Goal: Information Seeking & Learning: Learn about a topic

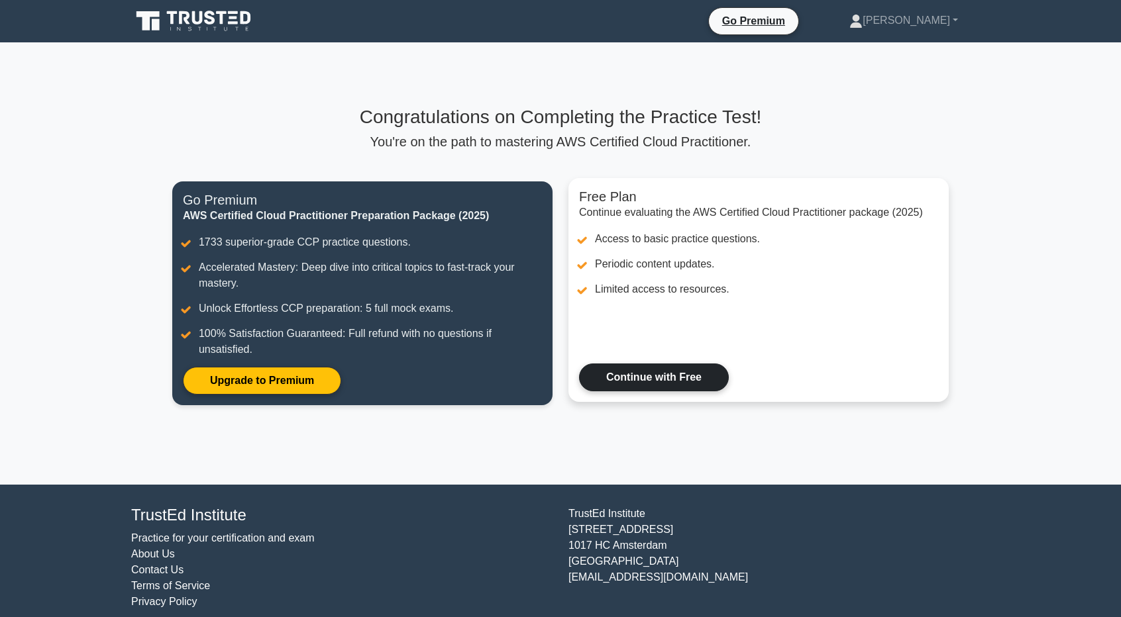
click at [693, 368] on link "Continue with Free" at bounding box center [654, 378] width 150 height 28
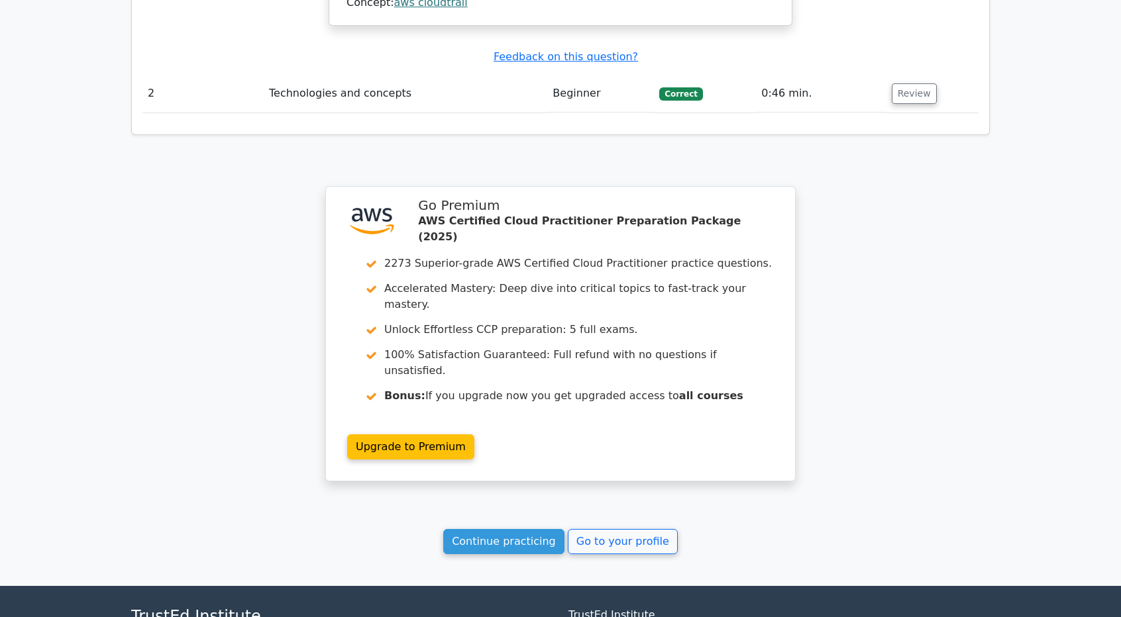
scroll to position [1627, 0]
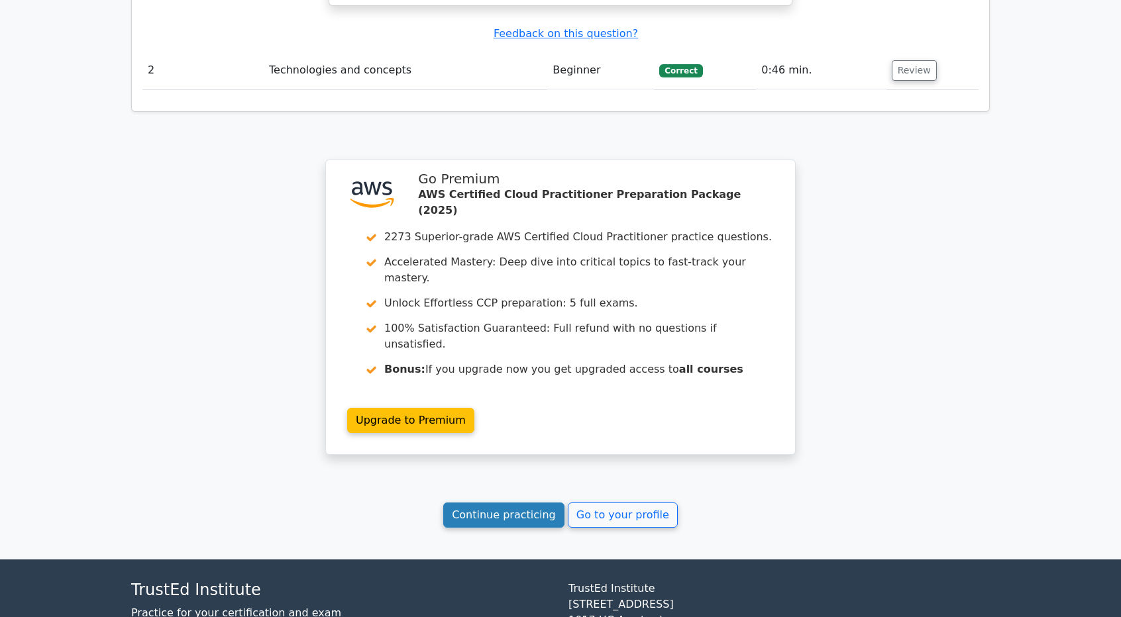
click at [520, 503] on link "Continue practicing" at bounding box center [503, 515] width 121 height 25
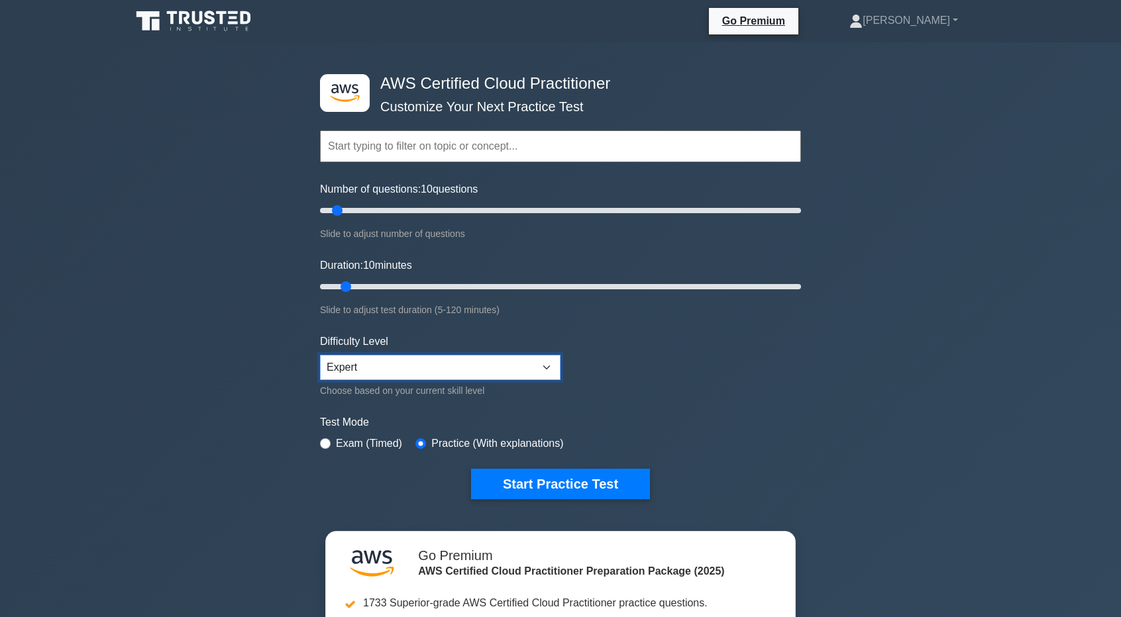
click at [347, 362] on select "Beginner Intermediate Expert" at bounding box center [440, 367] width 240 height 25
select select "beginner"
click at [320, 355] on select "Beginner Intermediate Expert" at bounding box center [440, 367] width 240 height 25
drag, startPoint x: 341, startPoint y: 210, endPoint x: 385, endPoint y: 212, distance: 44.4
type input "30"
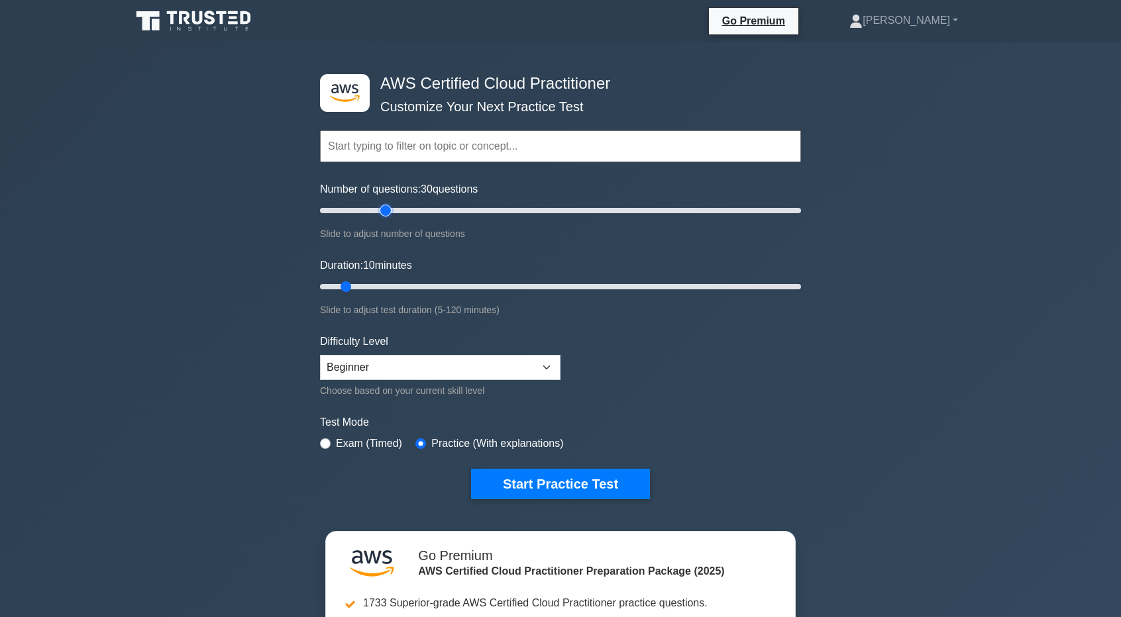
click at [385, 212] on input "Number of questions: 30 questions" at bounding box center [560, 211] width 481 height 16
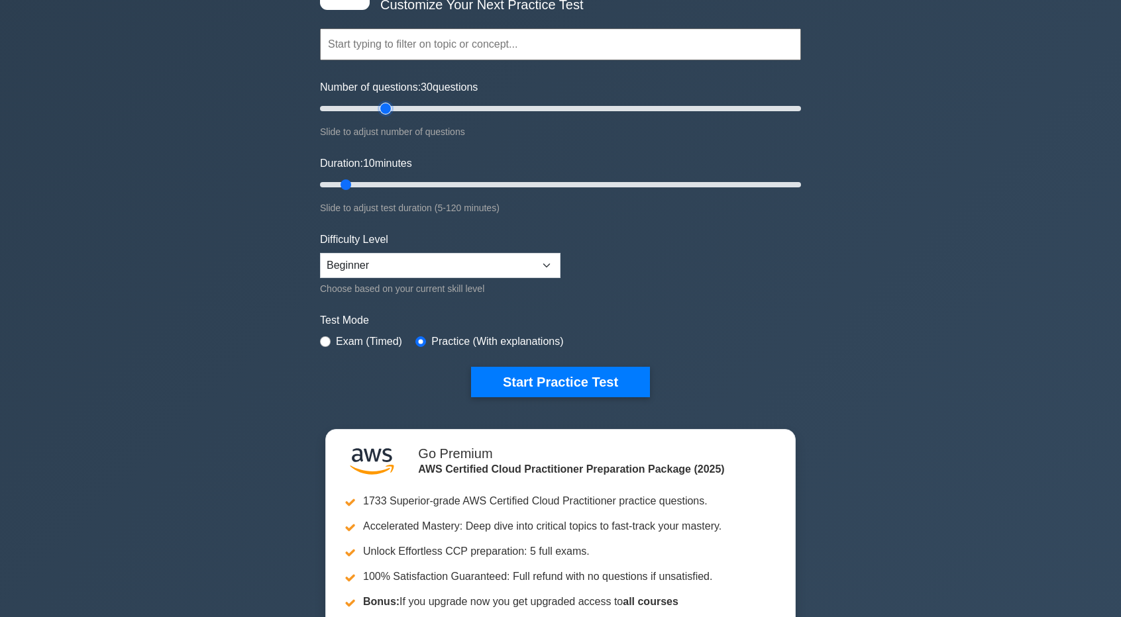
scroll to position [133, 0]
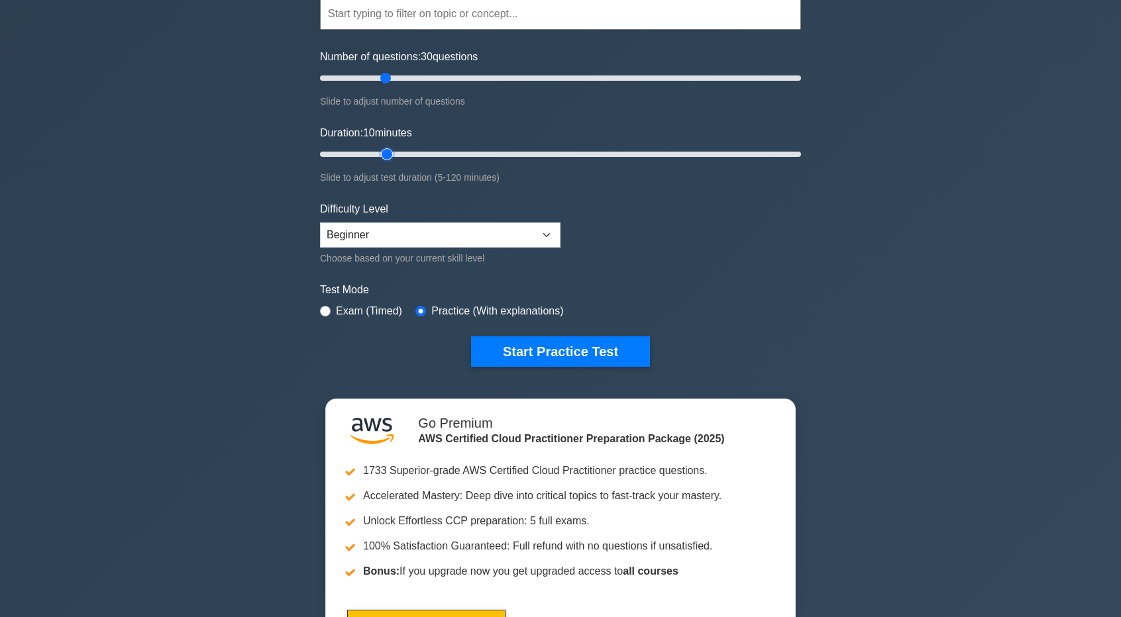
type input "20"
click at [376, 150] on input "Duration: 10 minutes" at bounding box center [560, 154] width 481 height 16
click at [571, 358] on button "Start Practice Test" at bounding box center [560, 352] width 179 height 30
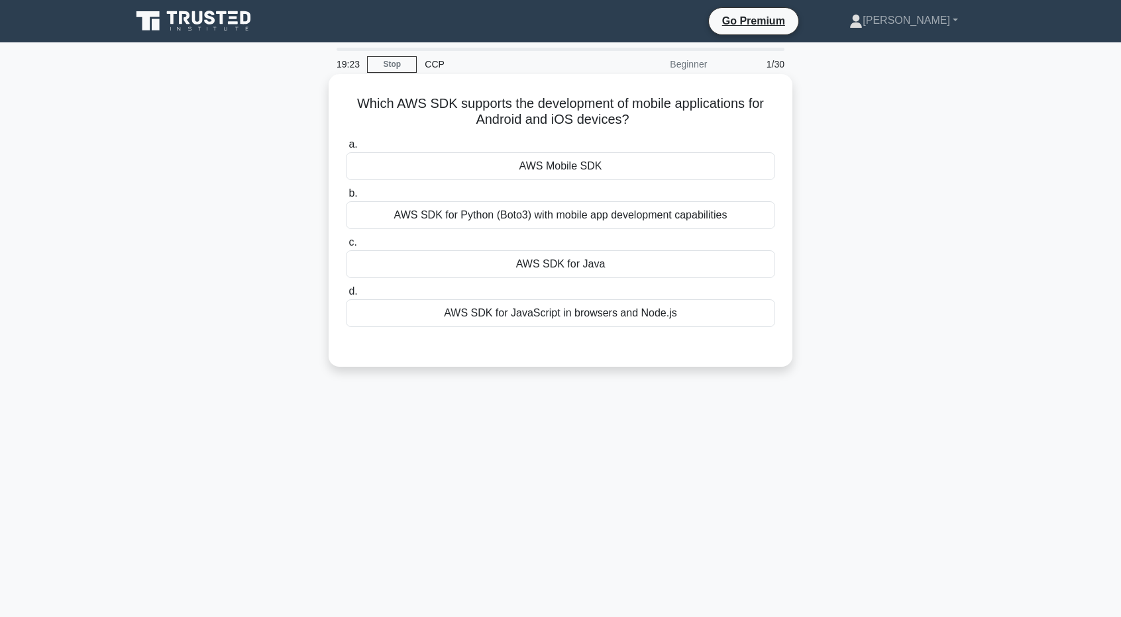
click at [583, 181] on div "a. AWS Mobile SDK b. AWS SDK for Python (Boto3) with mobile app development cap…" at bounding box center [560, 232] width 445 height 196
click at [586, 165] on div "AWS Mobile SDK" at bounding box center [560, 166] width 429 height 28
click at [346, 149] on input "a. AWS Mobile SDK" at bounding box center [346, 144] width 0 height 9
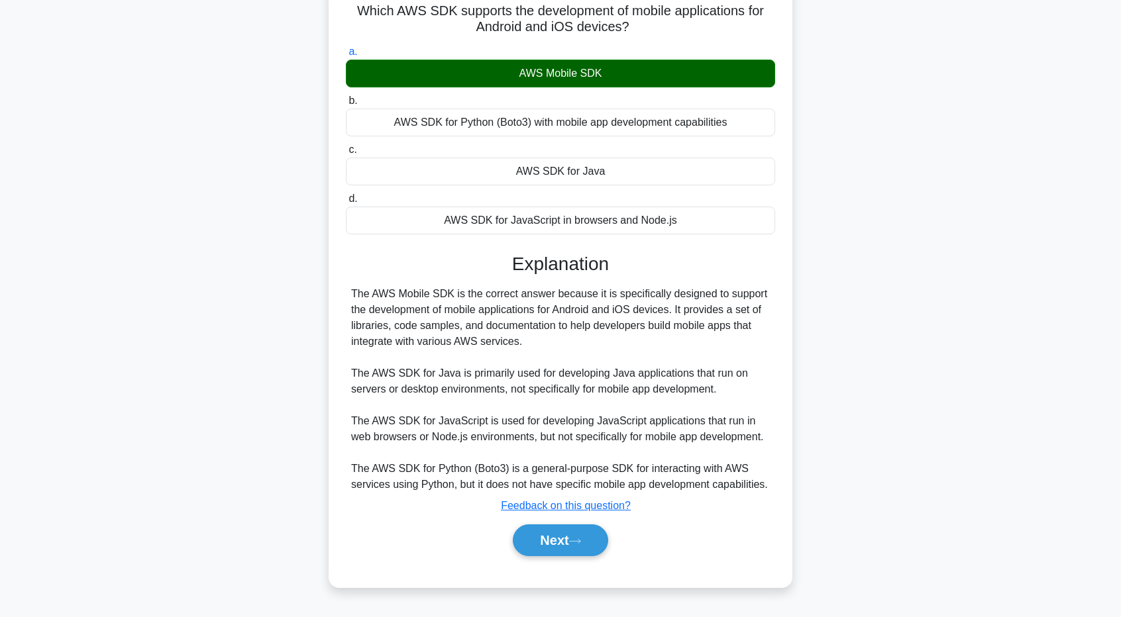
scroll to position [98, 0]
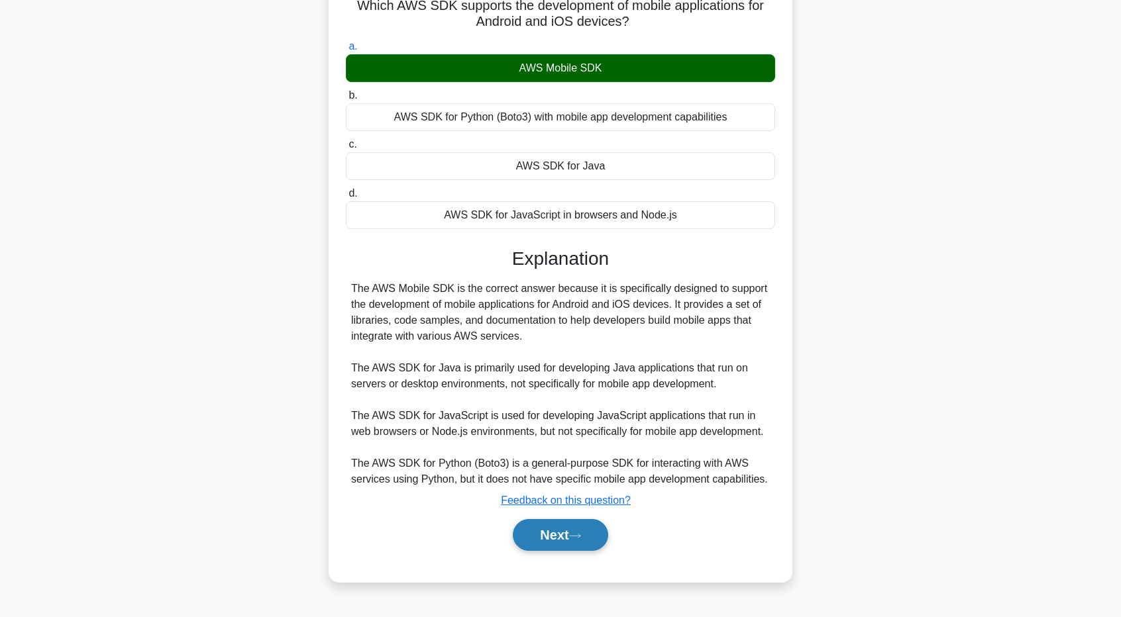
click at [566, 535] on button "Next" at bounding box center [560, 535] width 95 height 32
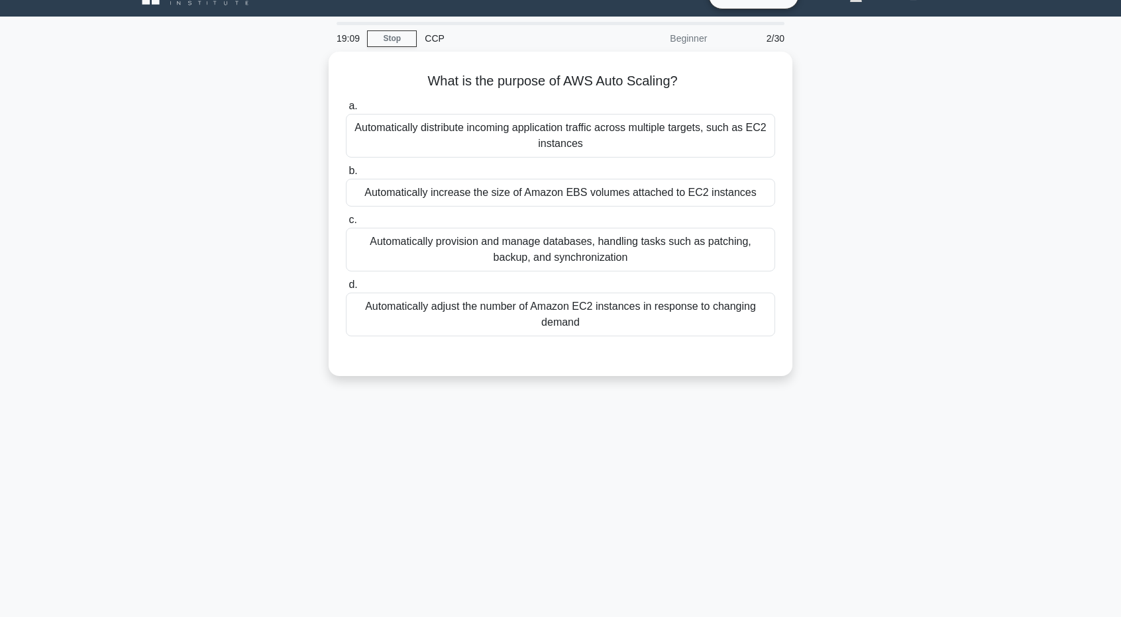
scroll to position [0, 0]
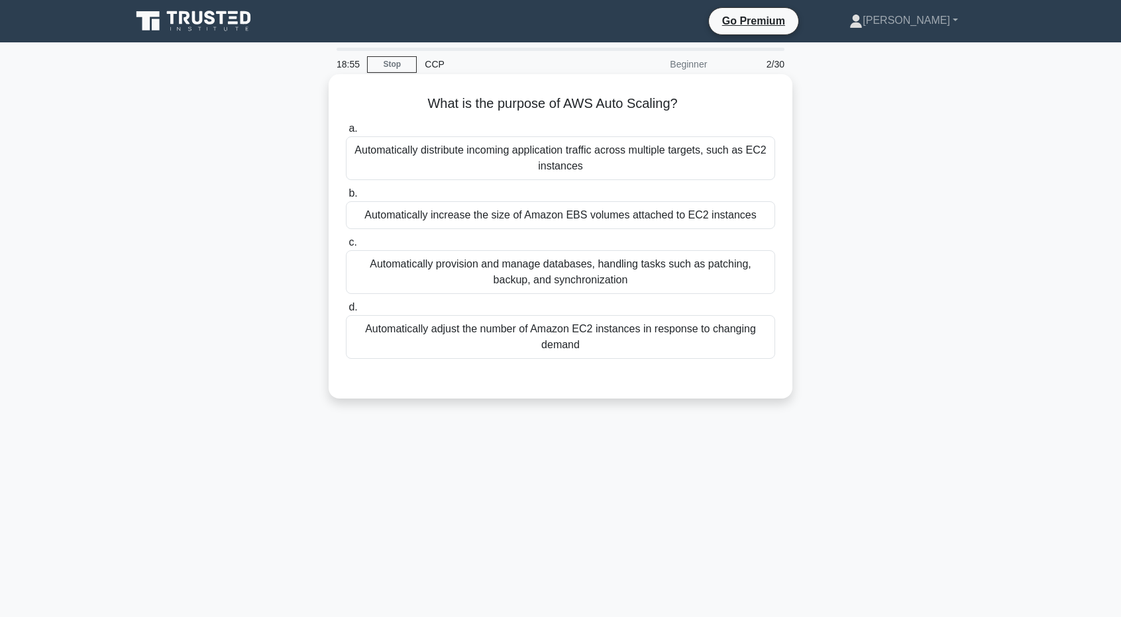
click at [674, 152] on div "Automatically distribute incoming application traffic across multiple targets, …" at bounding box center [560, 158] width 429 height 44
click at [346, 133] on input "a. Automatically distribute incoming application traffic across multiple target…" at bounding box center [346, 129] width 0 height 9
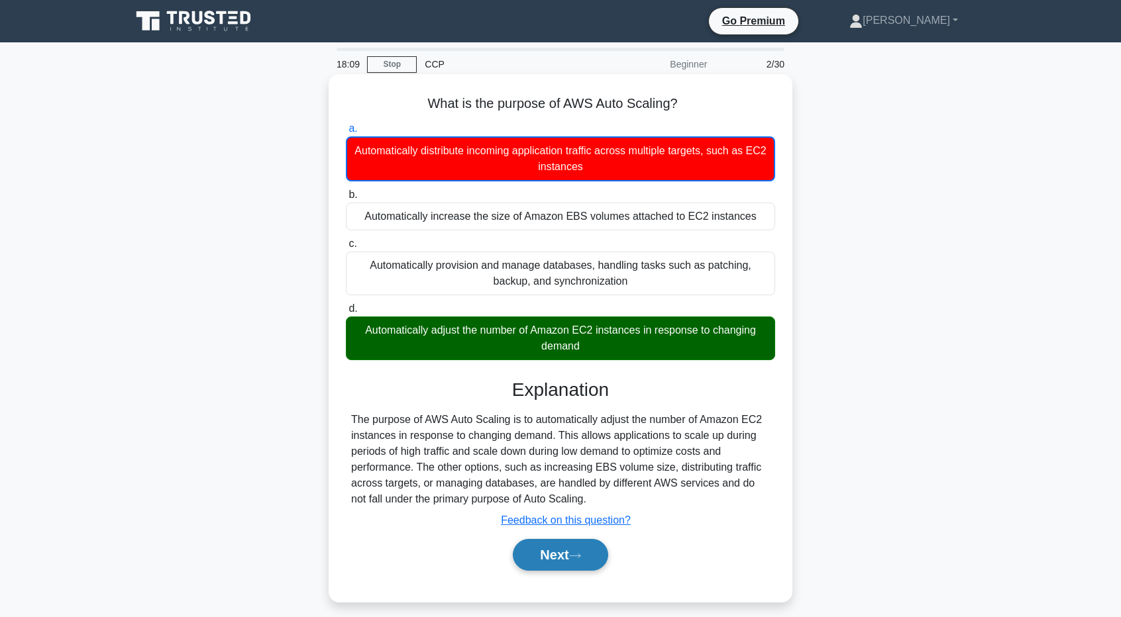
click at [574, 555] on button "Next" at bounding box center [560, 555] width 95 height 32
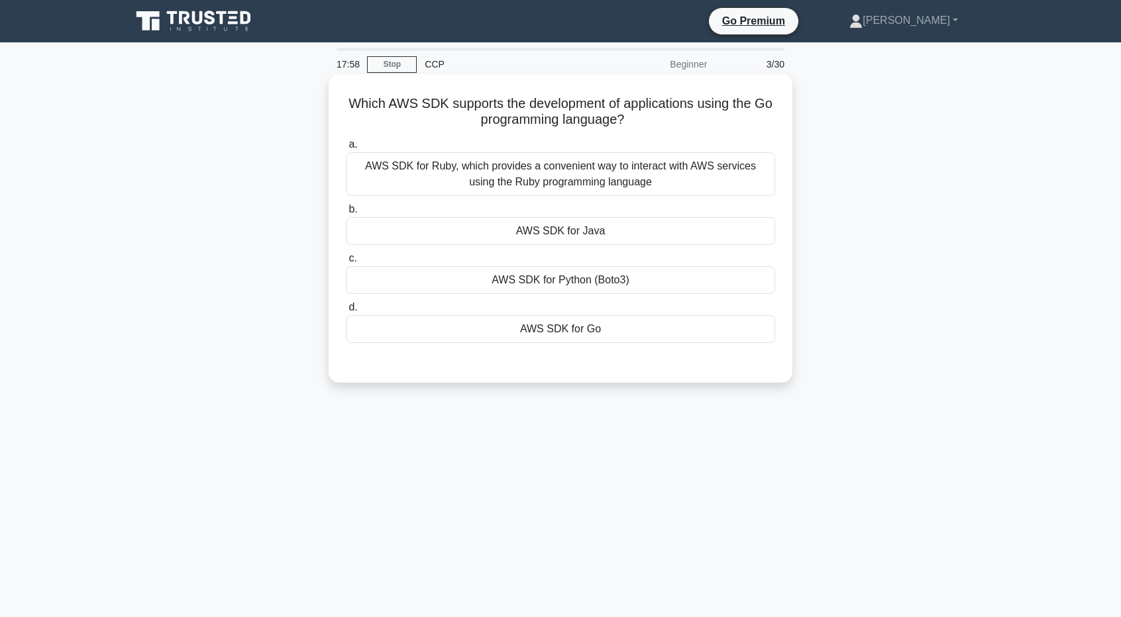
click at [561, 339] on div "AWS SDK for Go" at bounding box center [560, 329] width 429 height 28
click at [346, 312] on input "d. AWS SDK for Go" at bounding box center [346, 307] width 0 height 9
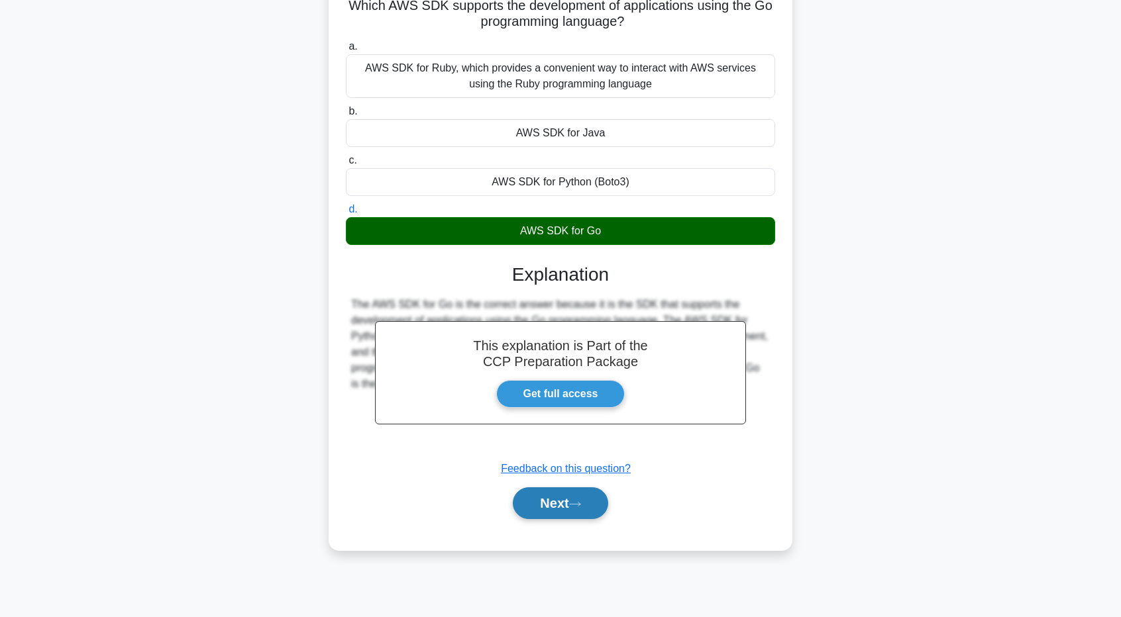
scroll to position [98, 0]
click at [599, 504] on button "Next" at bounding box center [560, 504] width 95 height 32
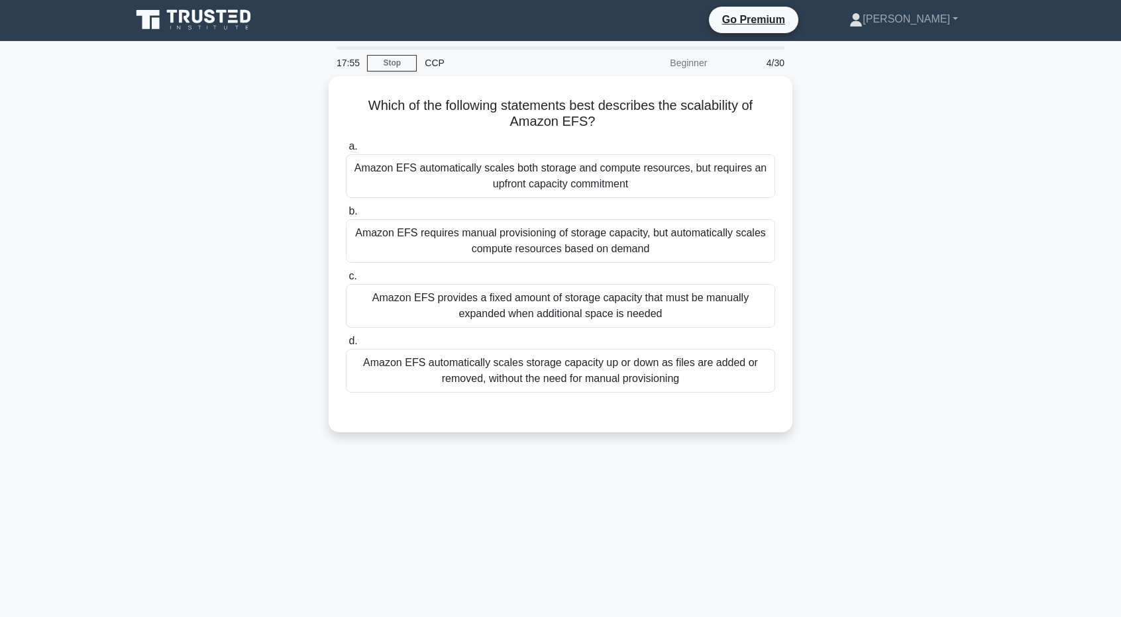
scroll to position [0, 0]
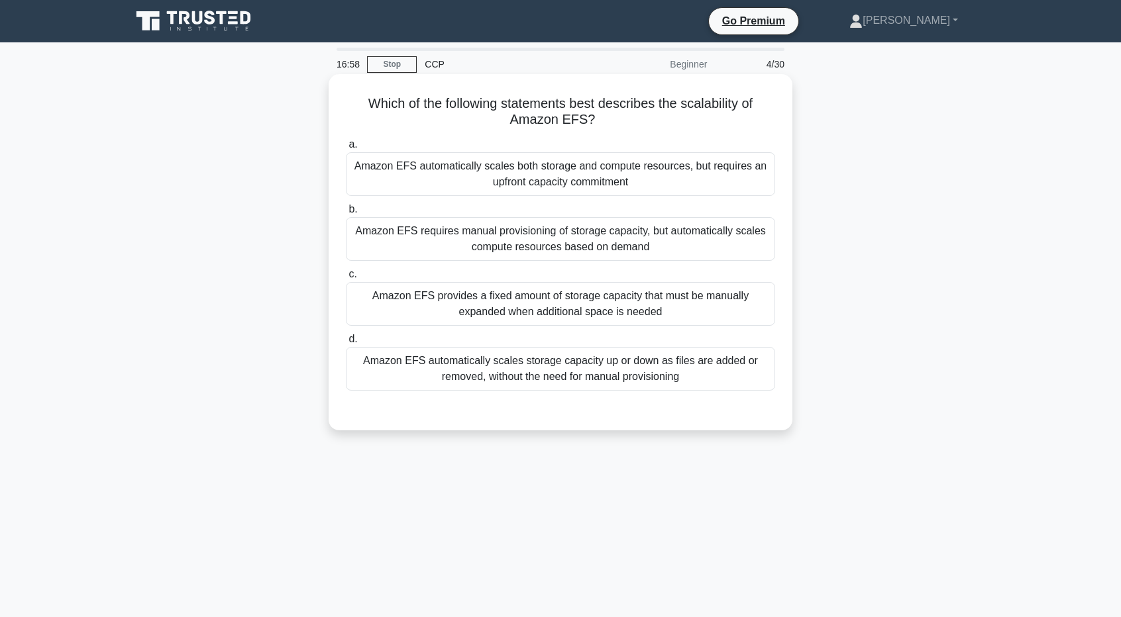
click at [631, 176] on div "Amazon EFS automatically scales both storage and compute resources, but require…" at bounding box center [560, 174] width 429 height 44
click at [346, 149] on input "a. Amazon EFS automatically scales both storage and compute resources, but requ…" at bounding box center [346, 144] width 0 height 9
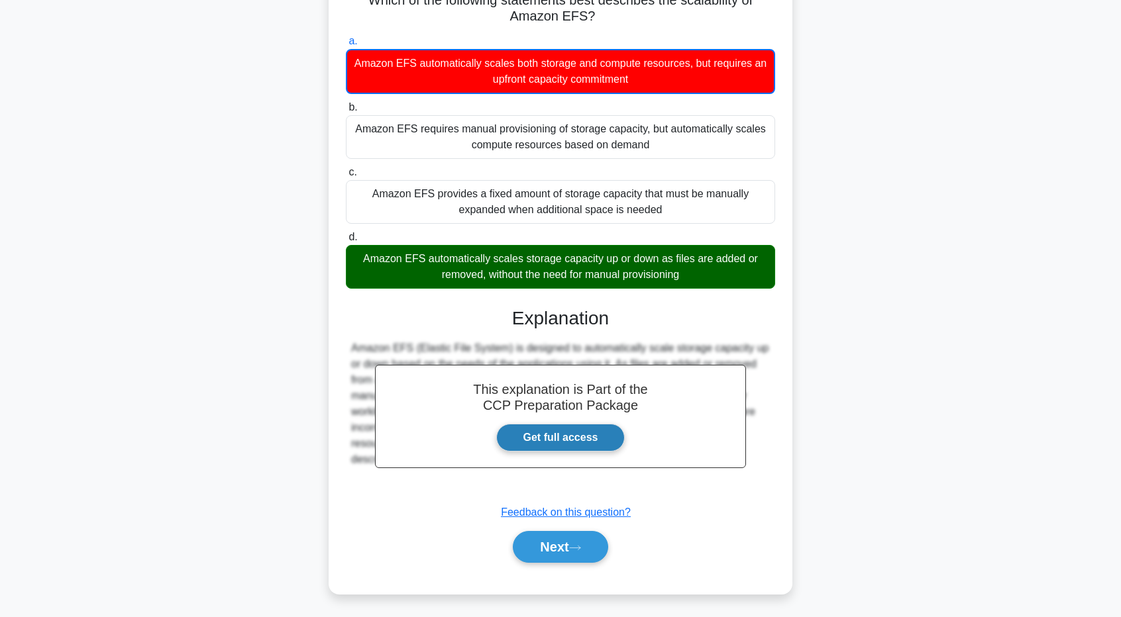
scroll to position [104, 0]
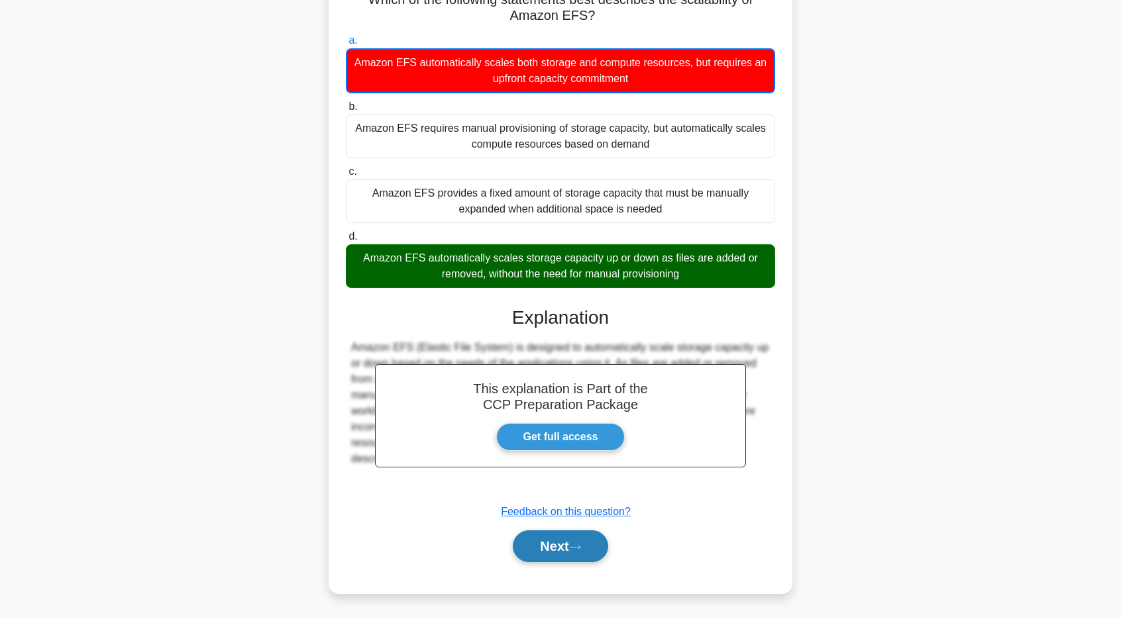
click at [589, 543] on button "Next" at bounding box center [560, 547] width 95 height 32
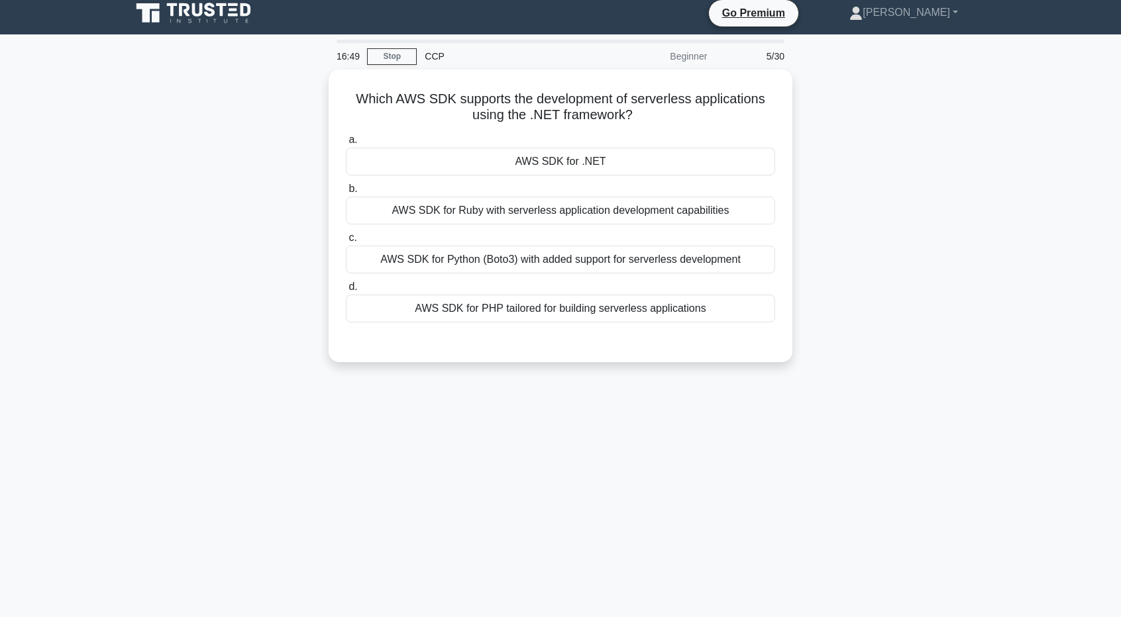
scroll to position [0, 0]
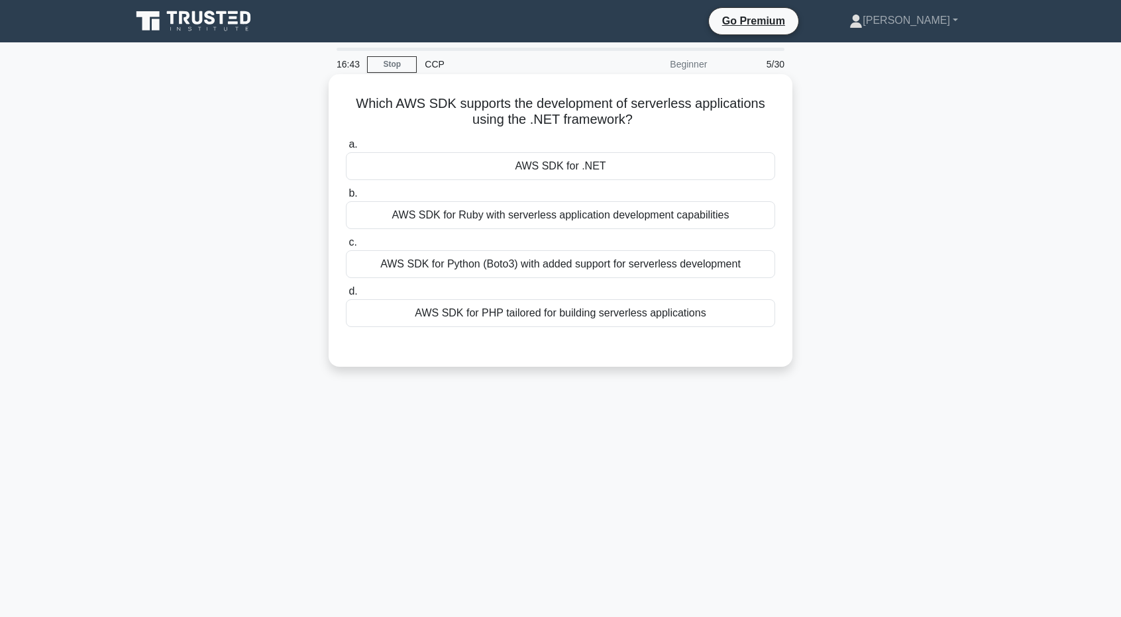
click at [569, 174] on div "AWS SDK for .NET" at bounding box center [560, 166] width 429 height 28
click at [346, 149] on input "a. AWS SDK for .NET" at bounding box center [346, 144] width 0 height 9
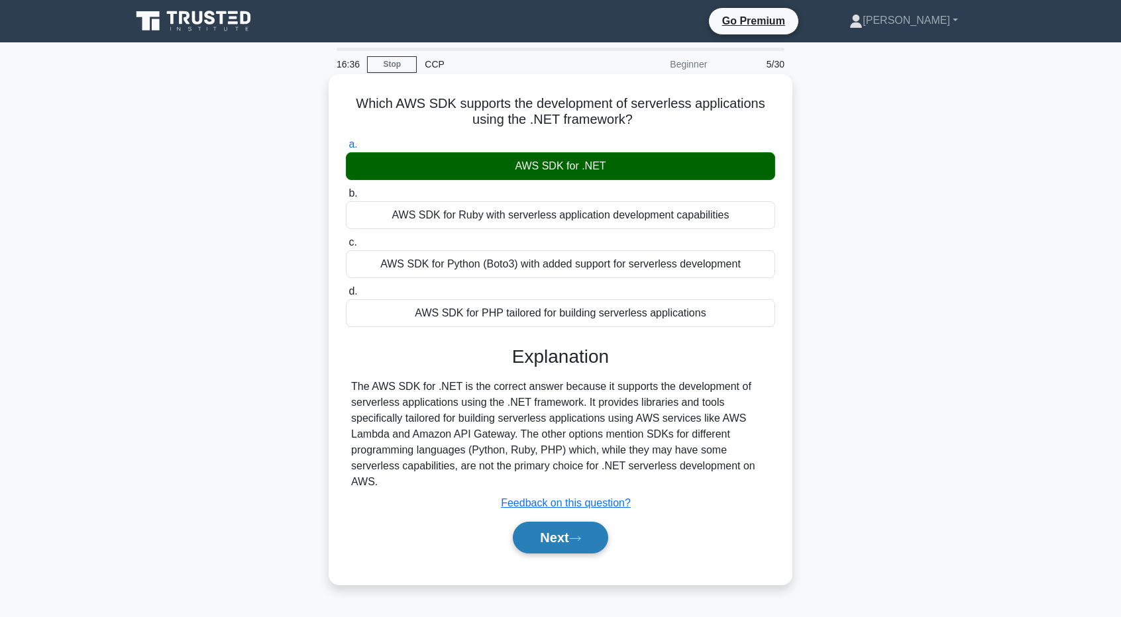
click at [553, 526] on button "Next" at bounding box center [560, 538] width 95 height 32
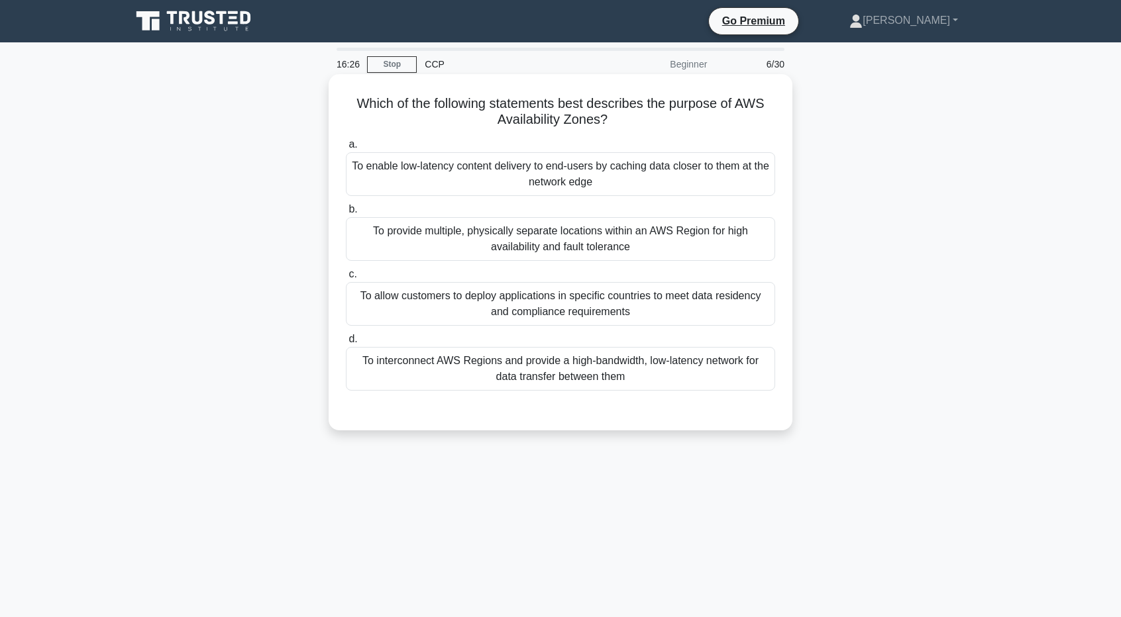
click at [635, 239] on div "To provide multiple, physically separate locations within an AWS Region for hig…" at bounding box center [560, 239] width 429 height 44
click at [346, 214] on input "b. To provide multiple, physically separate locations within an AWS Region for …" at bounding box center [346, 209] width 0 height 9
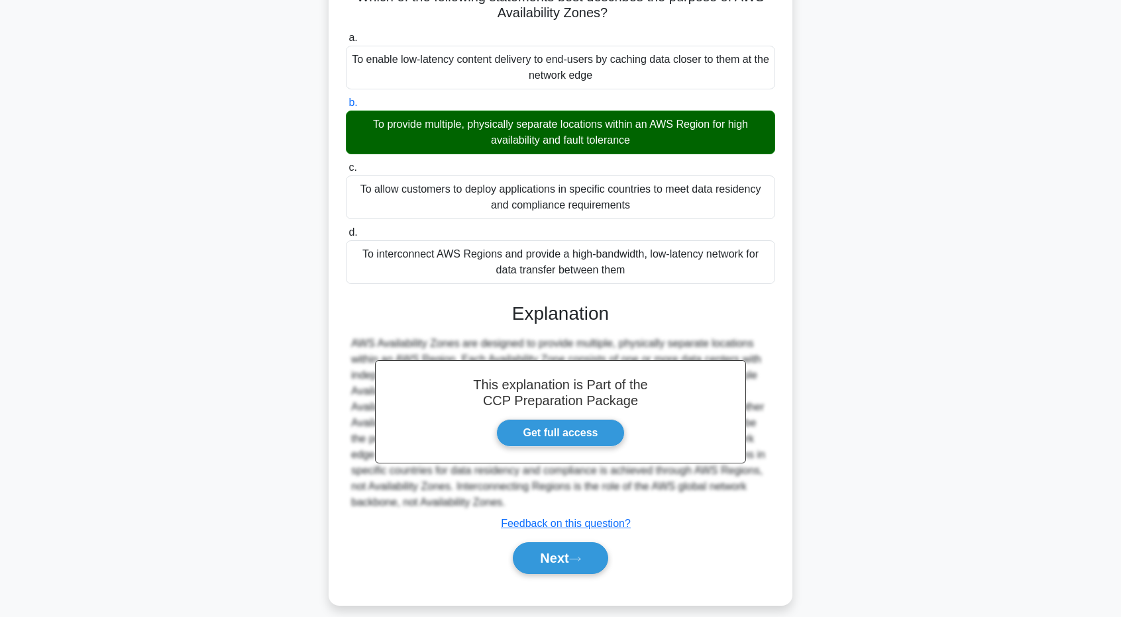
scroll to position [118, 0]
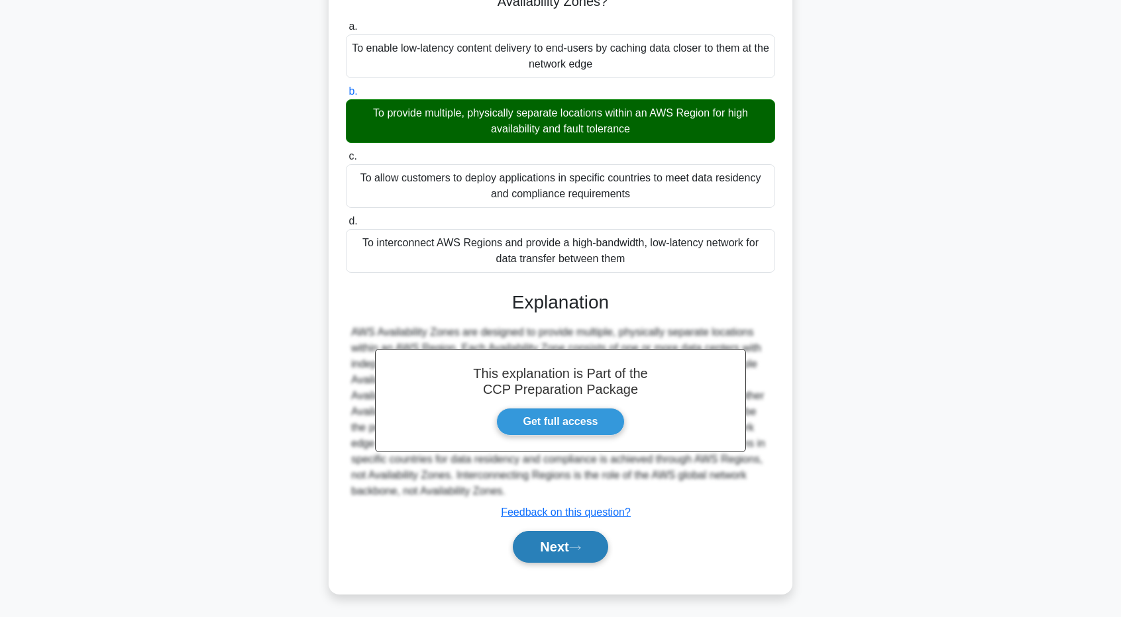
click at [587, 535] on button "Next" at bounding box center [560, 547] width 95 height 32
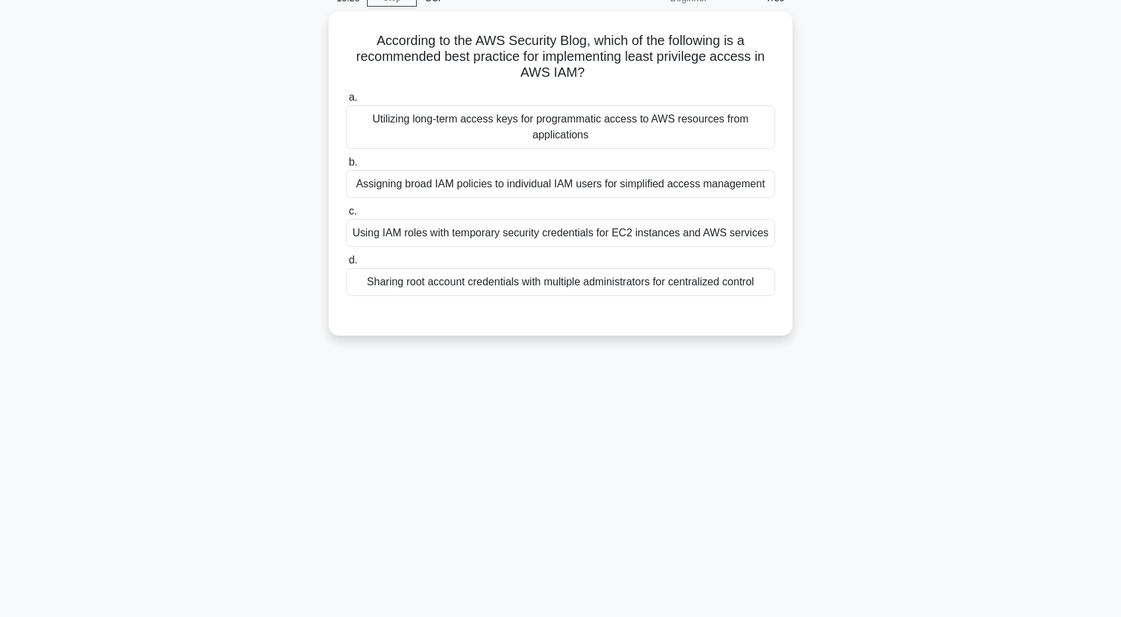
scroll to position [0, 0]
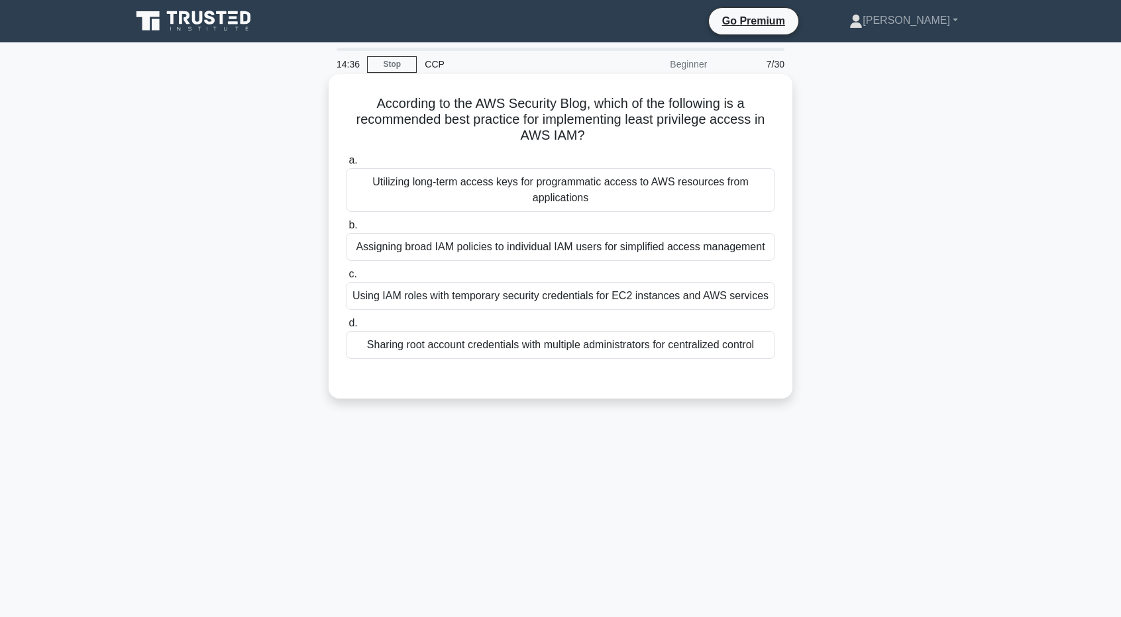
click at [511, 303] on div "Using IAM roles with temporary security credentials for EC2 instances and AWS s…" at bounding box center [560, 296] width 429 height 28
click at [346, 279] on input "c. Using IAM roles with temporary security credentials for EC2 instances and AW…" at bounding box center [346, 274] width 0 height 9
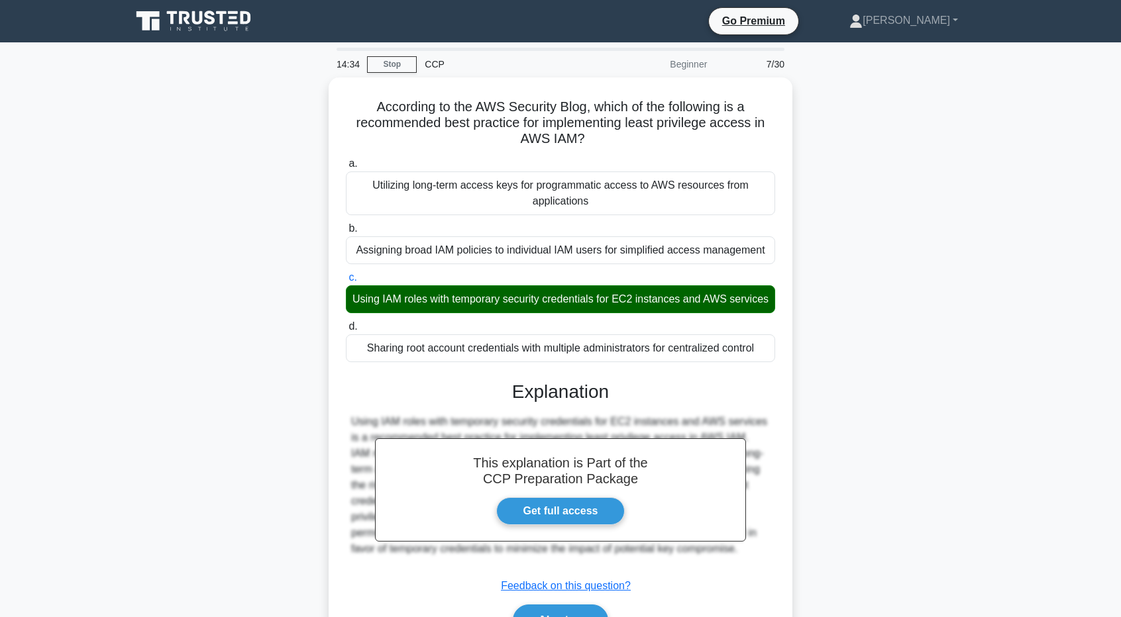
drag, startPoint x: 511, startPoint y: 303, endPoint x: 829, endPoint y: 283, distance: 318.6
click at [829, 283] on div "According to the AWS Security Blog, which of the following is a recommended bes…" at bounding box center [560, 381] width 875 height 606
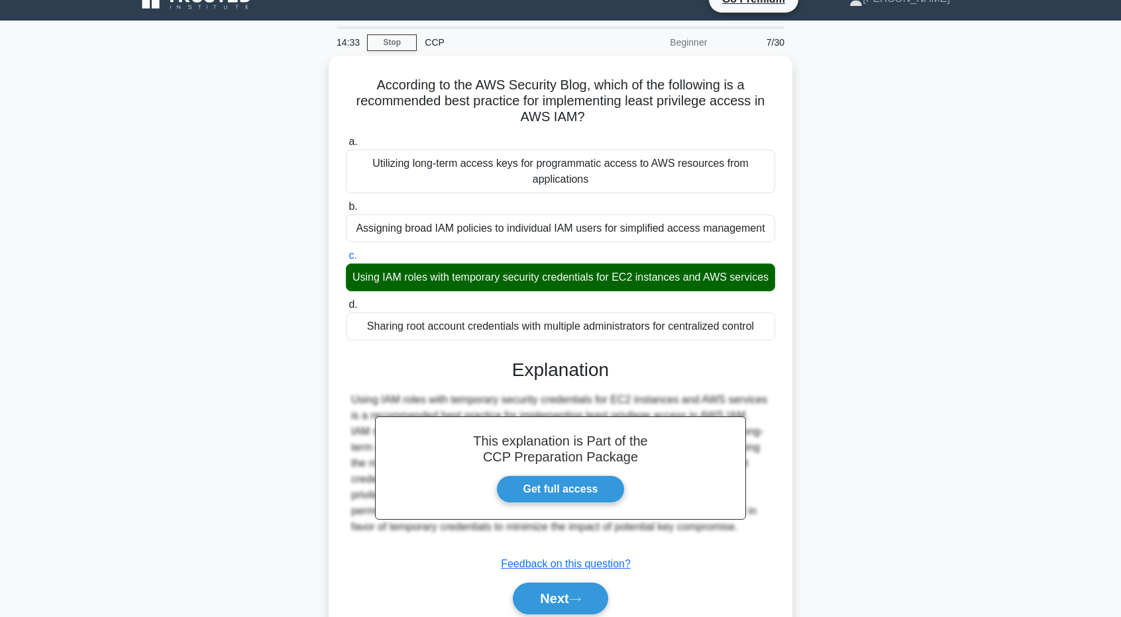
scroll to position [98, 0]
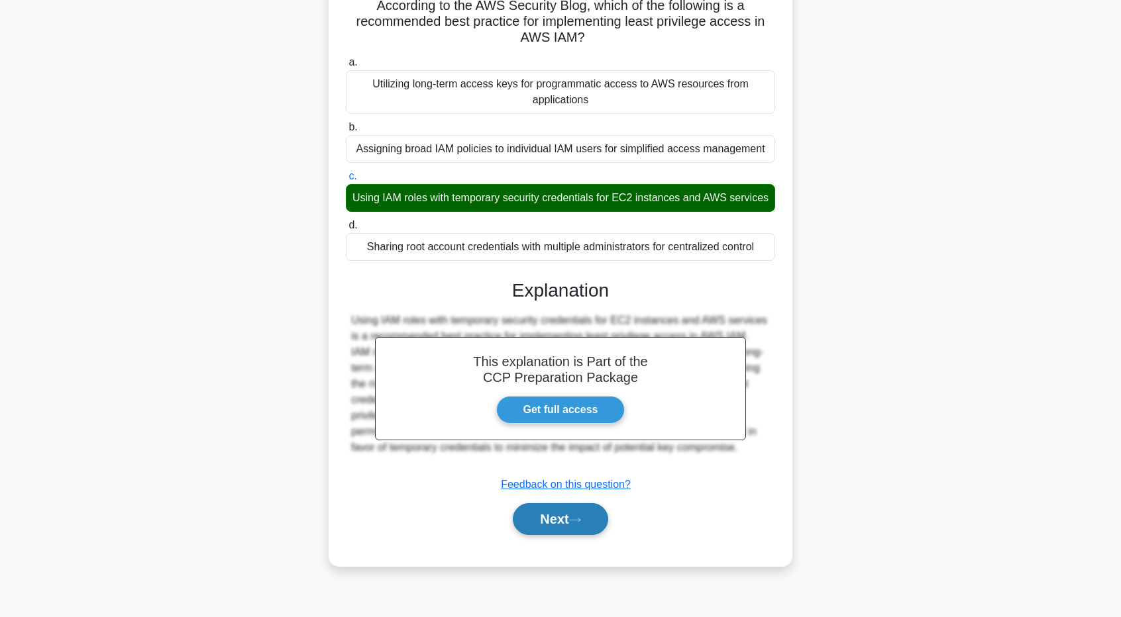
click at [595, 535] on button "Next" at bounding box center [560, 520] width 95 height 32
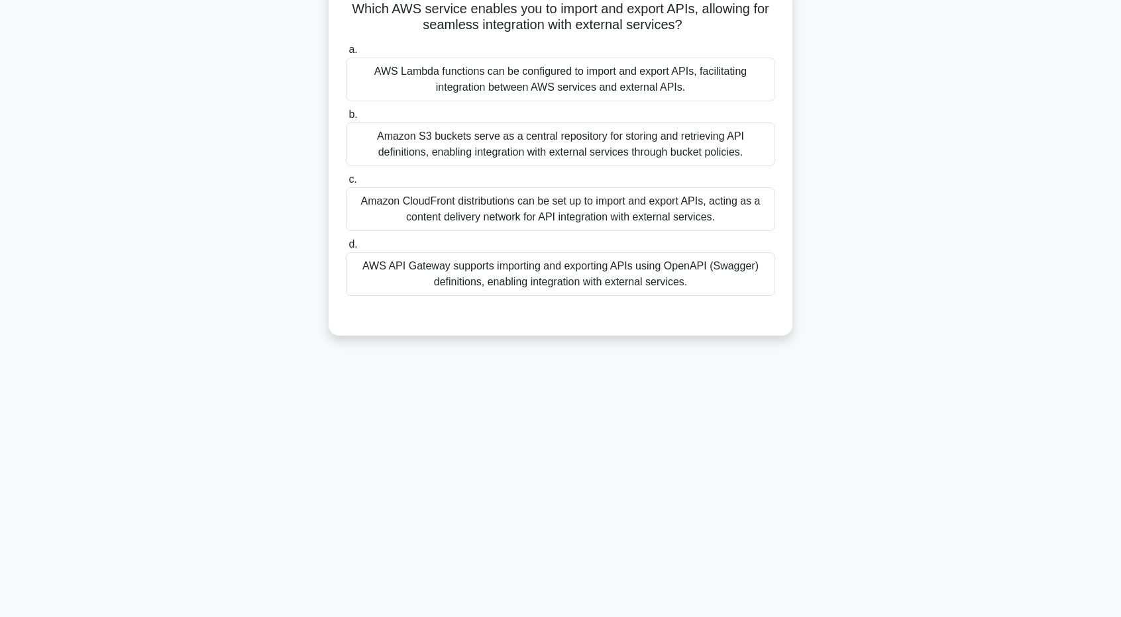
scroll to position [32, 0]
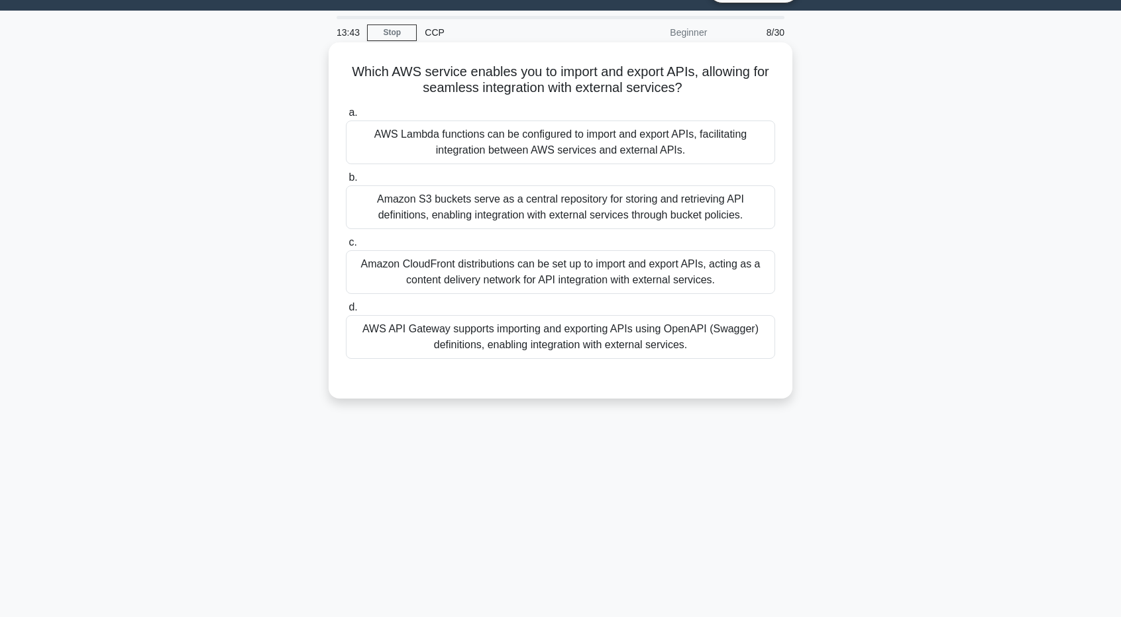
click at [553, 340] on div "AWS API Gateway supports importing and exporting APIs using OpenAPI (Swagger) d…" at bounding box center [560, 337] width 429 height 44
click at [346, 312] on input "d. AWS API Gateway supports importing and exporting APIs using OpenAPI (Swagger…" at bounding box center [346, 307] width 0 height 9
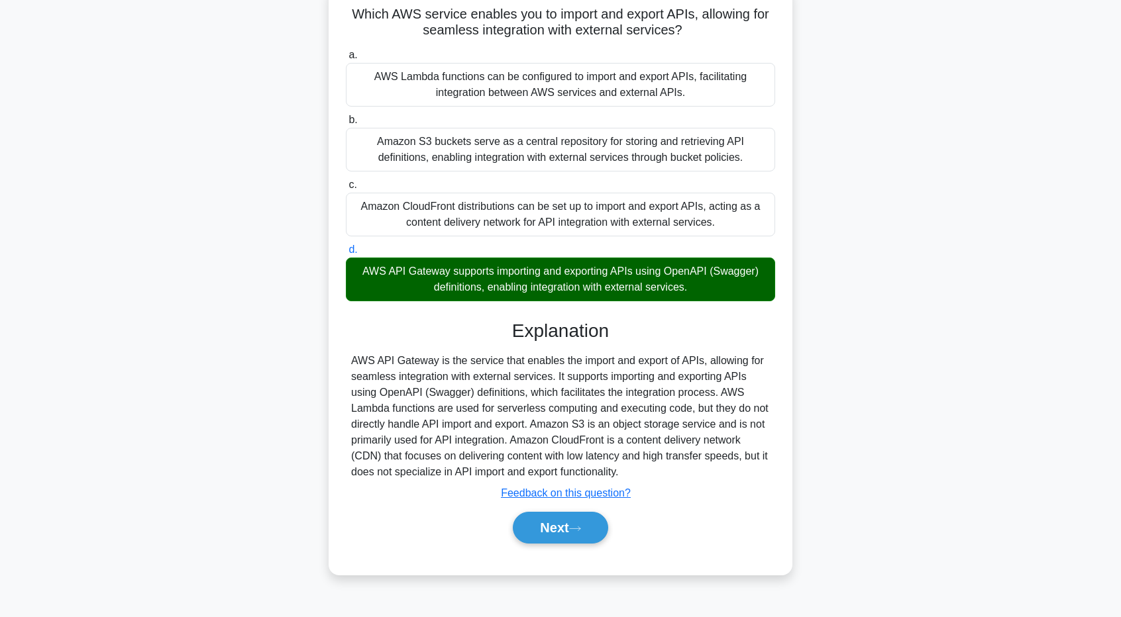
scroll to position [98, 0]
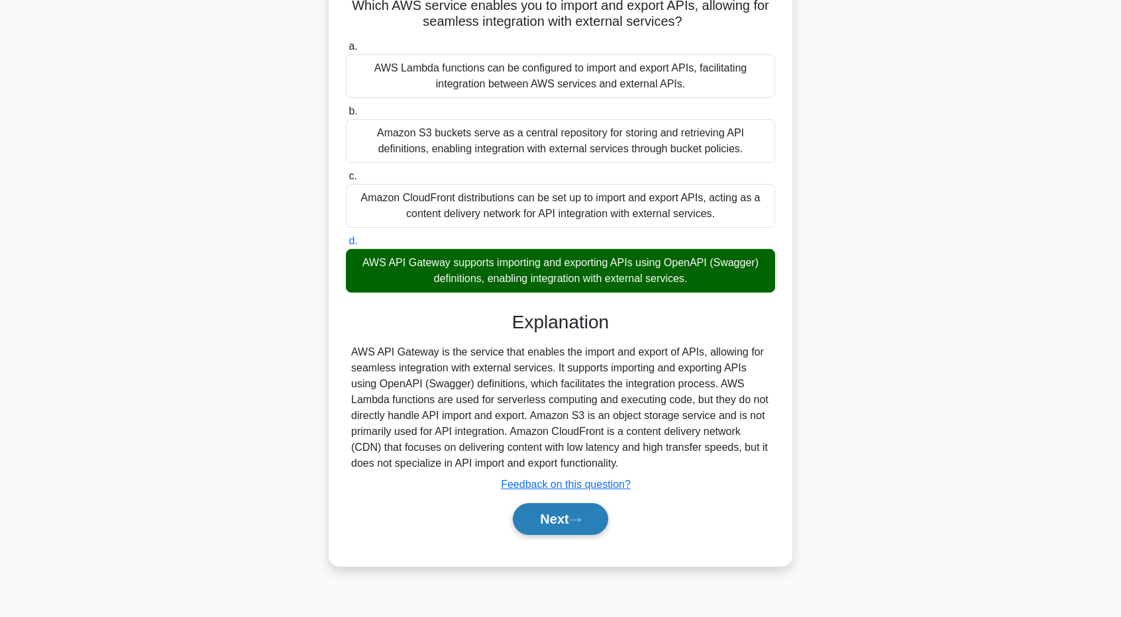
click at [567, 523] on button "Next" at bounding box center [560, 520] width 95 height 32
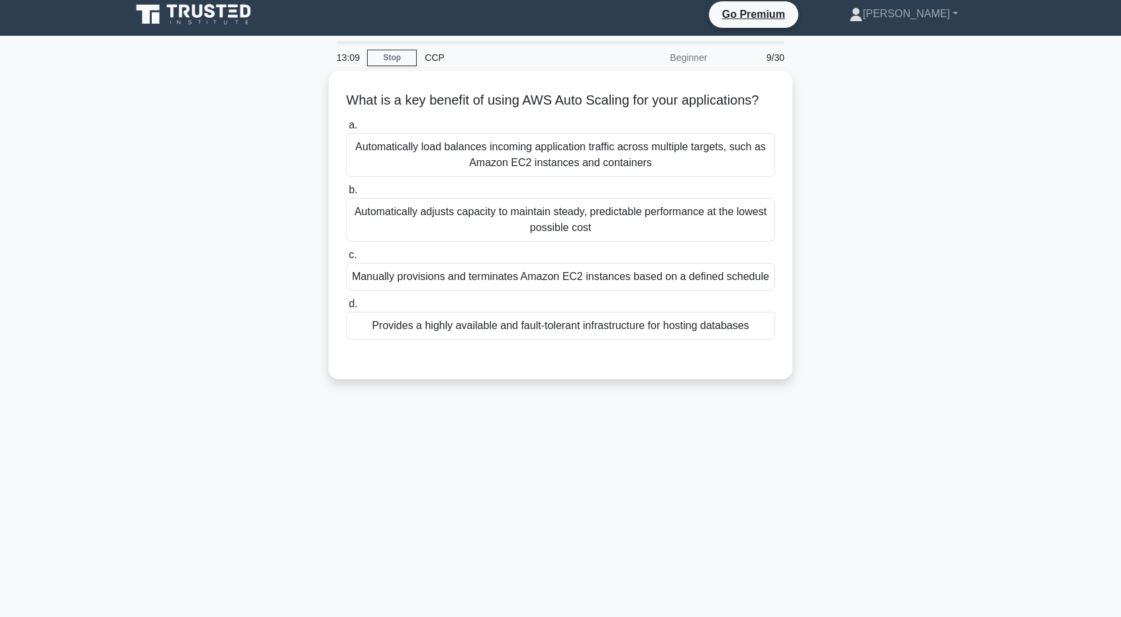
scroll to position [0, 0]
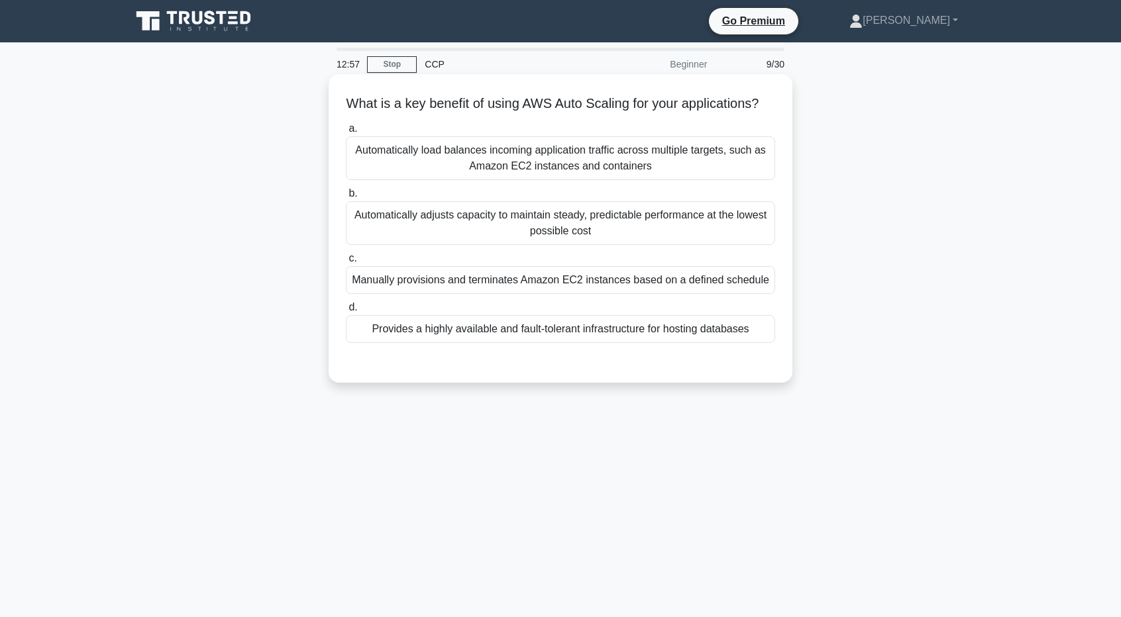
click at [587, 168] on div "Automatically load balances incoming application traffic across multiple target…" at bounding box center [560, 158] width 429 height 44
click at [346, 133] on input "a. Automatically load balances incoming application traffic across multiple tar…" at bounding box center [346, 129] width 0 height 9
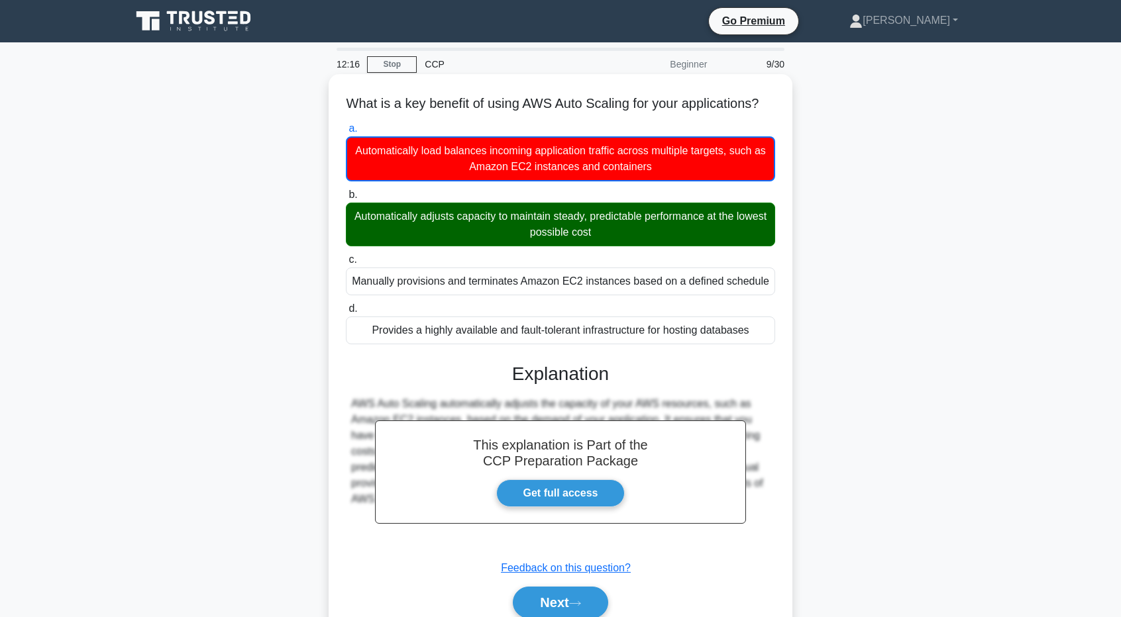
click at [550, 201] on div "a. Automatically load balances incoming application traffic across multiple tar…" at bounding box center [560, 232] width 445 height 229
drag, startPoint x: 664, startPoint y: 180, endPoint x: 338, endPoint y: 172, distance: 326.0
click at [338, 172] on div "a. Automatically load balances incoming application traffic across multiple tar…" at bounding box center [560, 151] width 445 height 61
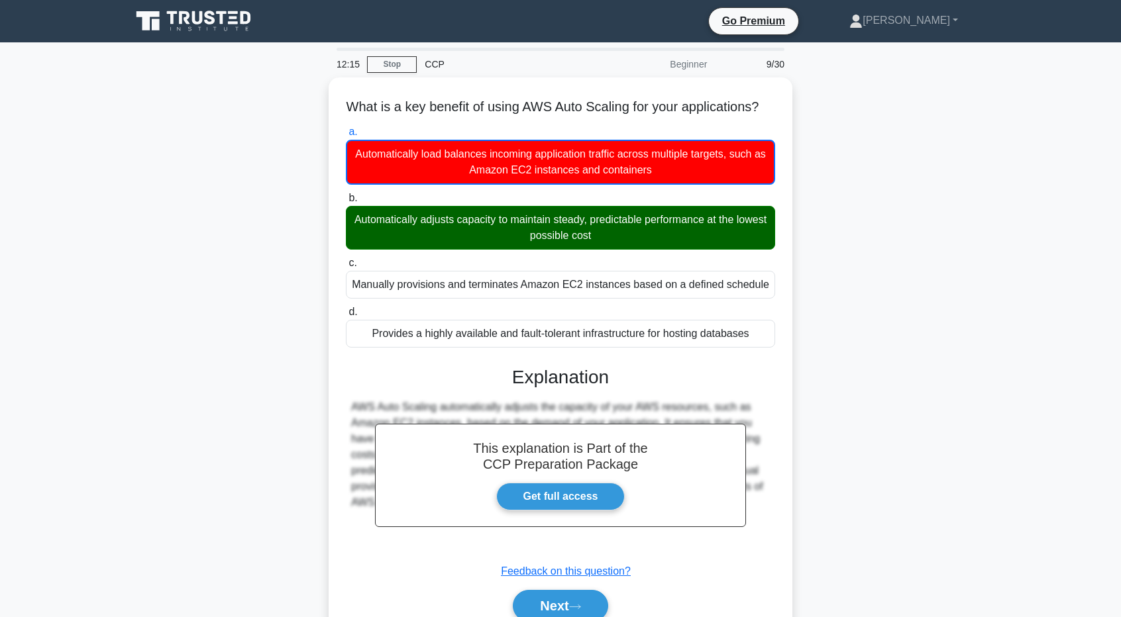
copy div "Automatically load balances incoming application traffic across multiple target…"
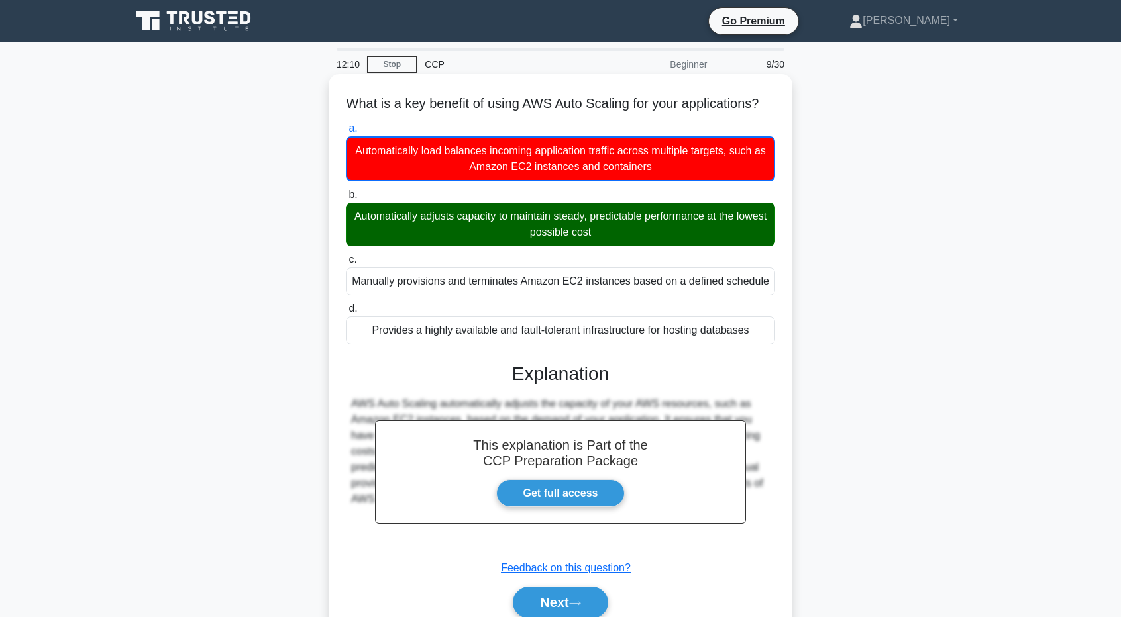
drag, startPoint x: 613, startPoint y: 251, endPoint x: 365, endPoint y: 237, distance: 248.9
click at [365, 237] on div "Automatically adjusts capacity to maintain steady, predictable performance at t…" at bounding box center [560, 225] width 429 height 44
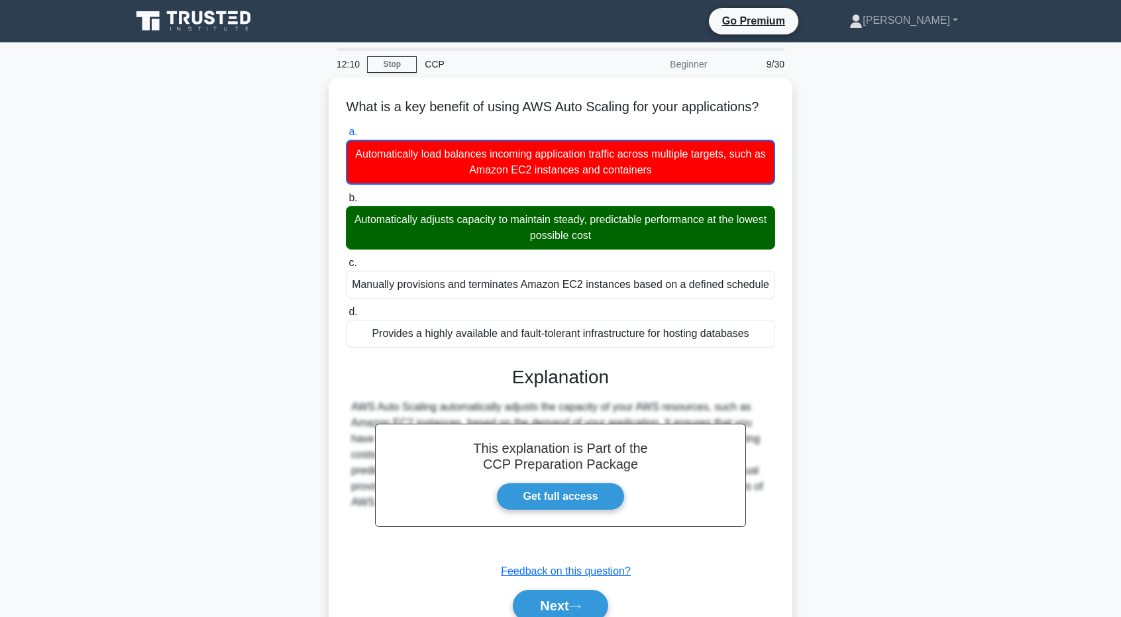
copy div "Automatically adjusts capacity to maintain steady, predictable performance at t…"
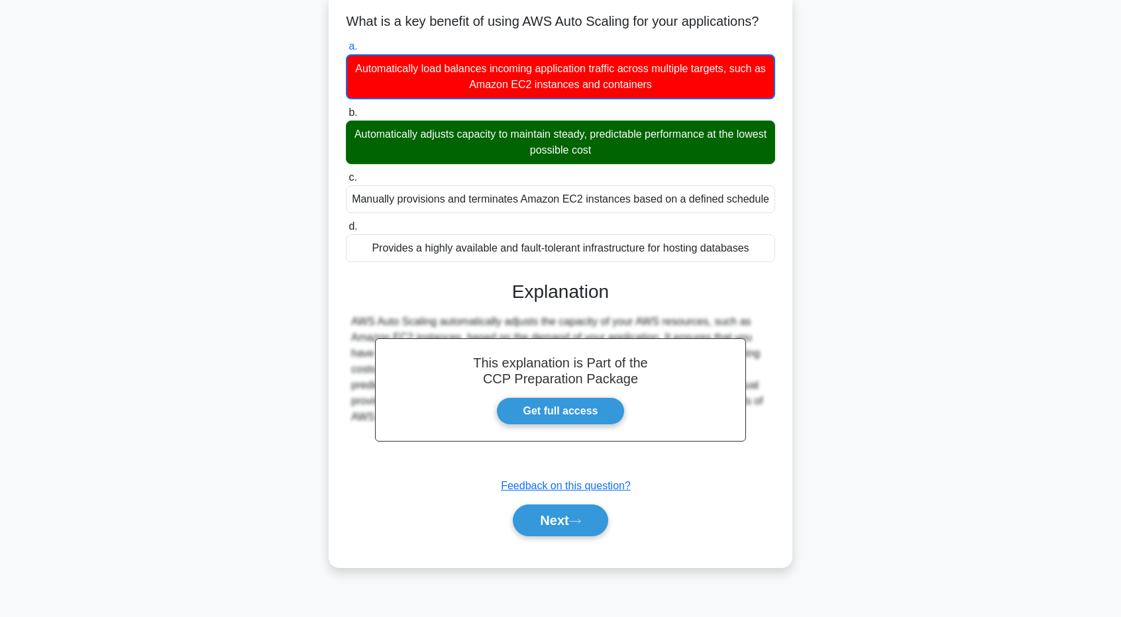
scroll to position [98, 0]
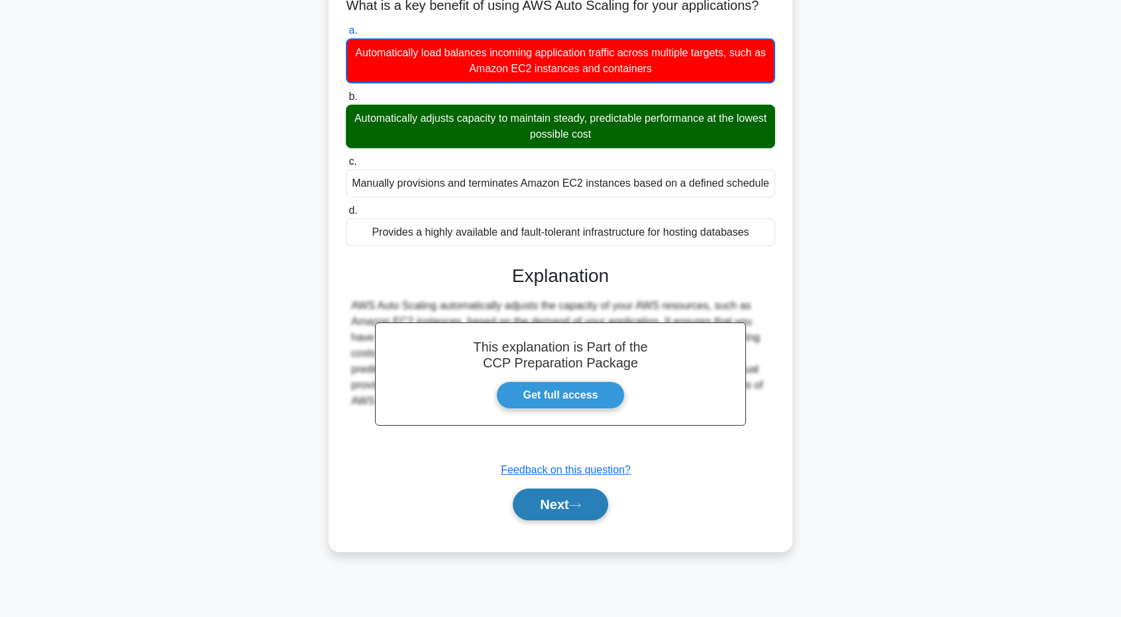
click at [578, 509] on icon at bounding box center [575, 505] width 12 height 7
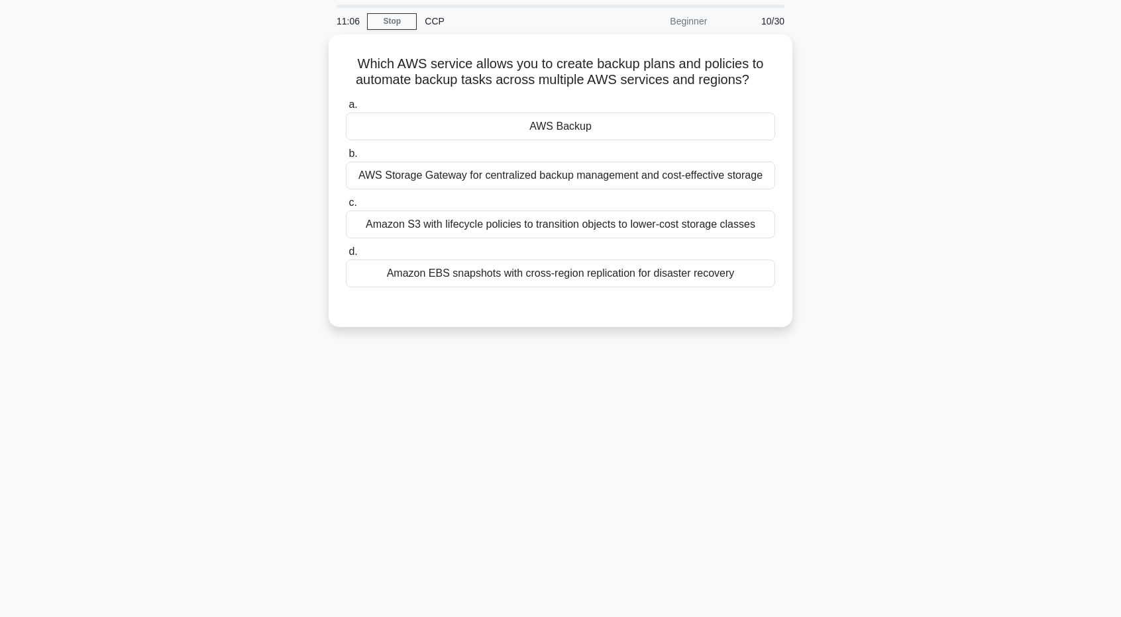
scroll to position [32, 0]
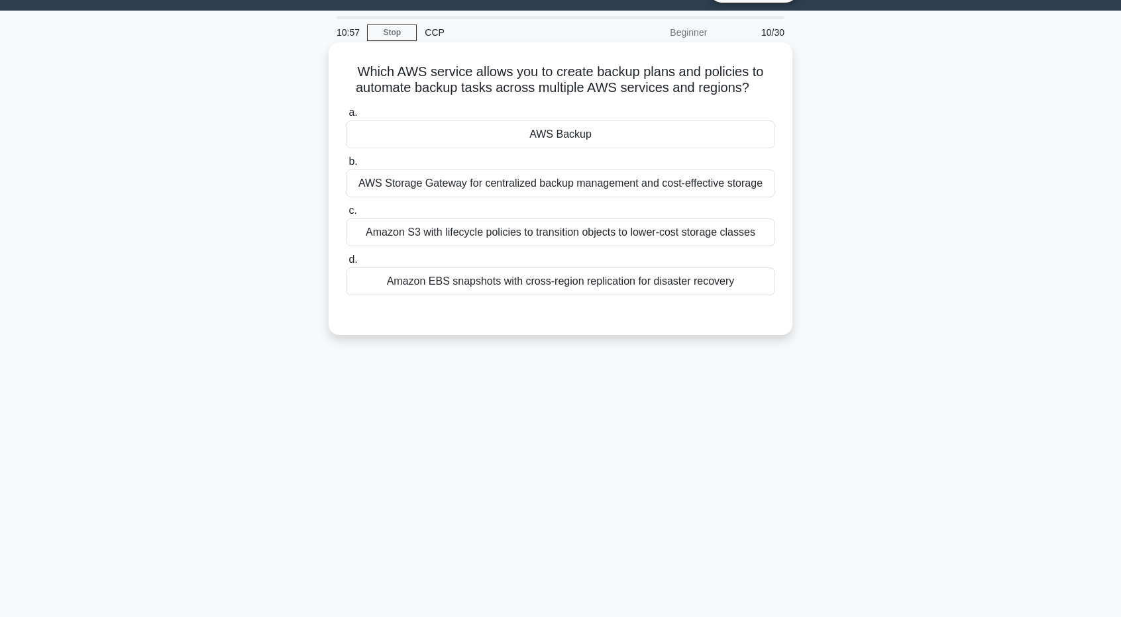
click at [572, 139] on div "AWS Backup" at bounding box center [560, 135] width 429 height 28
click at [346, 117] on input "a. AWS Backup" at bounding box center [346, 113] width 0 height 9
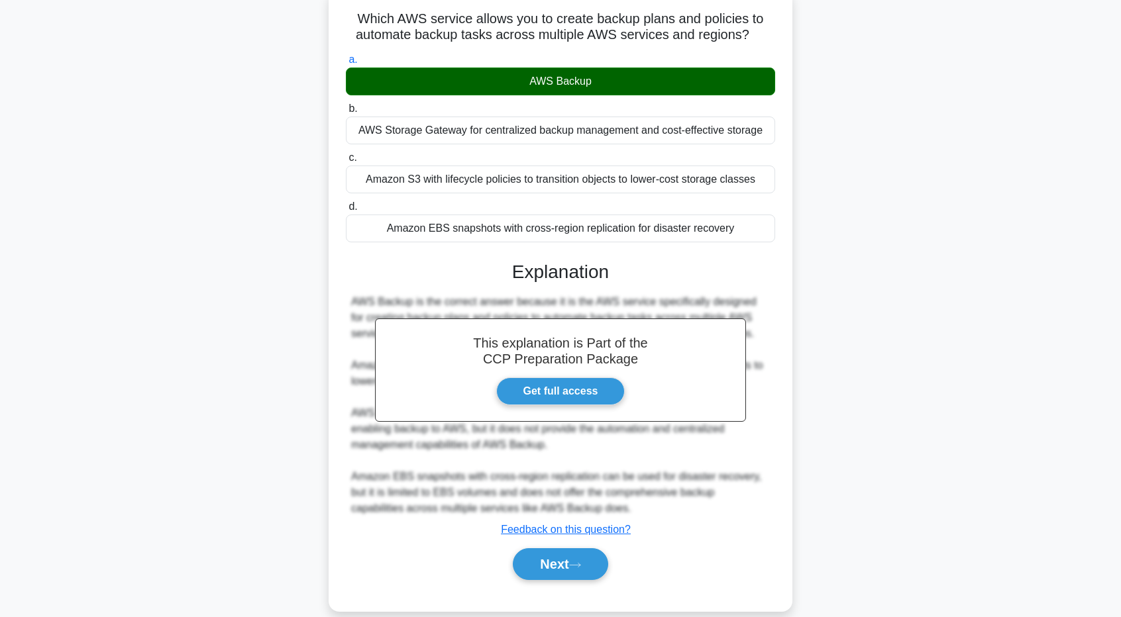
scroll to position [102, 0]
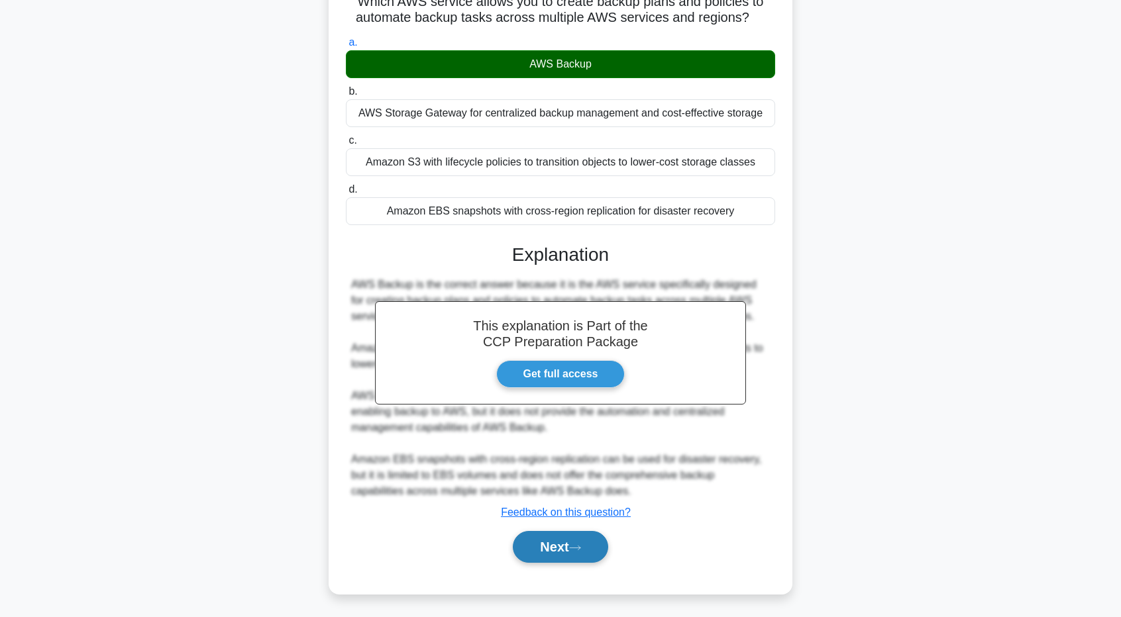
click at [555, 551] on button "Next" at bounding box center [560, 547] width 95 height 32
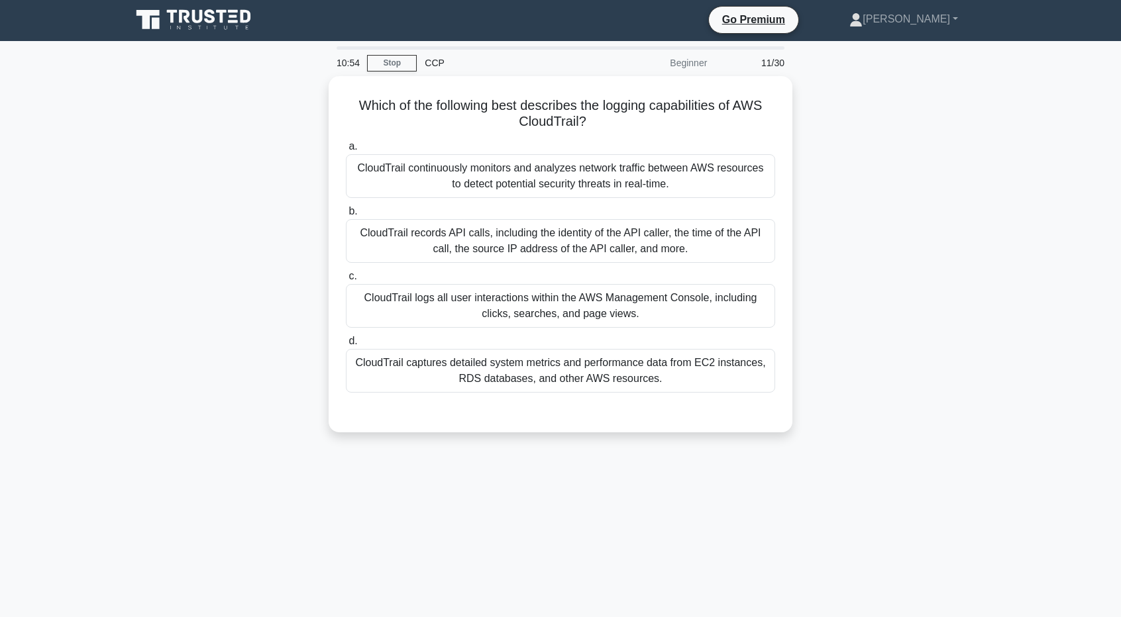
scroll to position [0, 0]
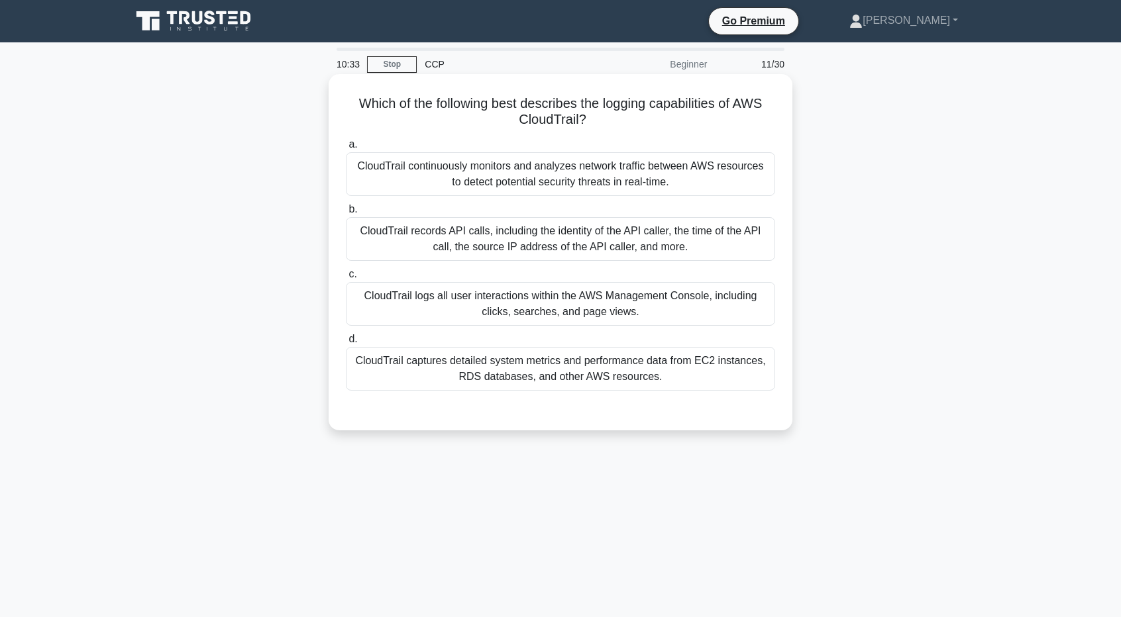
click at [573, 169] on div "CloudTrail continuously monitors and analyzes network traffic between AWS resou…" at bounding box center [560, 174] width 429 height 44
click at [346, 149] on input "a. CloudTrail continuously monitors and analyzes network traffic between AWS re…" at bounding box center [346, 144] width 0 height 9
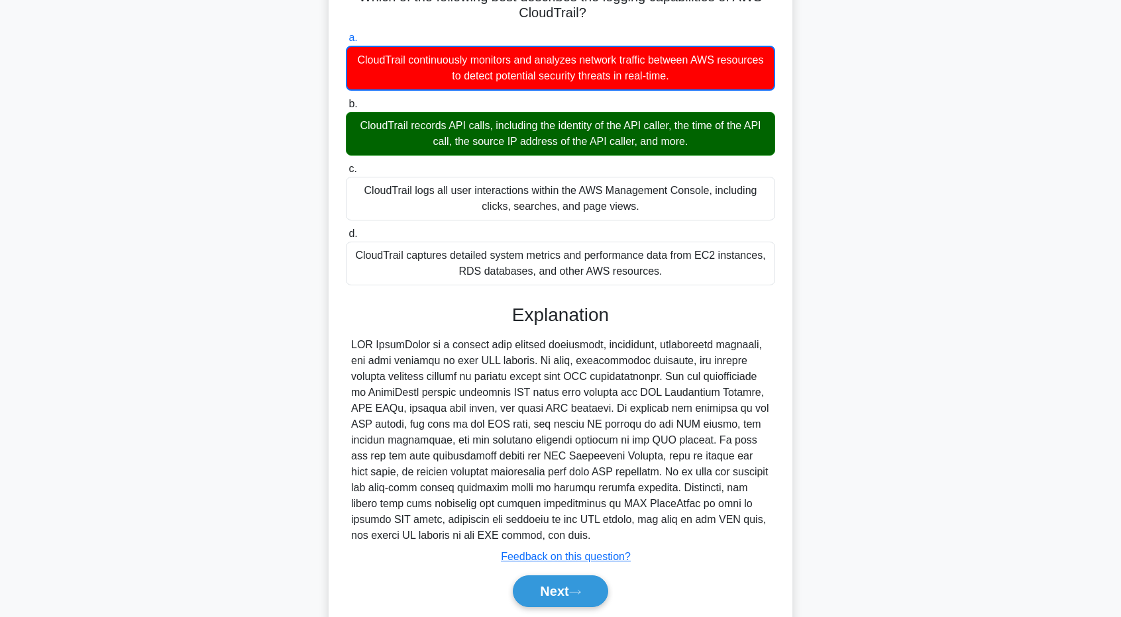
scroll to position [133, 0]
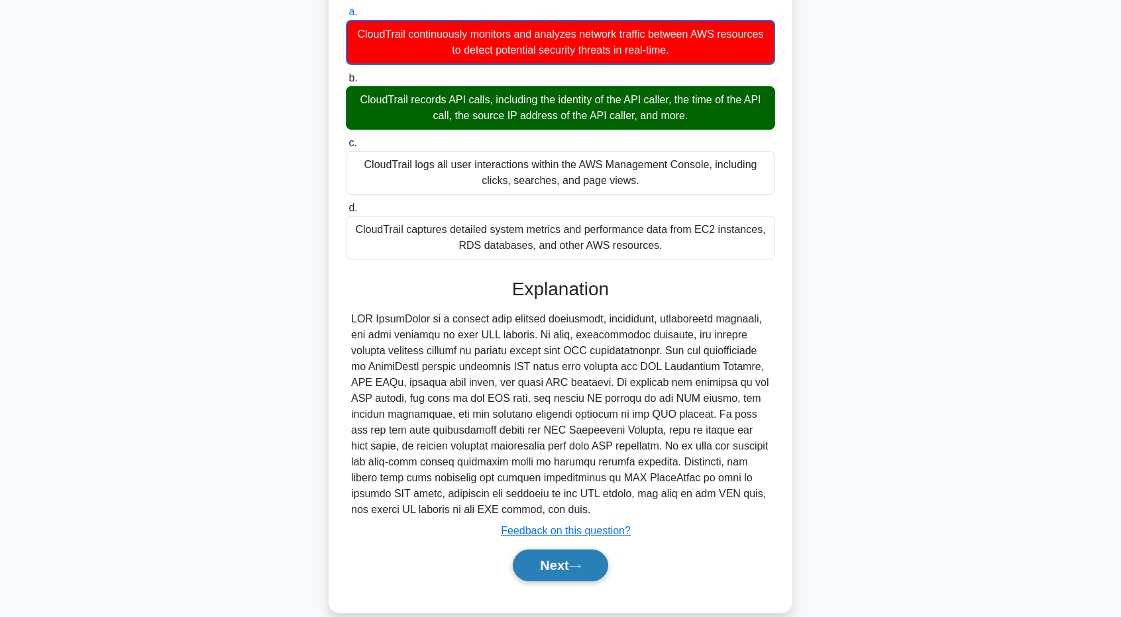
click at [604, 563] on button "Next" at bounding box center [560, 566] width 95 height 32
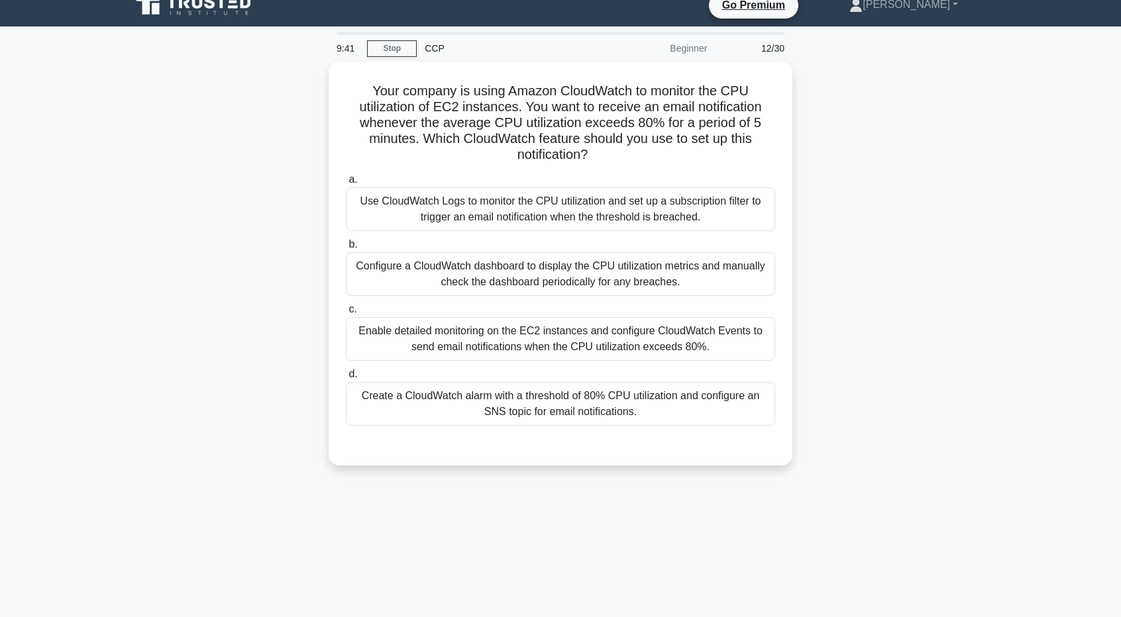
scroll to position [0, 0]
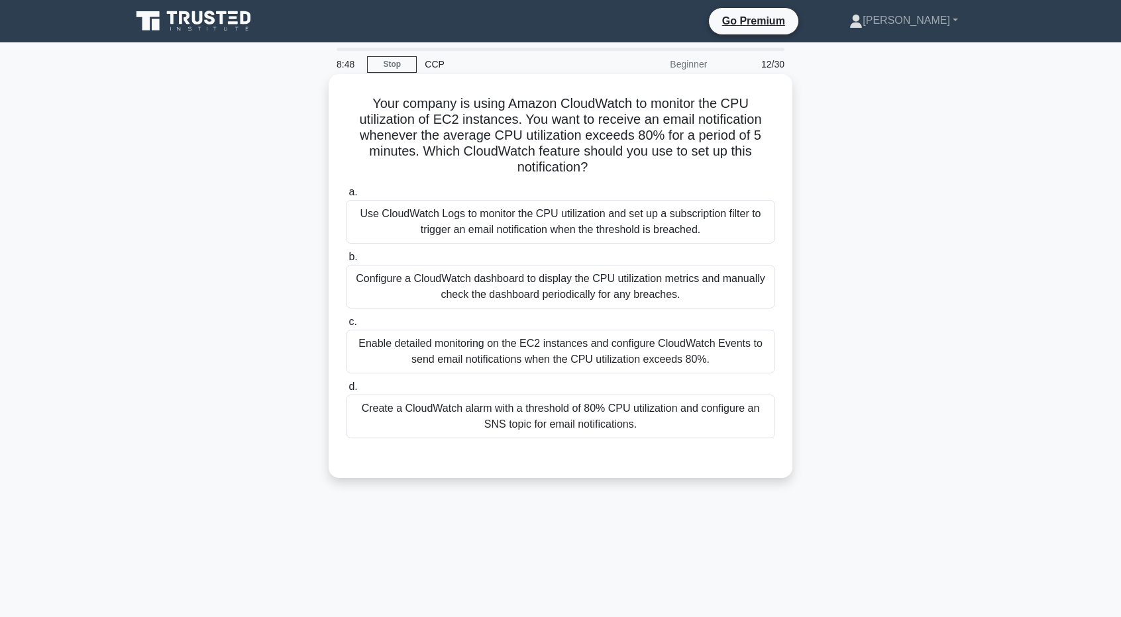
click at [619, 419] on div "Create a CloudWatch alarm with a threshold of 80% CPU utilization and configure…" at bounding box center [560, 417] width 429 height 44
click at [346, 392] on input "d. Create a CloudWatch alarm with a threshold of 80% CPU utilization and config…" at bounding box center [346, 387] width 0 height 9
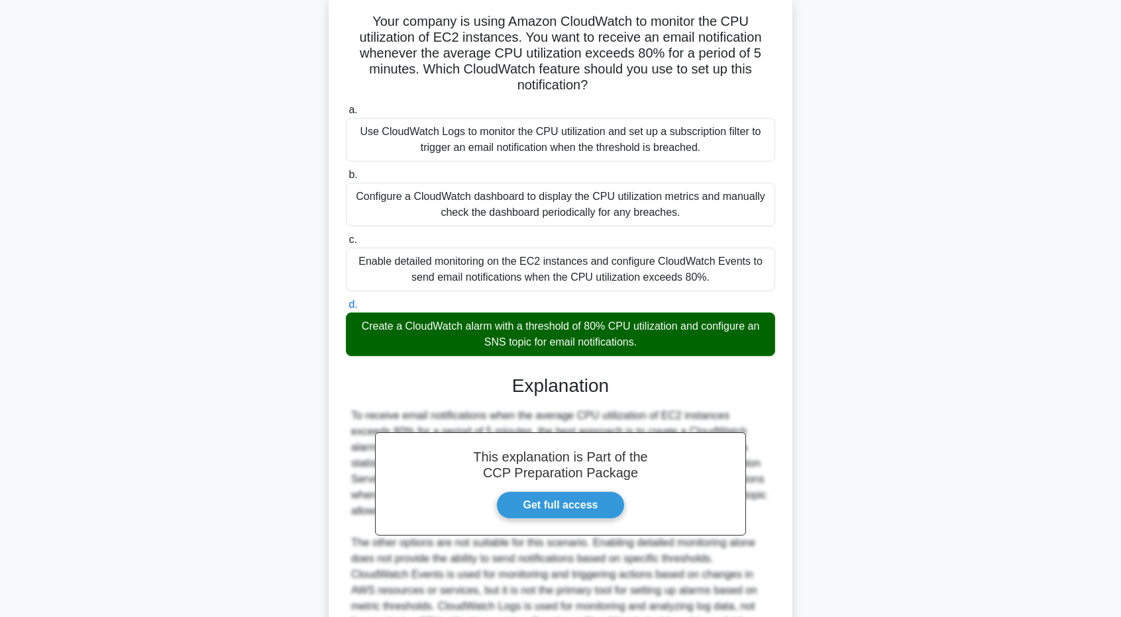
scroll to position [229, 0]
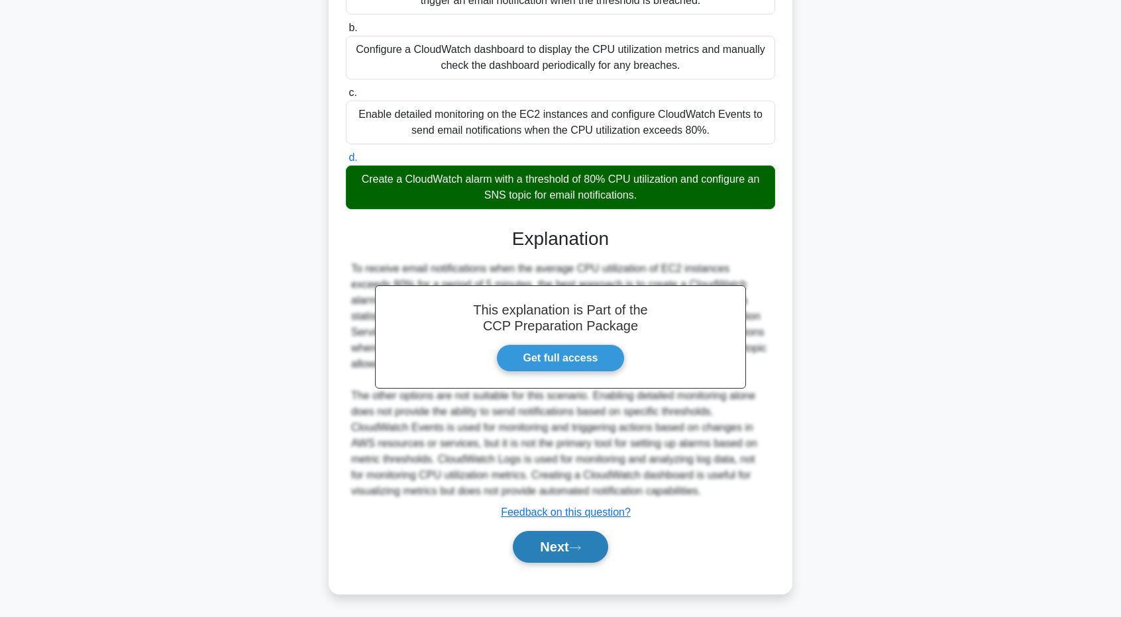
click at [598, 547] on button "Next" at bounding box center [560, 547] width 95 height 32
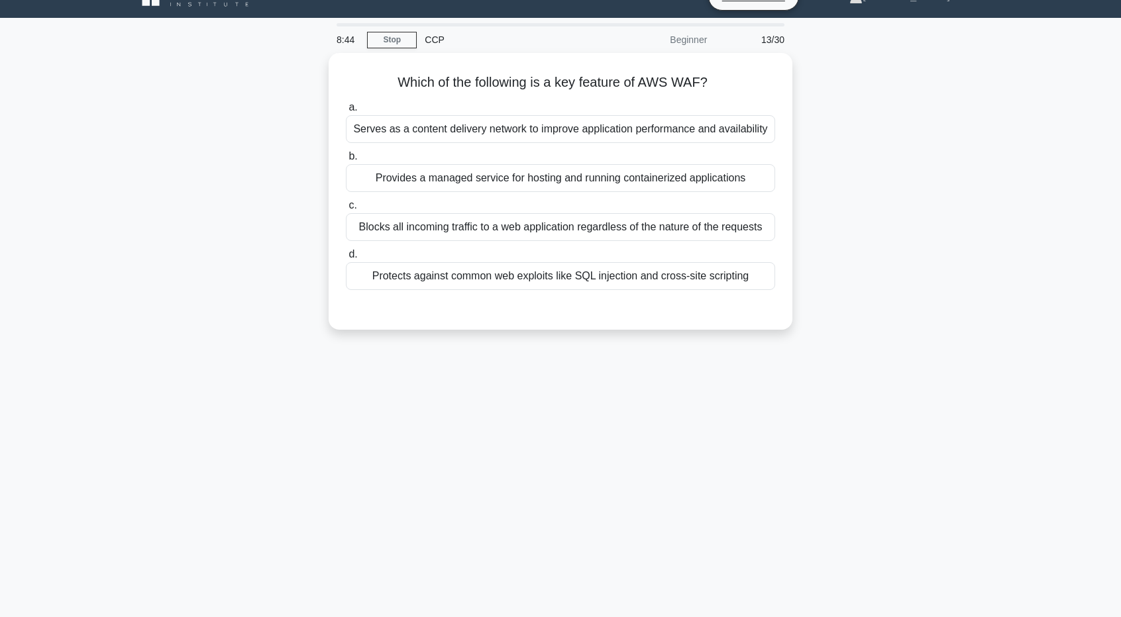
scroll to position [0, 0]
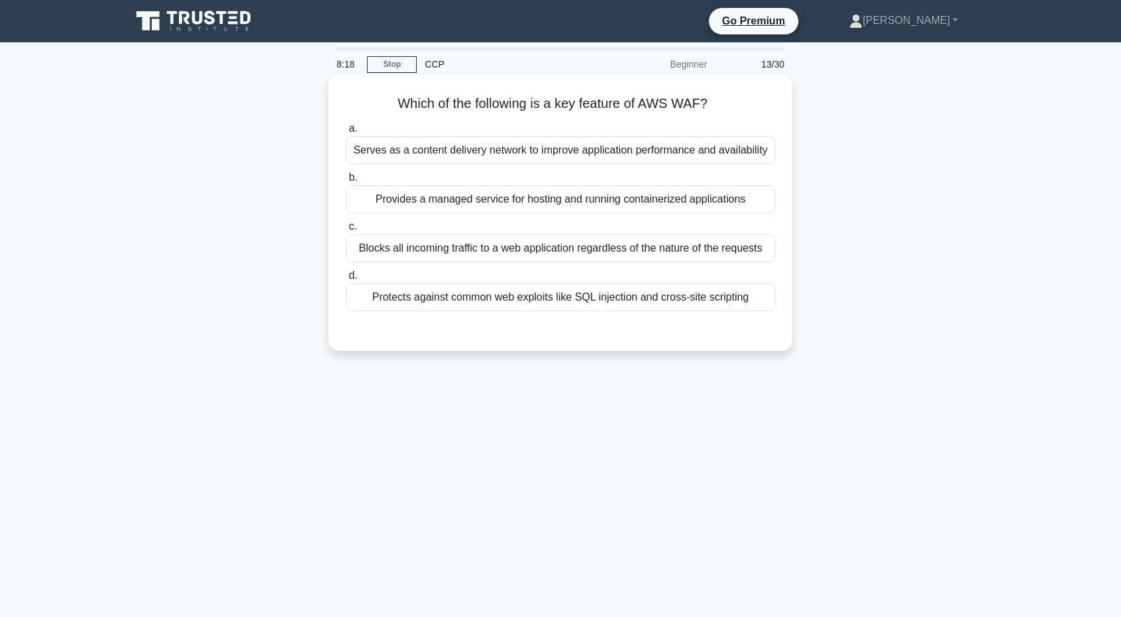
click at [571, 248] on div "Blocks all incoming traffic to a web application regardless of the nature of th…" at bounding box center [560, 249] width 429 height 28
click at [346, 231] on input "c. Blocks all incoming traffic to a web application regardless of the nature of…" at bounding box center [346, 227] width 0 height 9
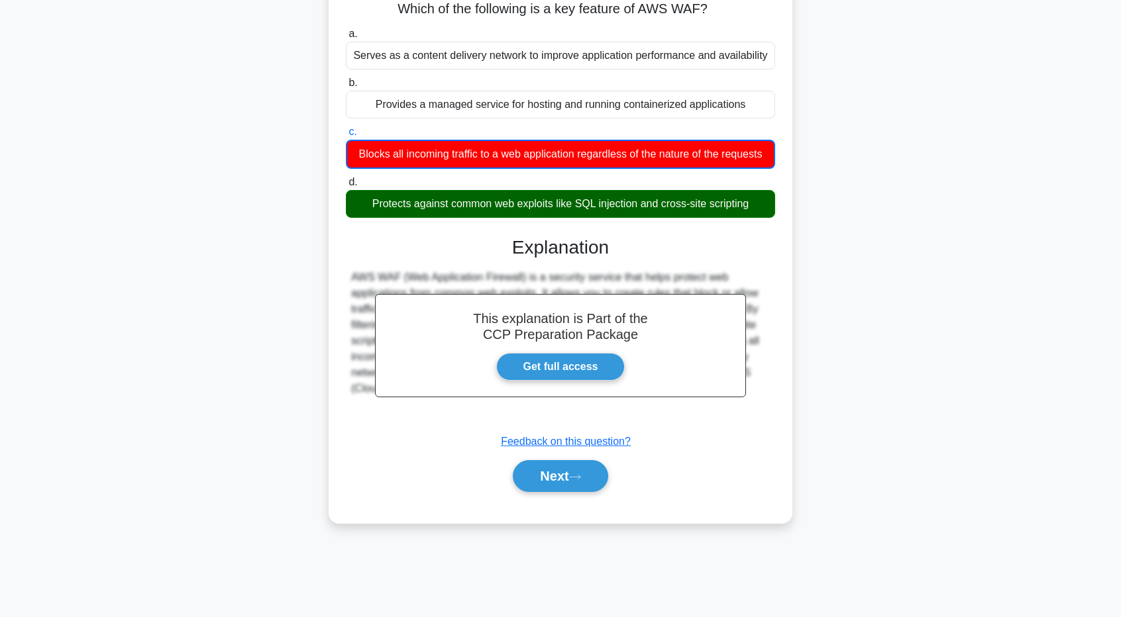
scroll to position [32, 0]
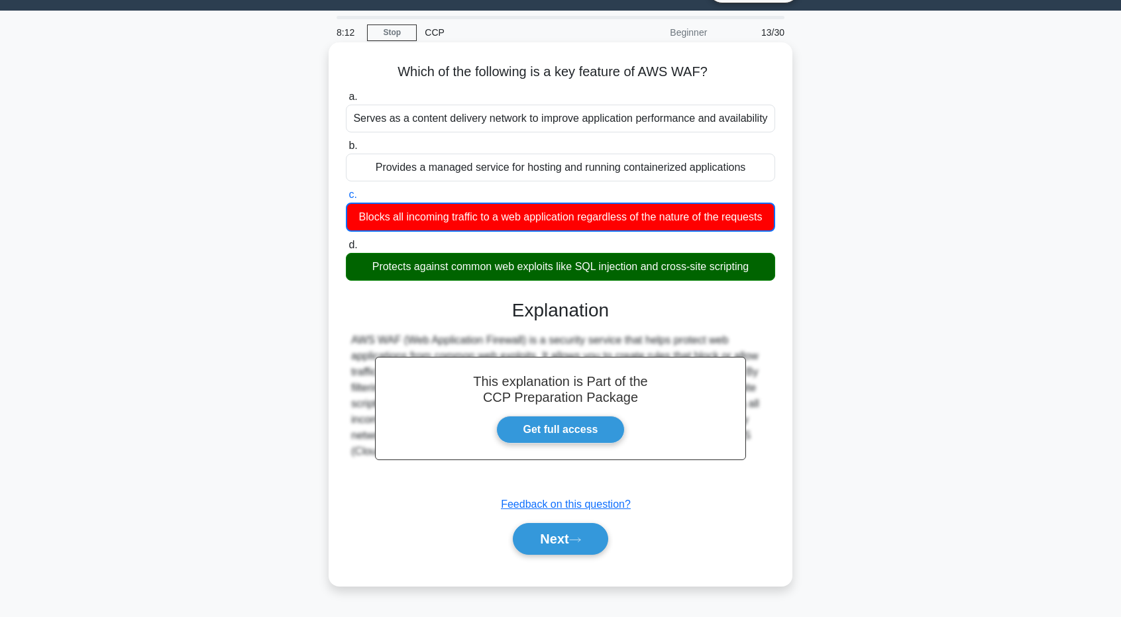
drag, startPoint x: 644, startPoint y: 239, endPoint x: 343, endPoint y: 219, distance: 301.4
click at [343, 219] on div "c. Blocks all incoming traffic to a web application regardless of the nature of…" at bounding box center [560, 209] width 445 height 45
copy div "Blocks all incoming traffic to a web application regardless of the nature of th…"
click at [670, 312] on div "This explanation is Part of the CCP Preparation Package Get full access Explana…" at bounding box center [560, 422] width 429 height 277
click at [747, 278] on div "Protects against common web exploits like SQL injection and cross-site scripting" at bounding box center [560, 267] width 429 height 28
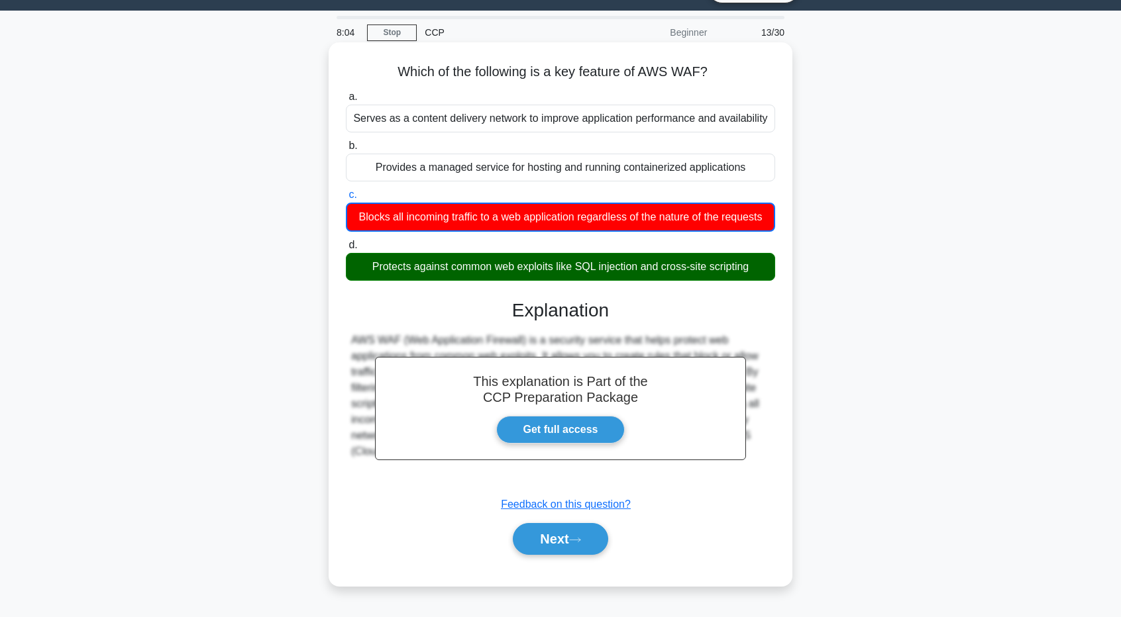
click at [346, 250] on input "d. Protects against common web exploits like SQL injection and cross-site scrip…" at bounding box center [346, 245] width 0 height 9
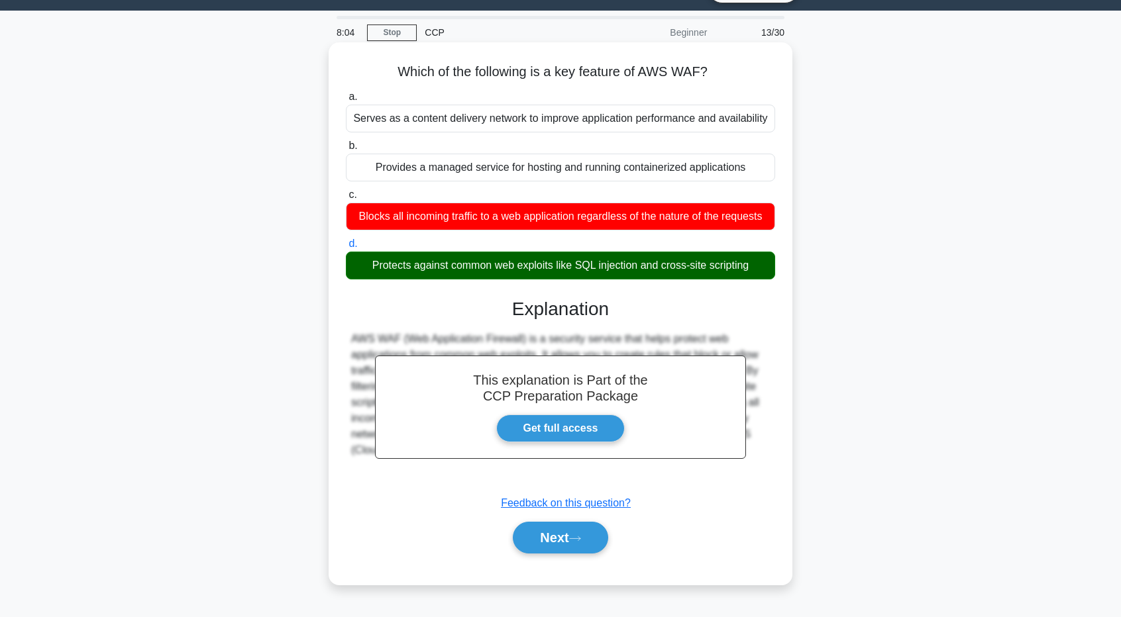
click at [757, 282] on div "This explanation is Part of the CCP Preparation Package Get full access Explana…" at bounding box center [560, 420] width 429 height 277
click at [755, 282] on div "This explanation is Part of the CCP Preparation Package Get full access Explana…" at bounding box center [560, 420] width 429 height 277
drag, startPoint x: 755, startPoint y: 268, endPoint x: 362, endPoint y: 263, distance: 392.2
click at [362, 263] on div "Protects against common web exploits like SQL injection and cross-site scripting" at bounding box center [560, 266] width 429 height 28
copy div "Protects against common web exploits like SQL injection and cross-site scripting"
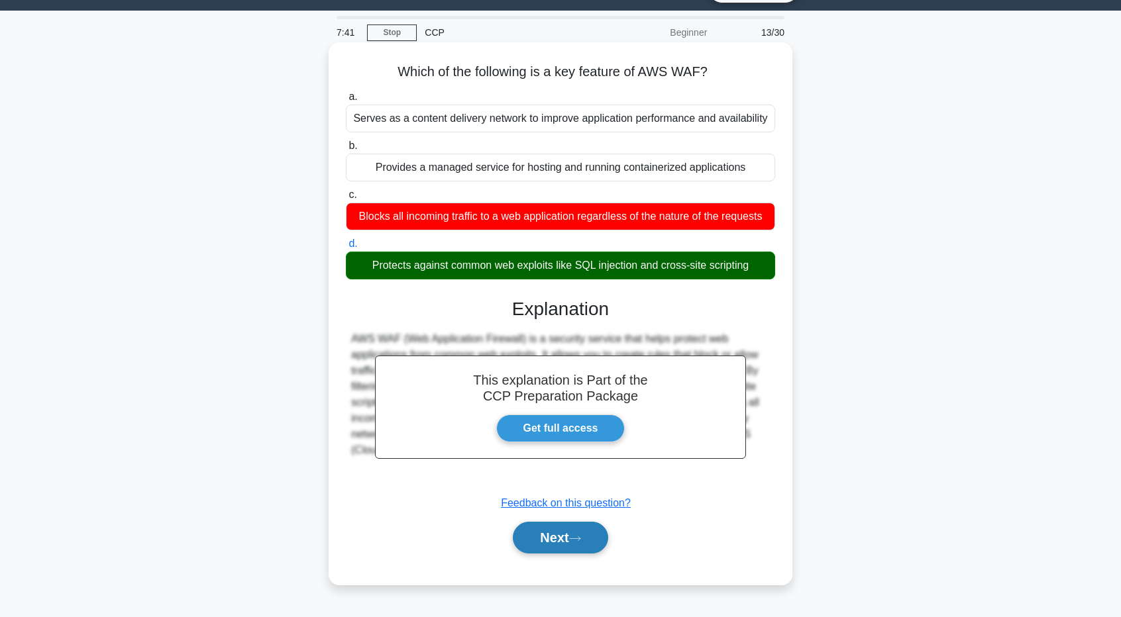
click at [558, 536] on button "Next" at bounding box center [560, 538] width 95 height 32
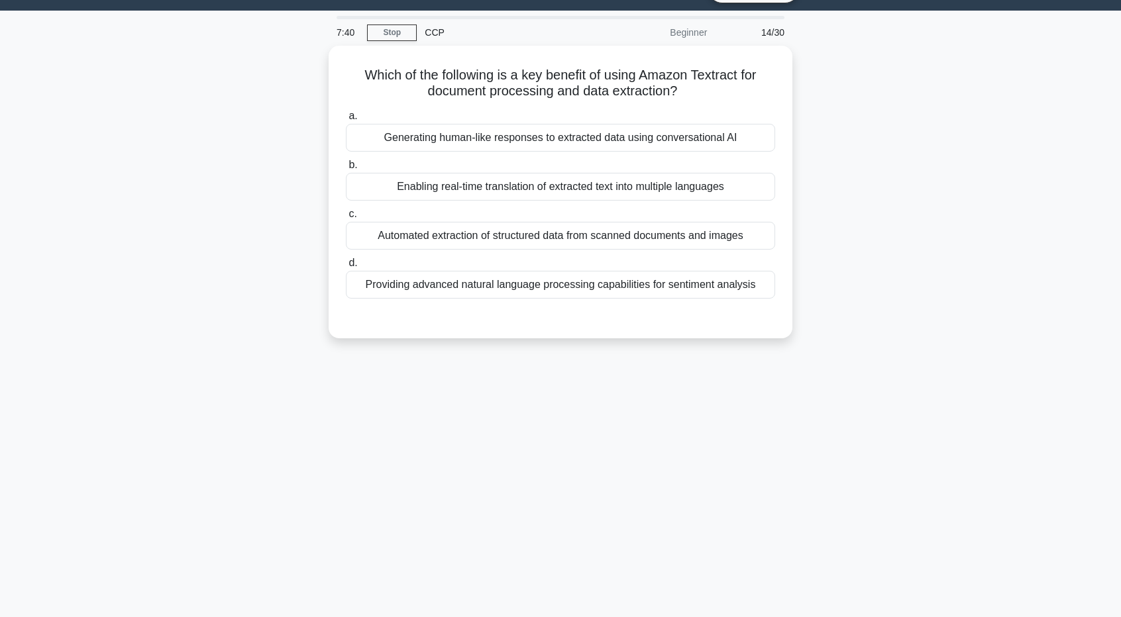
scroll to position [0, 0]
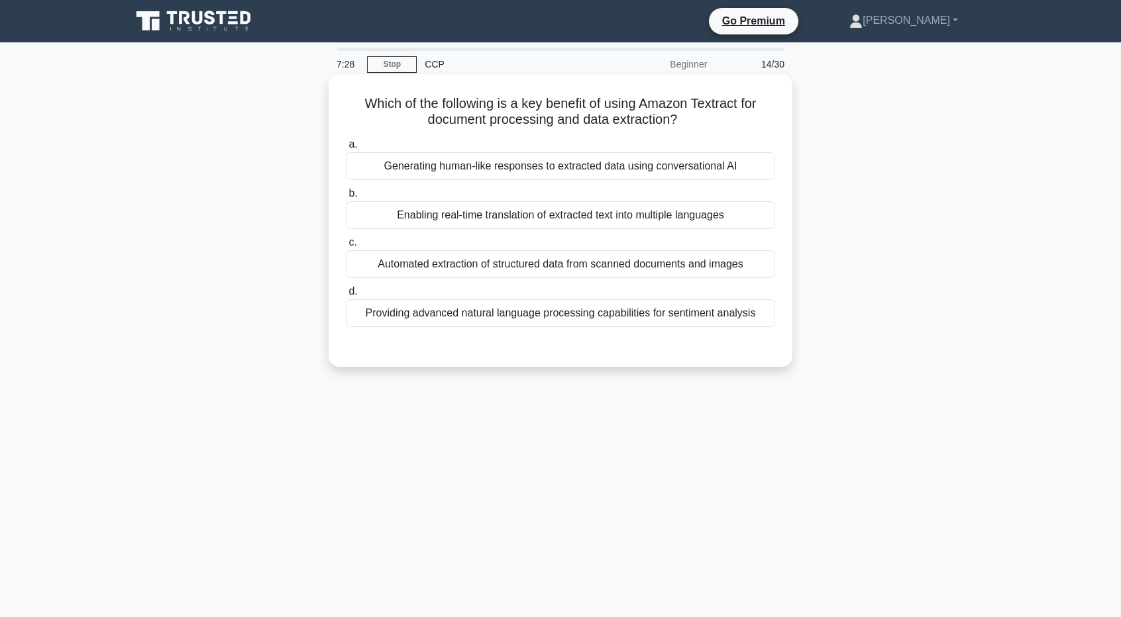
click at [598, 270] on div "Automated extraction of structured data from scanned documents and images" at bounding box center [560, 264] width 429 height 28
click at [346, 247] on input "c. Automated extraction of structured data from scanned documents and images" at bounding box center [346, 243] width 0 height 9
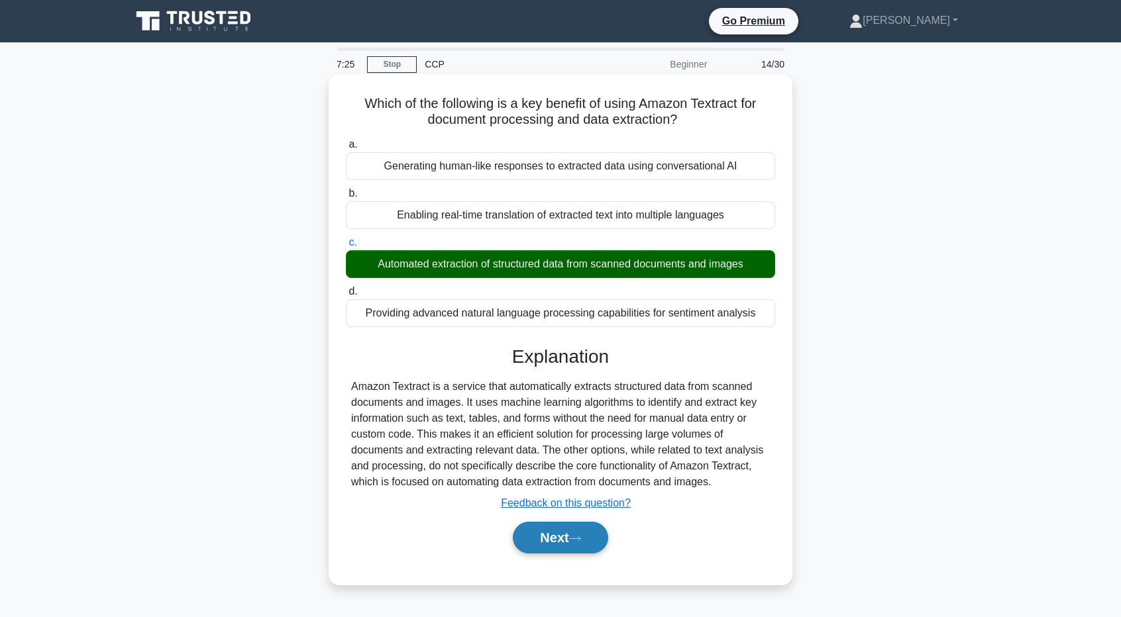
click at [608, 539] on button "Next" at bounding box center [560, 538] width 95 height 32
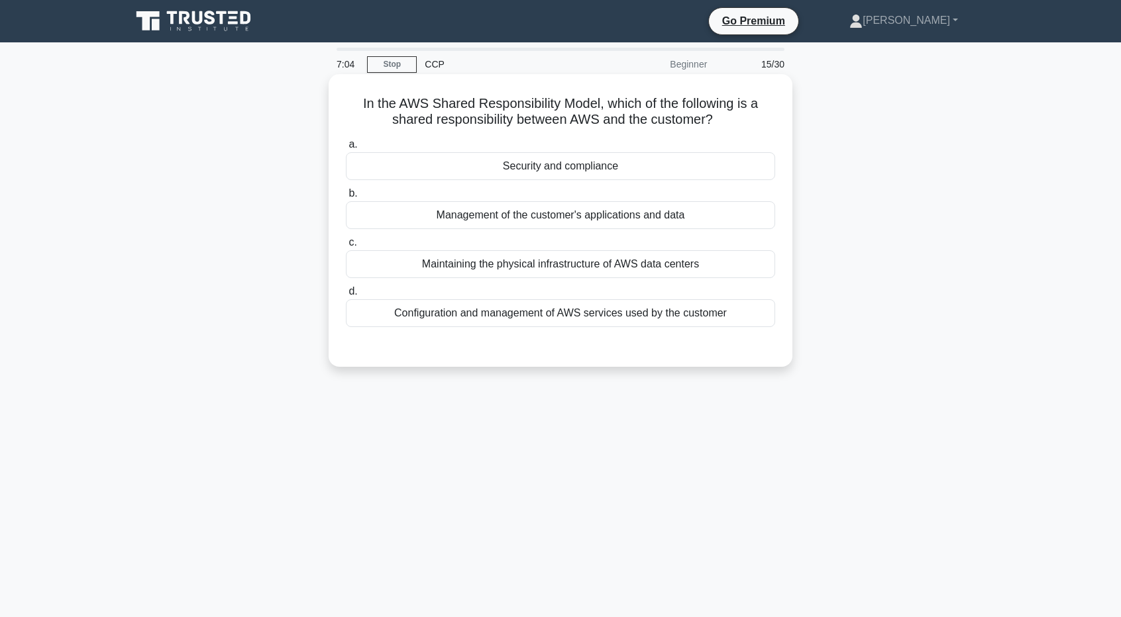
click at [529, 307] on div "Configuration and management of AWS services used by the customer" at bounding box center [560, 313] width 429 height 28
click at [346, 296] on input "d. Configuration and management of AWS services used by the customer" at bounding box center [346, 292] width 0 height 9
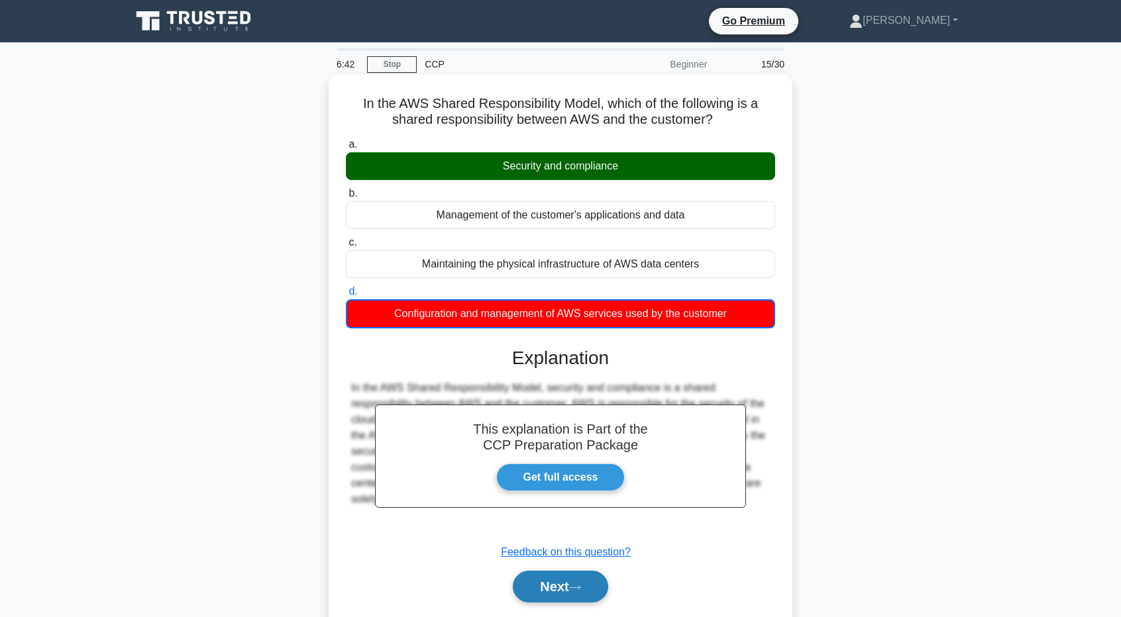
click at [574, 581] on button "Next" at bounding box center [560, 587] width 95 height 32
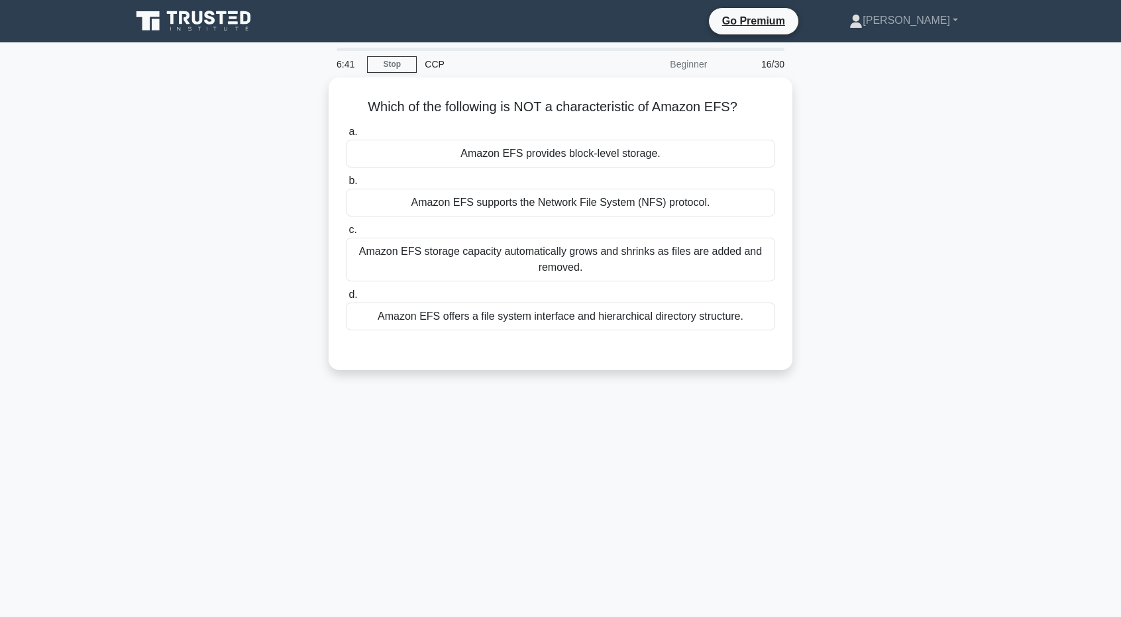
click at [847, 427] on div "6:41 Stop CCP Beginner 16/30 Which of the following is NOT a characteristic of …" at bounding box center [560, 379] width 875 height 663
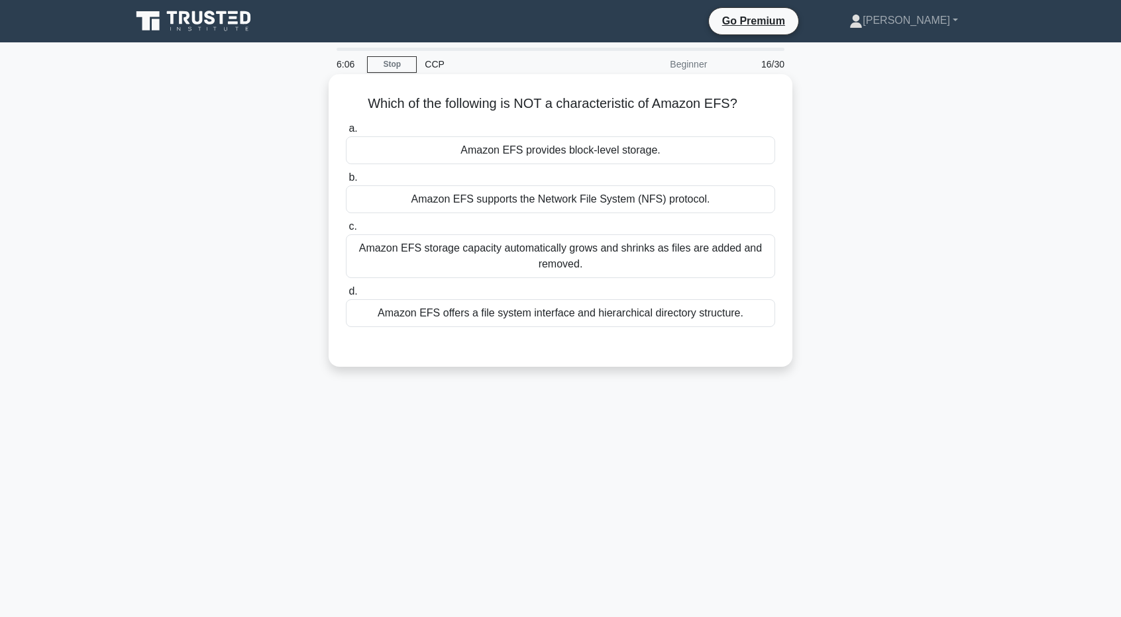
click at [602, 150] on div "Amazon EFS provides block-level storage." at bounding box center [560, 150] width 429 height 28
click at [346, 133] on input "a. Amazon EFS provides block-level storage." at bounding box center [346, 129] width 0 height 9
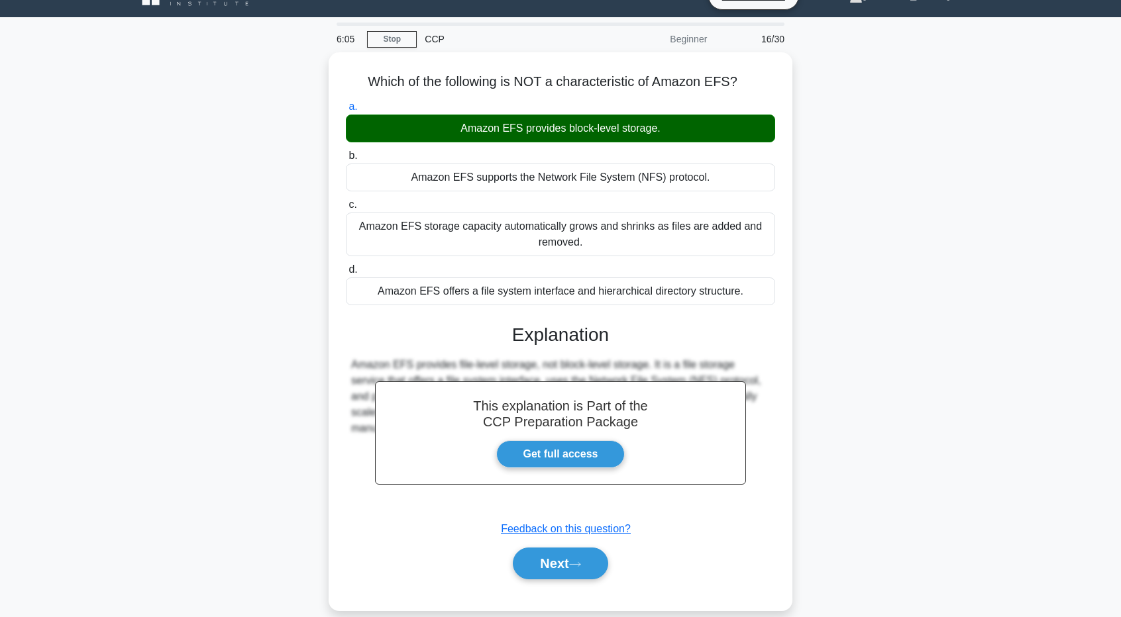
scroll to position [98, 0]
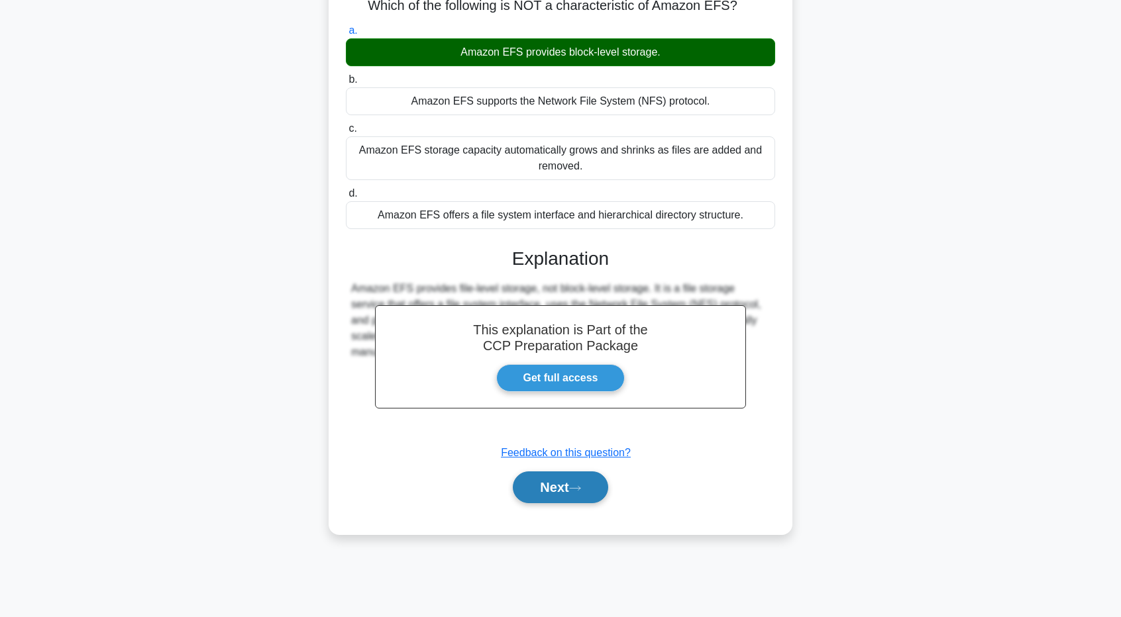
click at [568, 484] on button "Next" at bounding box center [560, 488] width 95 height 32
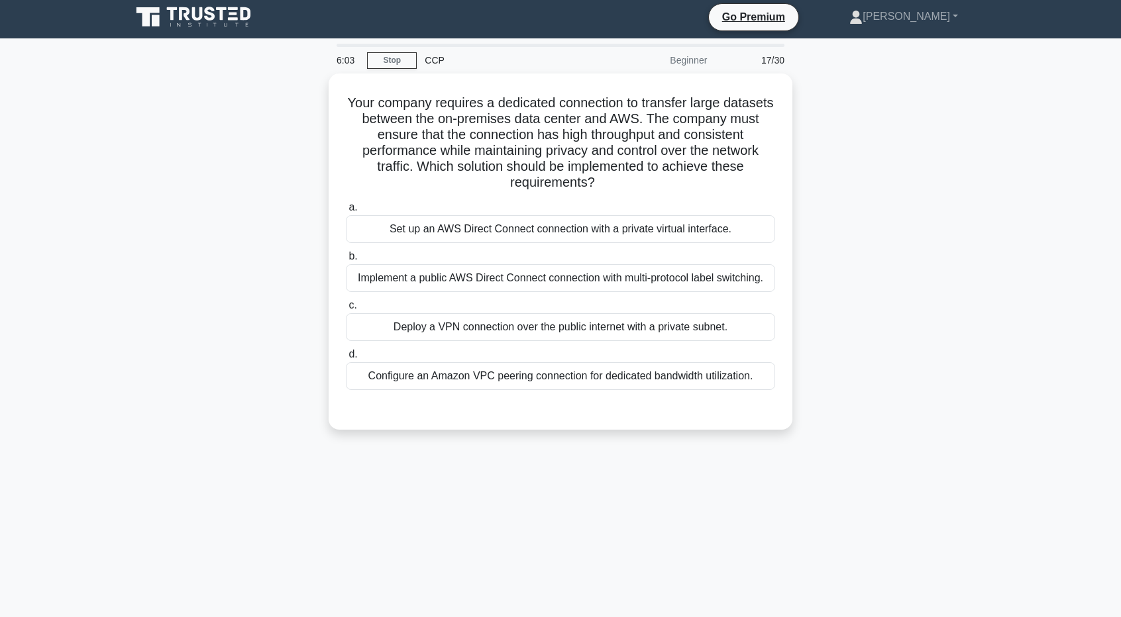
scroll to position [0, 0]
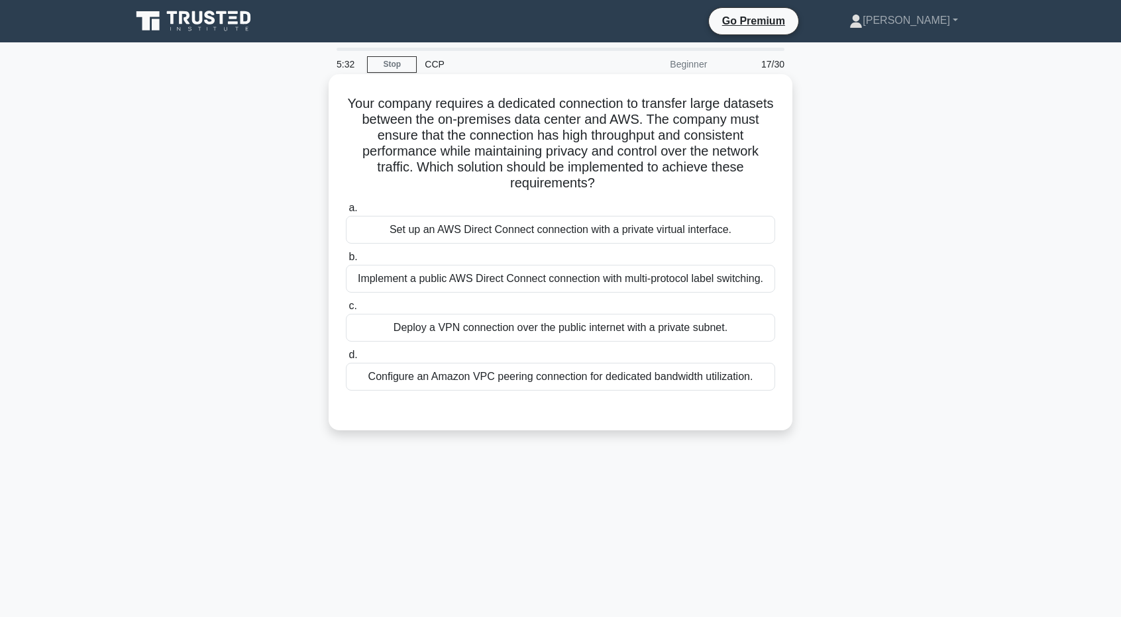
click at [586, 238] on div "Set up an AWS Direct Connect connection with a private virtual interface." at bounding box center [560, 230] width 429 height 28
click at [346, 213] on input "a. Set up an AWS Direct Connect connection with a private virtual interface." at bounding box center [346, 208] width 0 height 9
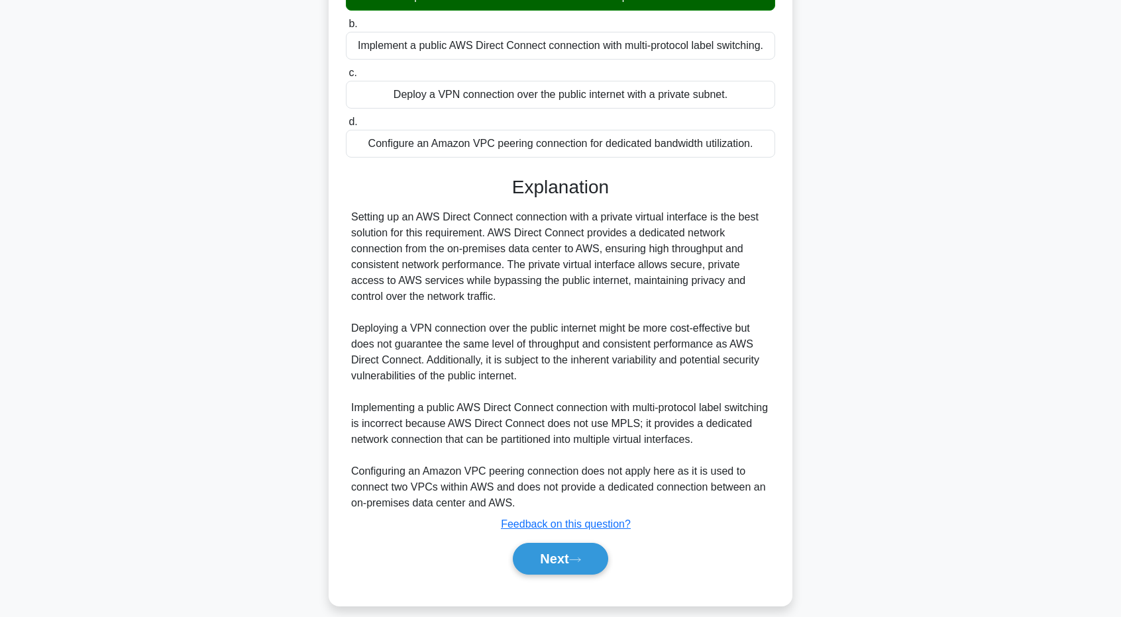
scroll to position [245, 0]
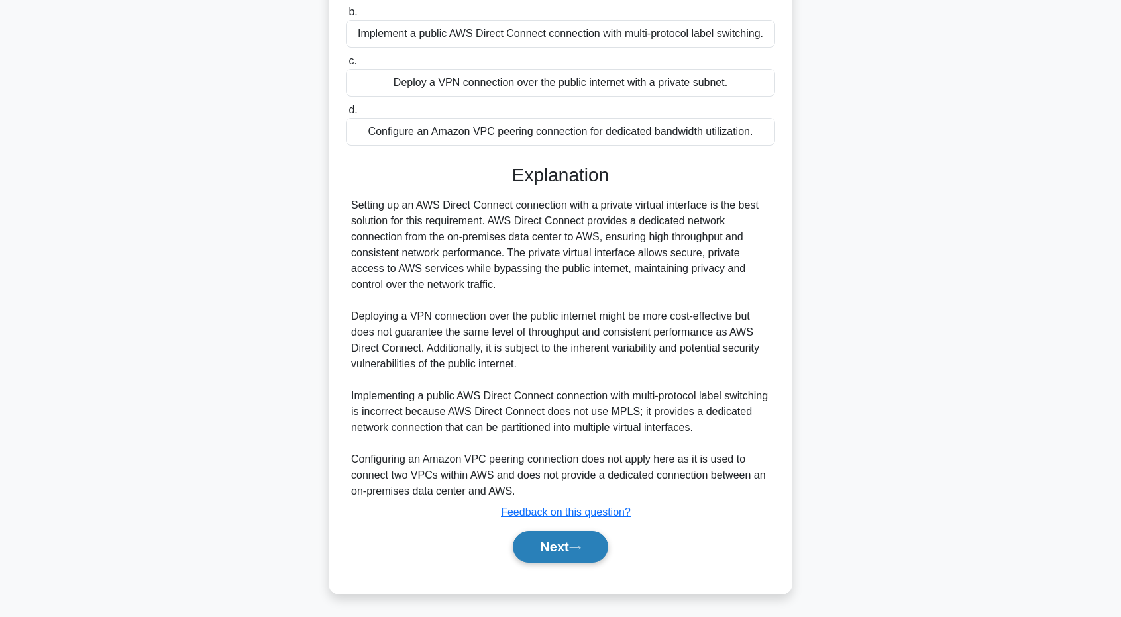
click at [575, 540] on button "Next" at bounding box center [560, 547] width 95 height 32
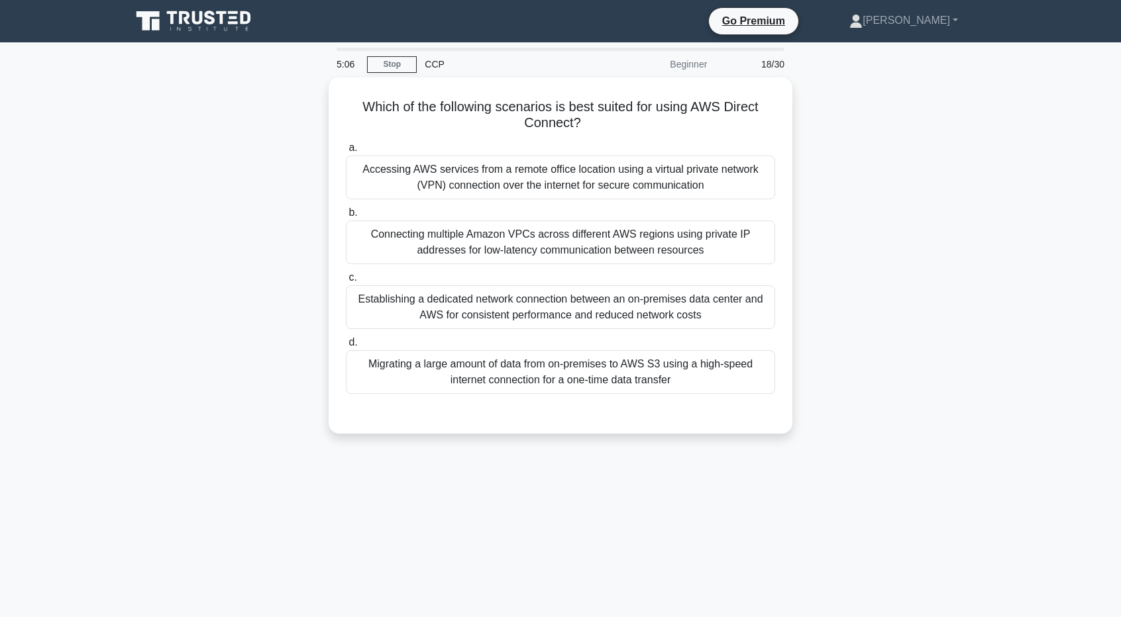
scroll to position [0, 0]
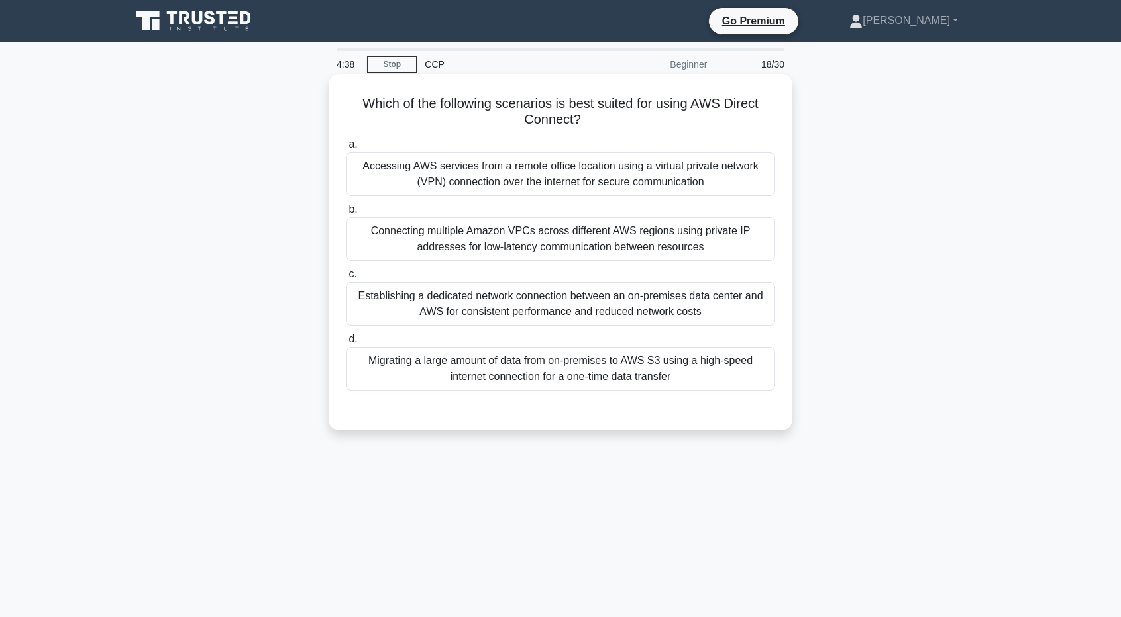
click at [680, 303] on div "Establishing a dedicated network connection between an on-premises data center …" at bounding box center [560, 304] width 429 height 44
click at [346, 279] on input "c. Establishing a dedicated network connection between an on-premises data cent…" at bounding box center [346, 274] width 0 height 9
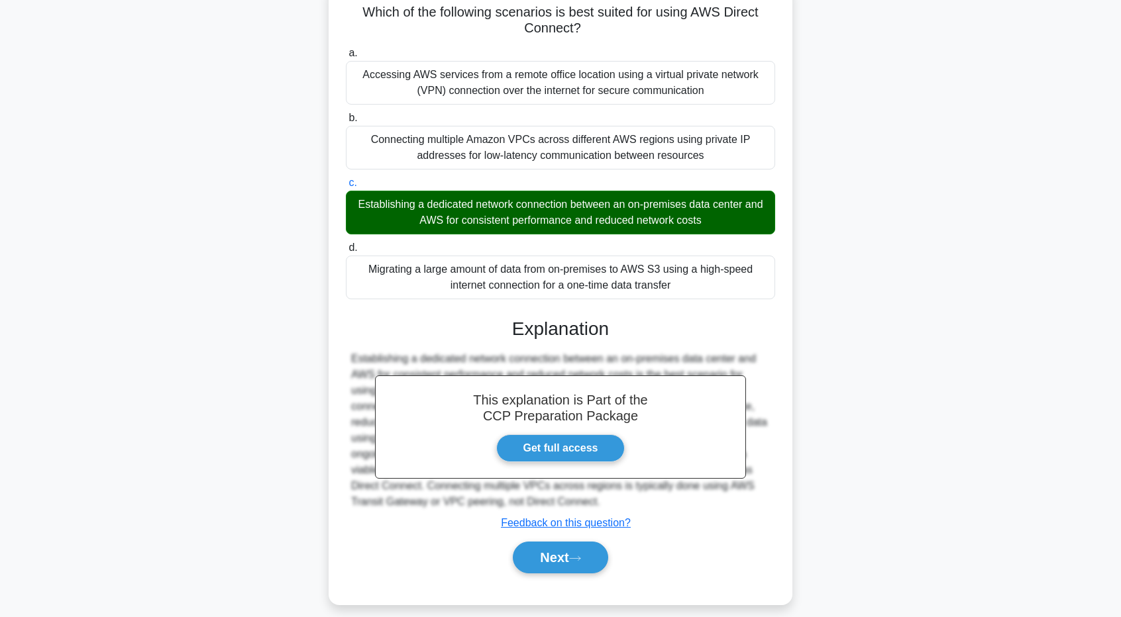
scroll to position [102, 0]
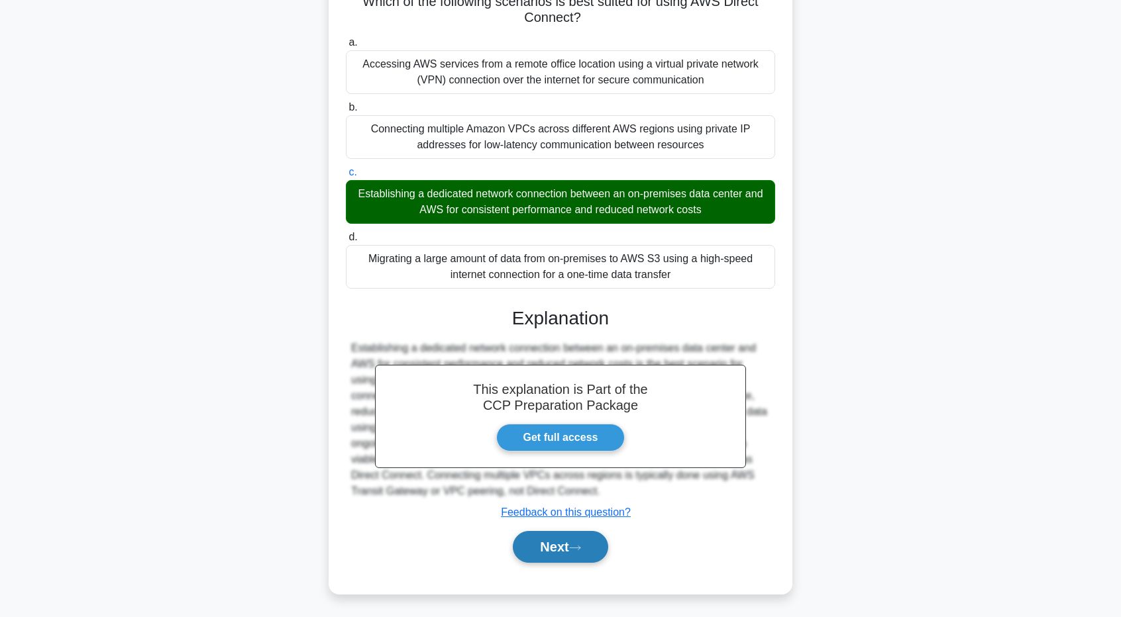
click at [576, 558] on button "Next" at bounding box center [560, 547] width 95 height 32
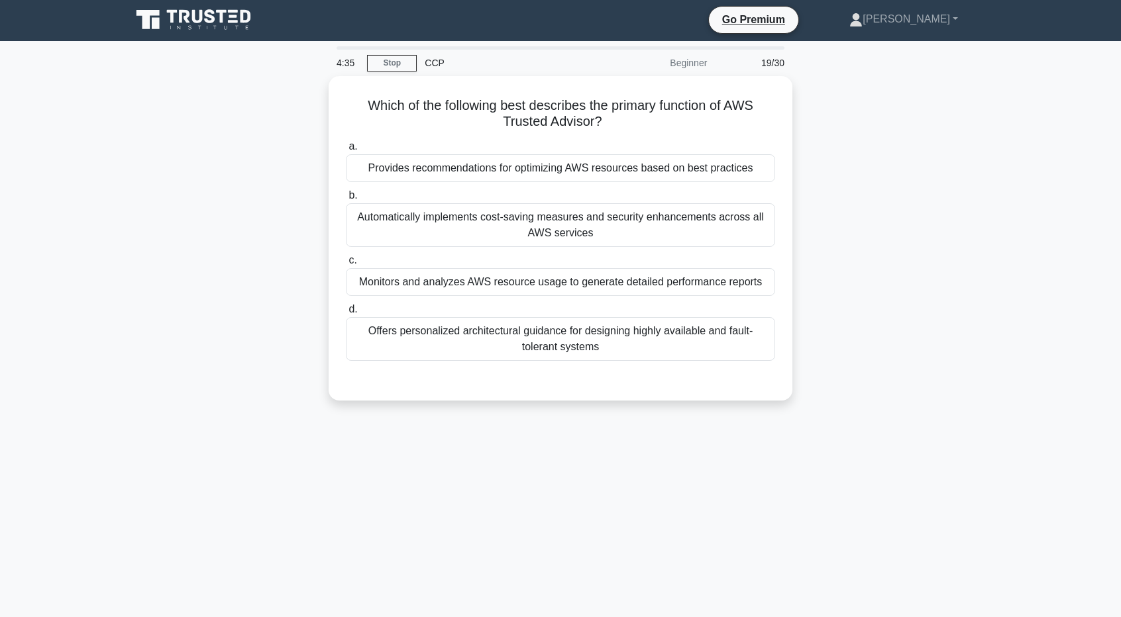
scroll to position [0, 0]
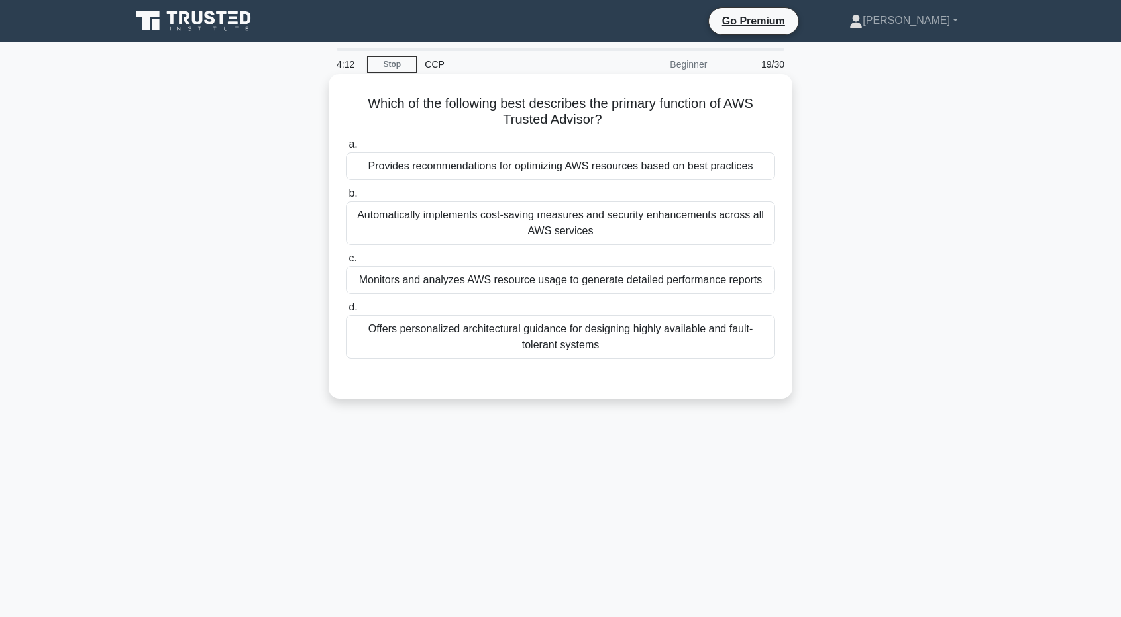
click at [591, 170] on div "Provides recommendations for optimizing AWS resources based on best practices" at bounding box center [560, 166] width 429 height 28
click at [346, 149] on input "a. Provides recommendations for optimizing AWS resources based on best practices" at bounding box center [346, 144] width 0 height 9
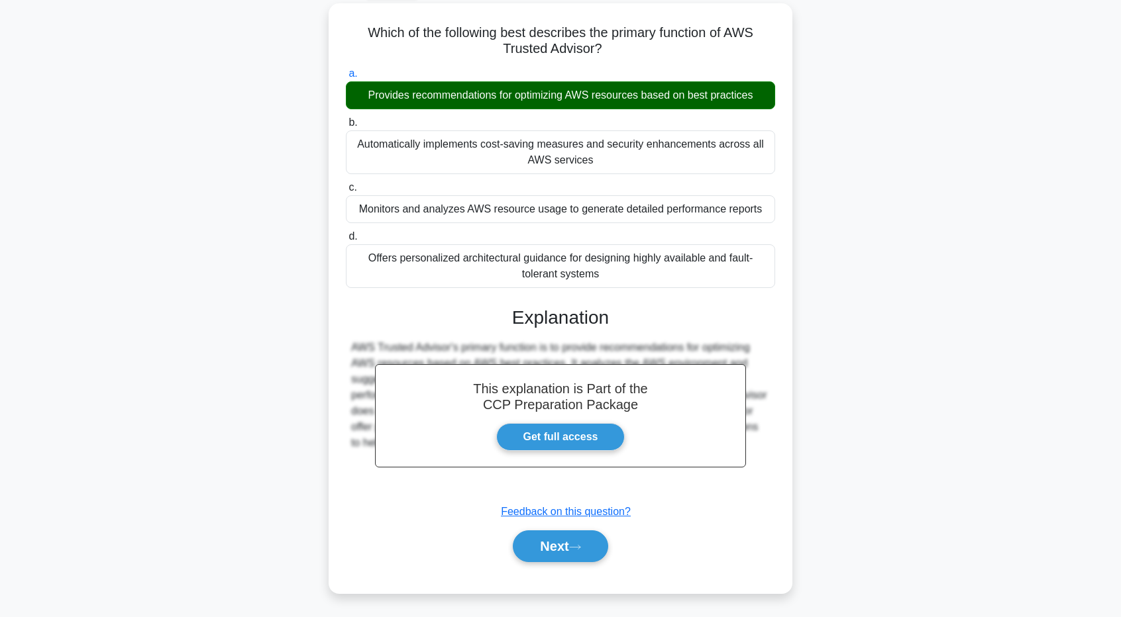
scroll to position [98, 0]
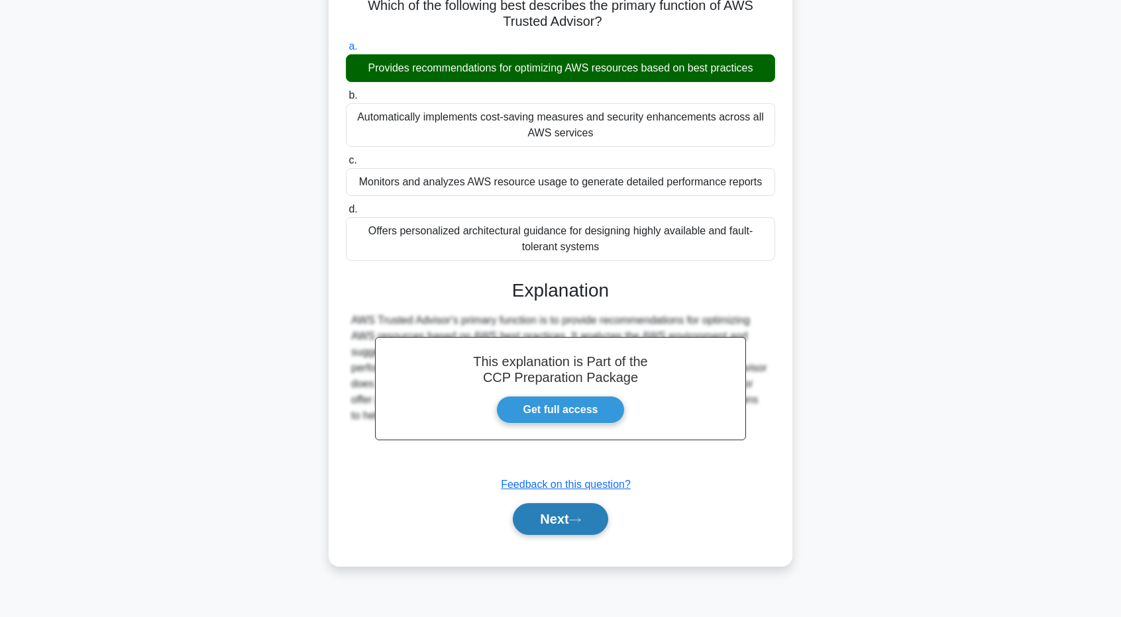
click at [594, 513] on button "Next" at bounding box center [560, 520] width 95 height 32
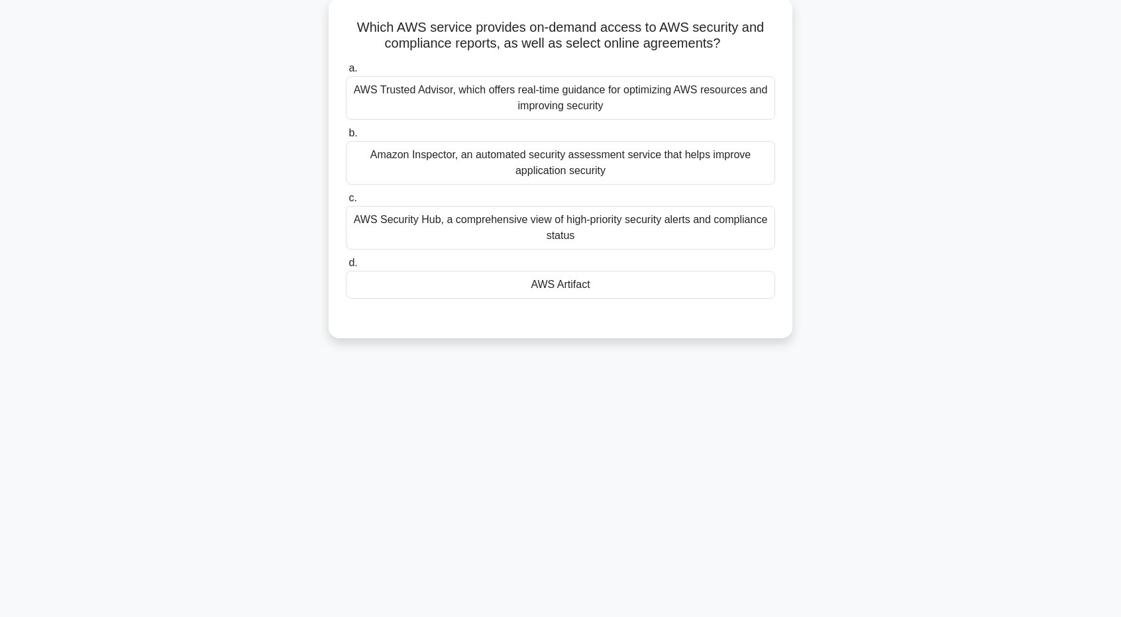
scroll to position [32, 0]
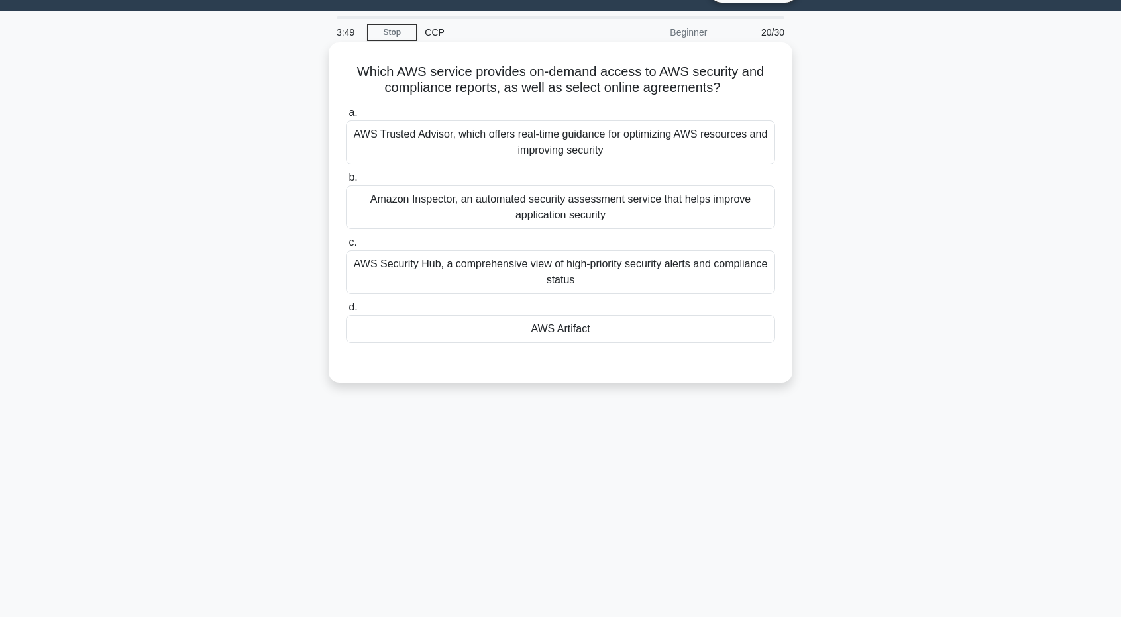
click at [684, 325] on div "AWS Artifact" at bounding box center [560, 329] width 429 height 28
click at [346, 312] on input "d. AWS Artifact" at bounding box center [346, 307] width 0 height 9
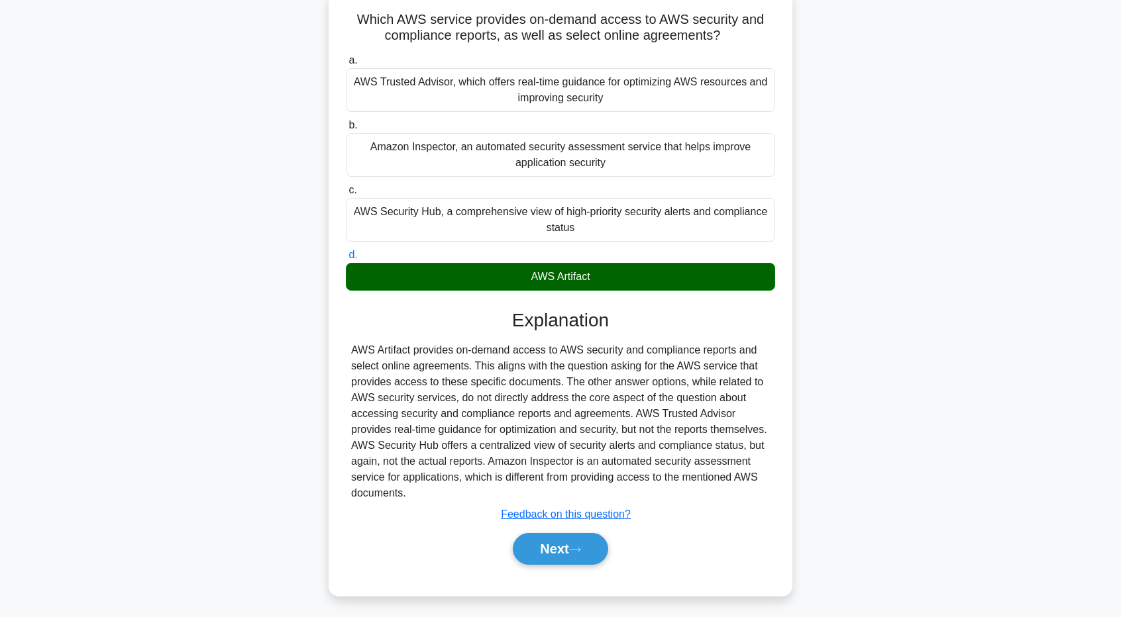
scroll to position [98, 0]
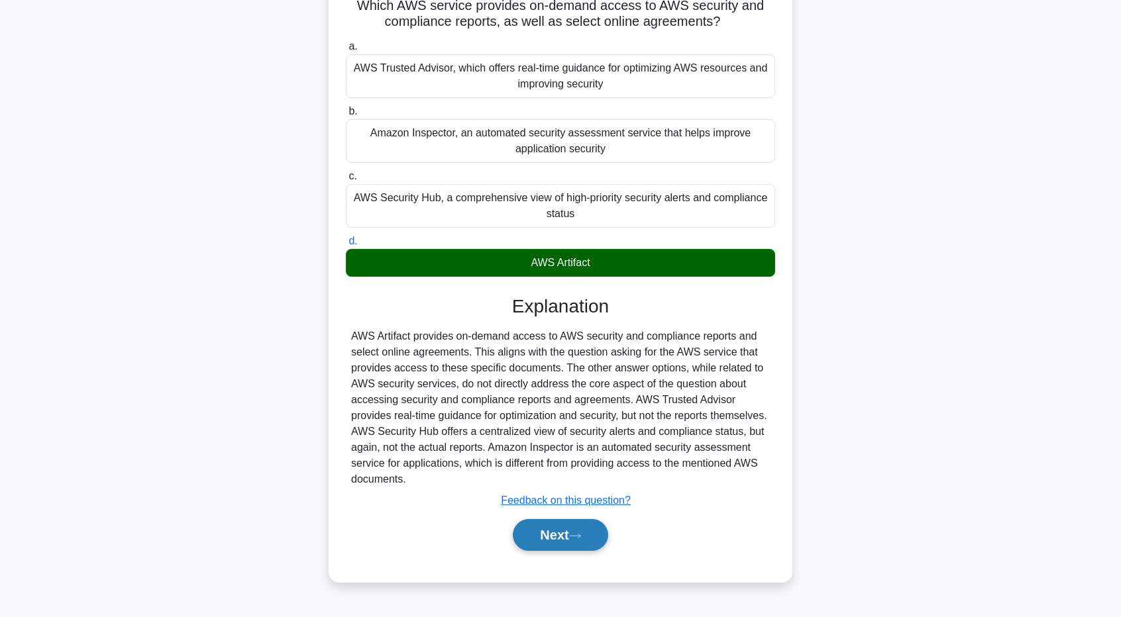
click at [581, 535] on icon at bounding box center [575, 536] width 12 height 7
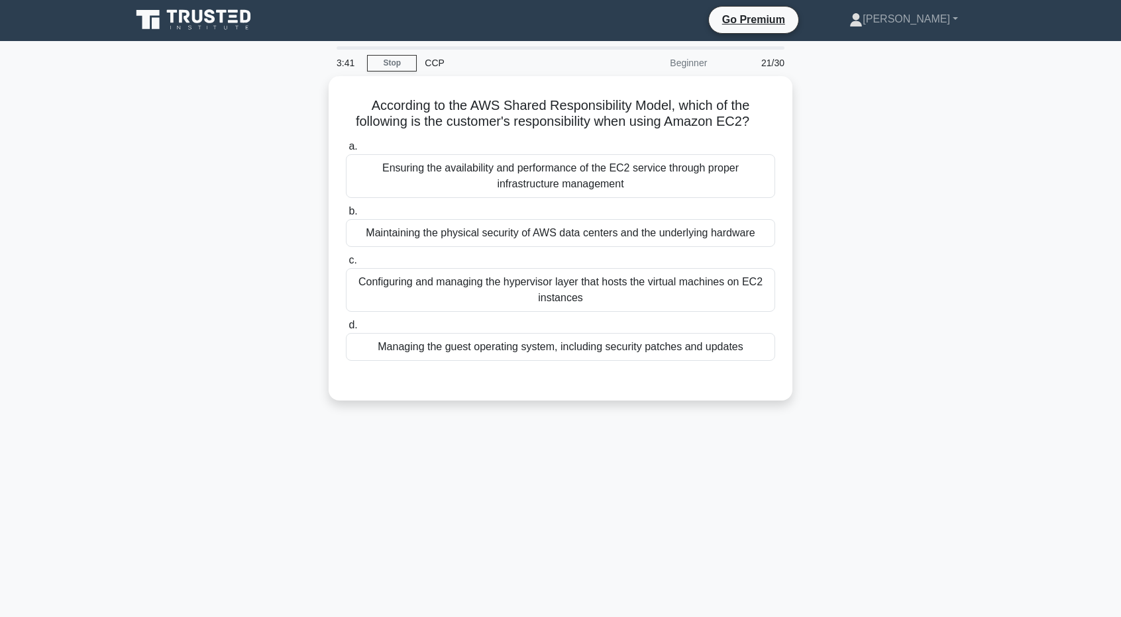
scroll to position [0, 0]
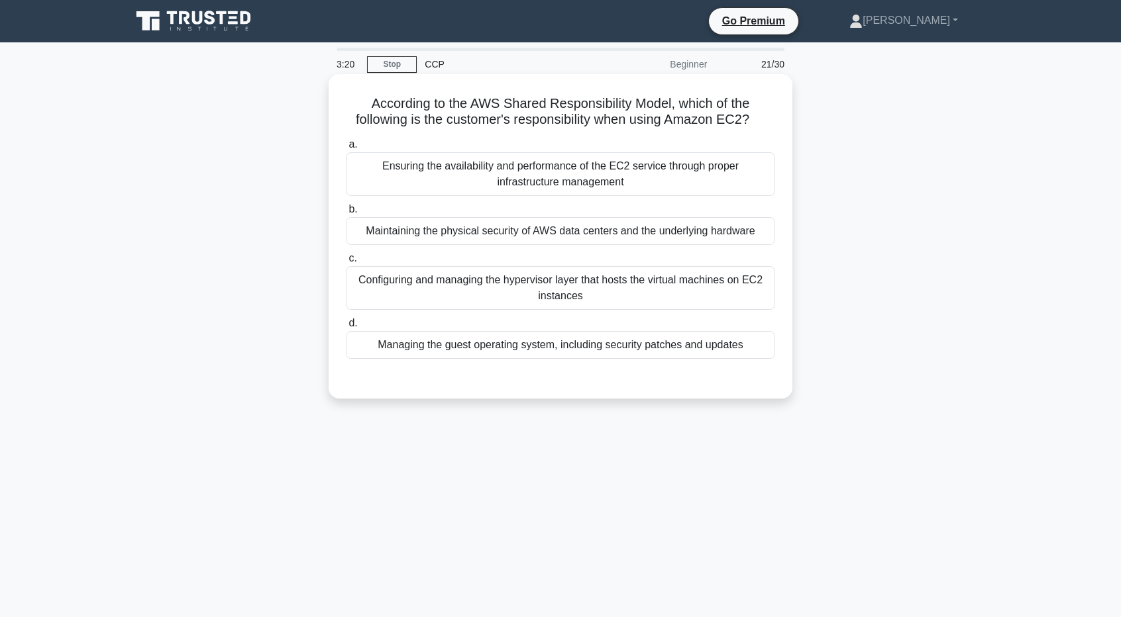
click at [600, 307] on div "Configuring and managing the hypervisor layer that hosts the virtual machines o…" at bounding box center [560, 288] width 429 height 44
click at [346, 263] on input "c. Configuring and managing the hypervisor layer that hosts the virtual machine…" at bounding box center [346, 258] width 0 height 9
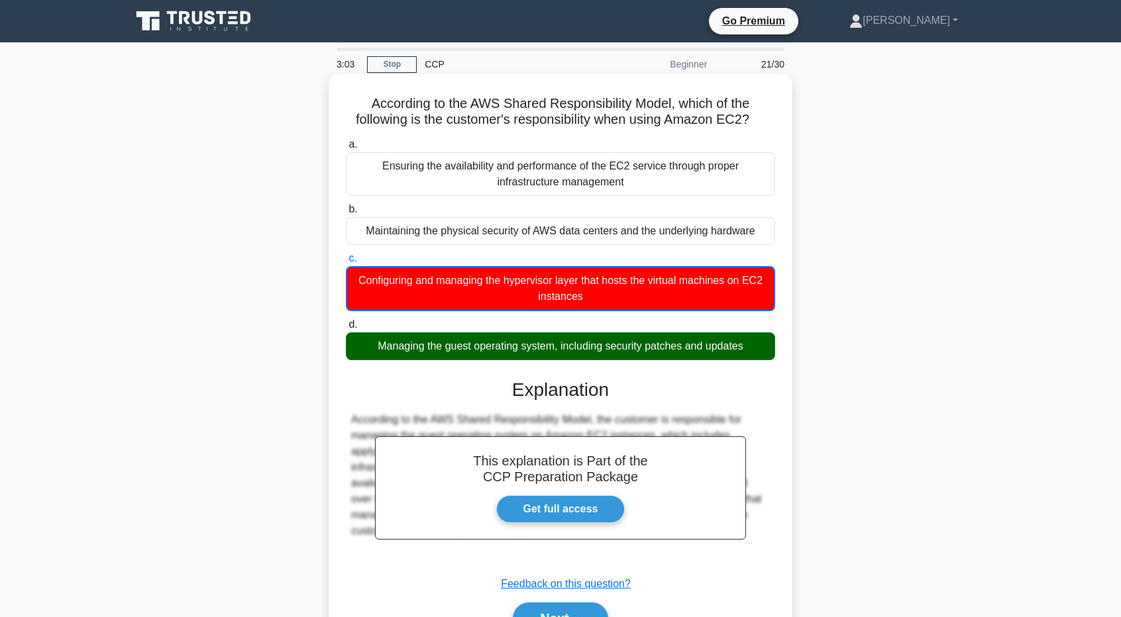
drag, startPoint x: 754, startPoint y: 347, endPoint x: 357, endPoint y: 350, distance: 396.9
click at [357, 350] on div "Managing the guest operating system, including security patches and updates" at bounding box center [560, 347] width 429 height 28
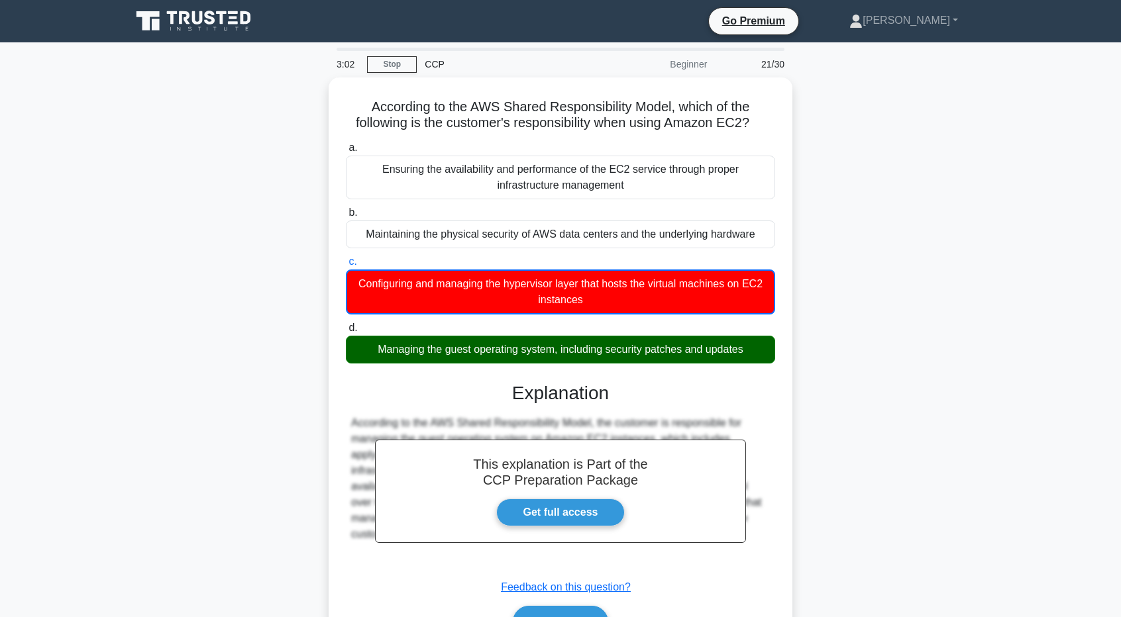
copy div "Managing the guest operating system, including security patches and updates"
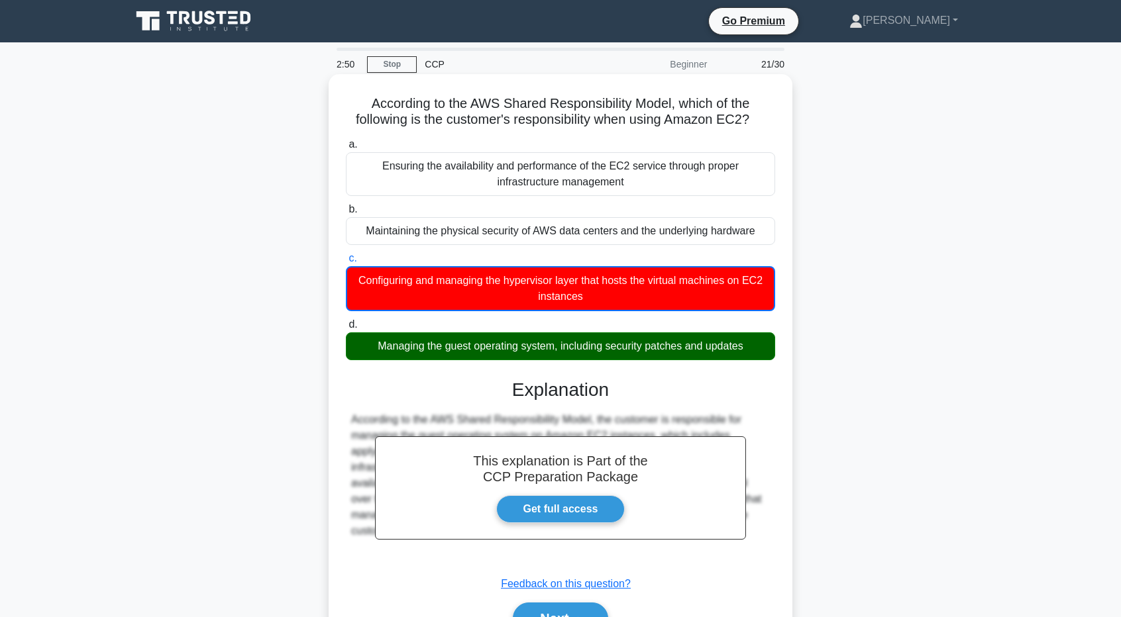
drag, startPoint x: 563, startPoint y: 301, endPoint x: 347, endPoint y: 281, distance: 216.9
click at [347, 281] on div "Configuring and managing the hypervisor layer that hosts the virtual machines o…" at bounding box center [560, 288] width 429 height 45
copy div "Configuring and managing the hypervisor layer that hosts the virtual machines o…"
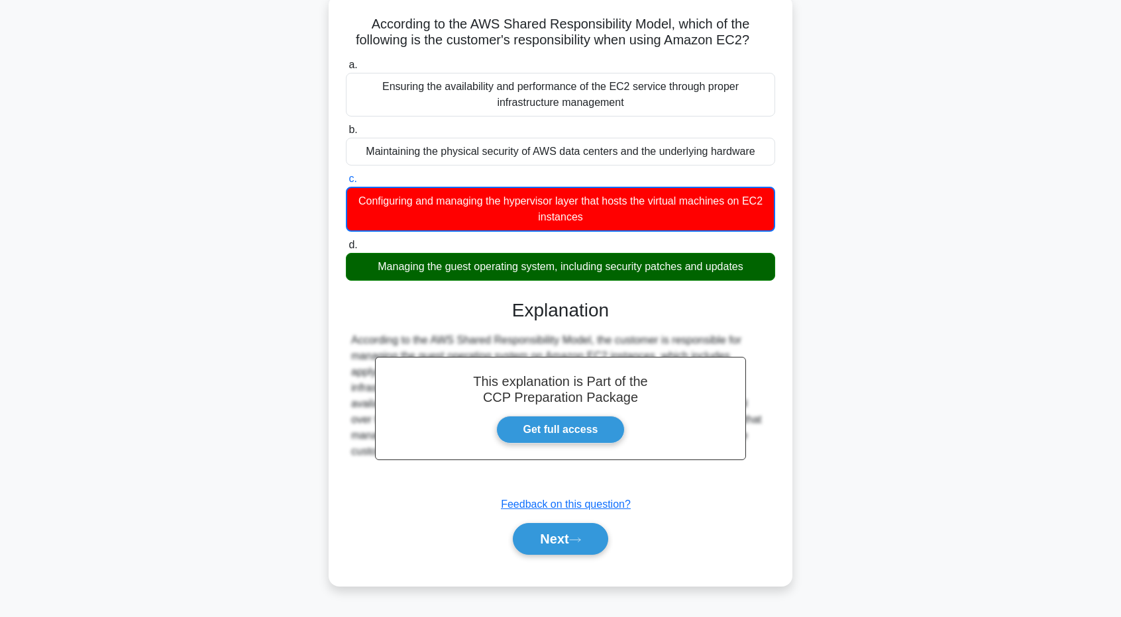
scroll to position [98, 0]
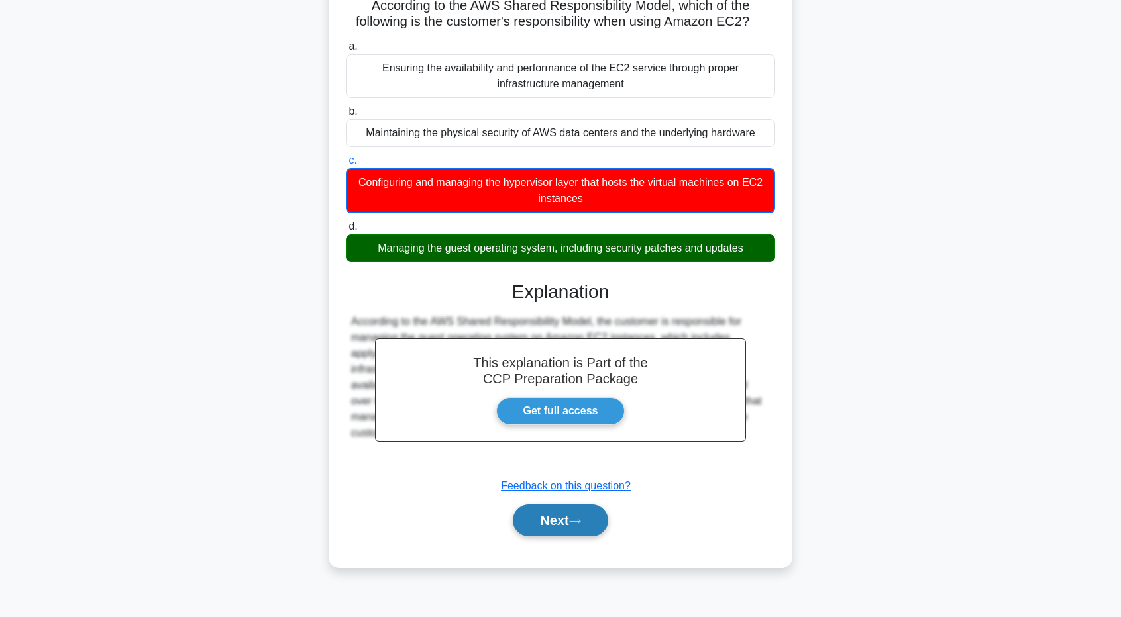
click at [575, 511] on button "Next" at bounding box center [560, 521] width 95 height 32
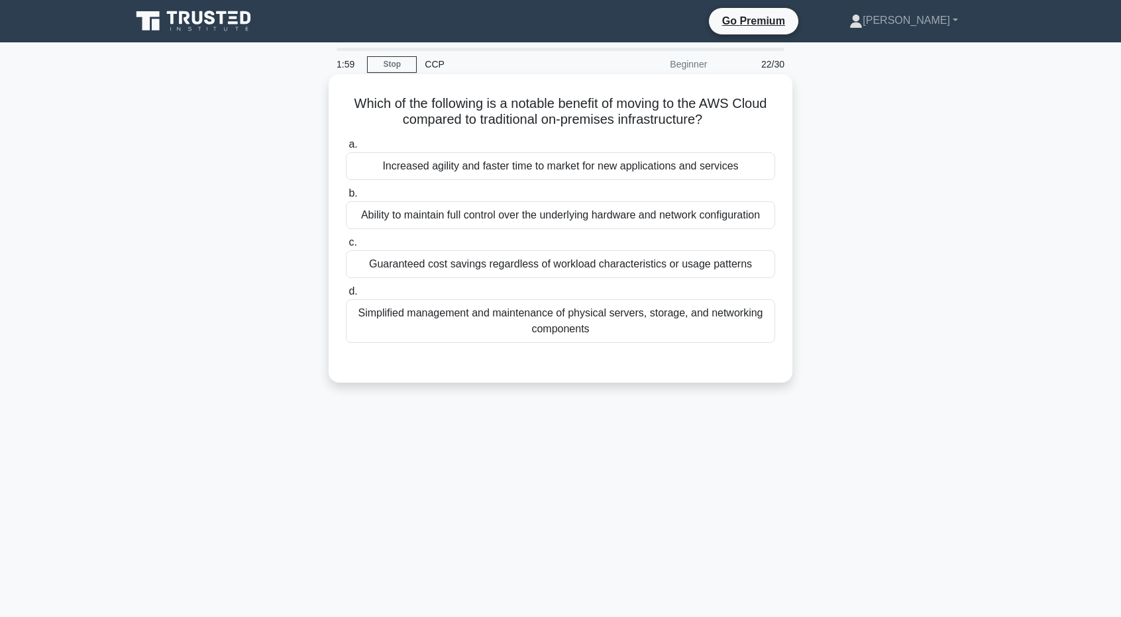
click at [678, 263] on div "Guaranteed cost savings regardless of workload characteristics or usage patterns" at bounding box center [560, 264] width 429 height 28
click at [346, 247] on input "c. Guaranteed cost savings regardless of workload characteristics or usage patt…" at bounding box center [346, 243] width 0 height 9
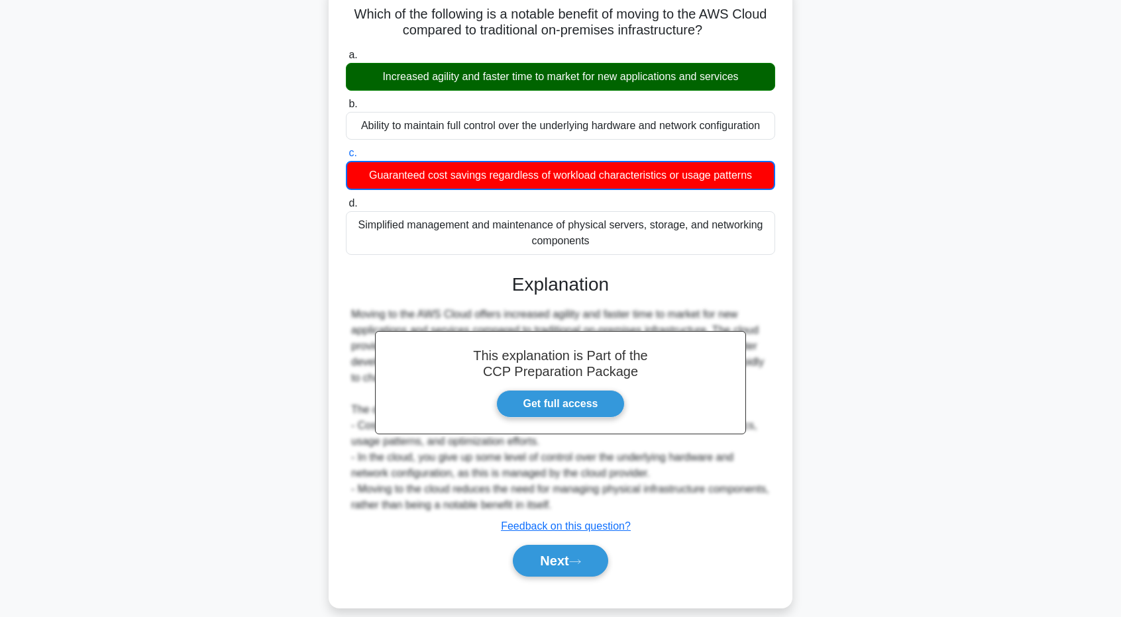
scroll to position [104, 0]
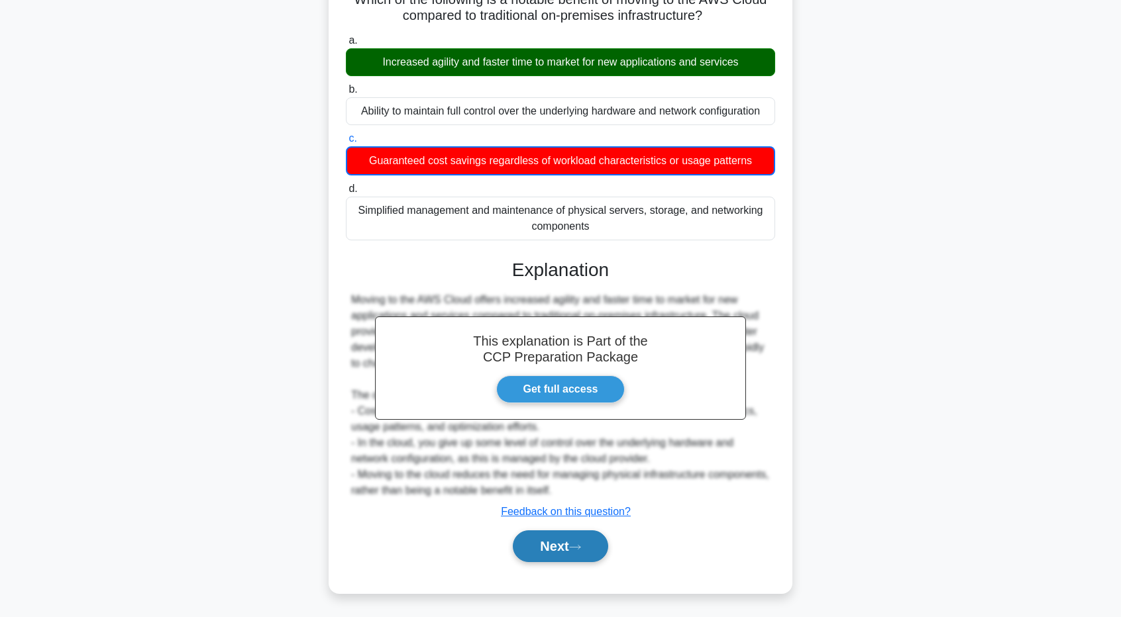
click at [590, 549] on button "Next" at bounding box center [560, 547] width 95 height 32
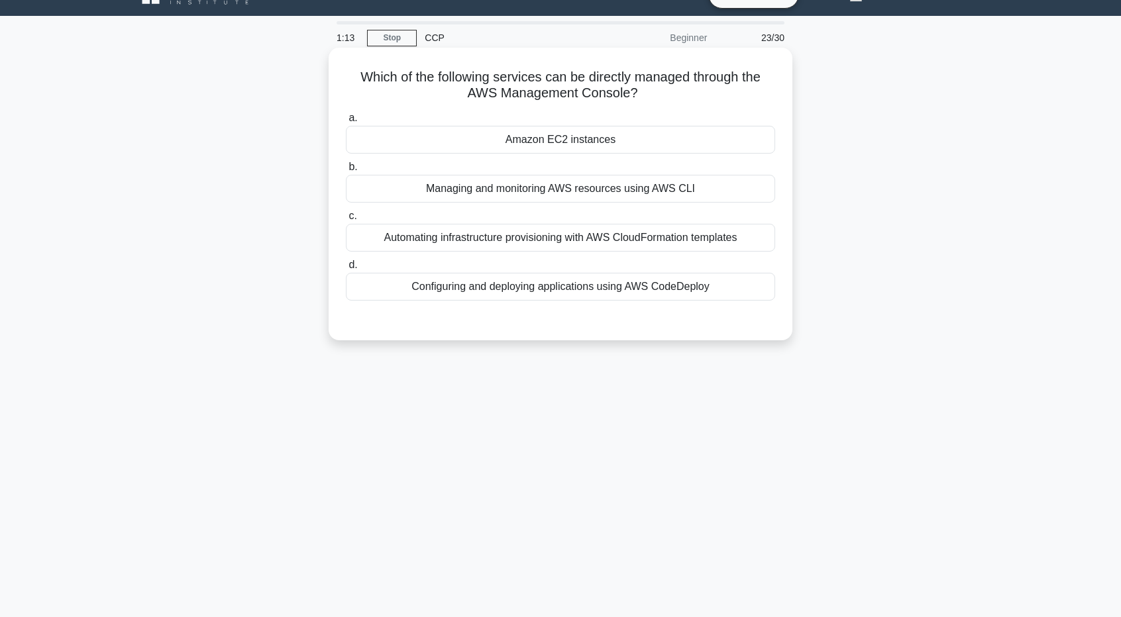
scroll to position [0, 0]
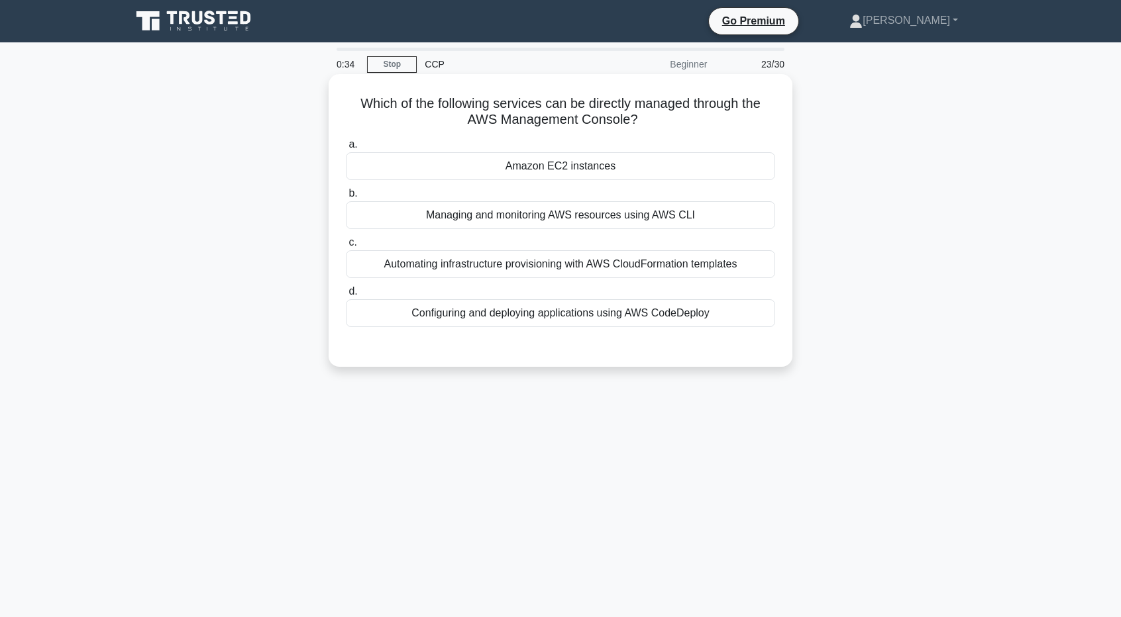
click at [584, 172] on div "Amazon EC2 instances" at bounding box center [560, 166] width 429 height 28
click at [346, 149] on input "a. Amazon EC2 instances" at bounding box center [346, 144] width 0 height 9
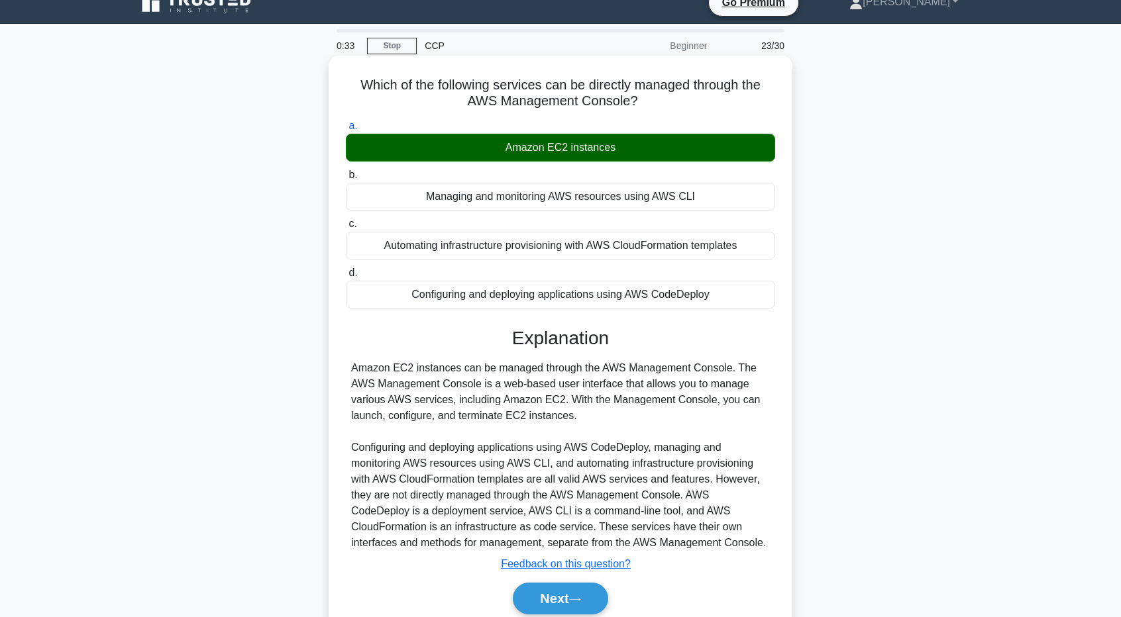
scroll to position [66, 0]
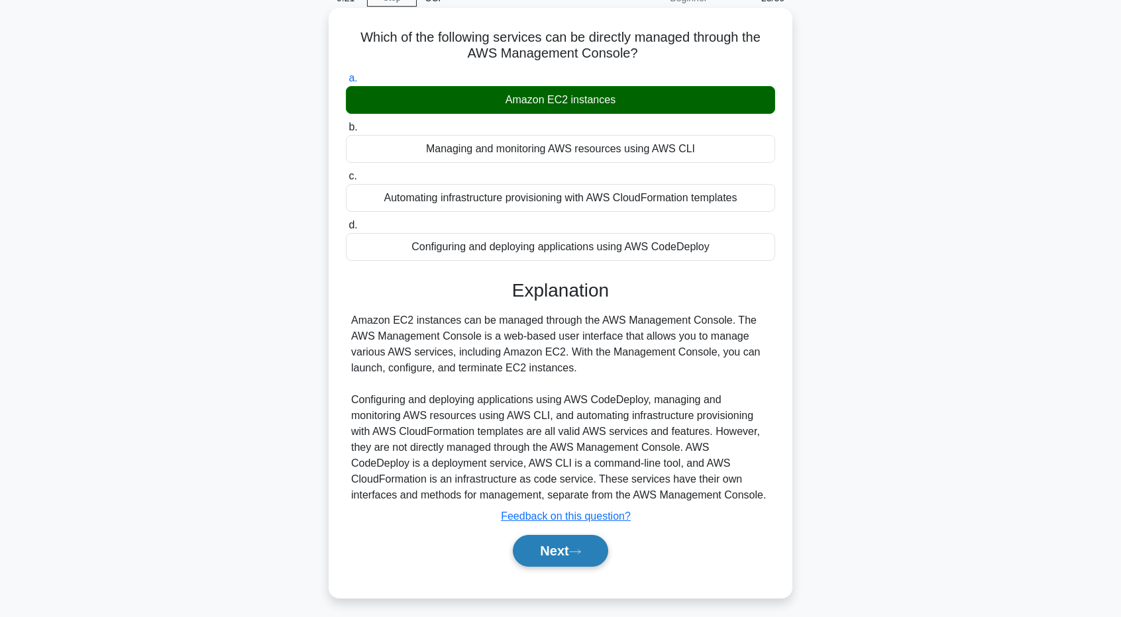
click at [579, 559] on button "Next" at bounding box center [560, 551] width 95 height 32
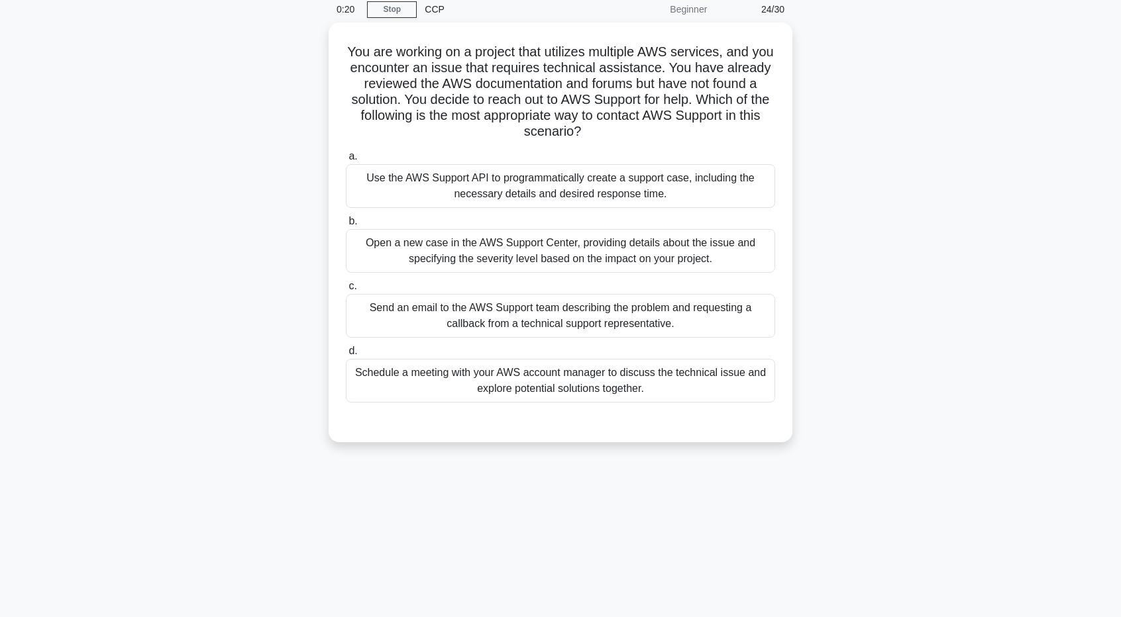
scroll to position [0, 0]
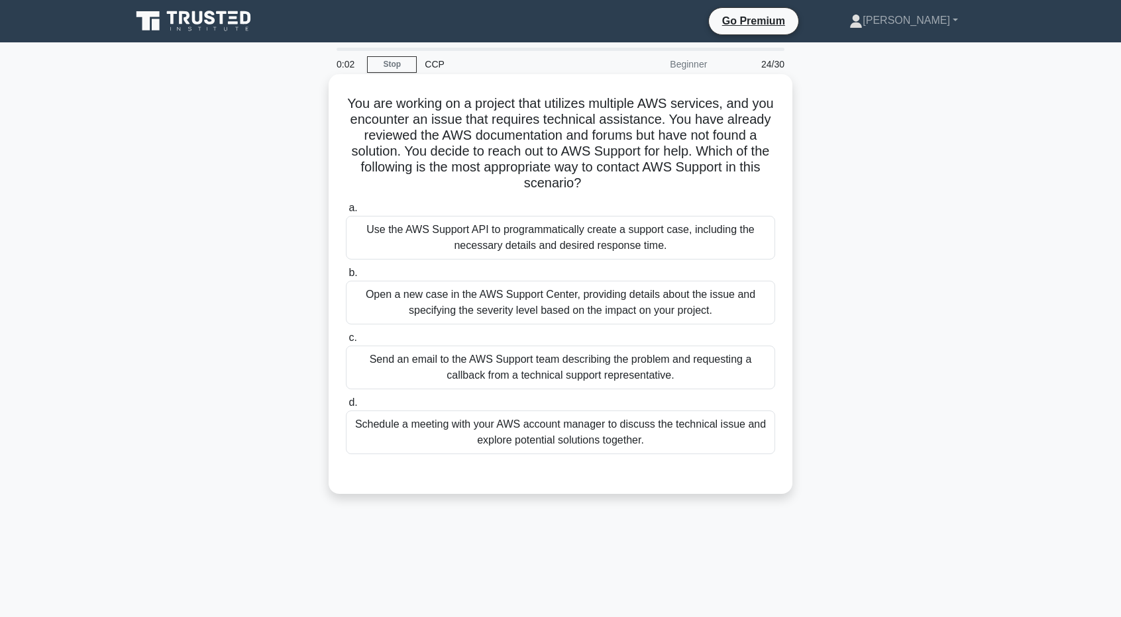
click at [543, 308] on div "Open a new case in the AWS Support Center, providing details about the issue an…" at bounding box center [560, 303] width 429 height 44
click at [346, 278] on input "b. Open a new case in the AWS Support Center, providing details about the issue…" at bounding box center [346, 273] width 0 height 9
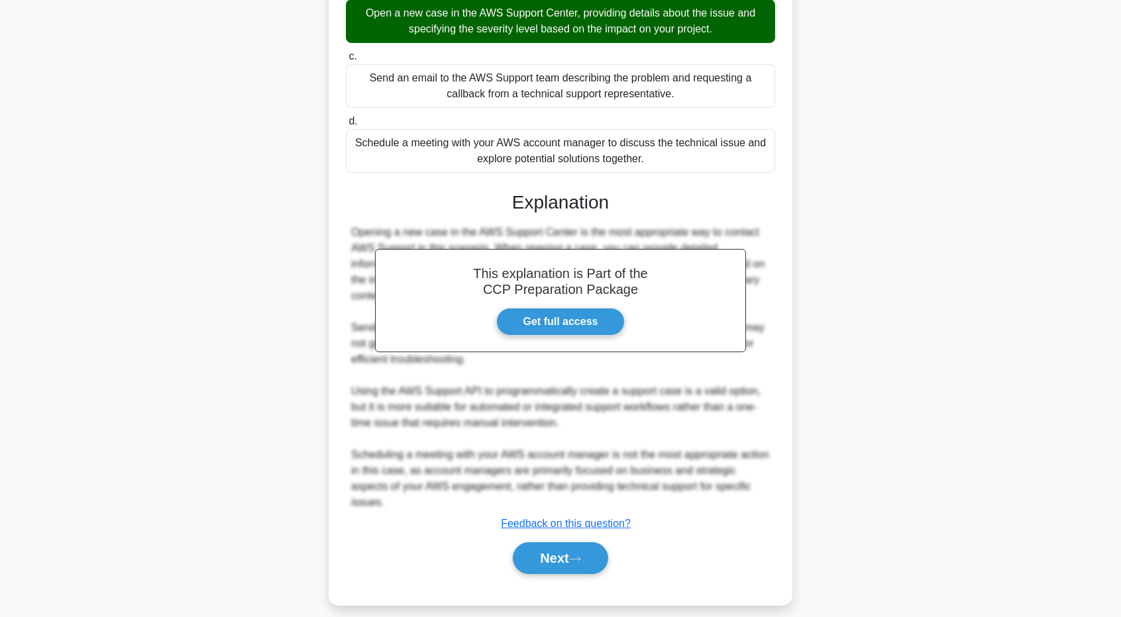
scroll to position [293, 0]
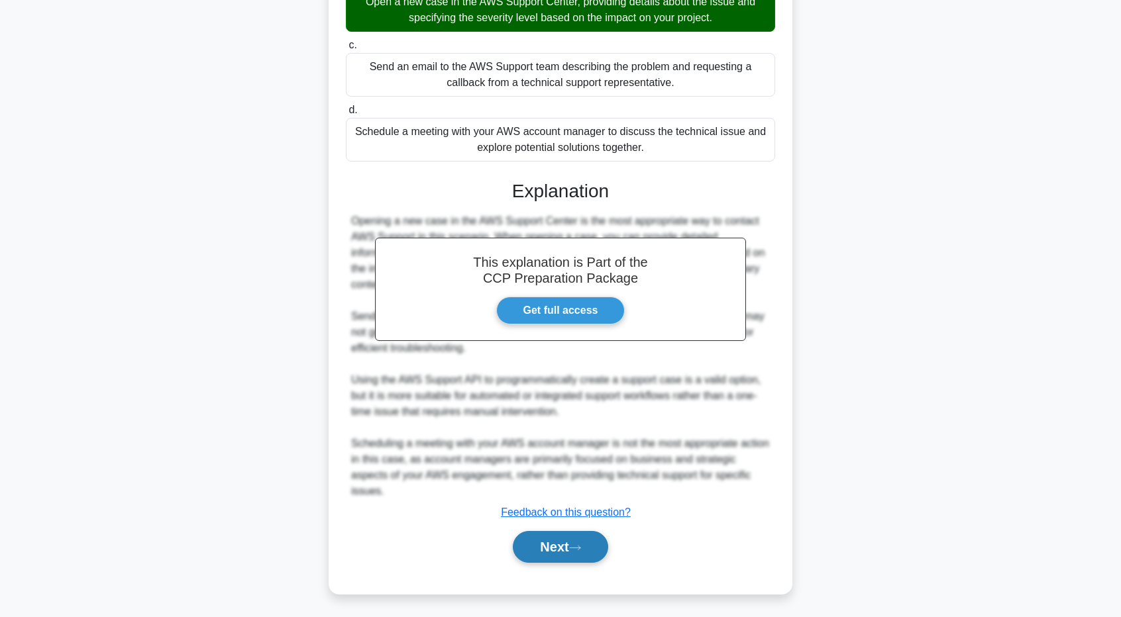
click at [560, 555] on button "Next" at bounding box center [560, 547] width 95 height 32
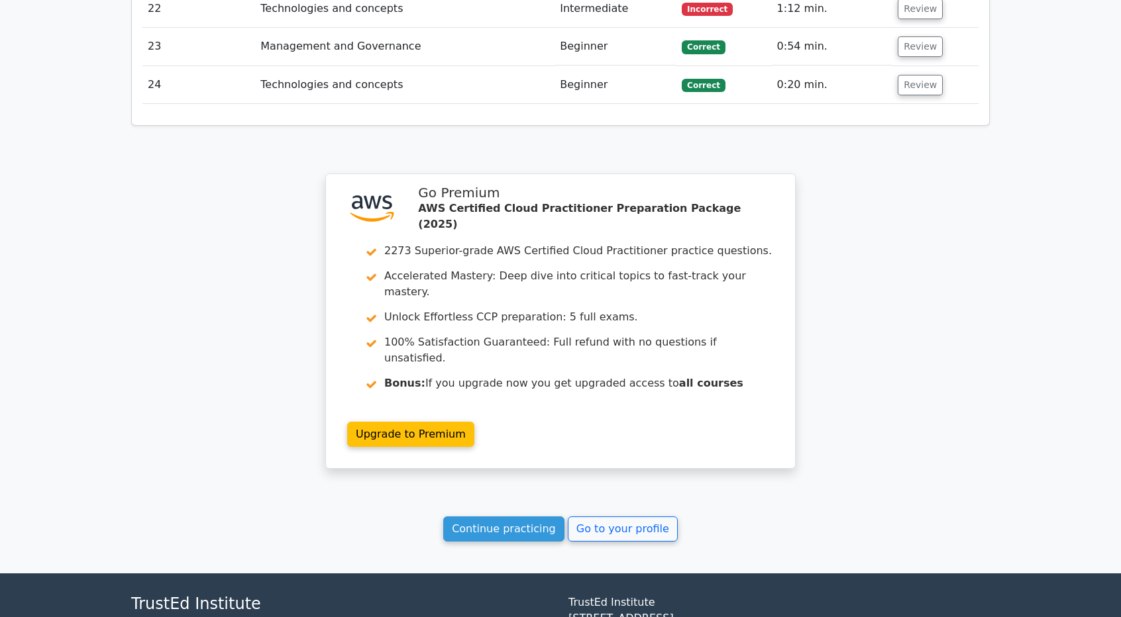
scroll to position [2497, 0]
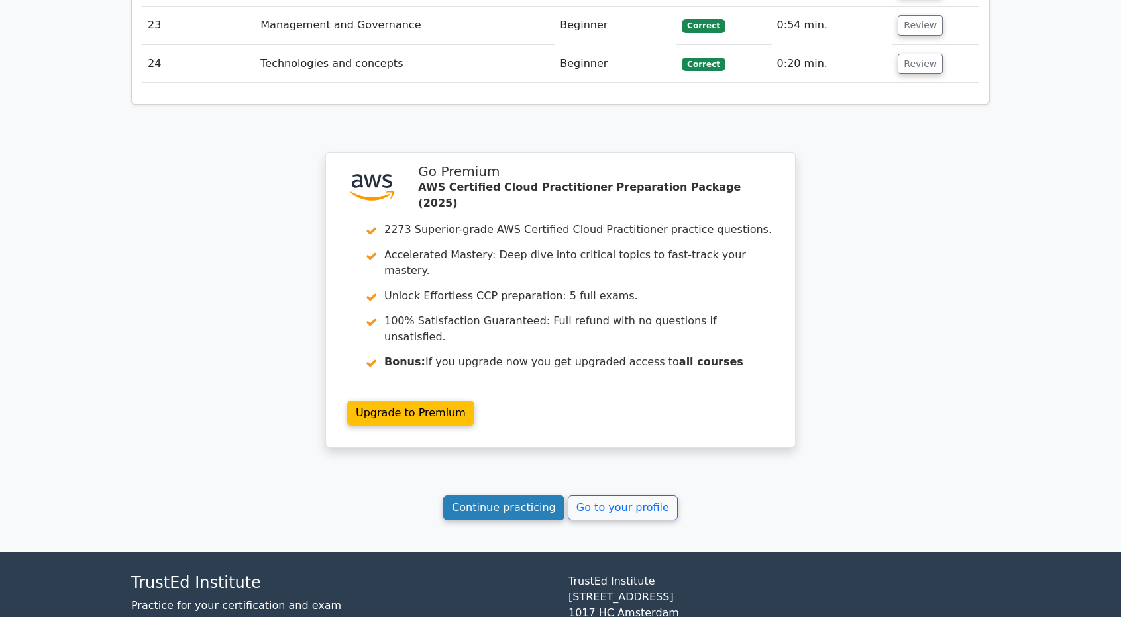
click at [545, 496] on link "Continue practicing" at bounding box center [503, 508] width 121 height 25
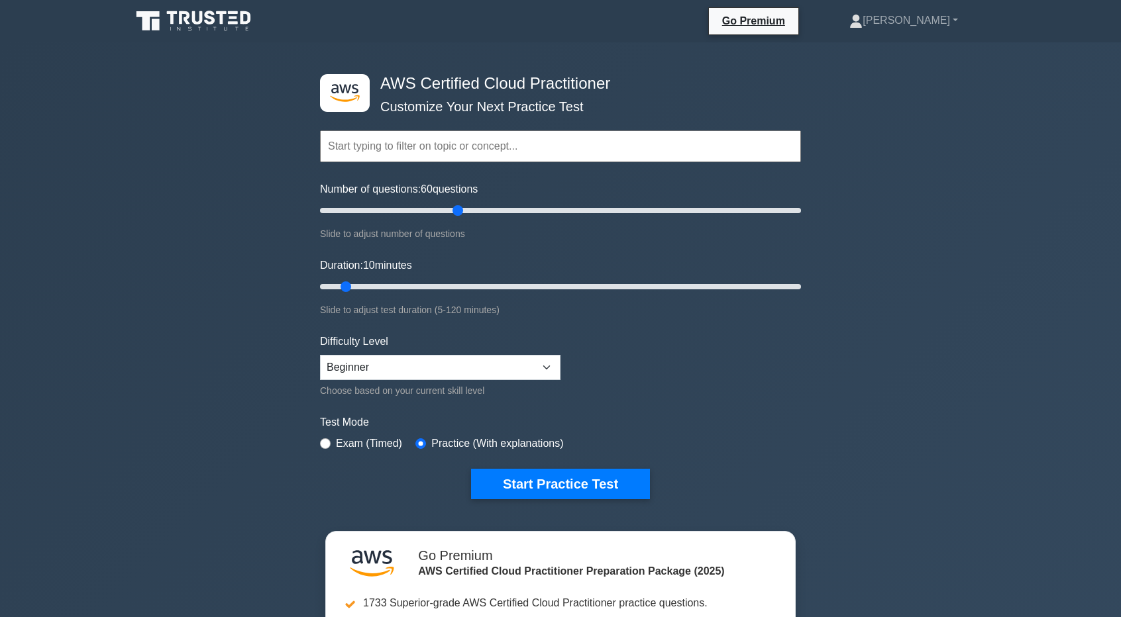
drag, startPoint x: 338, startPoint y: 209, endPoint x: 463, endPoint y: 221, distance: 125.8
type input "60"
click at [463, 219] on input "Number of questions: 60 questions" at bounding box center [560, 211] width 481 height 16
drag, startPoint x: 350, startPoint y: 282, endPoint x: 1130, endPoint y: 286, distance: 780.4
type input "120"
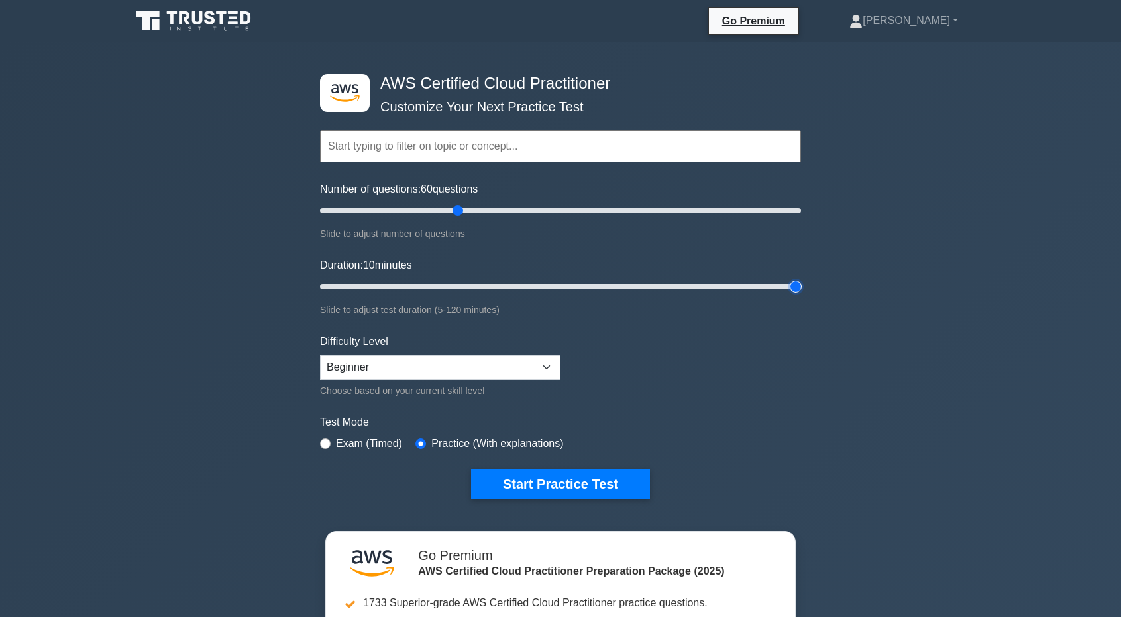
click at [801, 287] on input "Duration: 10 minutes" at bounding box center [560, 287] width 481 height 16
drag, startPoint x: 455, startPoint y: 213, endPoint x: 505, endPoint y: 226, distance: 51.9
type input "80"
click at [505, 219] on input "Number of questions: 80 questions" at bounding box center [560, 211] width 481 height 16
click at [543, 480] on button "Start Practice Test" at bounding box center [560, 484] width 179 height 30
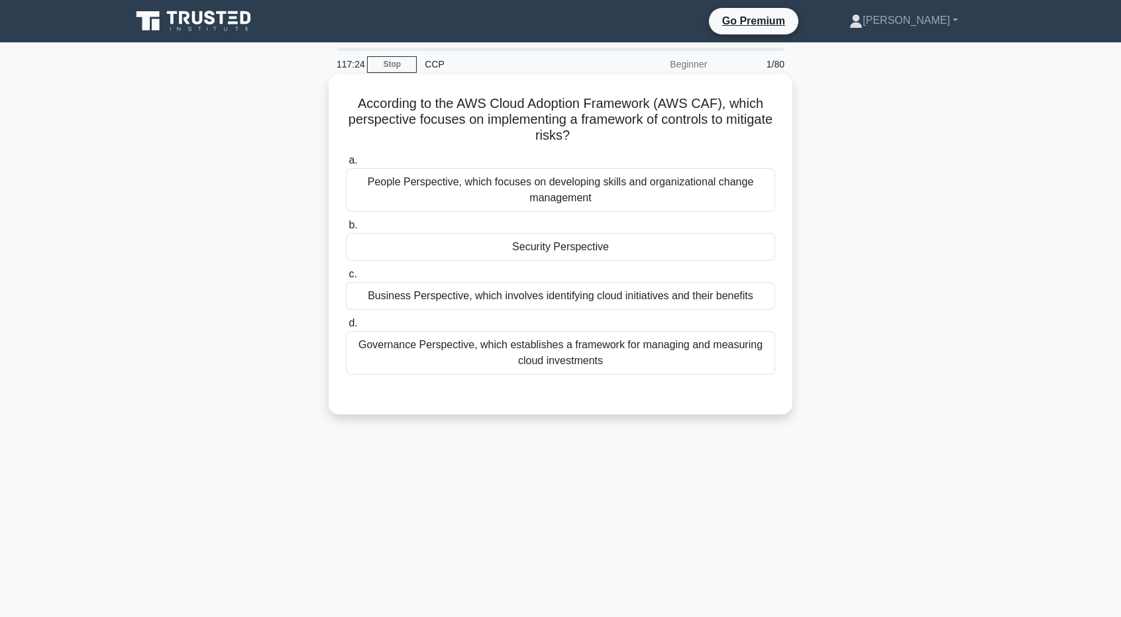
click at [567, 246] on div "Security Perspective" at bounding box center [560, 247] width 429 height 28
click at [346, 230] on input "b. Security Perspective" at bounding box center [346, 225] width 0 height 9
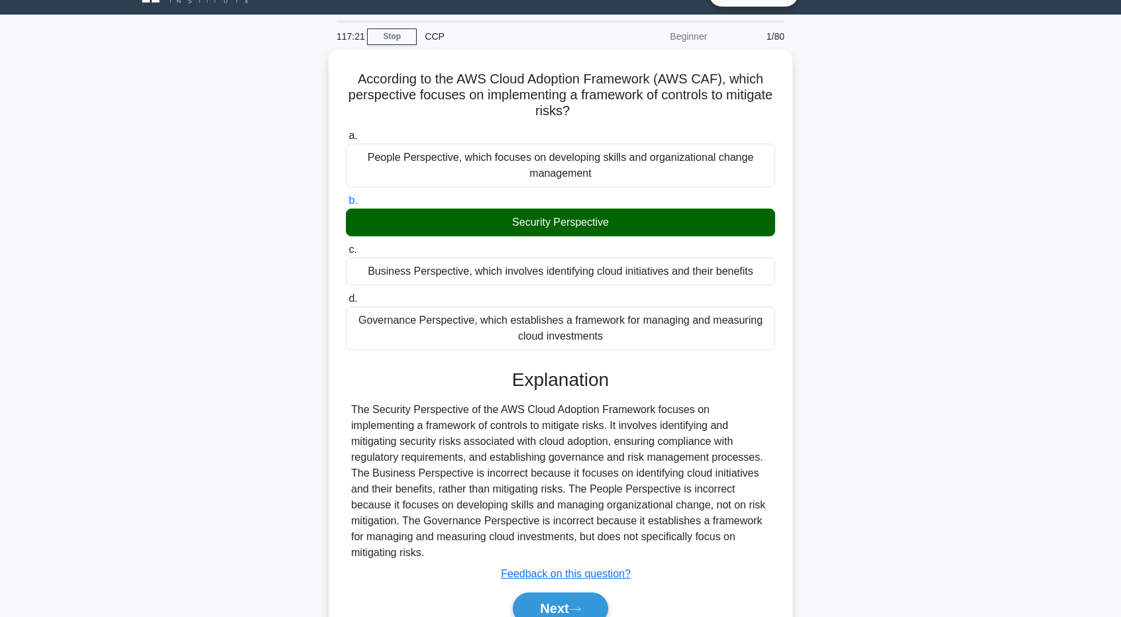
scroll to position [66, 0]
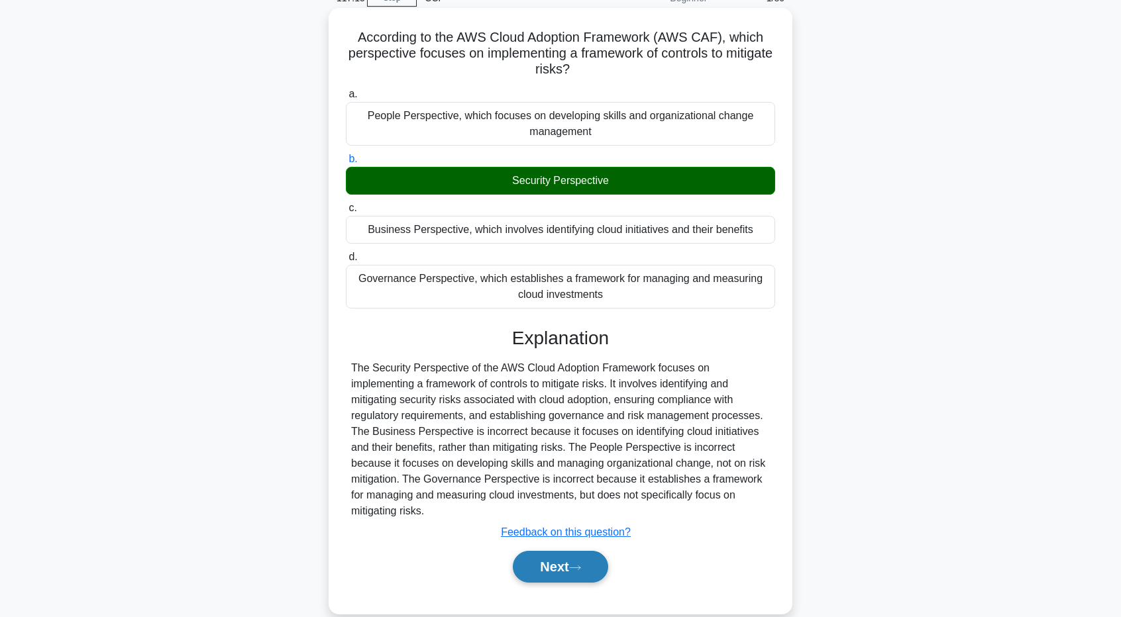
click at [564, 560] on button "Next" at bounding box center [560, 567] width 95 height 32
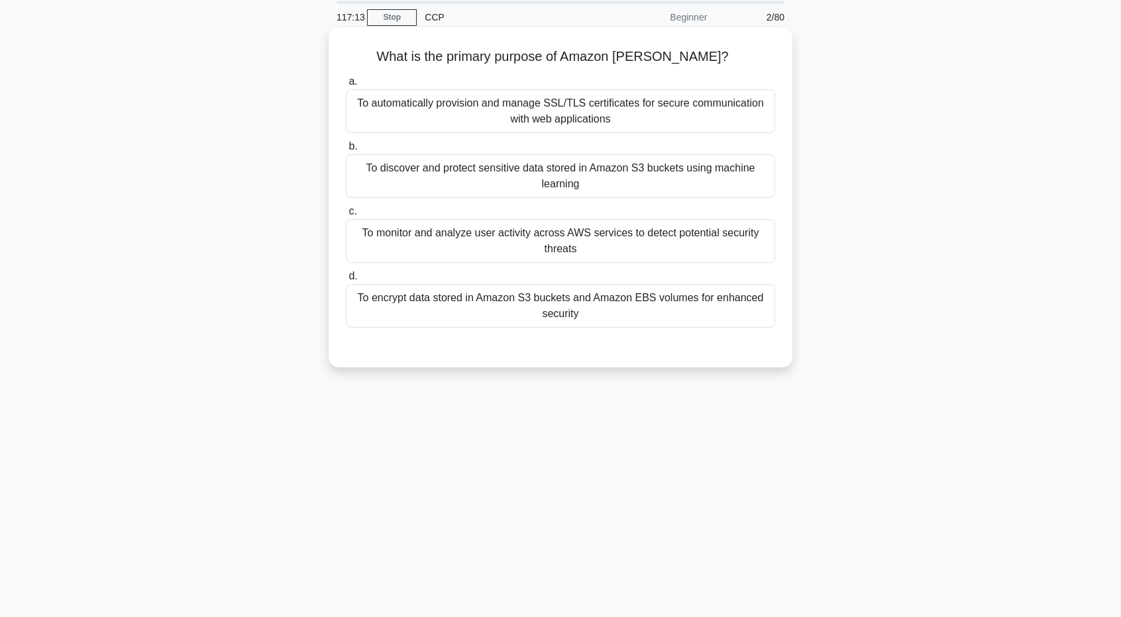
scroll to position [0, 0]
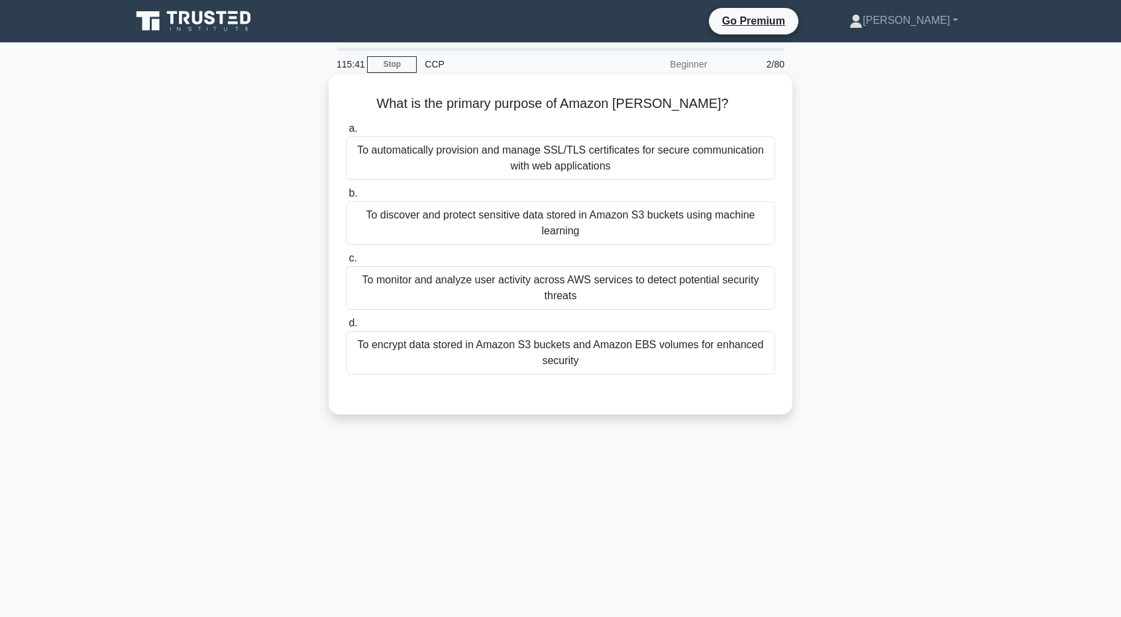
click at [612, 229] on div "To discover and protect sensitive data stored in Amazon S3 buckets using machin…" at bounding box center [560, 223] width 429 height 44
click at [346, 198] on input "b. To discover and protect sensitive data stored in Amazon S3 buckets using mac…" at bounding box center [346, 193] width 0 height 9
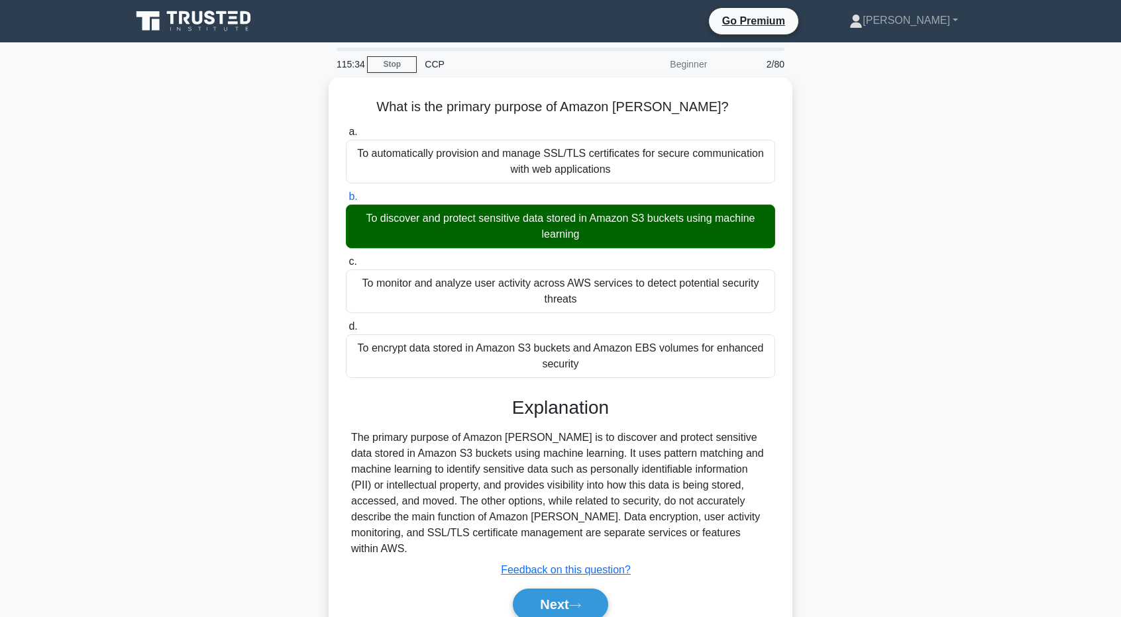
scroll to position [66, 0]
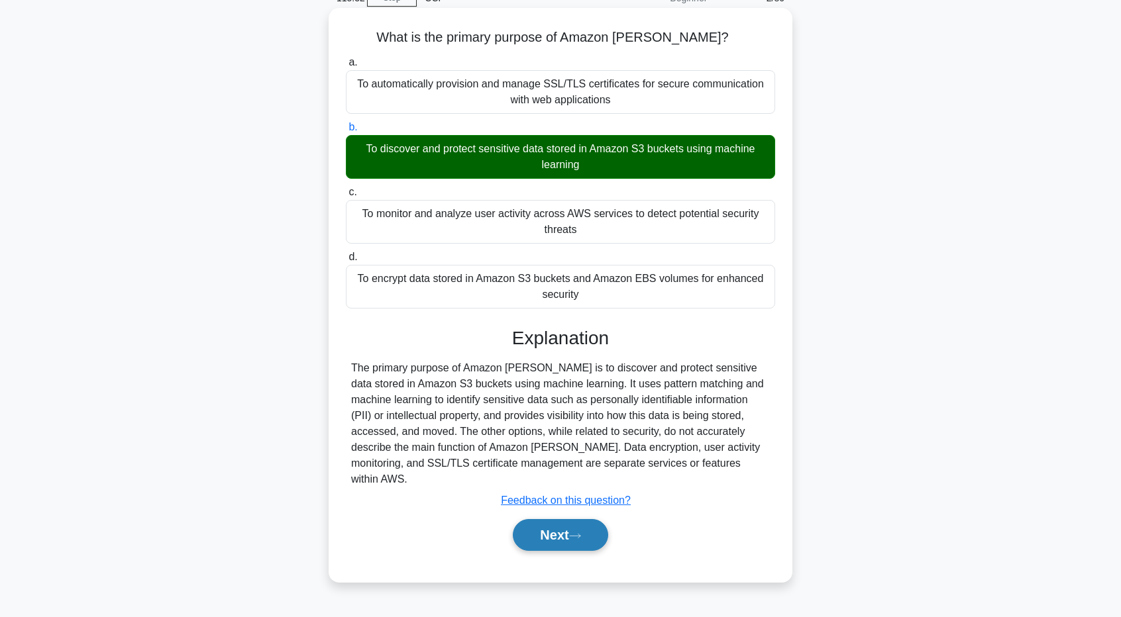
click at [541, 519] on button "Next" at bounding box center [560, 535] width 95 height 32
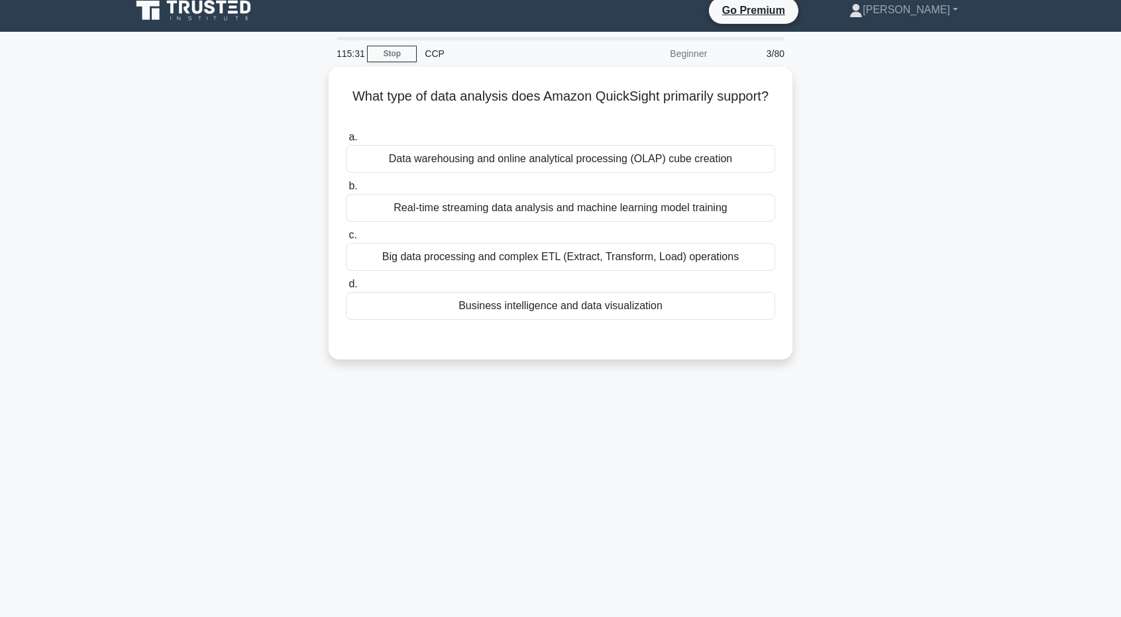
scroll to position [0, 0]
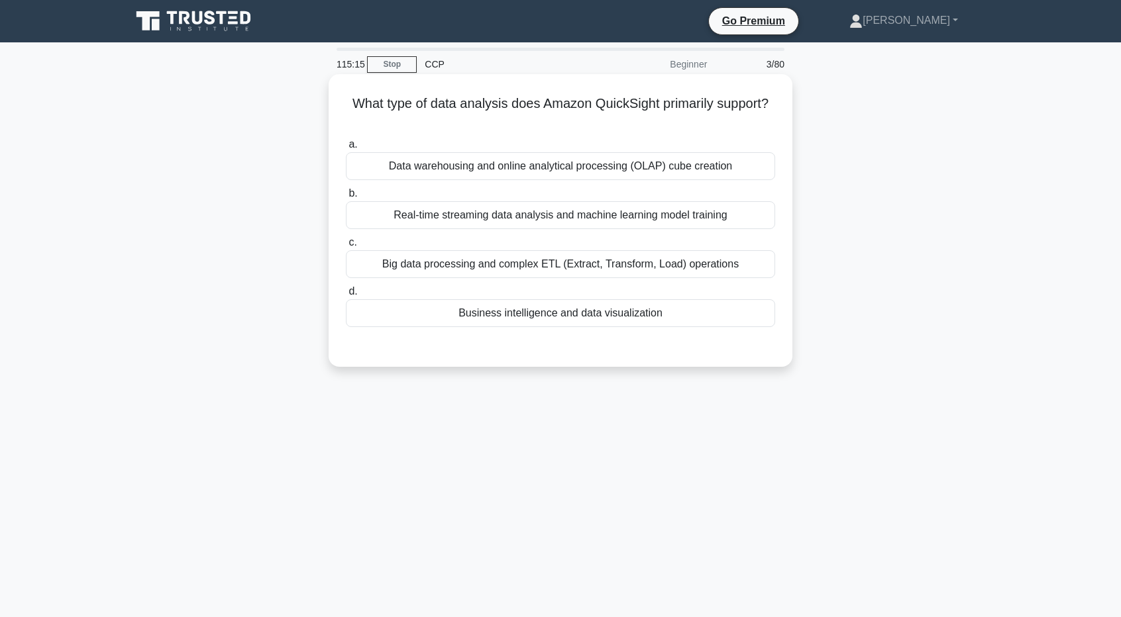
click at [592, 311] on div "Business intelligence and data visualization" at bounding box center [560, 313] width 429 height 28
click at [346, 296] on input "d. Business intelligence and data visualization" at bounding box center [346, 292] width 0 height 9
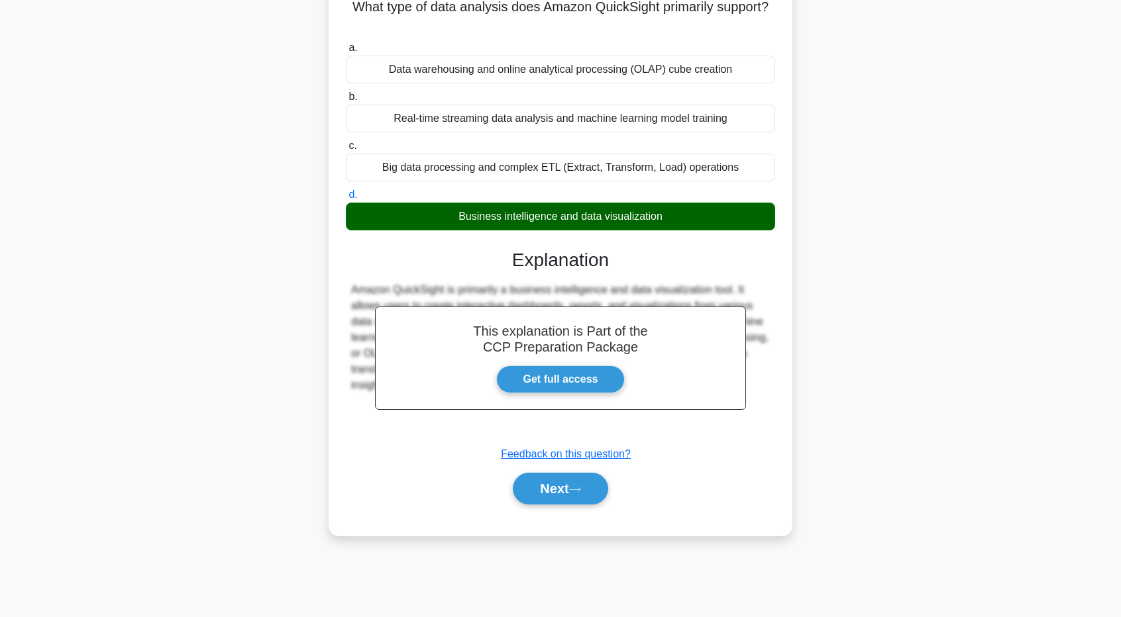
scroll to position [98, 0]
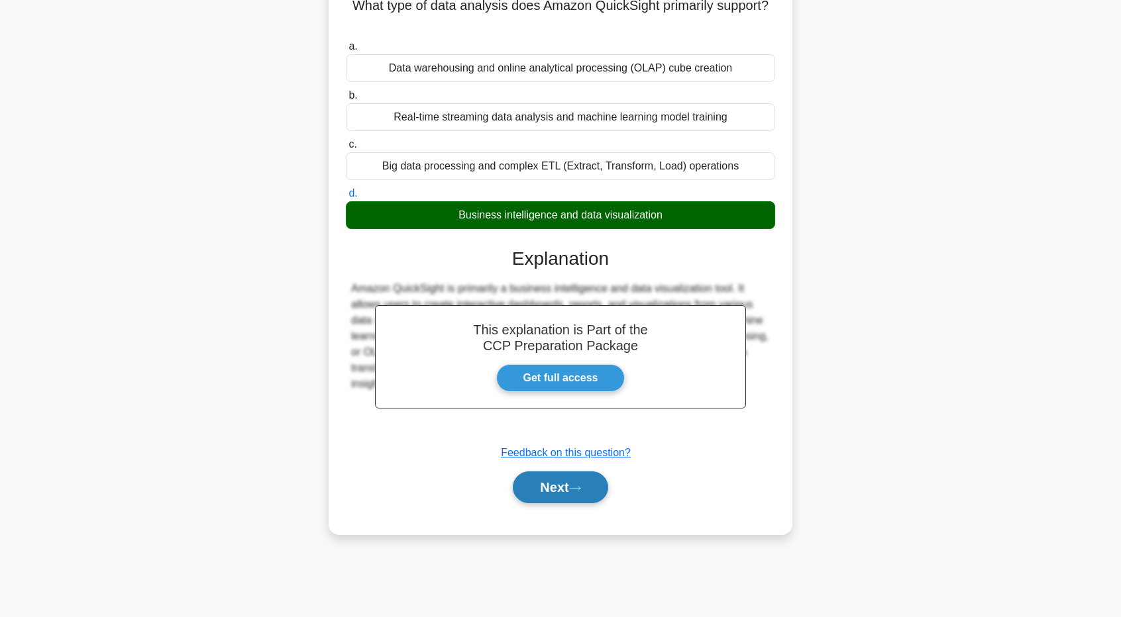
click at [545, 482] on button "Next" at bounding box center [560, 488] width 95 height 32
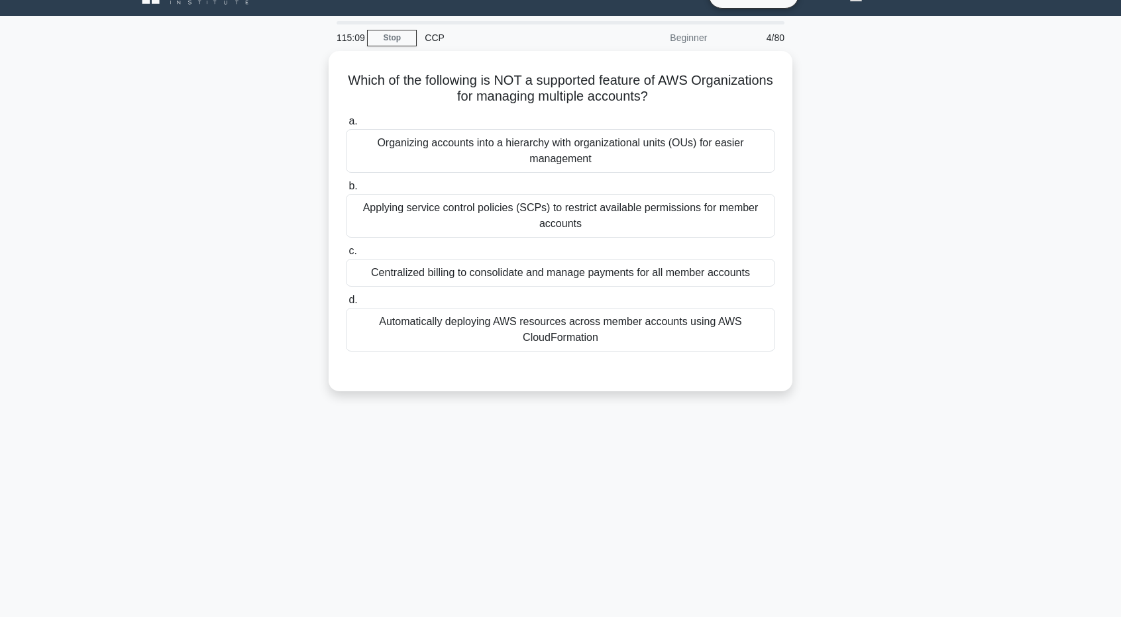
scroll to position [0, 0]
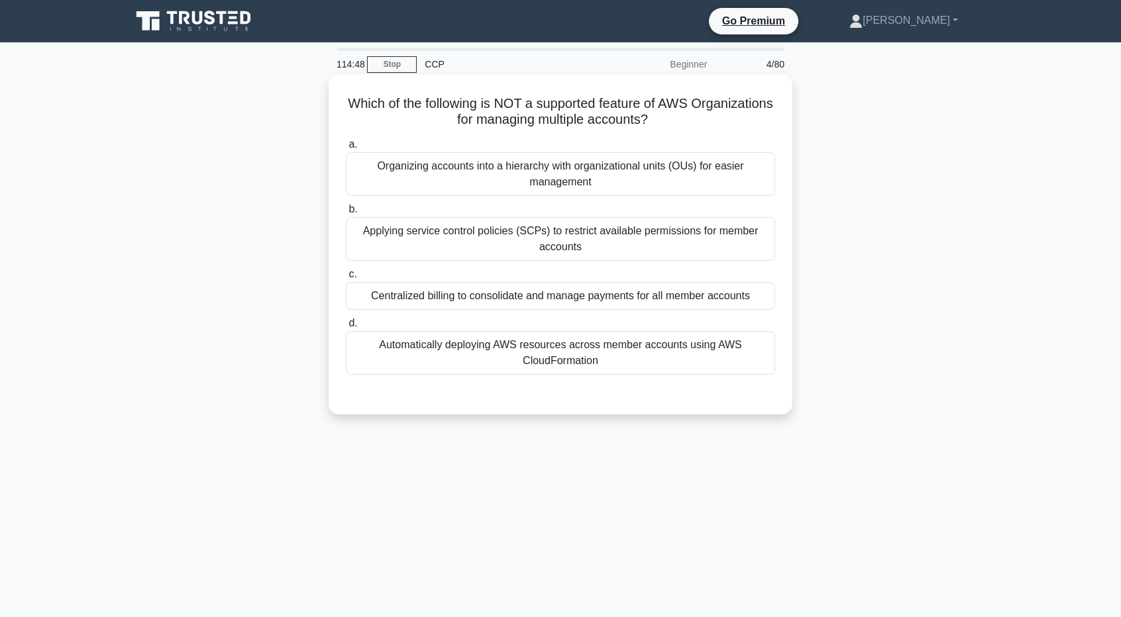
click at [663, 350] on div "Automatically deploying AWS resources across member accounts using AWS CloudFor…" at bounding box center [560, 353] width 429 height 44
click at [346, 328] on input "d. Automatically deploying AWS resources across member accounts using AWS Cloud…" at bounding box center [346, 323] width 0 height 9
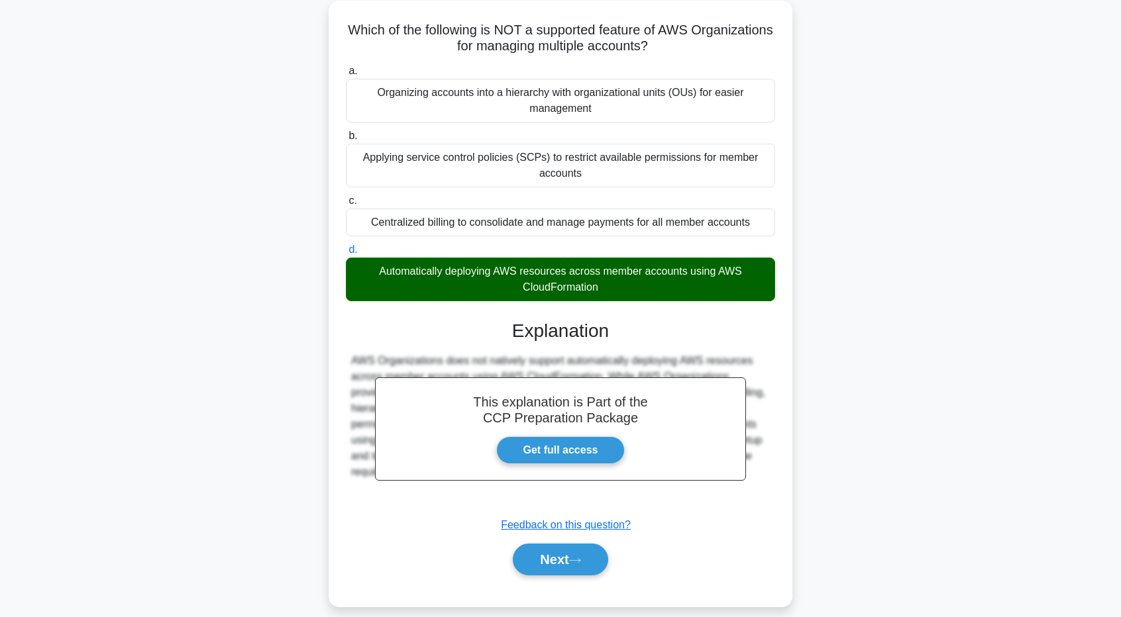
scroll to position [98, 0]
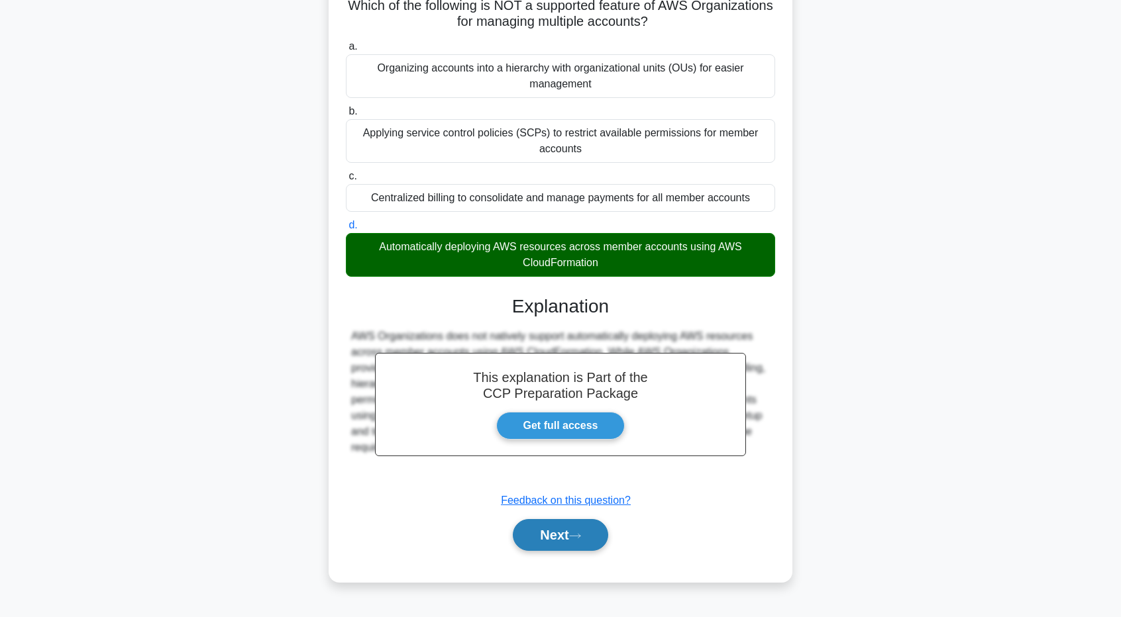
click at [596, 542] on button "Next" at bounding box center [560, 535] width 95 height 32
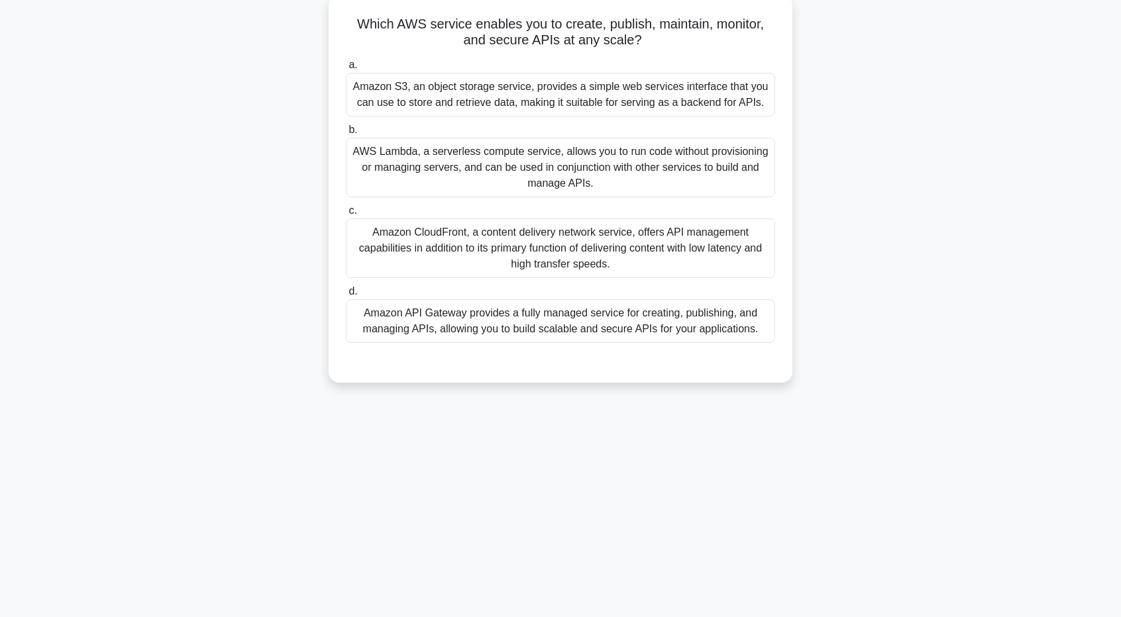
scroll to position [0, 0]
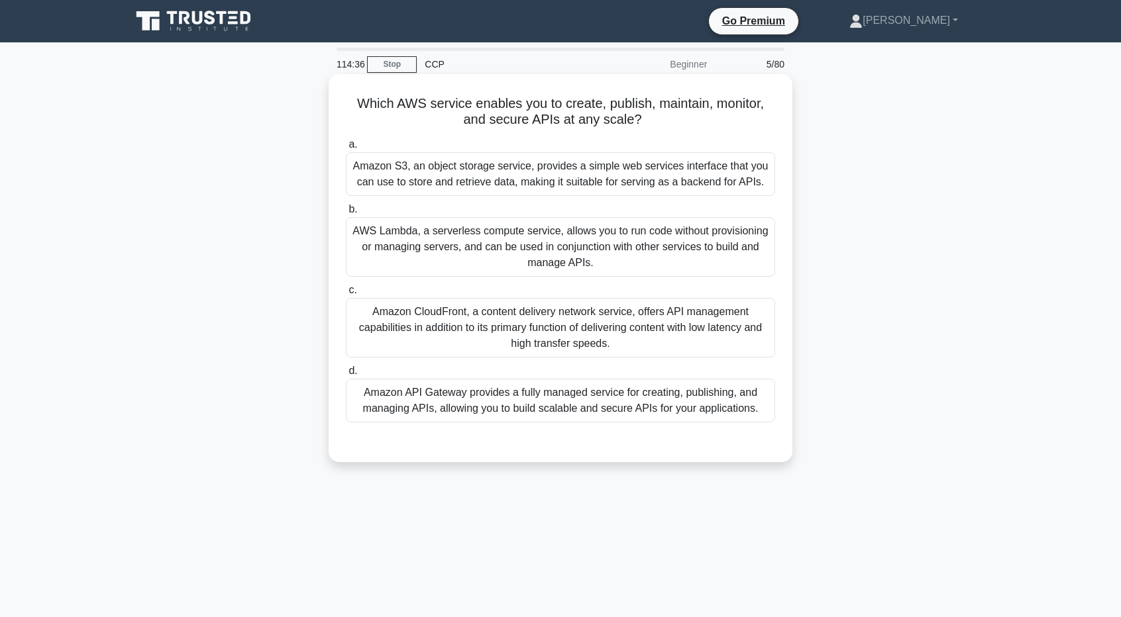
click at [704, 421] on div "Amazon API Gateway provides a fully managed service for creating, publishing, a…" at bounding box center [560, 401] width 429 height 44
click at [346, 376] on input "d. Amazon API Gateway provides a fully managed service for creating, publishing…" at bounding box center [346, 371] width 0 height 9
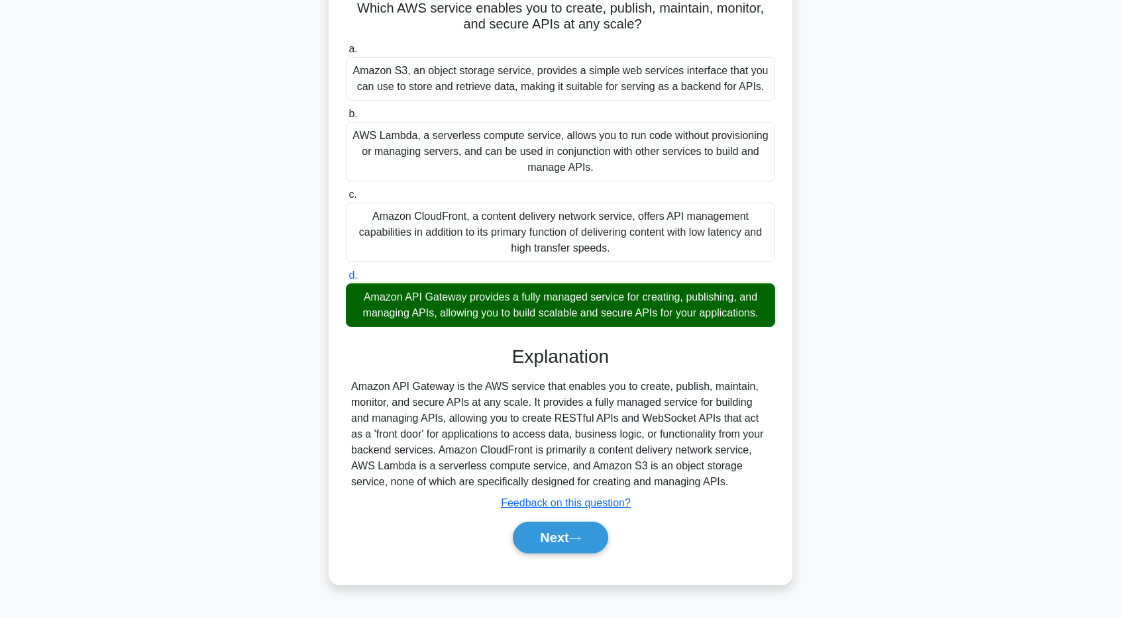
scroll to position [98, 0]
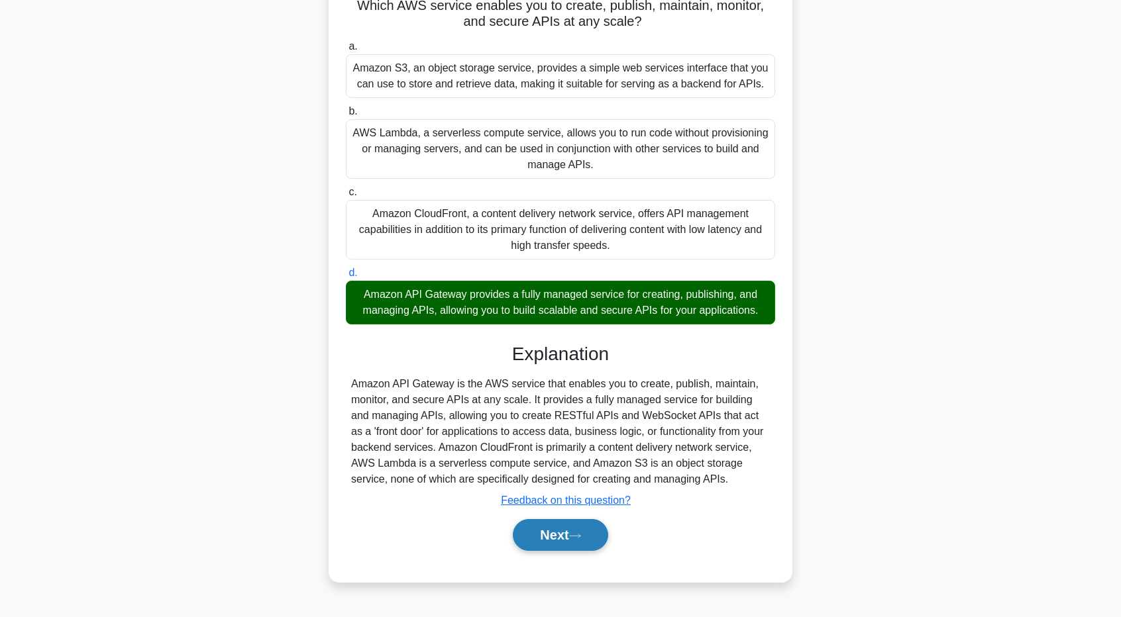
click at [596, 523] on button "Next" at bounding box center [560, 535] width 95 height 32
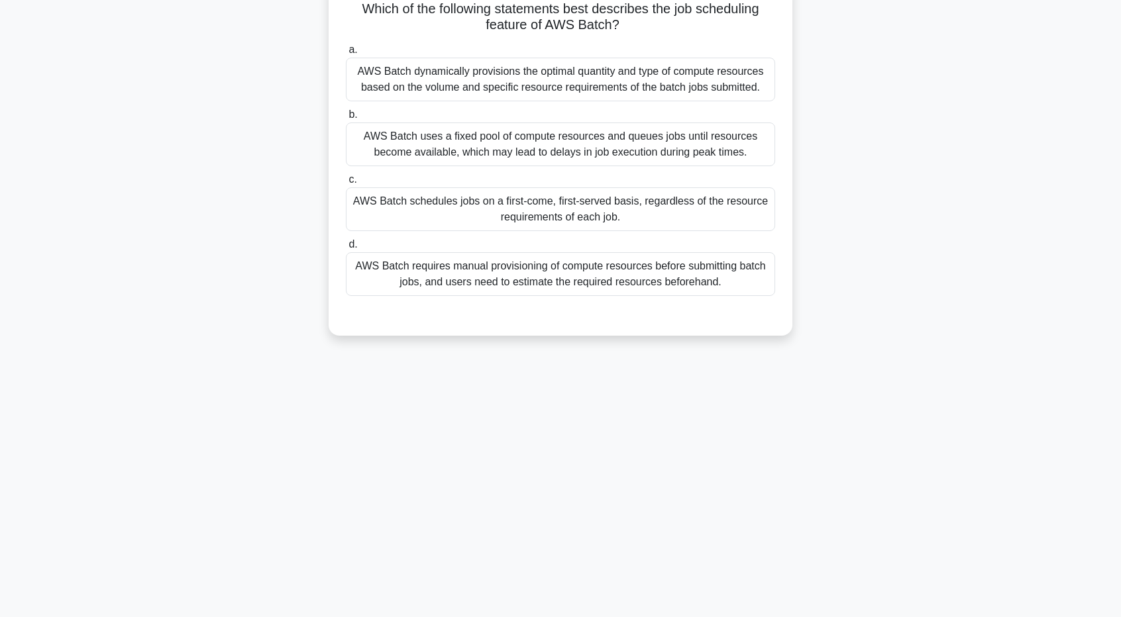
scroll to position [0, 0]
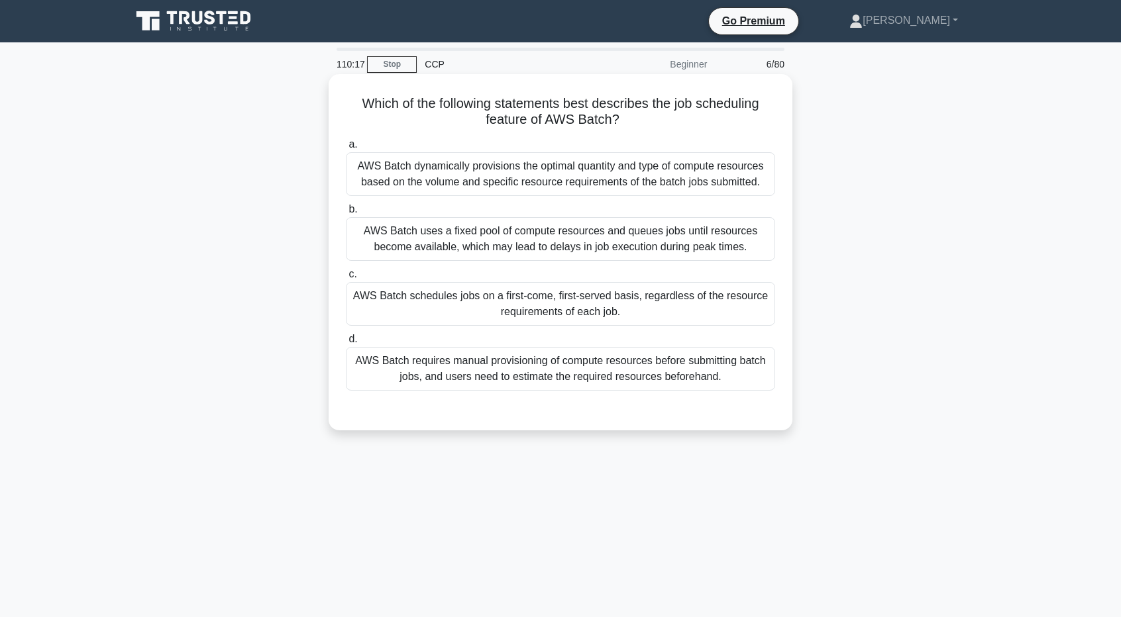
click at [539, 186] on div "AWS Batch dynamically provisions the optimal quantity and type of compute resou…" at bounding box center [560, 174] width 429 height 44
click at [346, 149] on input "a. AWS Batch dynamically provisions the optimal quantity and type of compute re…" at bounding box center [346, 144] width 0 height 9
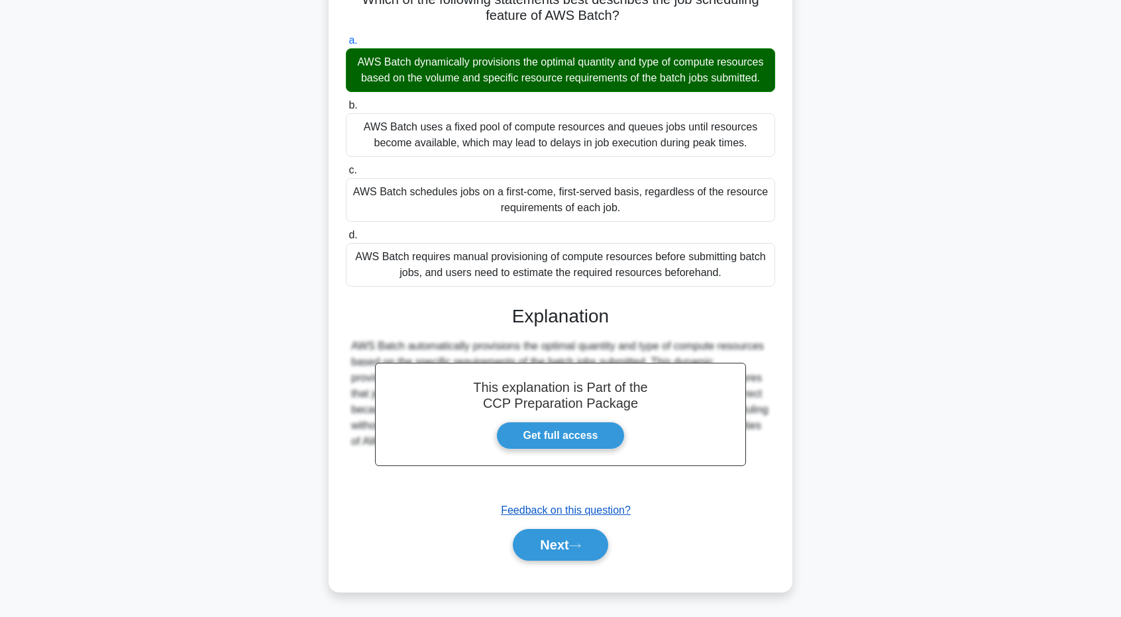
scroll to position [118, 0]
click at [587, 533] on button "Next" at bounding box center [560, 545] width 95 height 32
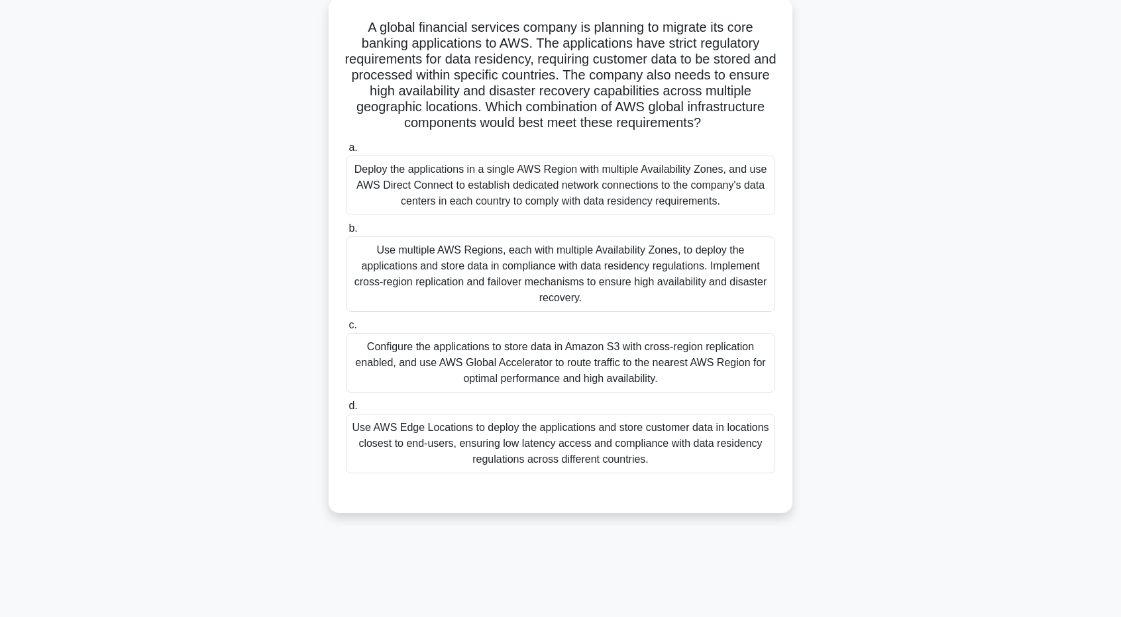
scroll to position [32, 0]
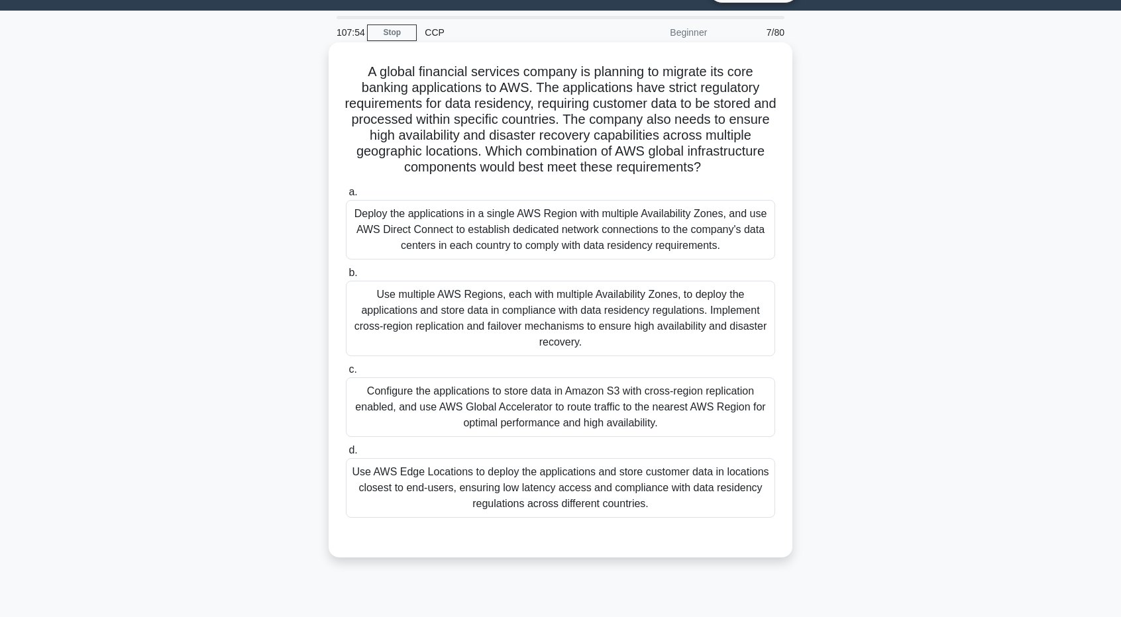
click at [698, 240] on div "Deploy the applications in a single AWS Region with multiple Availability Zones…" at bounding box center [560, 230] width 429 height 60
click at [346, 197] on input "a. Deploy the applications in a single AWS Region with multiple Availability Zo…" at bounding box center [346, 192] width 0 height 9
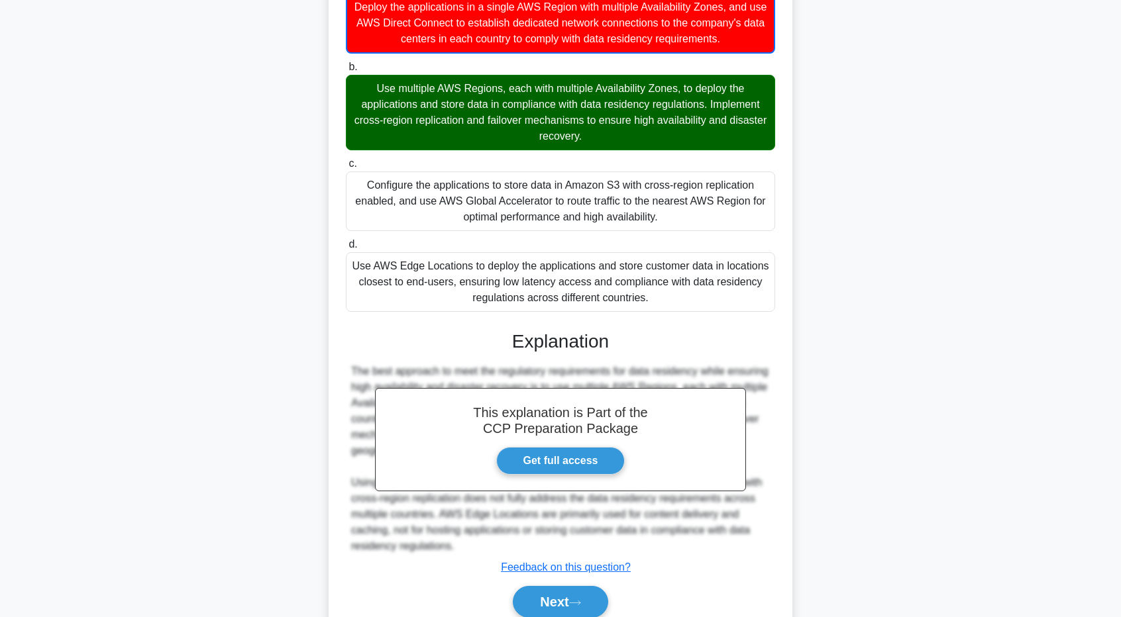
scroll to position [295, 0]
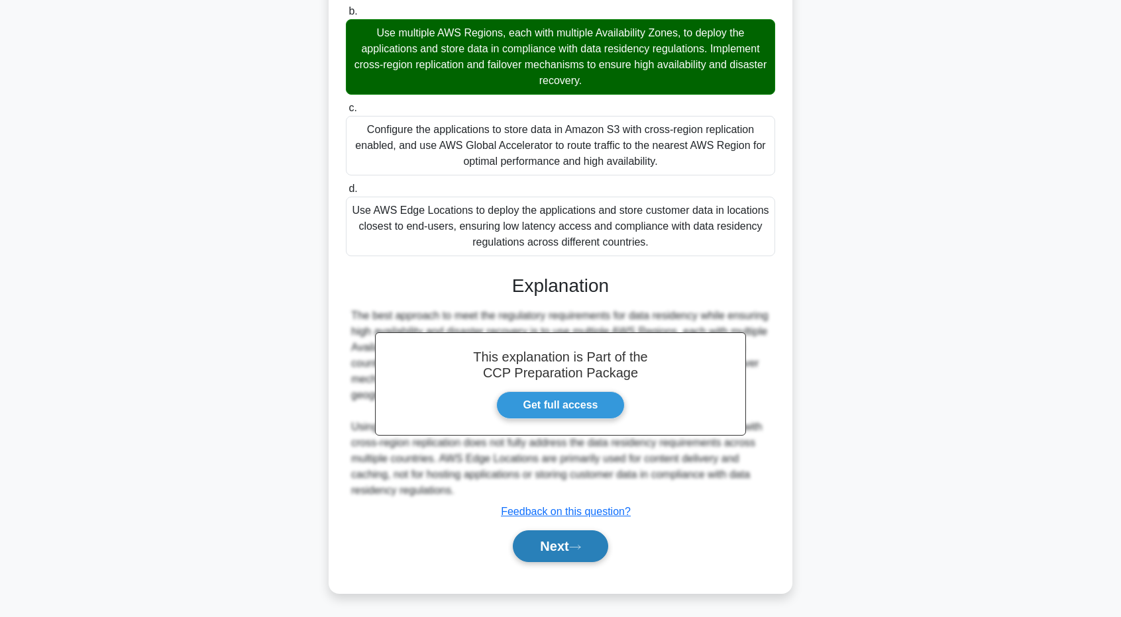
click at [581, 550] on icon at bounding box center [575, 547] width 12 height 7
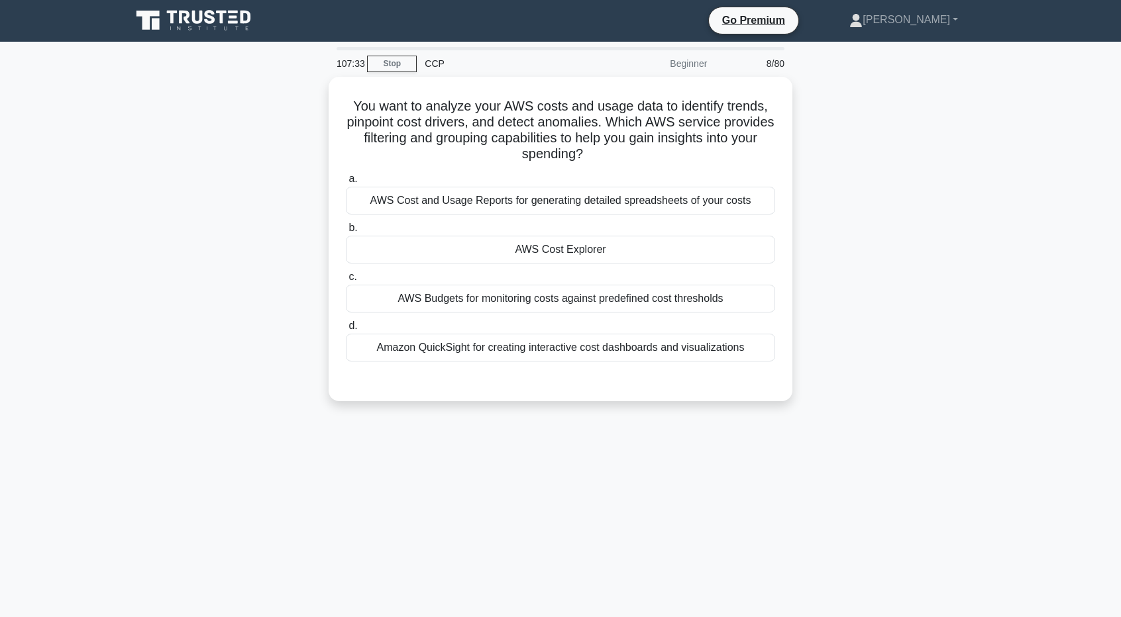
scroll to position [0, 0]
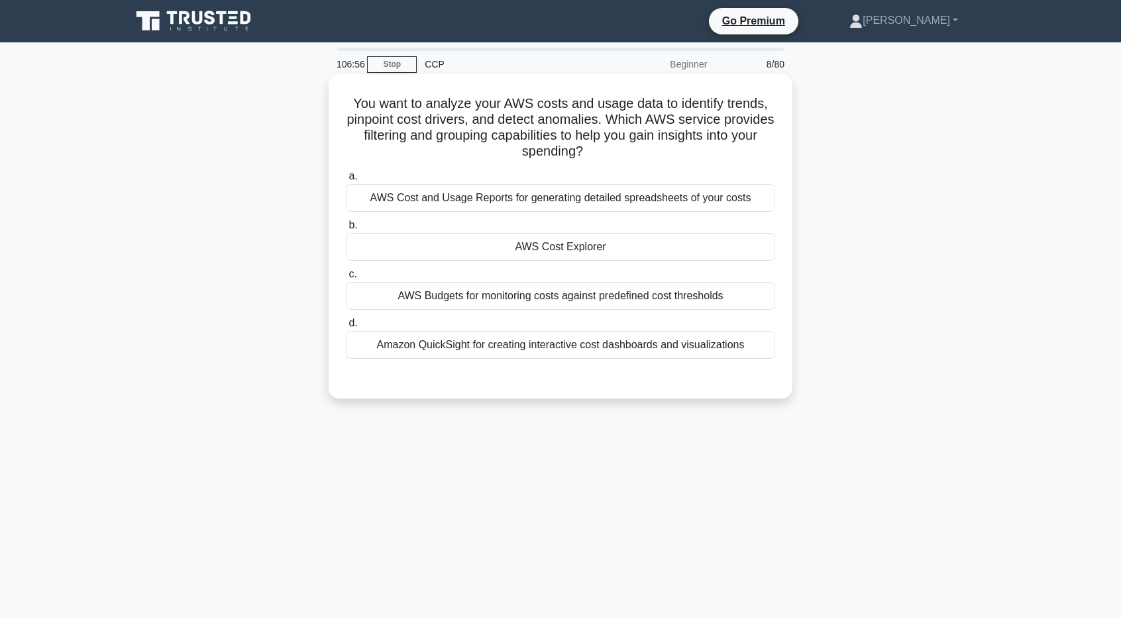
click at [543, 254] on div "AWS Cost Explorer" at bounding box center [560, 247] width 429 height 28
click at [346, 230] on input "b. AWS Cost Explorer" at bounding box center [346, 225] width 0 height 9
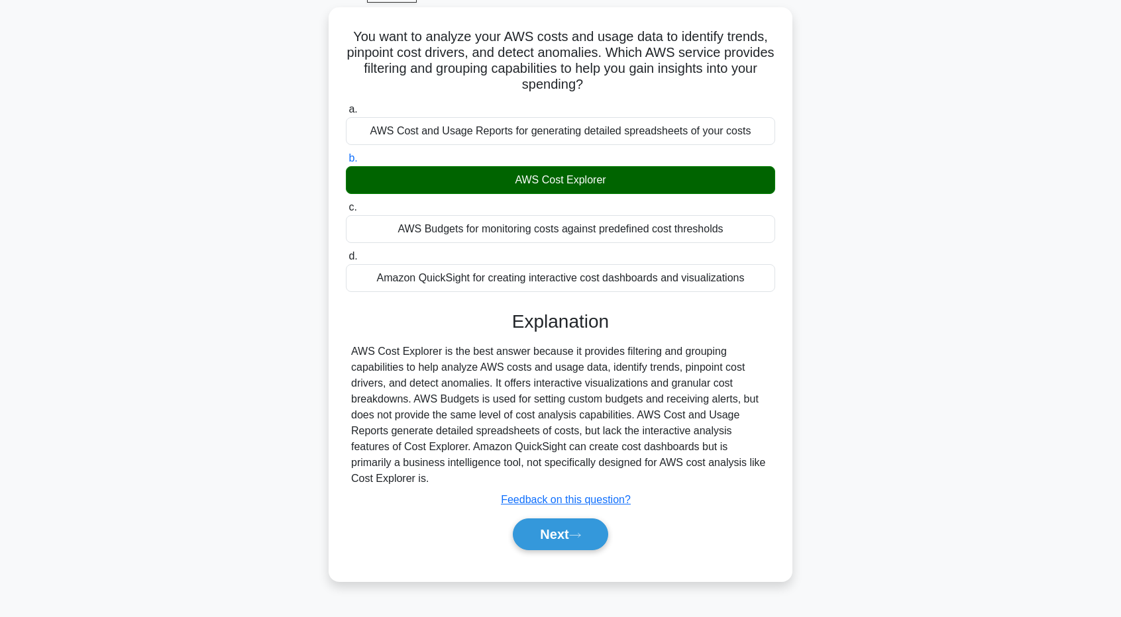
scroll to position [98, 0]
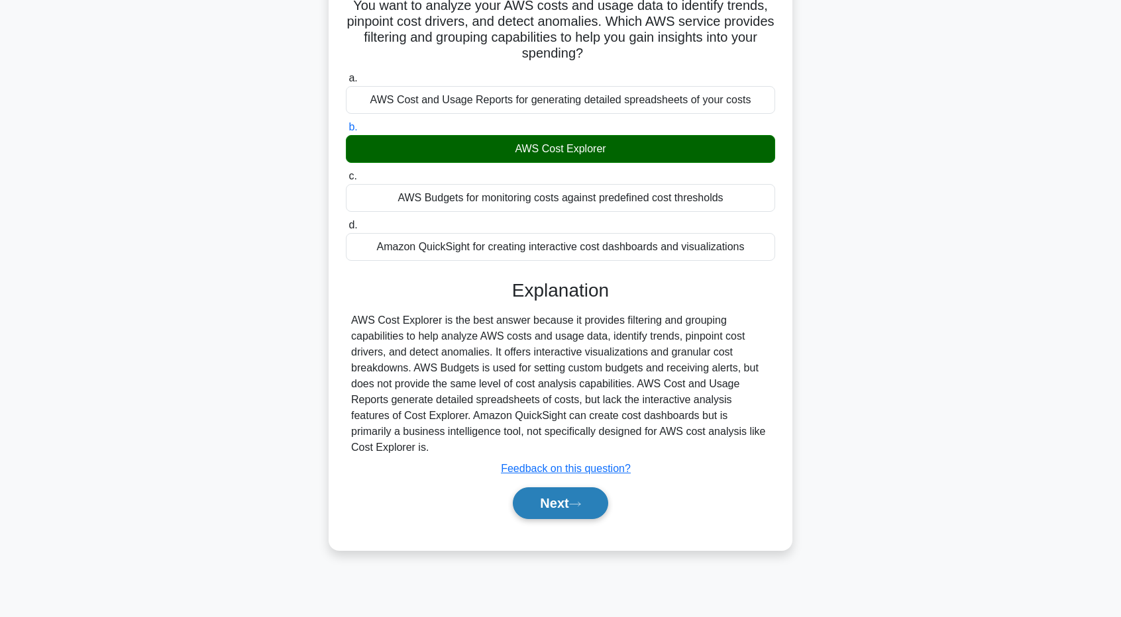
drag, startPoint x: 562, startPoint y: 479, endPoint x: 571, endPoint y: 486, distance: 11.8
click at [571, 486] on div "Next" at bounding box center [560, 503] width 429 height 42
click at [574, 494] on button "Next" at bounding box center [560, 504] width 95 height 32
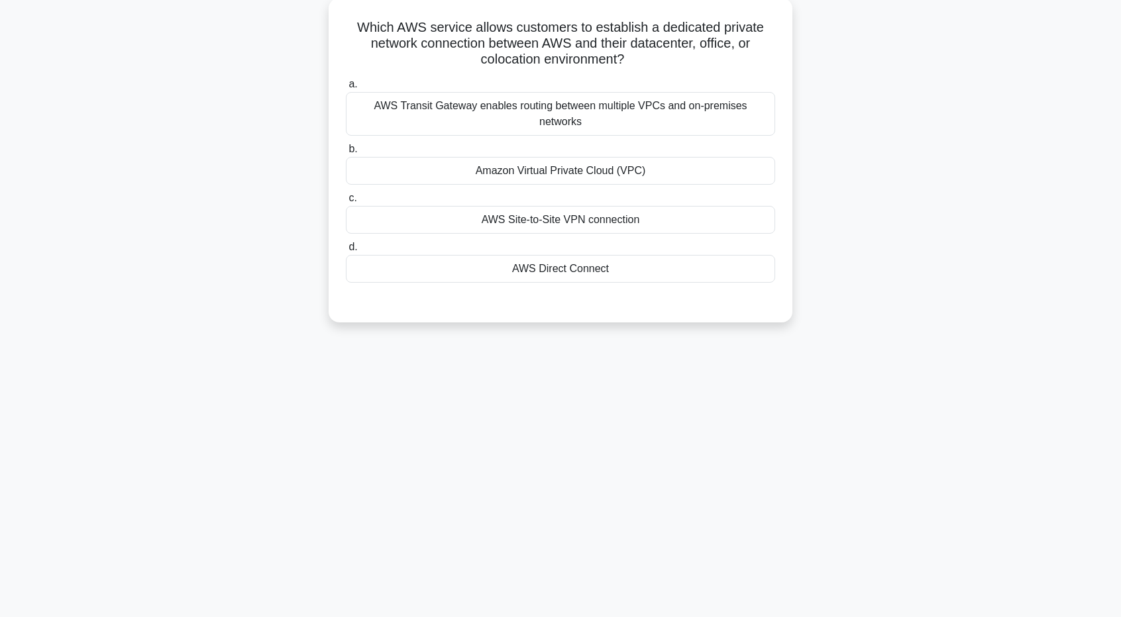
scroll to position [32, 0]
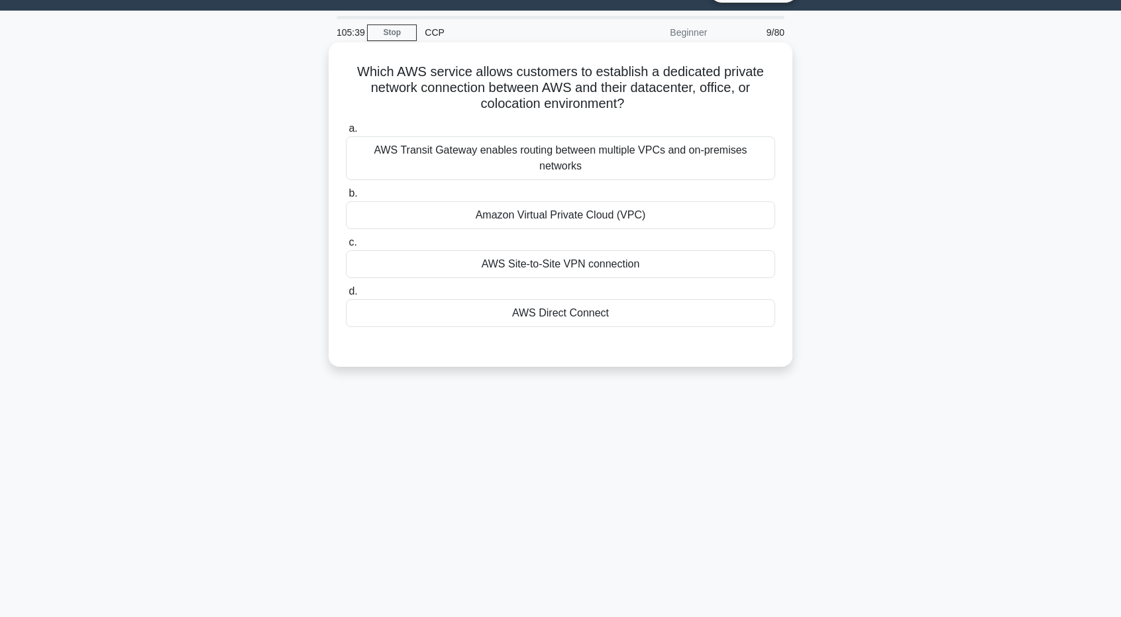
click at [525, 156] on div "AWS Transit Gateway enables routing between multiple VPCs and on-premises netwo…" at bounding box center [560, 158] width 429 height 44
click at [346, 133] on input "a. AWS Transit Gateway enables routing between multiple VPCs and on-premises ne…" at bounding box center [346, 129] width 0 height 9
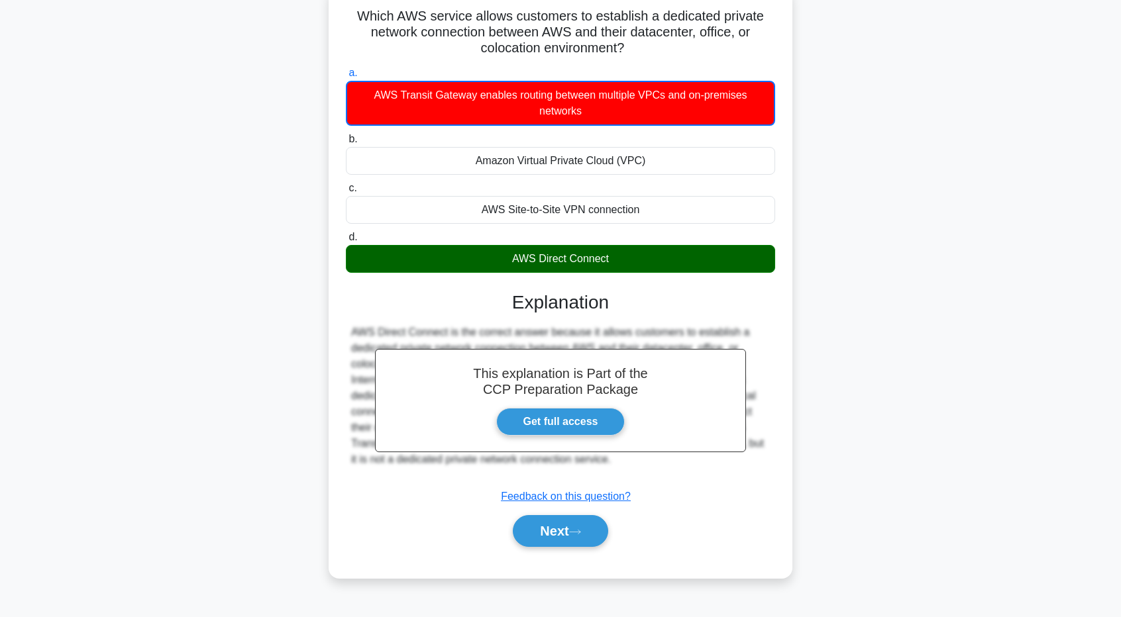
scroll to position [98, 0]
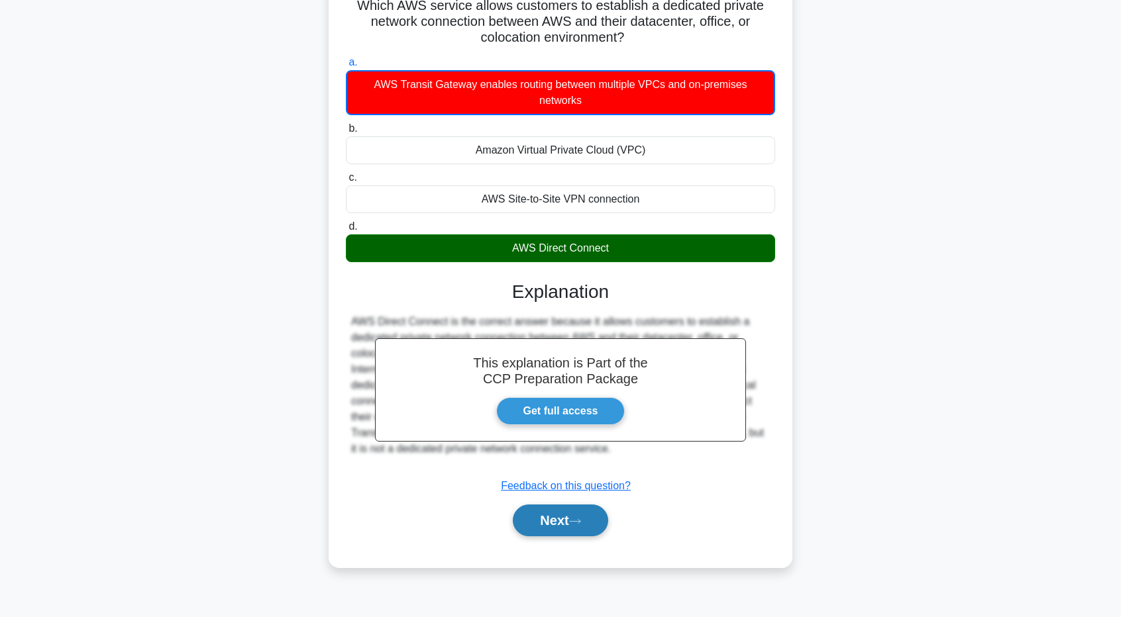
click at [562, 509] on button "Next" at bounding box center [560, 521] width 95 height 32
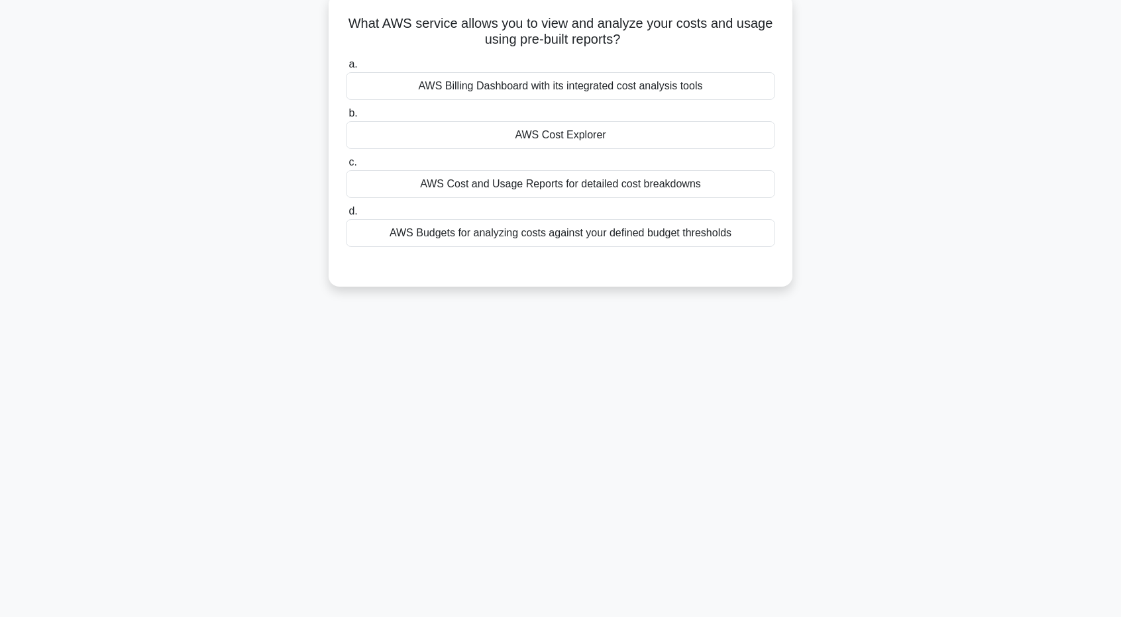
scroll to position [32, 0]
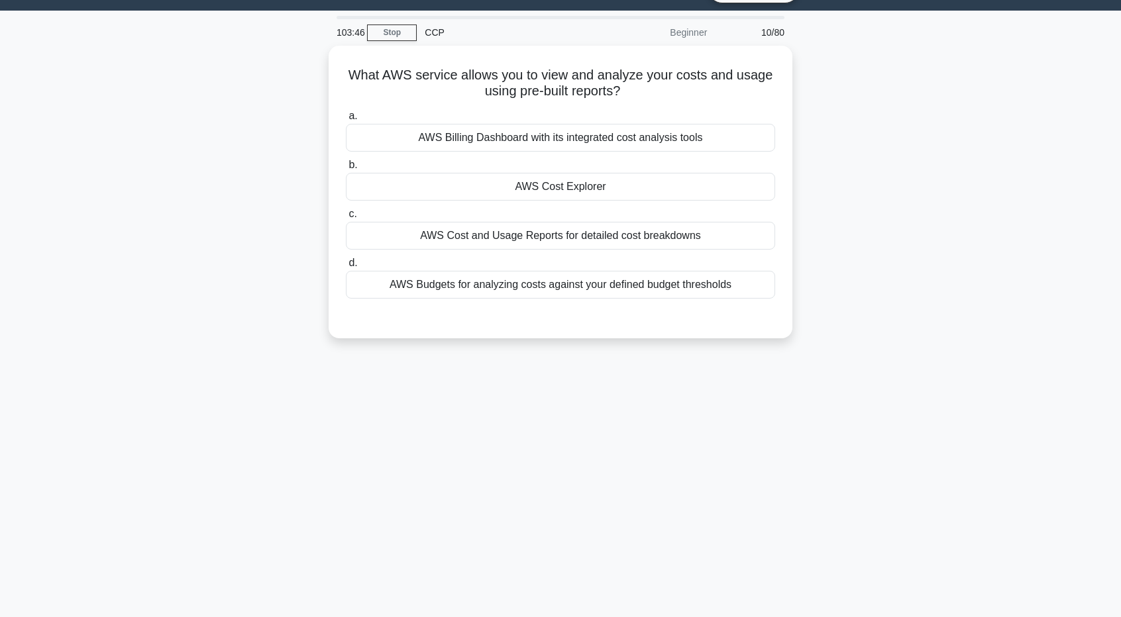
drag, startPoint x: 547, startPoint y: 103, endPoint x: 833, endPoint y: 195, distance: 301.3
click at [833, 195] on div "What AWS service allows you to view and analyze your costs and usage using pre-…" at bounding box center [560, 200] width 875 height 309
drag, startPoint x: 827, startPoint y: 186, endPoint x: 835, endPoint y: 150, distance: 36.8
click at [835, 150] on div "What AWS service allows you to view and analyze your costs and usage using pre-…" at bounding box center [560, 200] width 875 height 309
drag, startPoint x: 836, startPoint y: 149, endPoint x: 837, endPoint y: 107, distance: 41.8
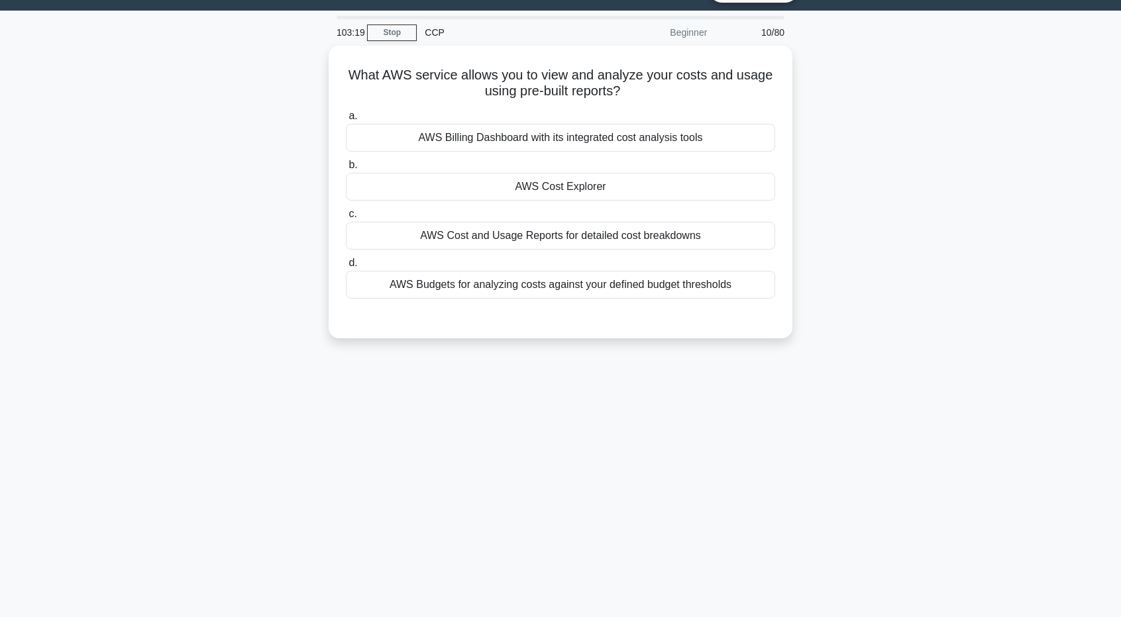
drag, startPoint x: 837, startPoint y: 107, endPoint x: 865, endPoint y: 58, distance: 56.4
click at [865, 58] on div "What AWS service allows you to view and analyze your costs and usage using pre-…" at bounding box center [560, 200] width 875 height 309
drag, startPoint x: 865, startPoint y: 58, endPoint x: 835, endPoint y: 72, distance: 33.2
click at [835, 72] on div "What AWS service allows you to view and analyze your costs and usage using pre-…" at bounding box center [560, 200] width 875 height 309
drag, startPoint x: 521, startPoint y: 111, endPoint x: 1065, endPoint y: 207, distance: 553.0
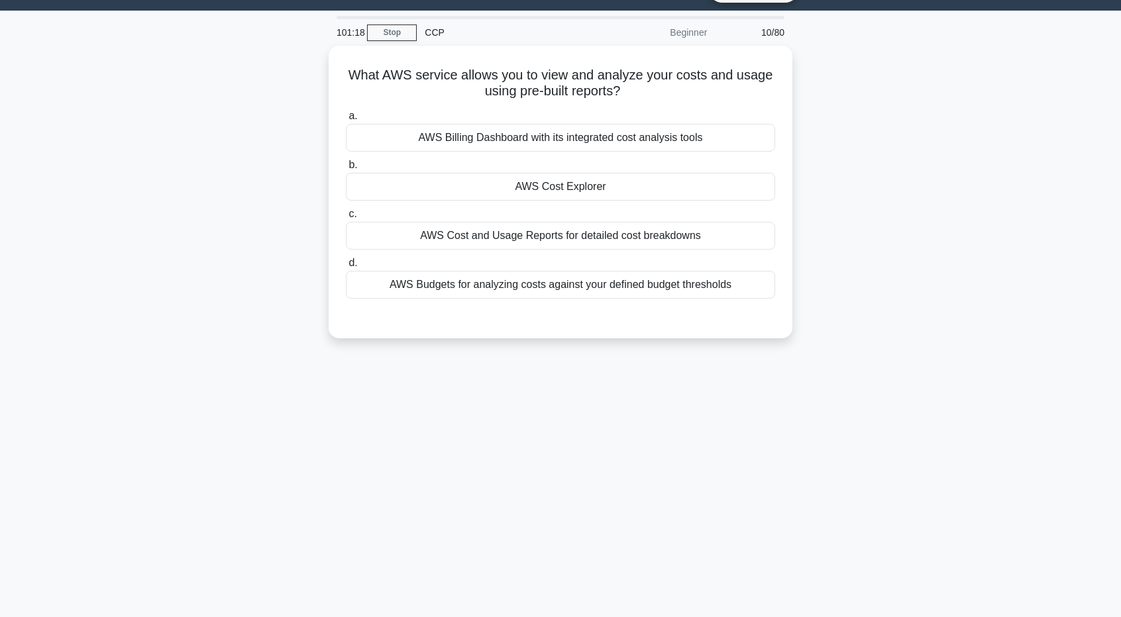
click at [1065, 207] on main "101:18 Stop CCP Beginner 10/80 What AWS service allows you to view and analyze …" at bounding box center [560, 347] width 1121 height 673
drag, startPoint x: 947, startPoint y: 183, endPoint x: 949, endPoint y: 122, distance: 61.0
click at [949, 122] on div "What AWS service allows you to view and analyze your costs and usage using pre-…" at bounding box center [560, 200] width 875 height 309
drag, startPoint x: 906, startPoint y: 125, endPoint x: 890, endPoint y: 225, distance: 100.6
click at [890, 225] on div "What AWS service allows you to view and analyze your costs and usage using pre-…" at bounding box center [560, 200] width 875 height 309
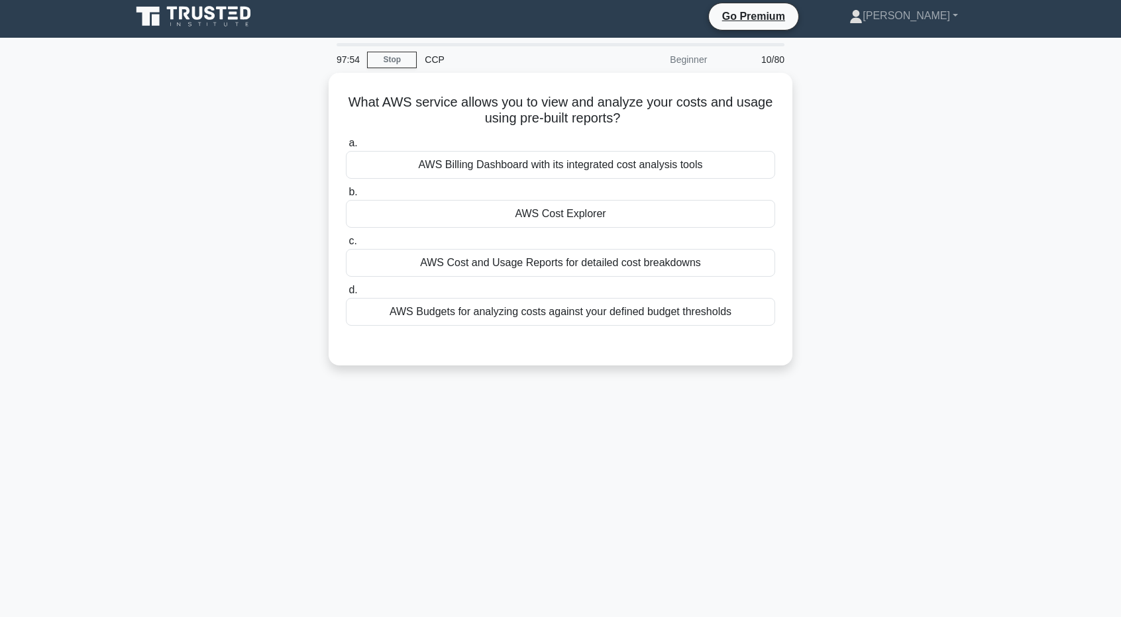
scroll to position [0, 0]
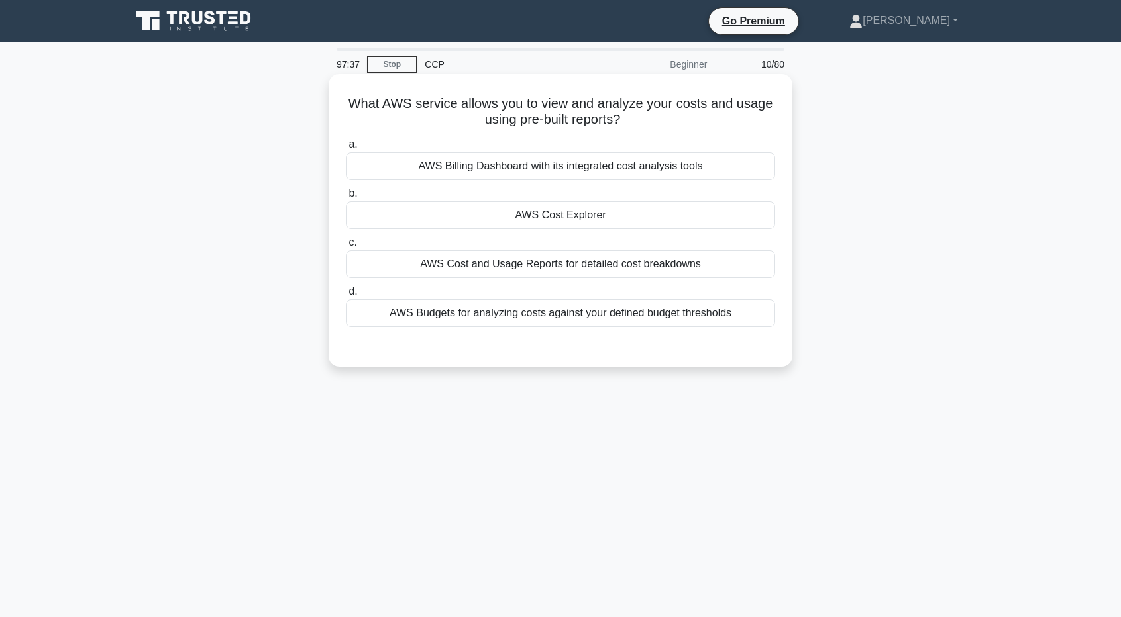
click at [704, 217] on div "AWS Cost Explorer" at bounding box center [560, 215] width 429 height 28
click at [346, 198] on input "b. AWS Cost Explorer" at bounding box center [346, 193] width 0 height 9
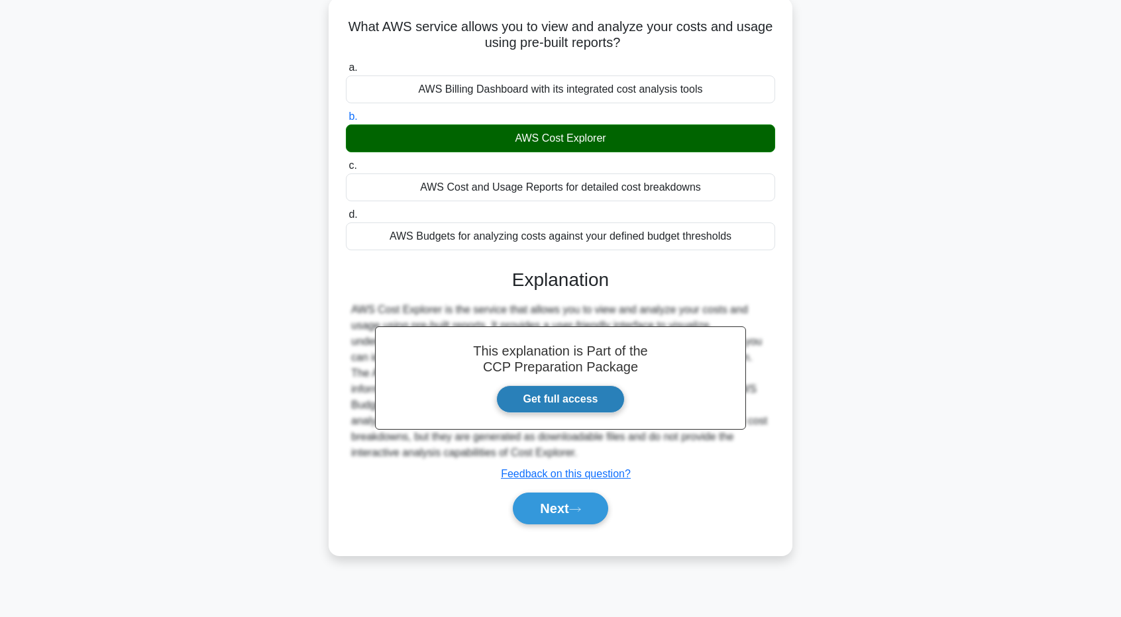
scroll to position [98, 0]
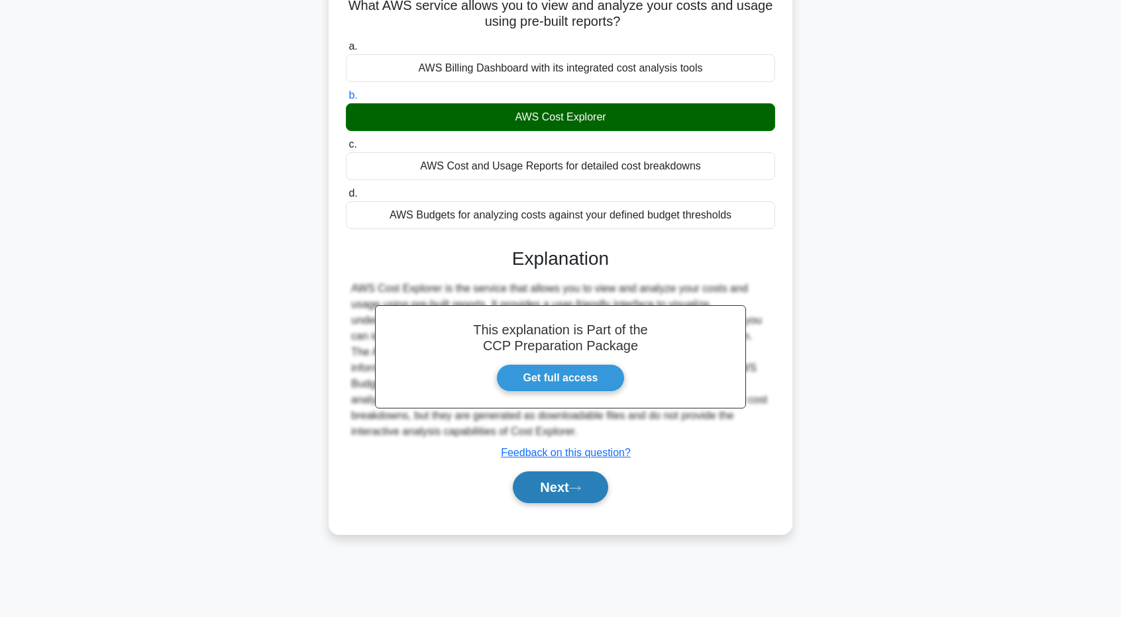
click at [569, 499] on button "Next" at bounding box center [560, 488] width 95 height 32
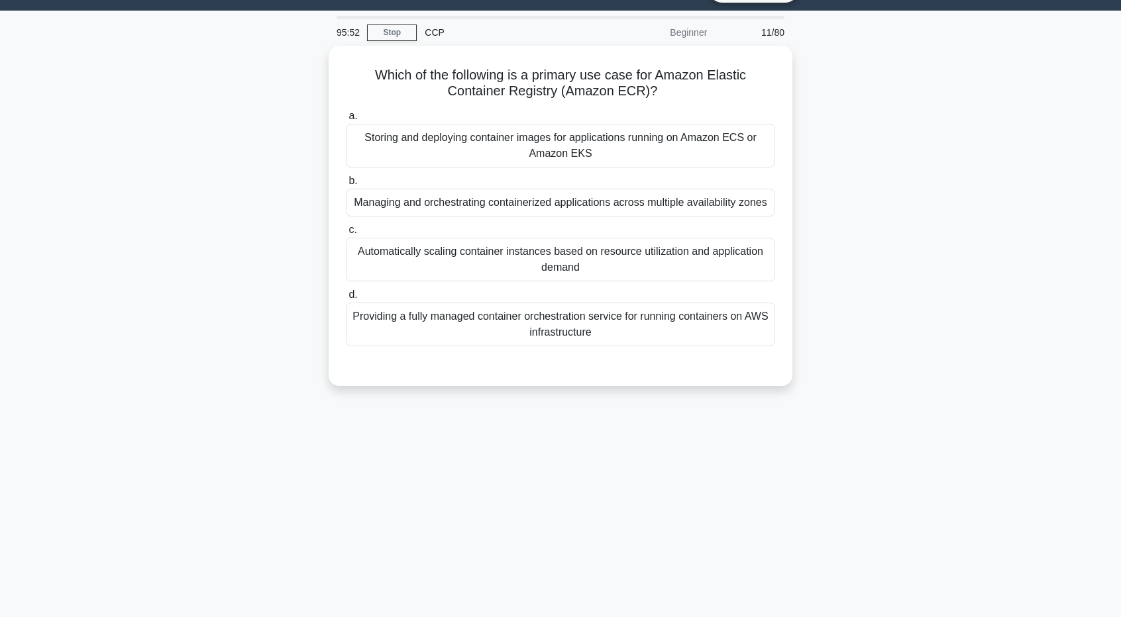
scroll to position [0, 0]
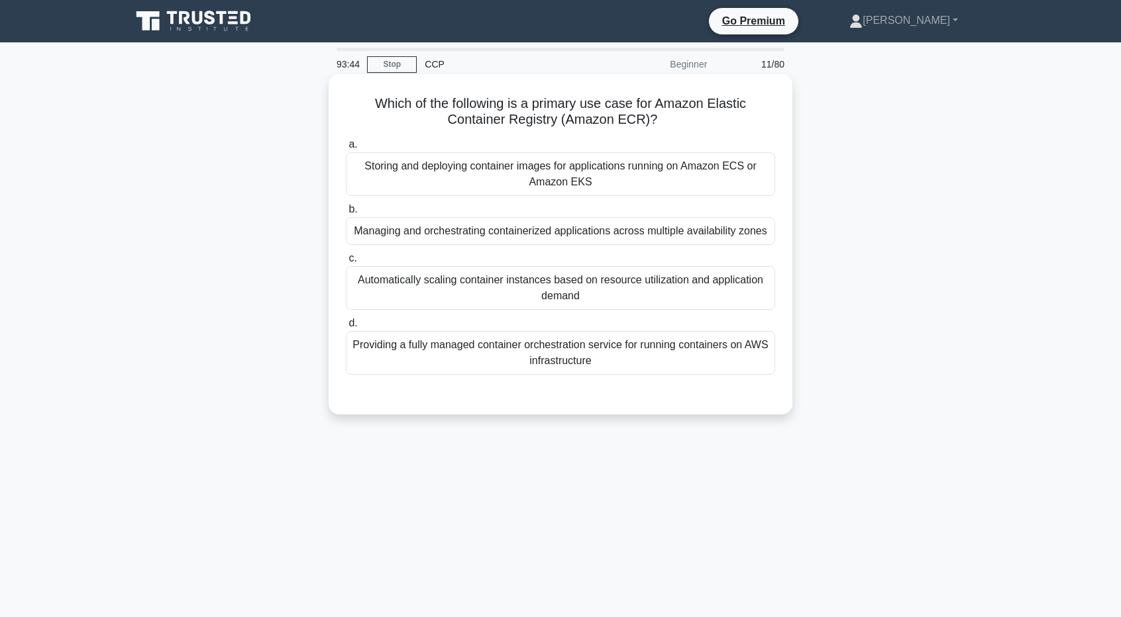
click at [474, 178] on div "Storing and deploying container images for applications running on Amazon ECS o…" at bounding box center [560, 174] width 429 height 44
click at [346, 149] on input "a. Storing and deploying container images for applications running on Amazon EC…" at bounding box center [346, 144] width 0 height 9
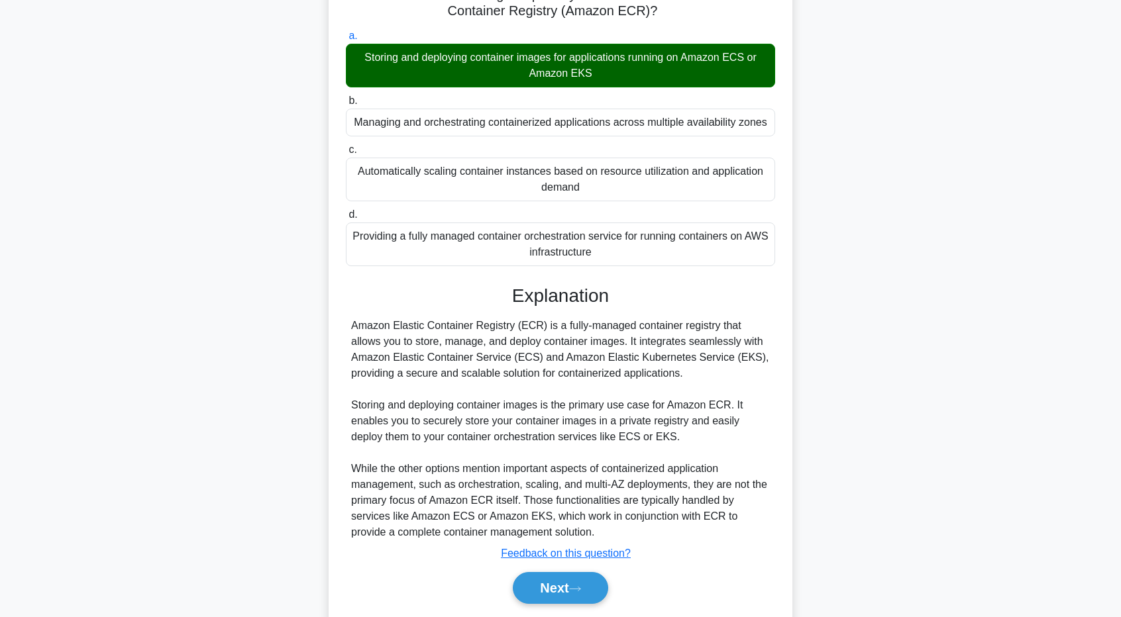
scroll to position [133, 0]
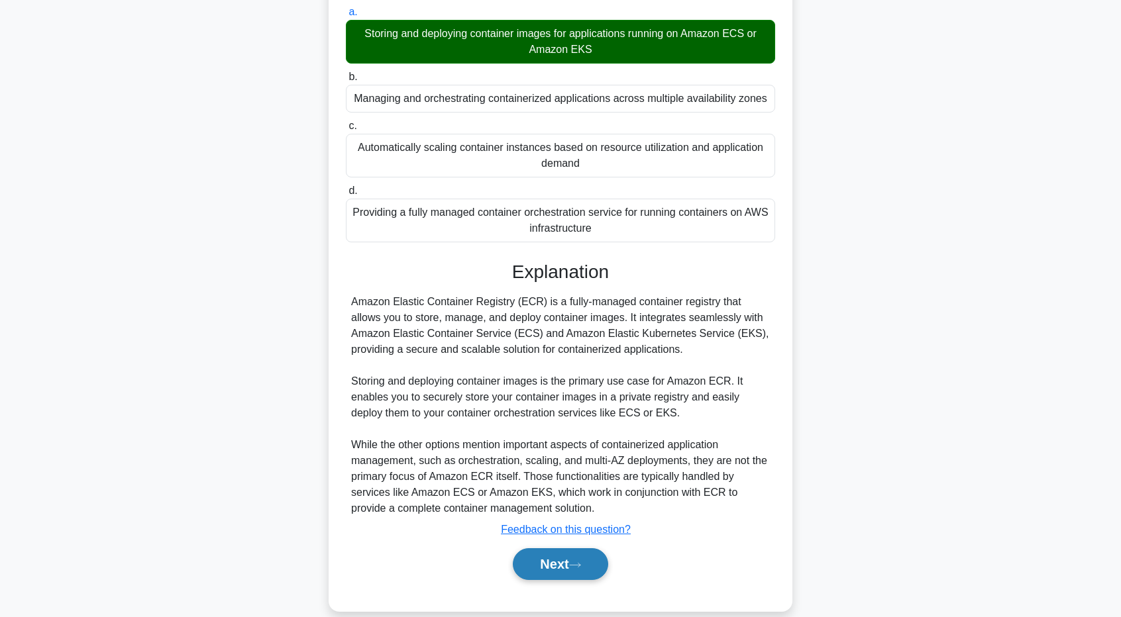
click at [567, 564] on button "Next" at bounding box center [560, 565] width 95 height 32
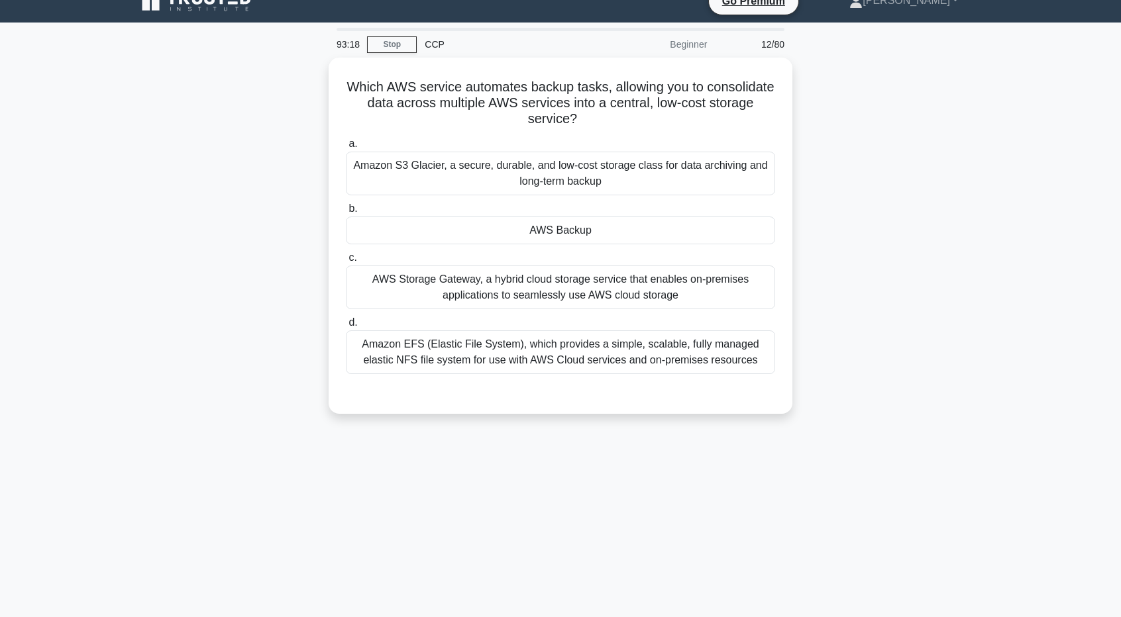
scroll to position [0, 0]
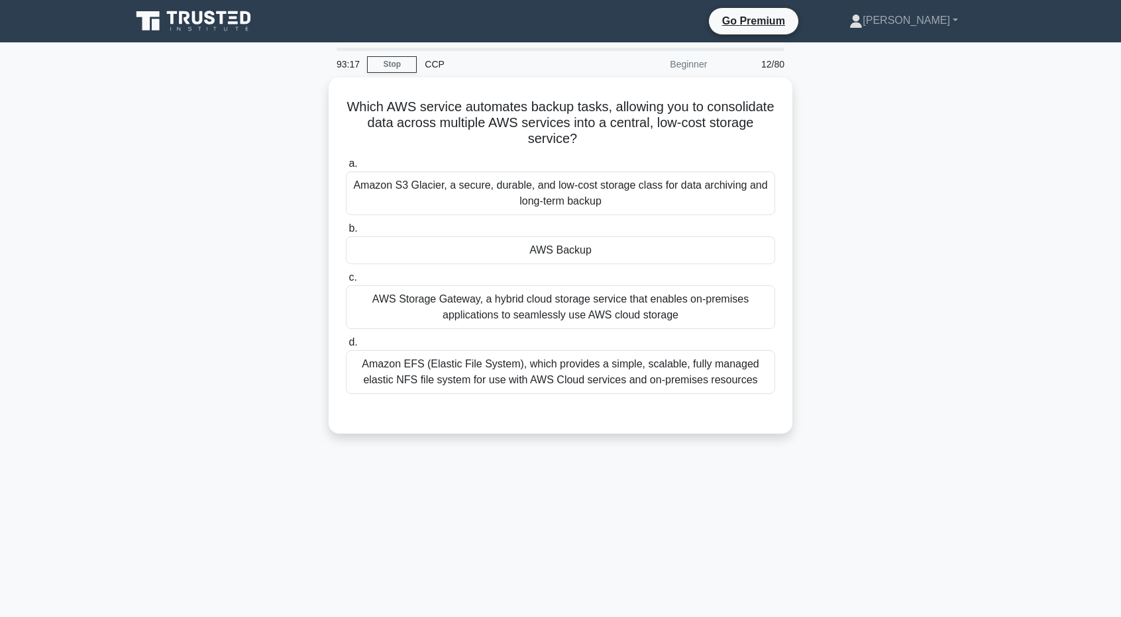
click at [802, 471] on div "93:17 Stop CCP Beginner 12/80 Which AWS service automates backup tasks, allowin…" at bounding box center [560, 379] width 875 height 663
click at [802, 471] on div "93:16 Stop CCP Beginner 12/80 Which AWS service automates backup tasks, allowin…" at bounding box center [560, 379] width 875 height 663
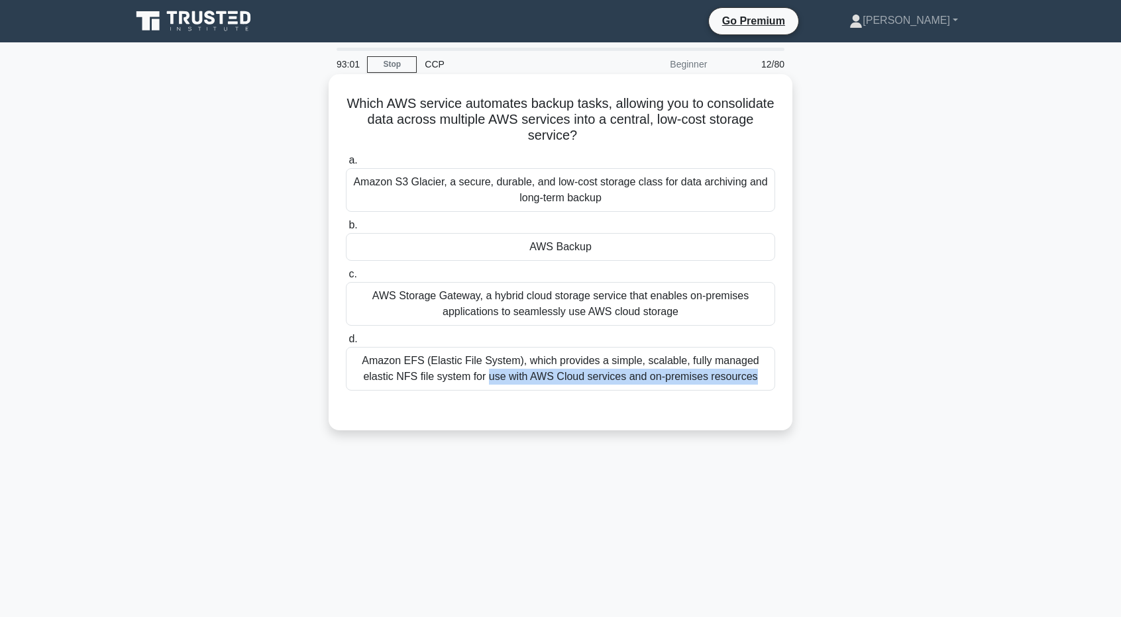
click at [356, 413] on div "a. Amazon S3 Glacier, a secure, durable, and low-cost storage class for data ar…" at bounding box center [561, 282] width 432 height 265
click at [576, 242] on div "AWS Backup" at bounding box center [560, 247] width 429 height 28
click at [346, 230] on input "b. AWS Backup" at bounding box center [346, 225] width 0 height 9
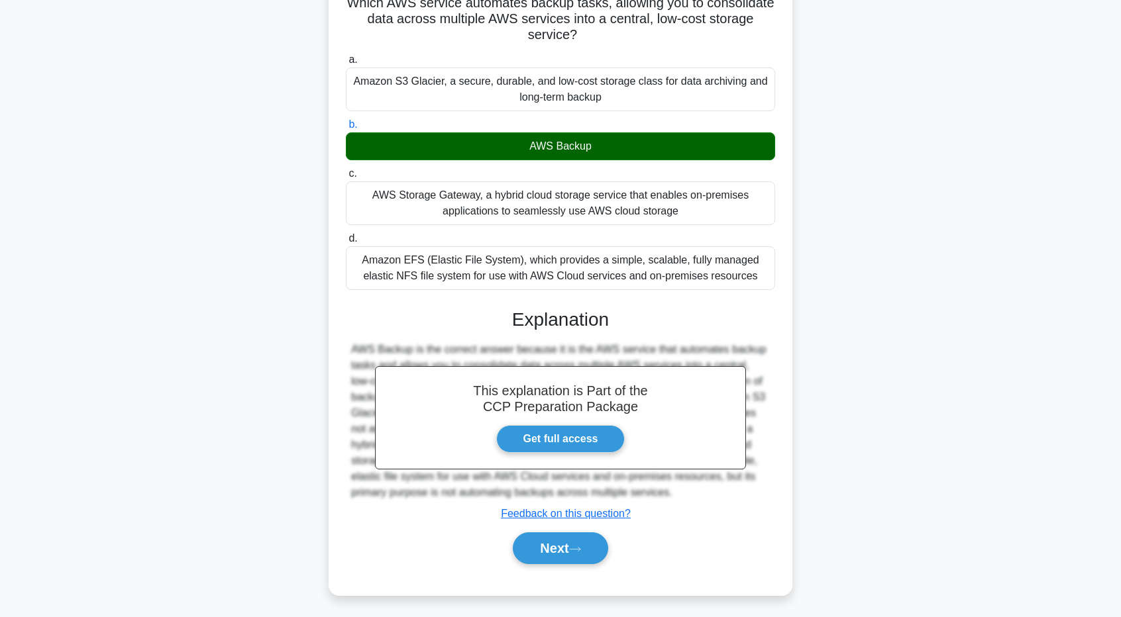
scroll to position [102, 0]
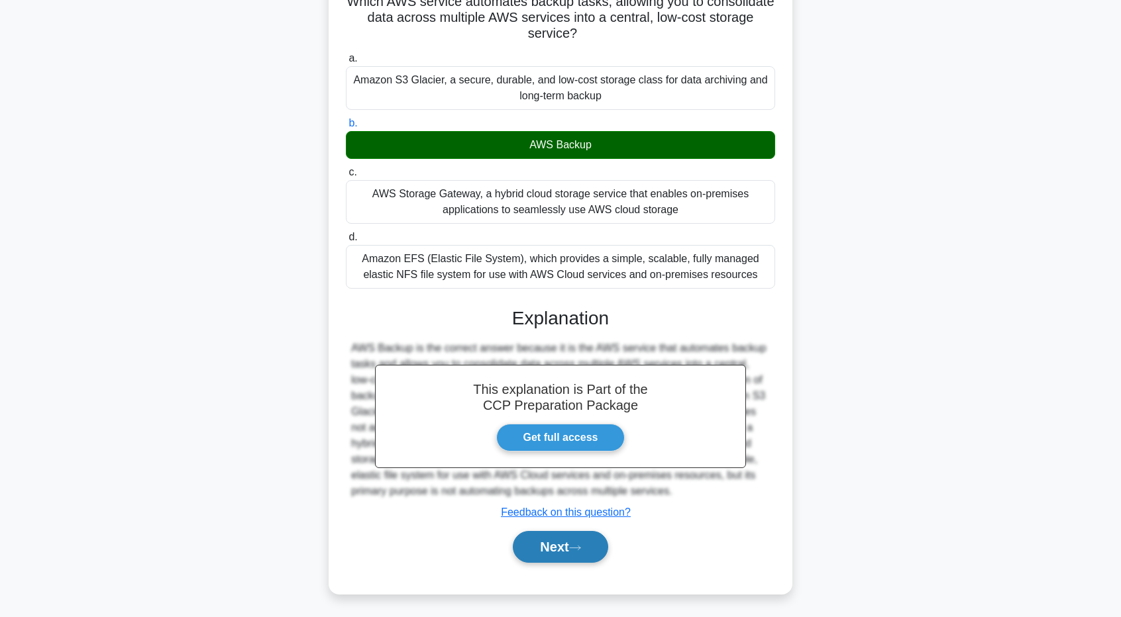
click at [586, 540] on button "Next" at bounding box center [560, 547] width 95 height 32
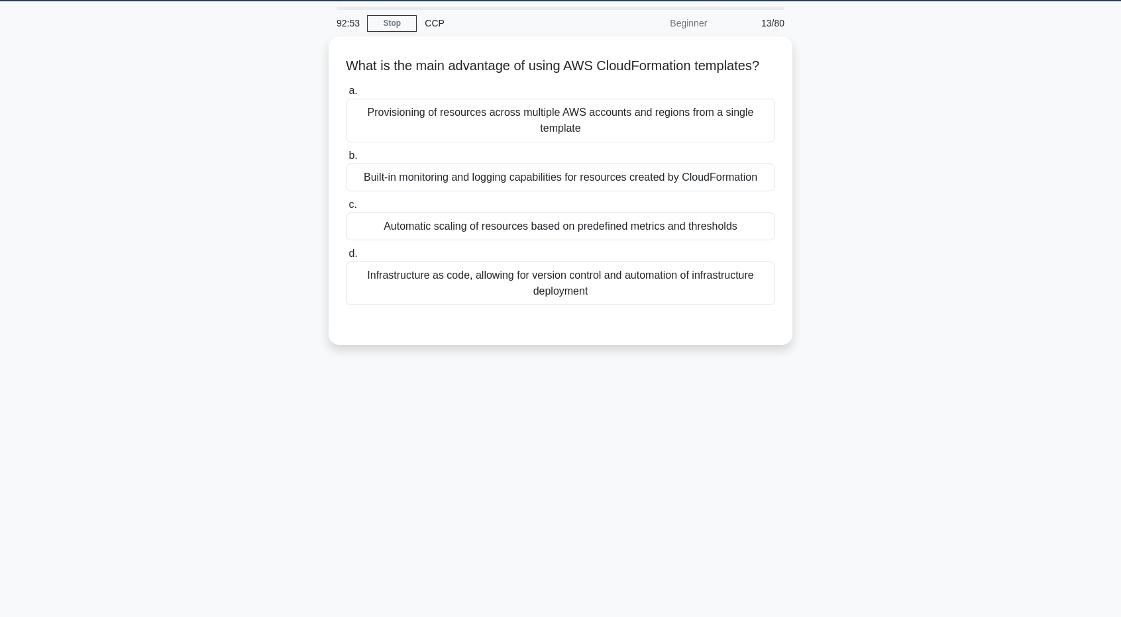
scroll to position [32, 0]
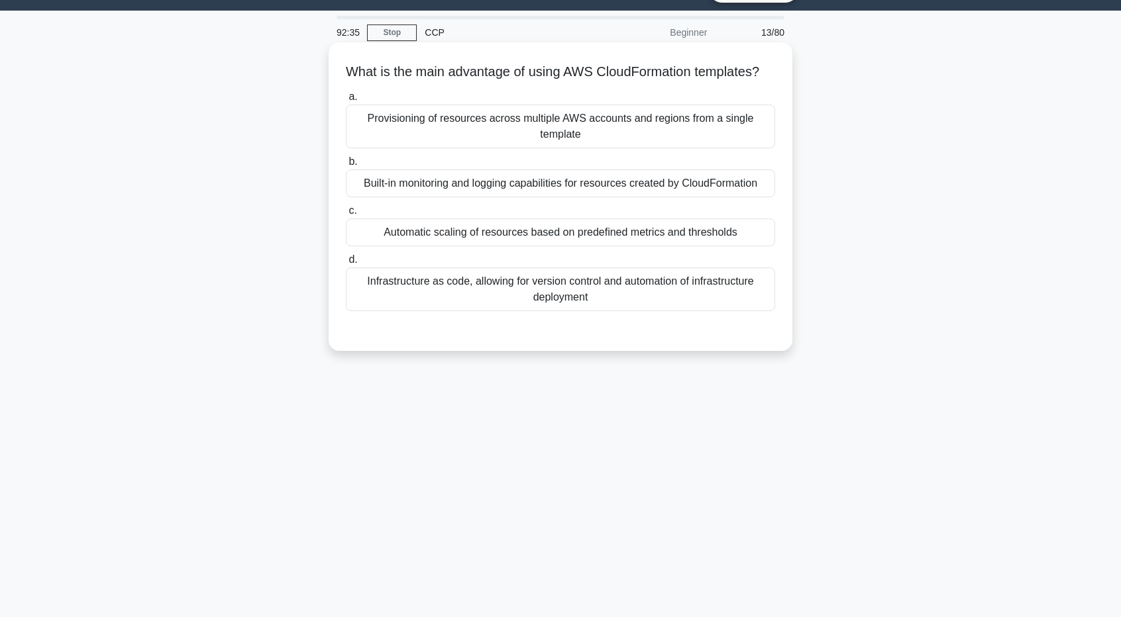
click at [651, 138] on div "Provisioning of resources across multiple AWS accounts and regions from a singl…" at bounding box center [560, 127] width 429 height 44
click at [346, 101] on input "a. Provisioning of resources across multiple AWS accounts and regions from a si…" at bounding box center [346, 97] width 0 height 9
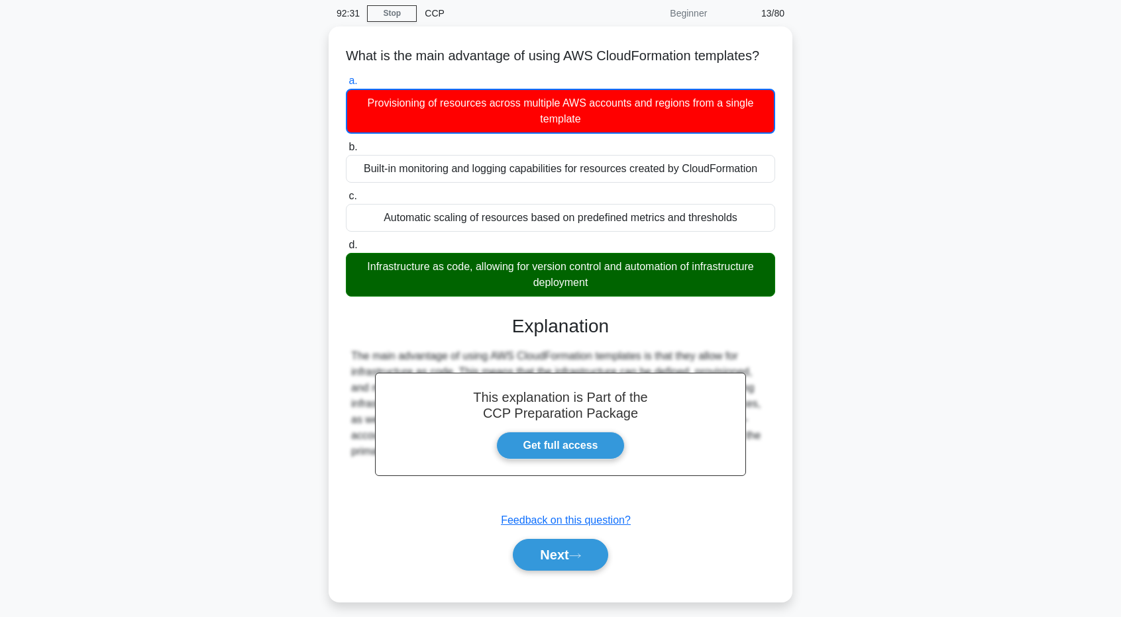
scroll to position [98, 0]
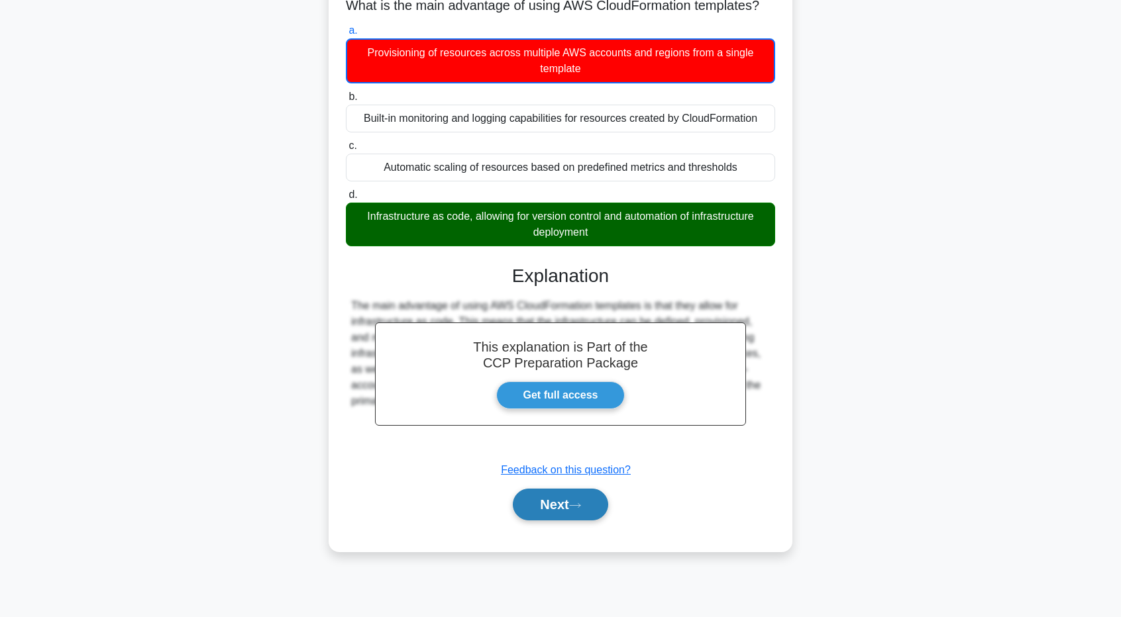
click at [525, 521] on button "Next" at bounding box center [560, 505] width 95 height 32
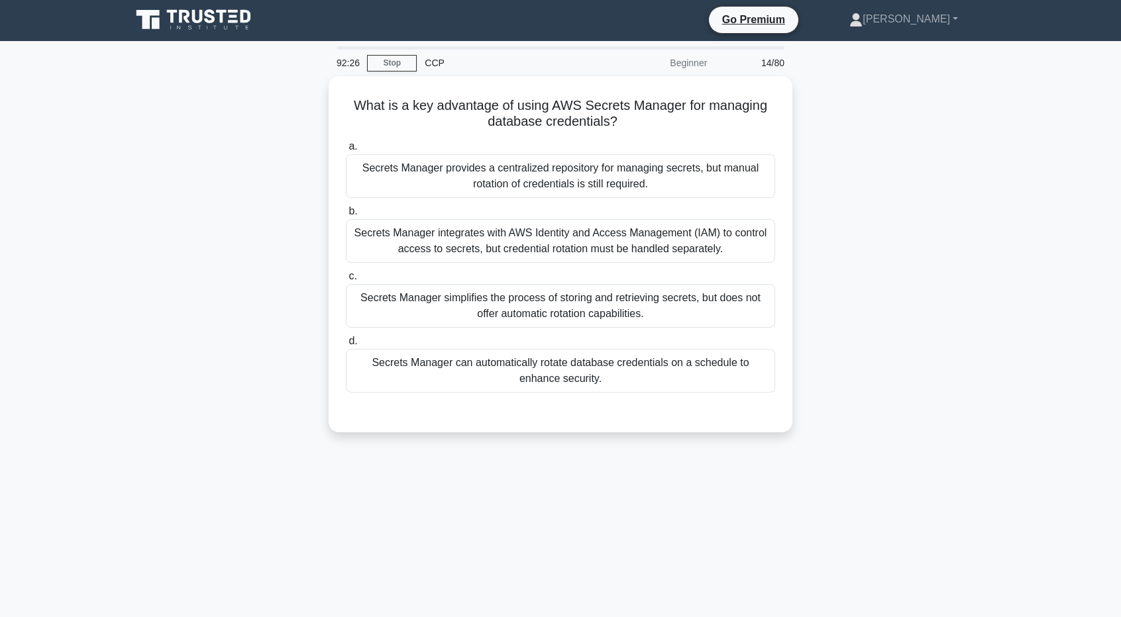
scroll to position [0, 0]
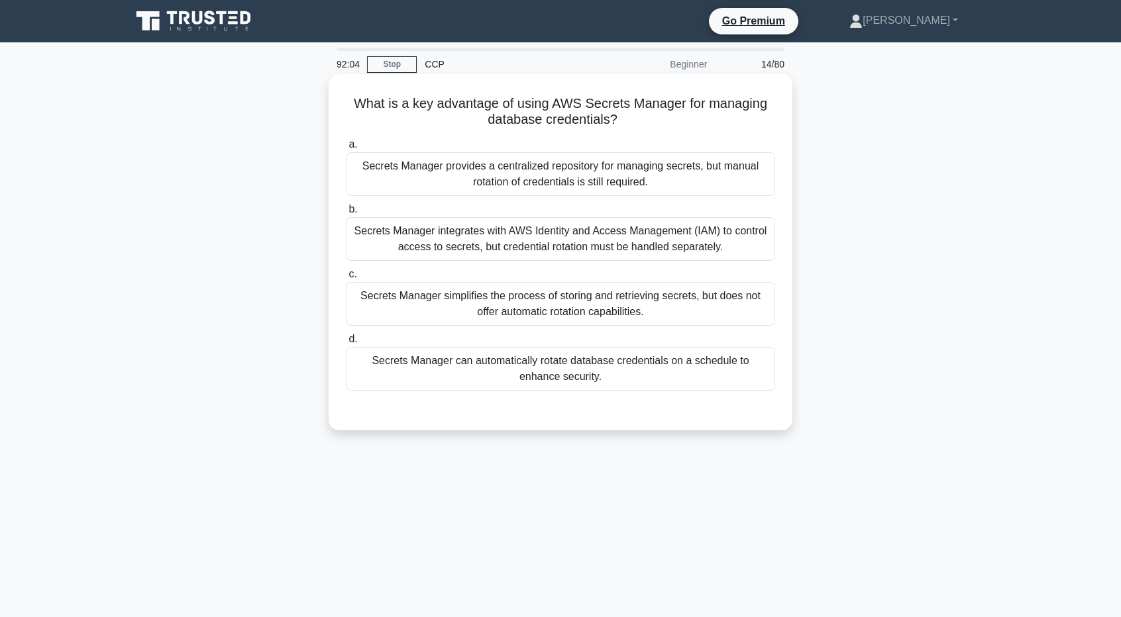
click at [637, 384] on div "Secrets Manager can automatically rotate database credentials on a schedule to …" at bounding box center [560, 369] width 429 height 44
click at [346, 344] on input "d. Secrets Manager can automatically rotate database credentials on a schedule …" at bounding box center [346, 339] width 0 height 9
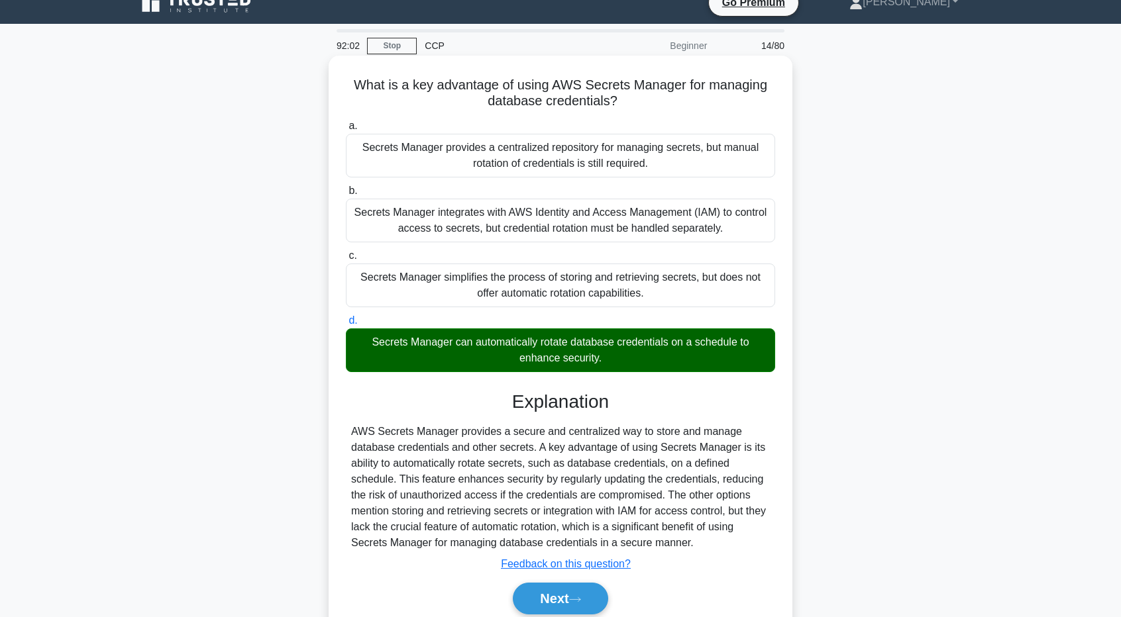
scroll to position [66, 0]
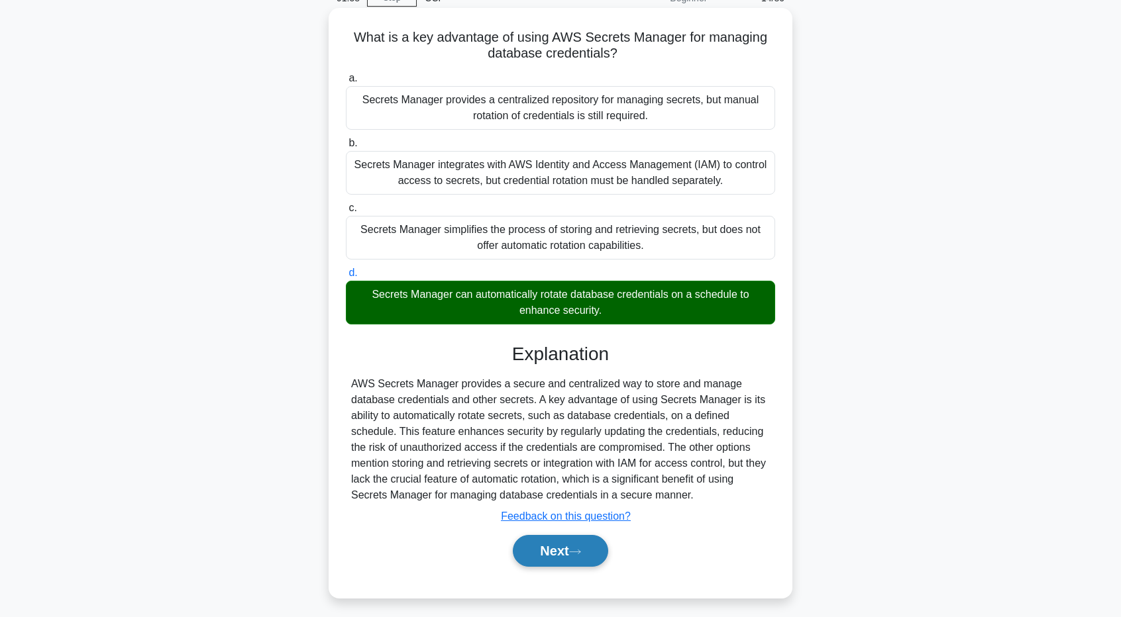
click at [590, 551] on button "Next" at bounding box center [560, 551] width 95 height 32
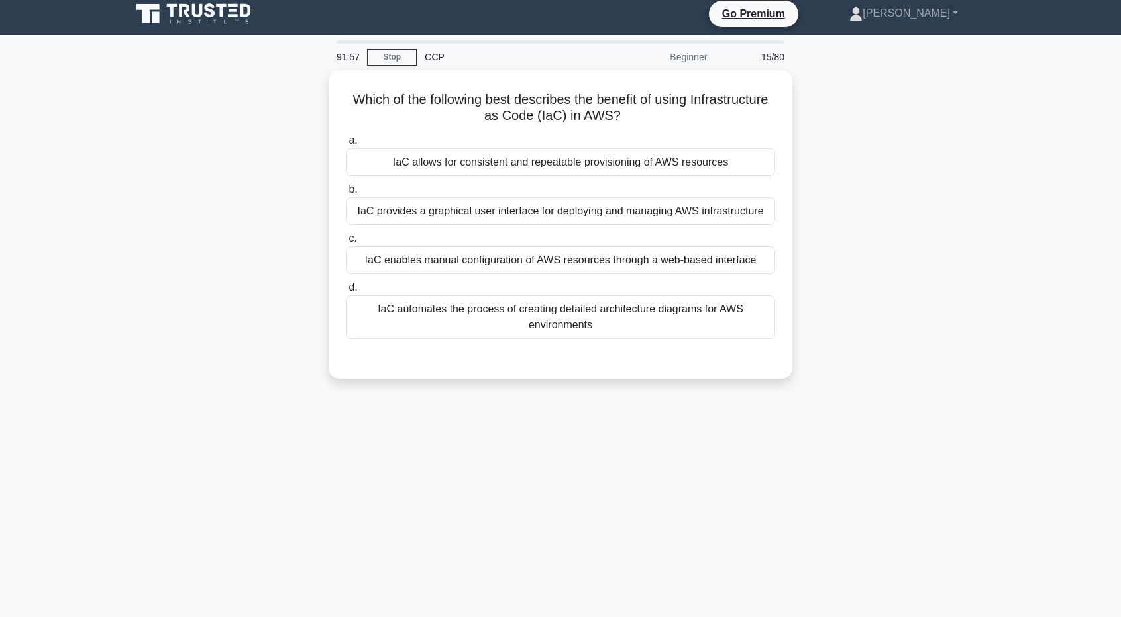
scroll to position [0, 0]
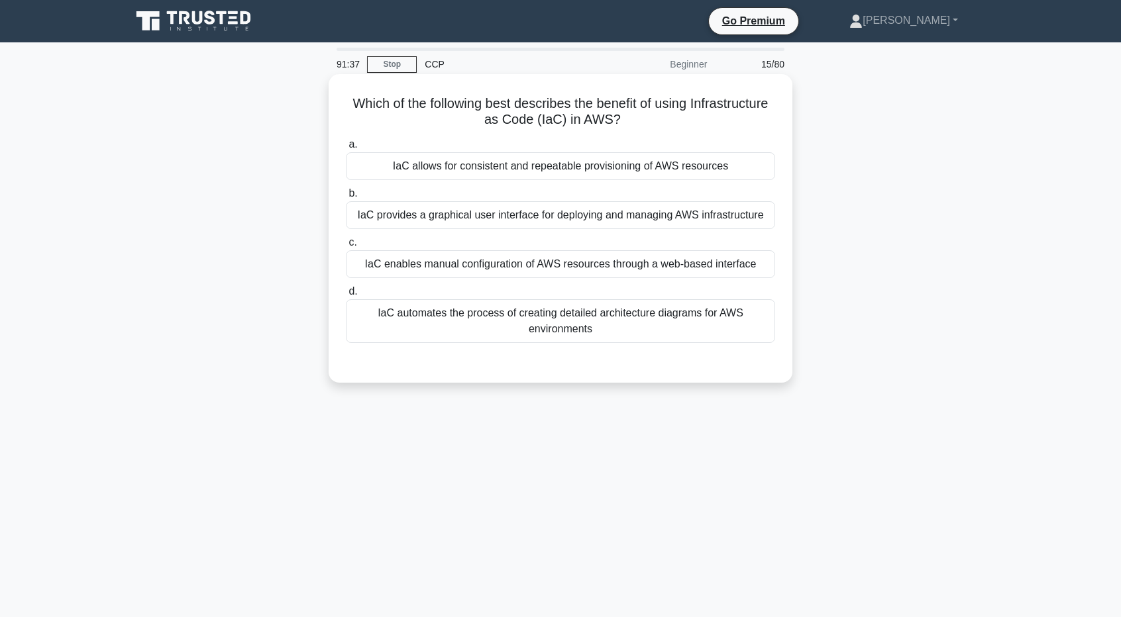
click at [456, 168] on div "IaC allows for consistent and repeatable provisioning of AWS resources" at bounding box center [560, 166] width 429 height 28
click at [346, 149] on input "a. IaC allows for consistent and repeatable provisioning of AWS resources" at bounding box center [346, 144] width 0 height 9
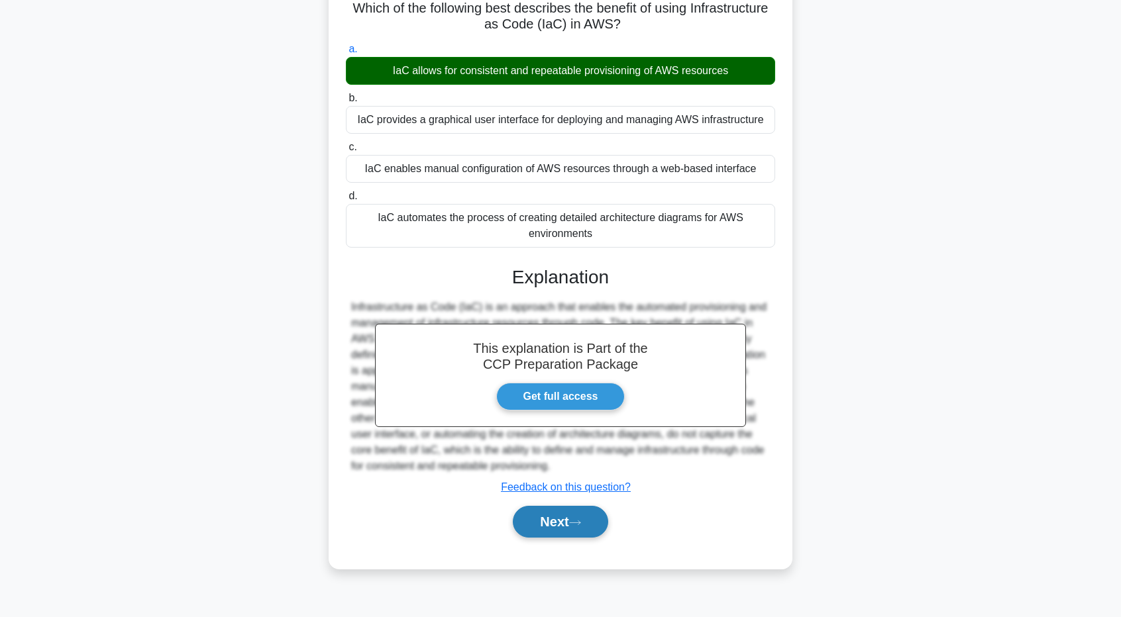
scroll to position [98, 0]
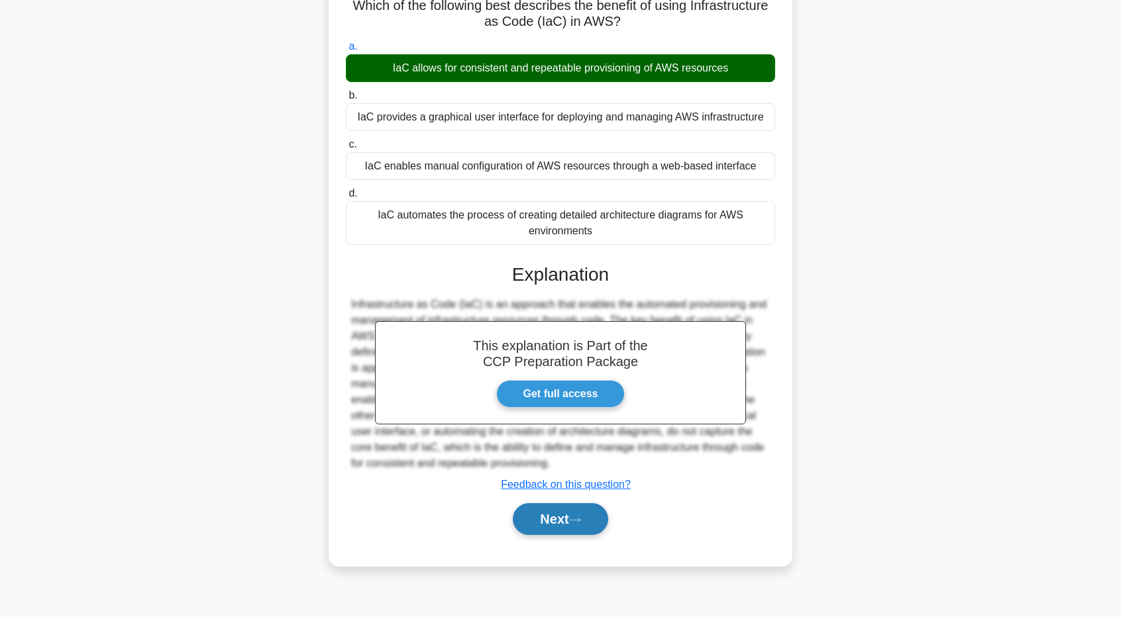
click at [560, 518] on button "Next" at bounding box center [560, 520] width 95 height 32
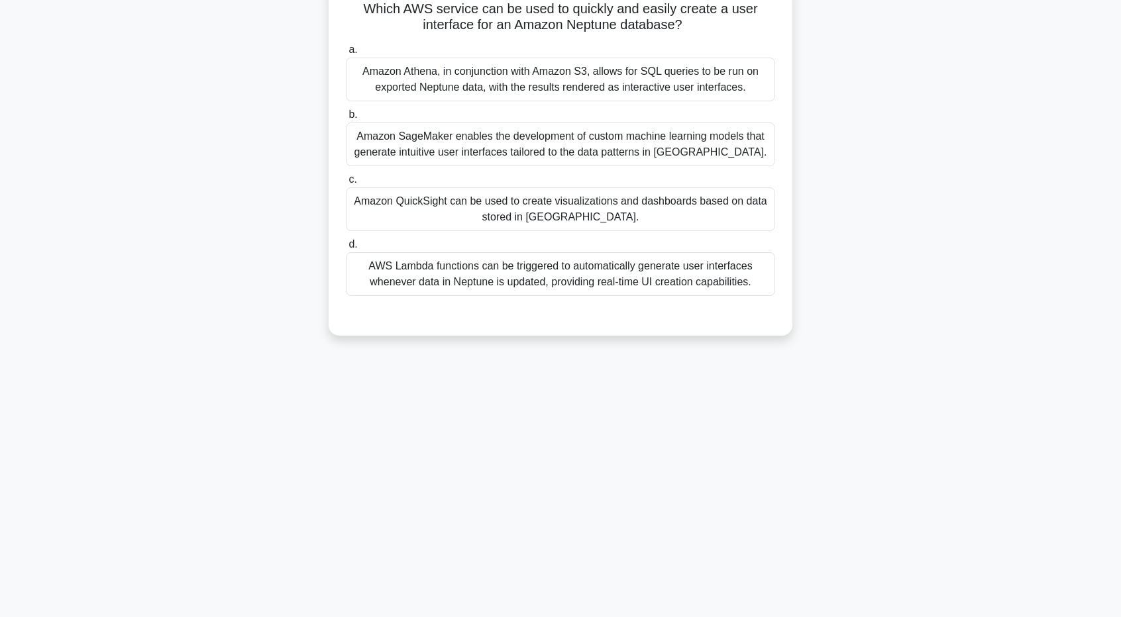
scroll to position [0, 0]
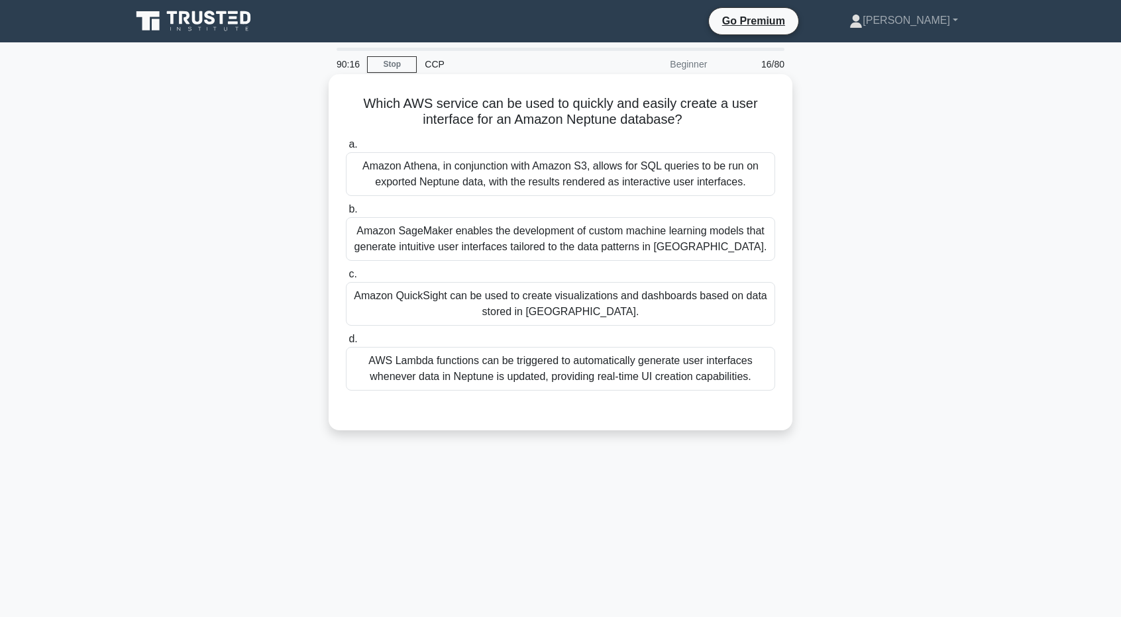
click at [629, 311] on div "Amazon QuickSight can be used to create visualizations and dashboards based on …" at bounding box center [560, 304] width 429 height 44
click at [346, 279] on input "c. Amazon QuickSight can be used to create visualizations and dashboards based …" at bounding box center [346, 274] width 0 height 9
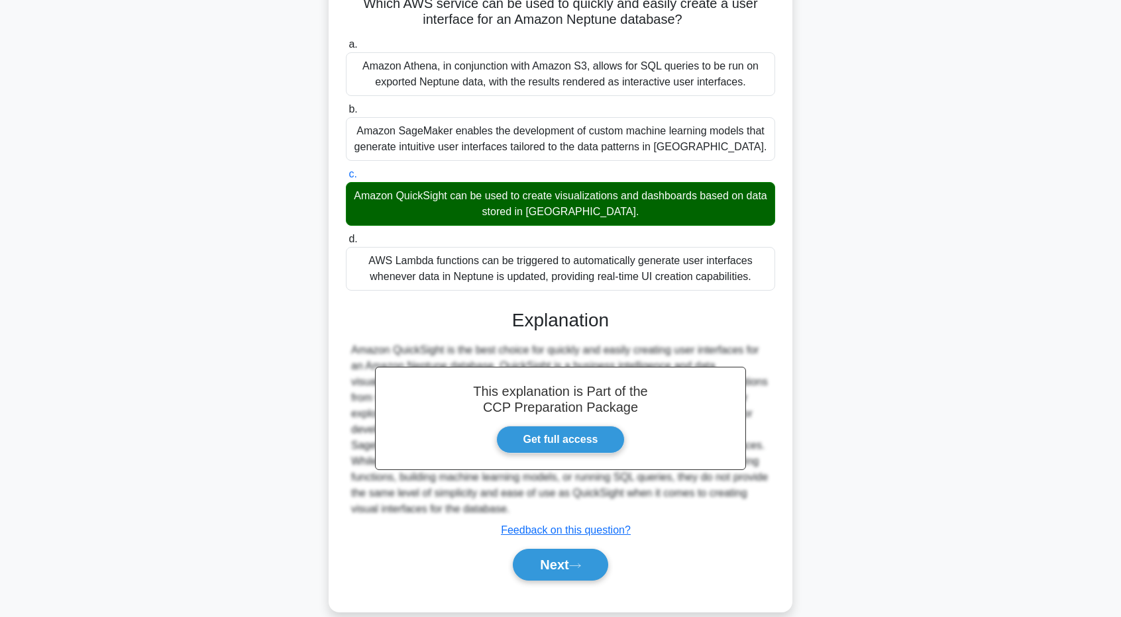
scroll to position [118, 0]
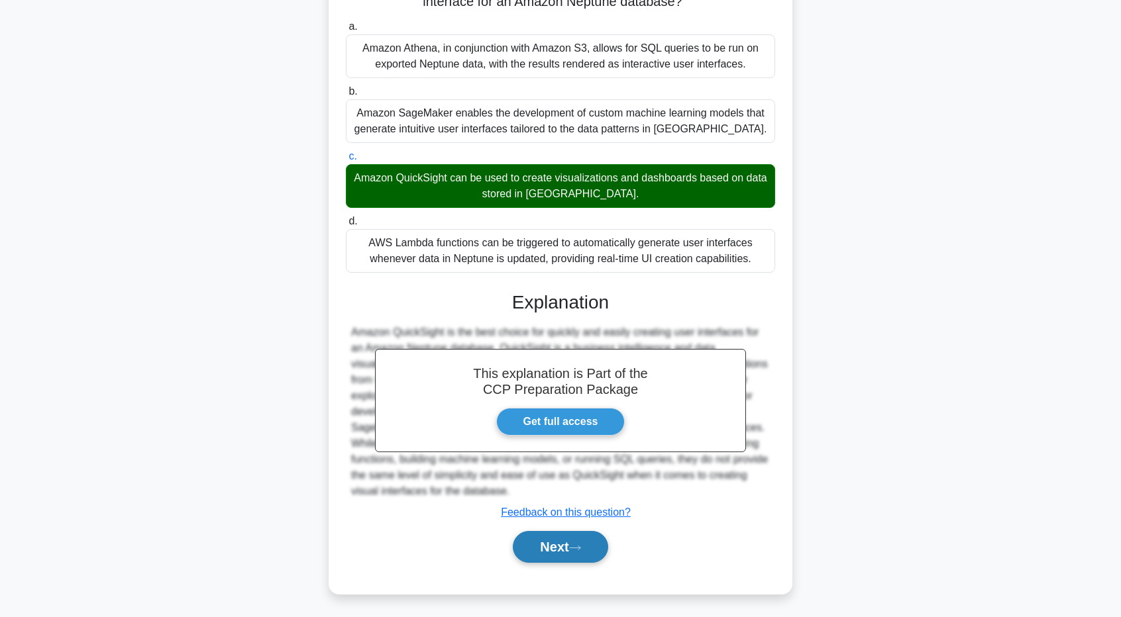
click at [602, 545] on button "Next" at bounding box center [560, 547] width 95 height 32
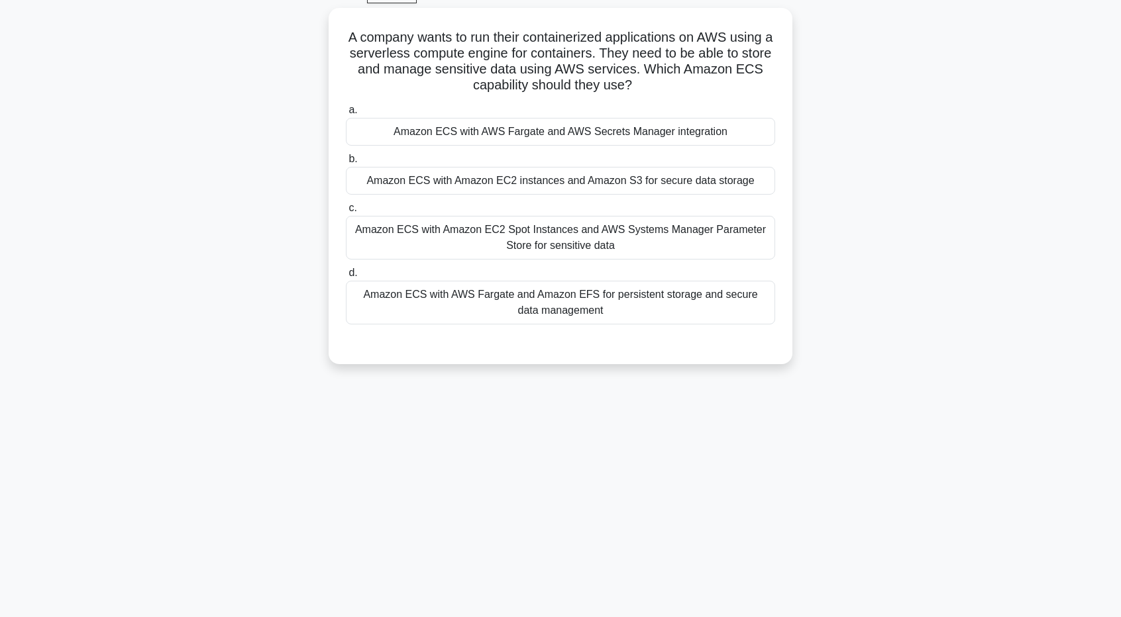
scroll to position [0, 0]
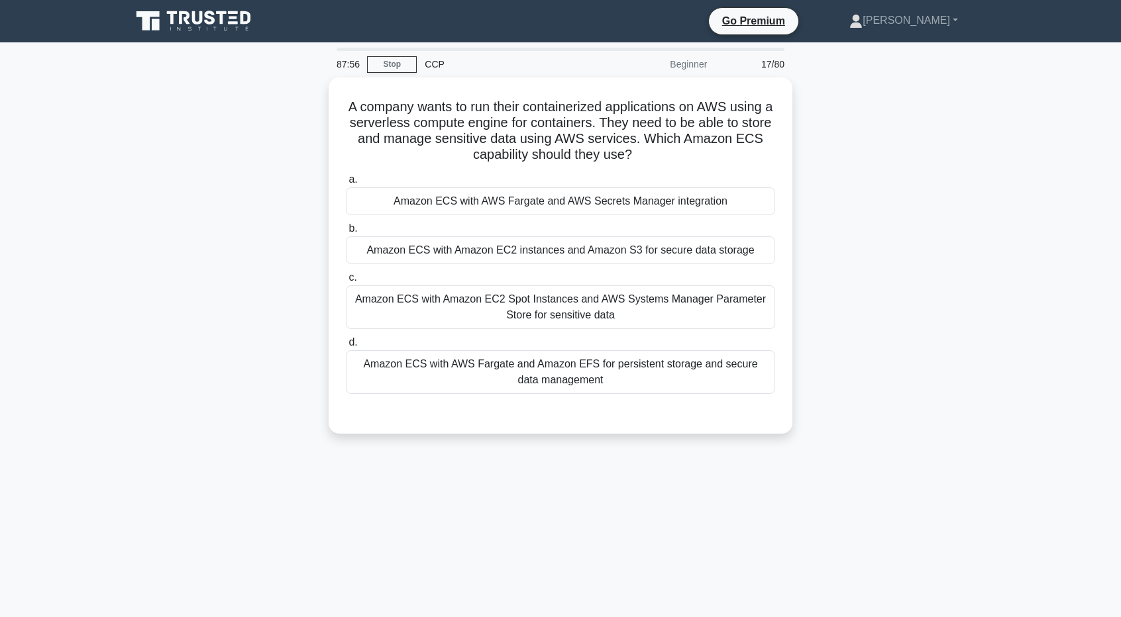
click at [1031, 231] on main "87:56 Stop CCP Beginner 17/80 A company wants to run their containerized applic…" at bounding box center [560, 378] width 1121 height 673
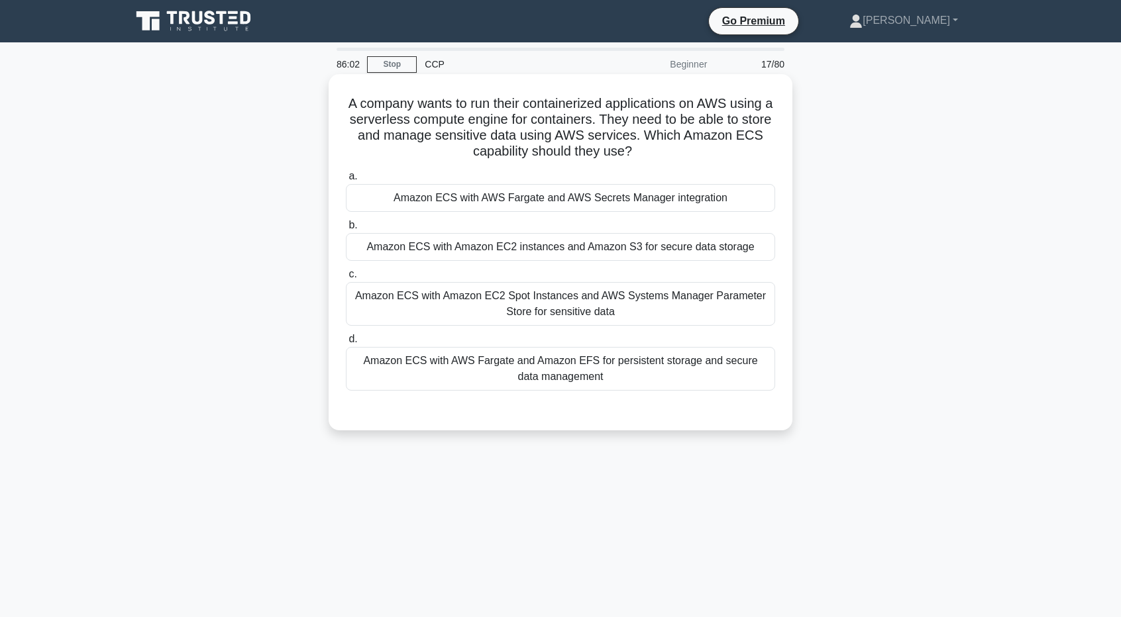
click at [644, 304] on div "Amazon ECS with Amazon EC2 Spot Instances and AWS Systems Manager Parameter Sto…" at bounding box center [560, 304] width 429 height 44
click at [346, 279] on input "c. Amazon ECS with Amazon EC2 Spot Instances and AWS Systems Manager Parameter …" at bounding box center [346, 274] width 0 height 9
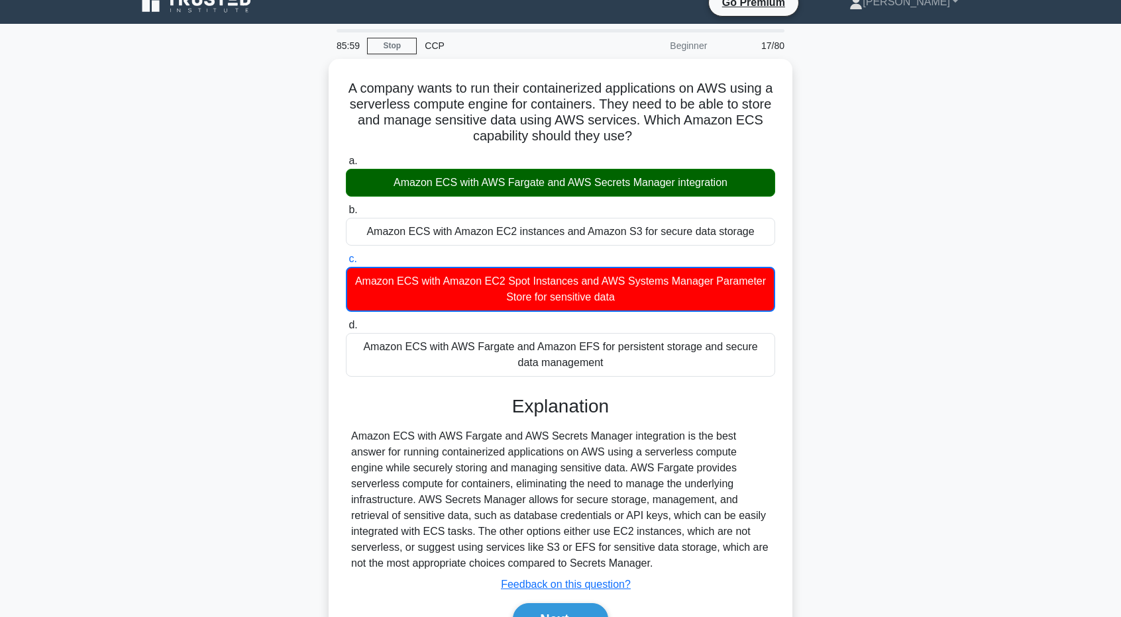
scroll to position [66, 0]
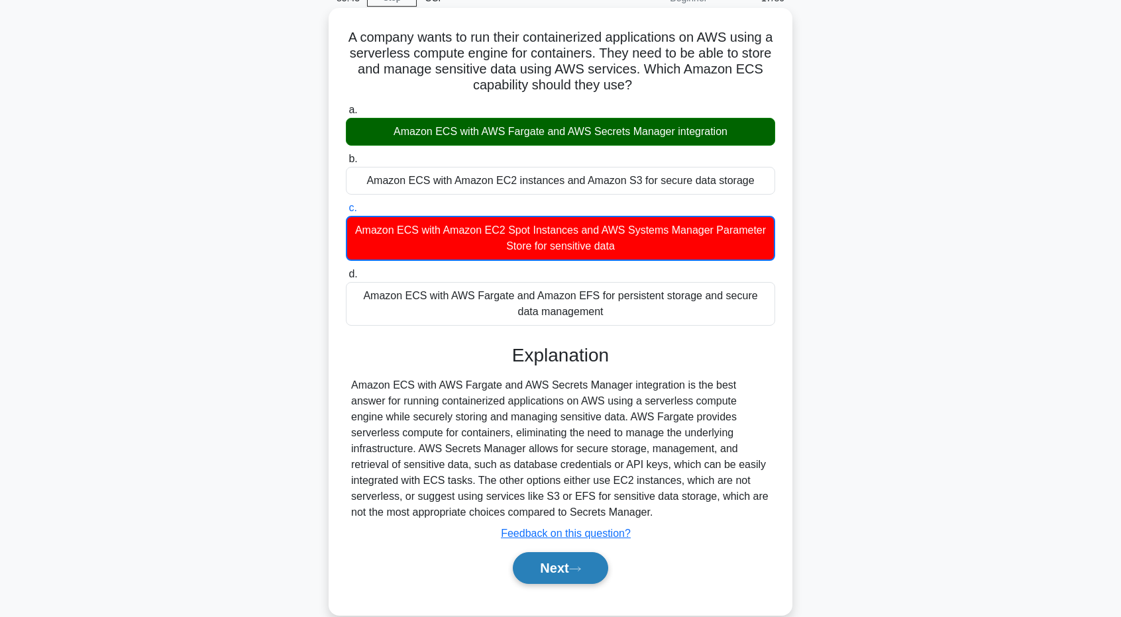
click at [555, 562] on button "Next" at bounding box center [560, 569] width 95 height 32
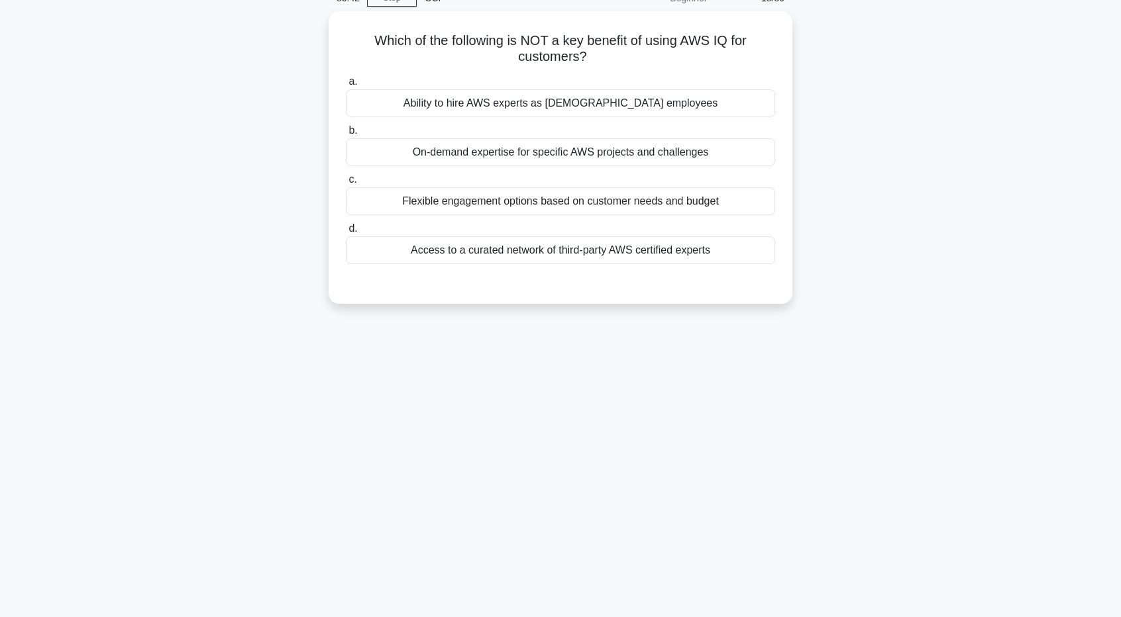
scroll to position [0, 0]
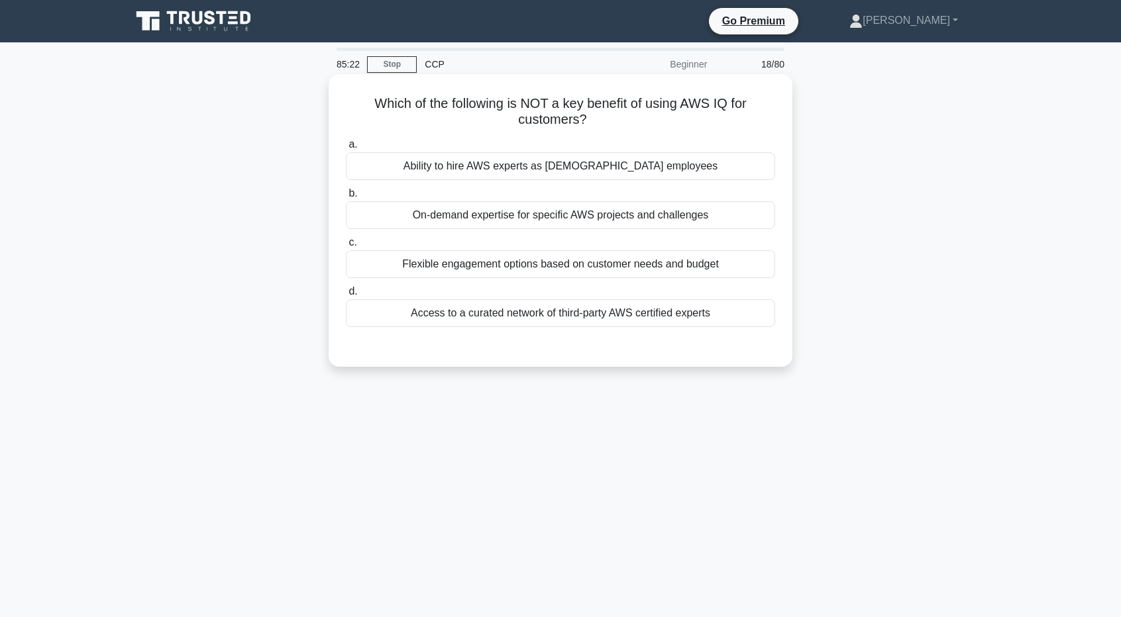
click at [601, 174] on div "Ability to hire AWS experts as full-time employees" at bounding box center [560, 166] width 429 height 28
click at [346, 149] on input "a. Ability to hire AWS experts as full-time employees" at bounding box center [346, 144] width 0 height 9
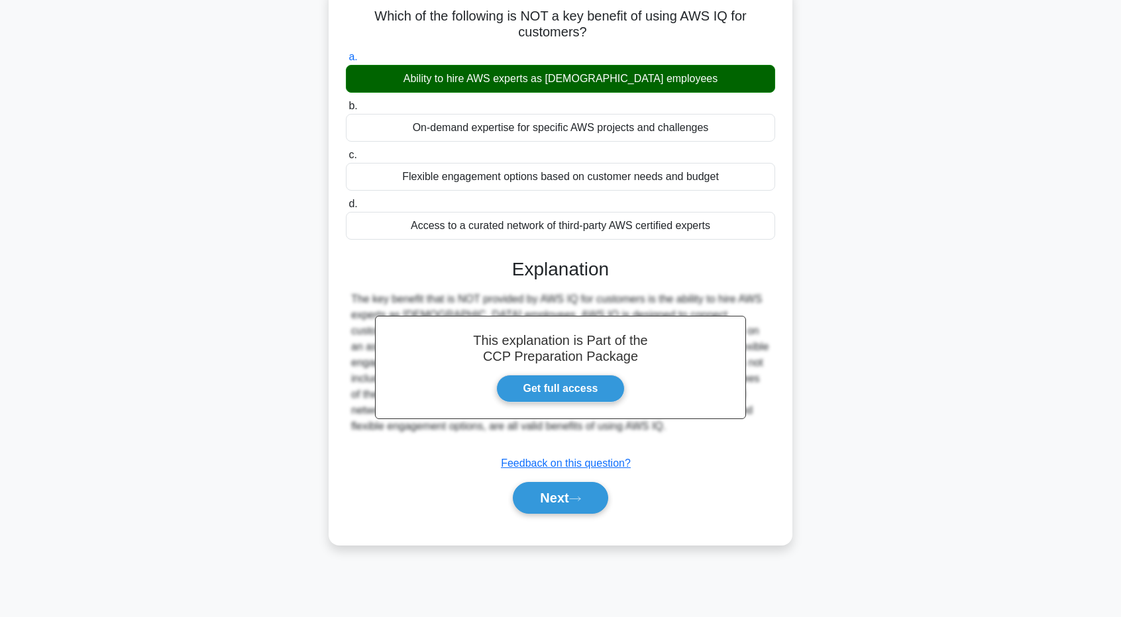
scroll to position [98, 0]
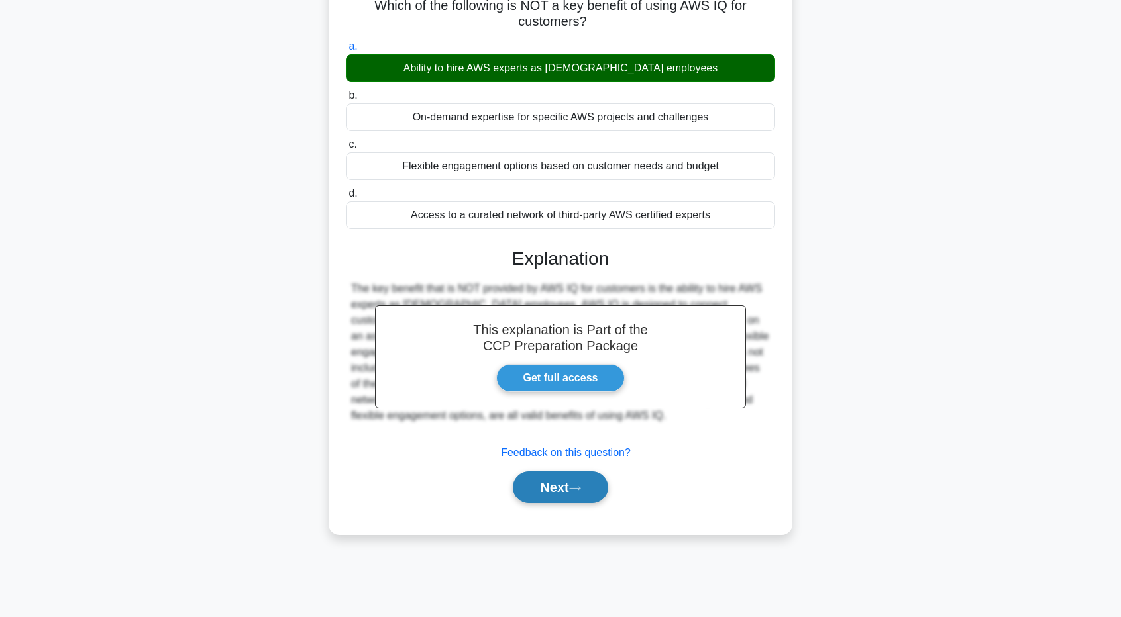
click at [594, 497] on button "Next" at bounding box center [560, 488] width 95 height 32
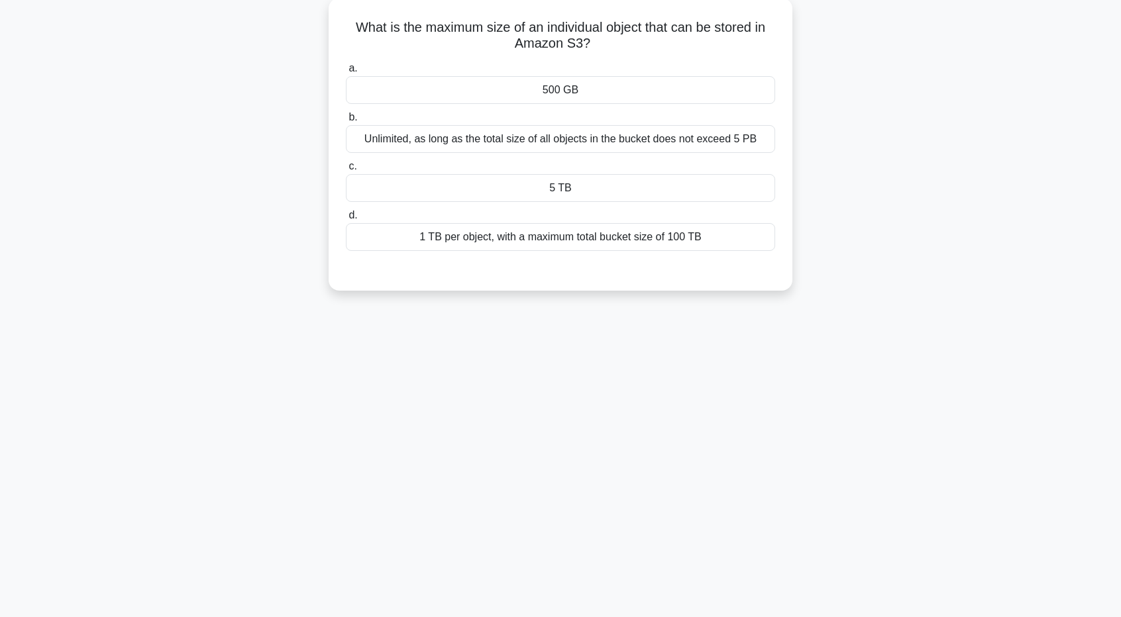
scroll to position [32, 0]
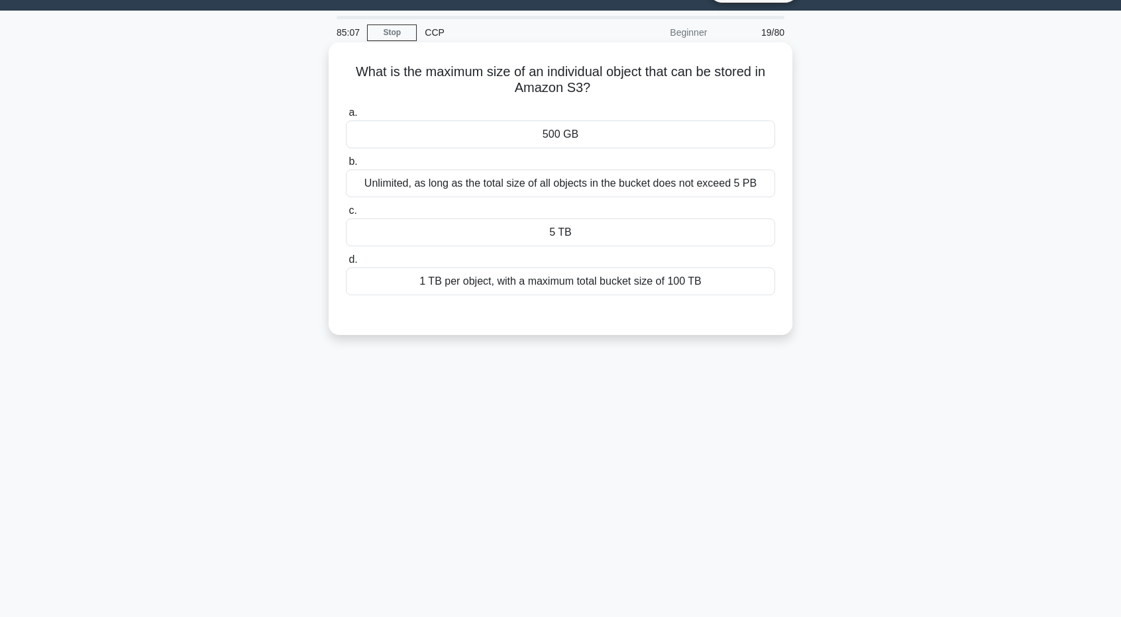
click at [584, 194] on div "Unlimited, as long as the total size of all objects in the bucket does not exce…" at bounding box center [560, 184] width 429 height 28
click at [346, 166] on input "b. Unlimited, as long as the total size of all objects in the bucket does not e…" at bounding box center [346, 162] width 0 height 9
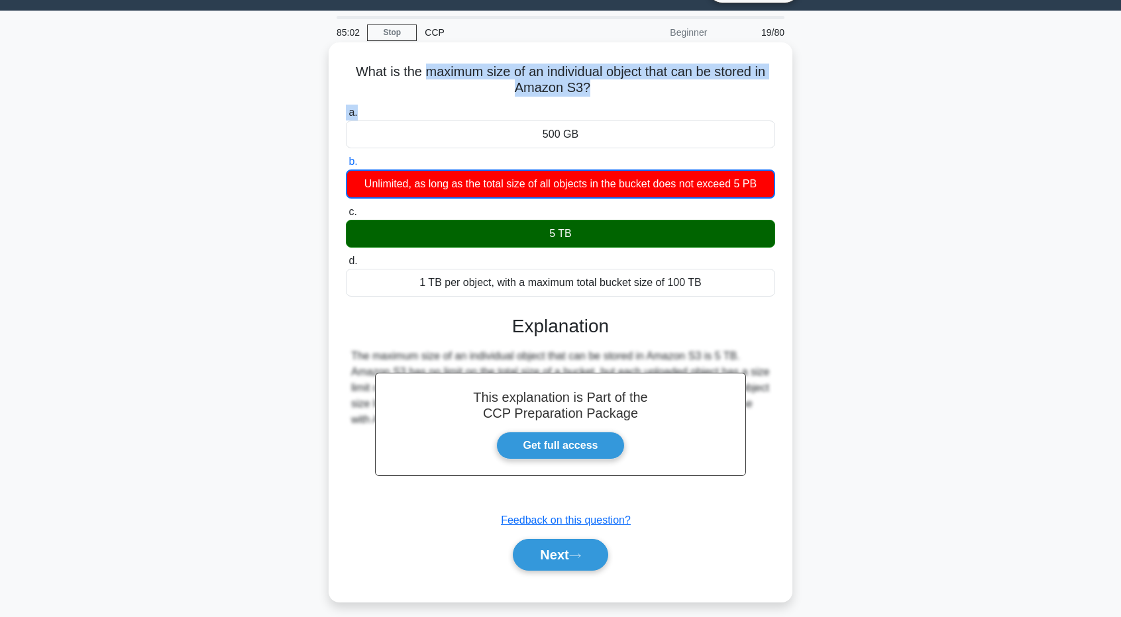
drag, startPoint x: 423, startPoint y: 70, endPoint x: 598, endPoint y: 112, distance: 179.8
click at [598, 112] on div "What is the maximum size of an individual object that can be stored in Amazon S…" at bounding box center [560, 322] width 453 height 549
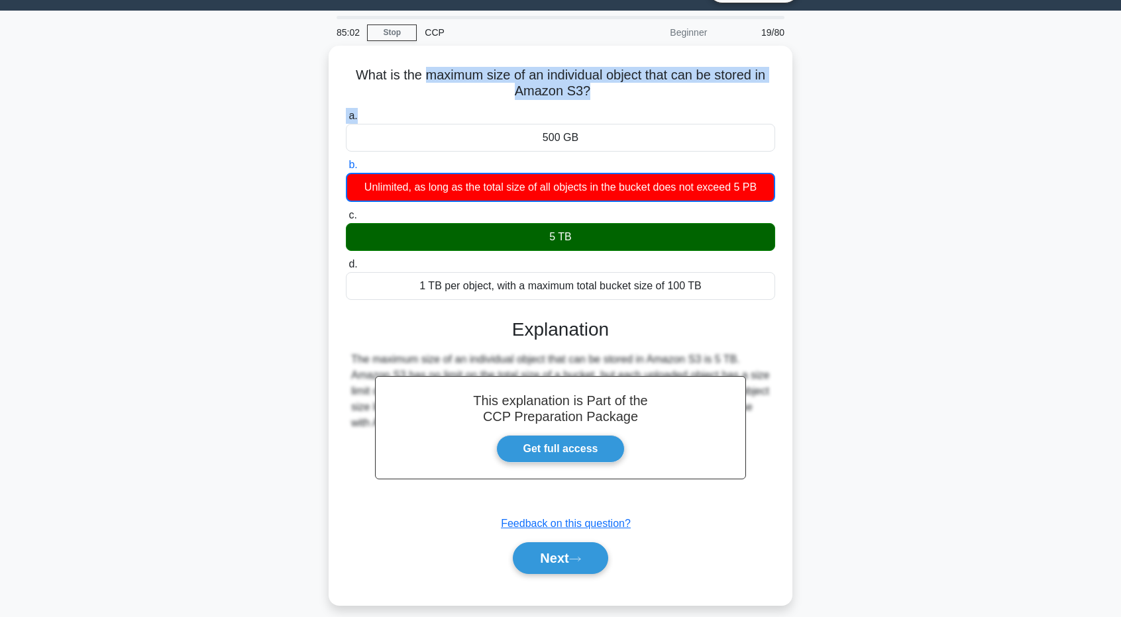
copy div "maximum size of an individual object that can be stored in Amazon S3? .spinner_…"
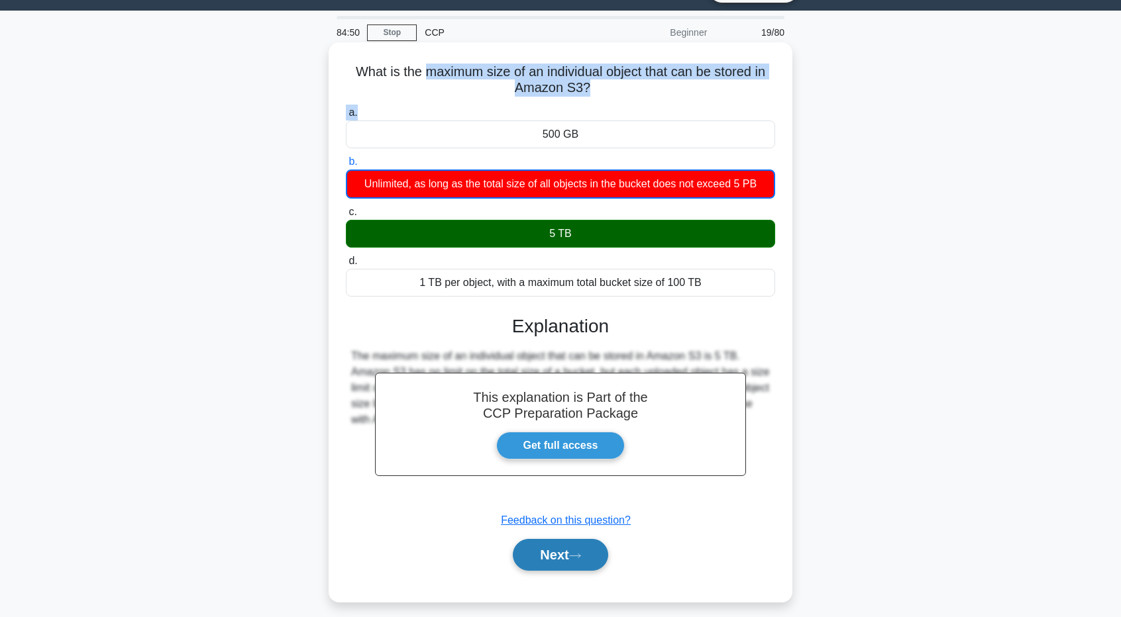
click at [601, 543] on button "Next" at bounding box center [560, 555] width 95 height 32
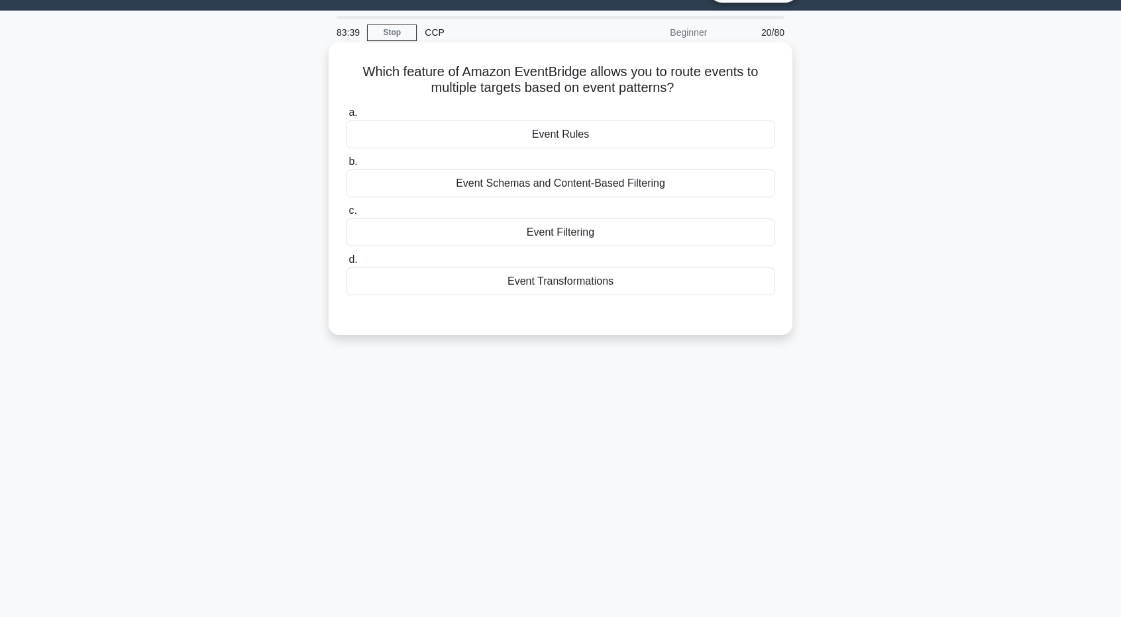
click at [602, 184] on div "Event Schemas and Content-Based Filtering" at bounding box center [560, 184] width 429 height 28
click at [346, 166] on input "b. Event Schemas and Content-Based Filtering" at bounding box center [346, 162] width 0 height 9
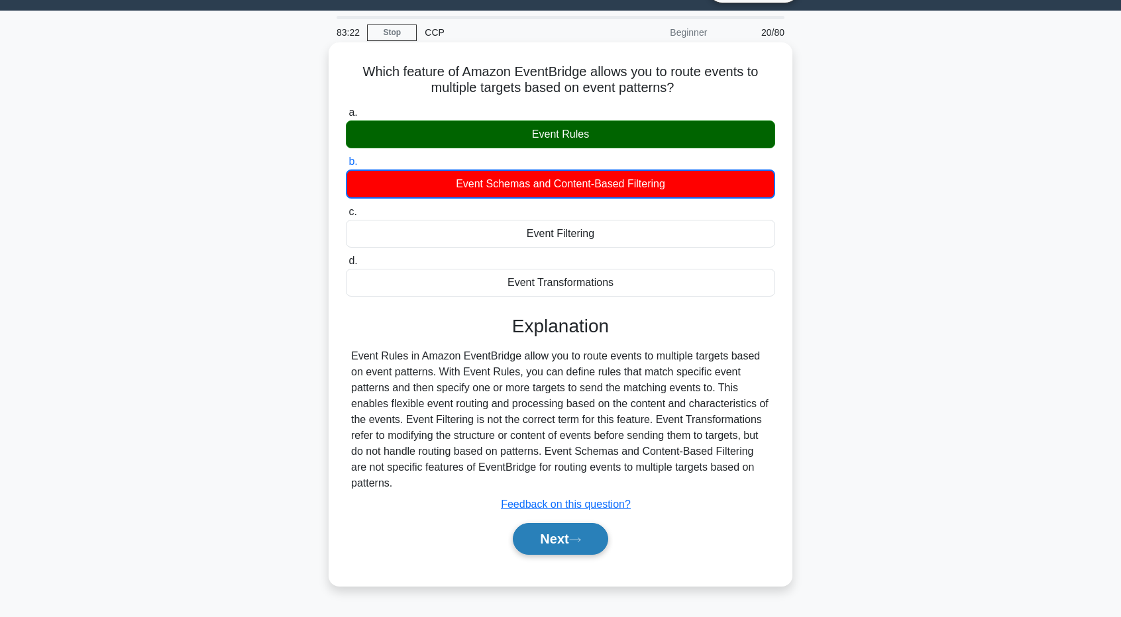
click at [562, 536] on button "Next" at bounding box center [560, 539] width 95 height 32
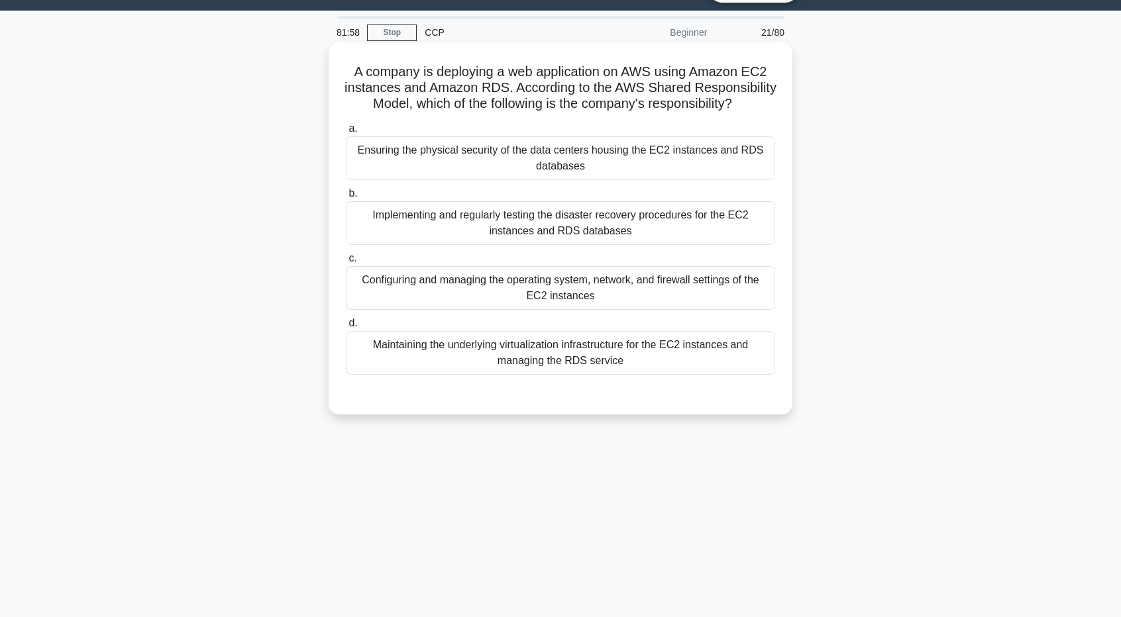
click at [498, 308] on div "Configuring and managing the operating system, network, and firewall settings o…" at bounding box center [560, 288] width 429 height 44
click at [346, 263] on input "c. Configuring and managing the operating system, network, and firewall setting…" at bounding box center [346, 258] width 0 height 9
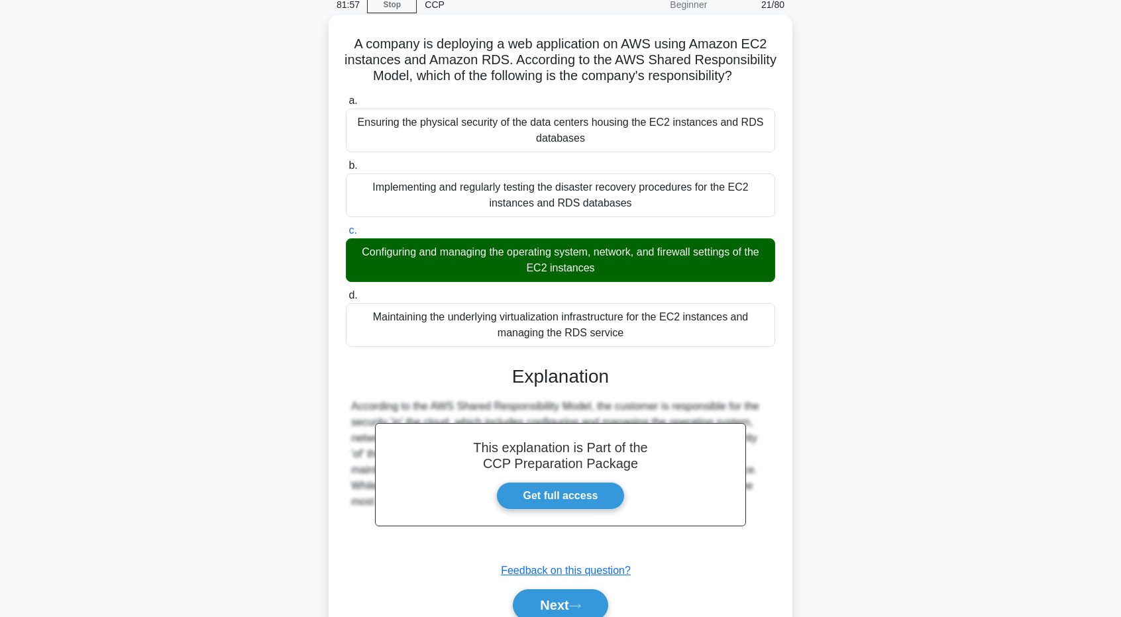
scroll to position [134, 0]
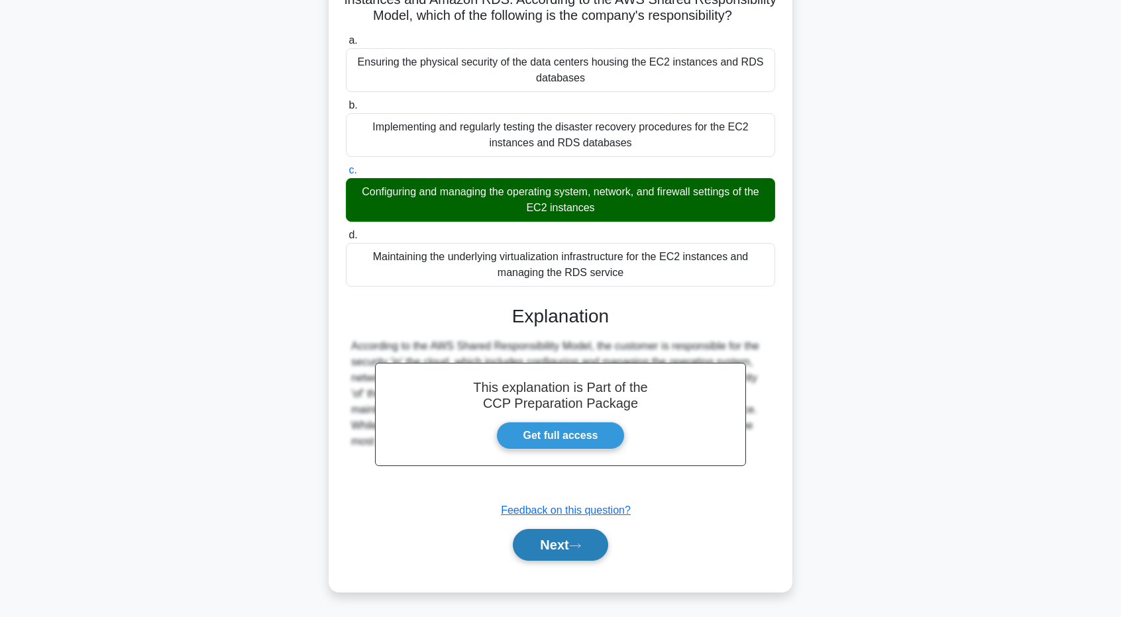
click at [571, 541] on button "Next" at bounding box center [560, 545] width 95 height 32
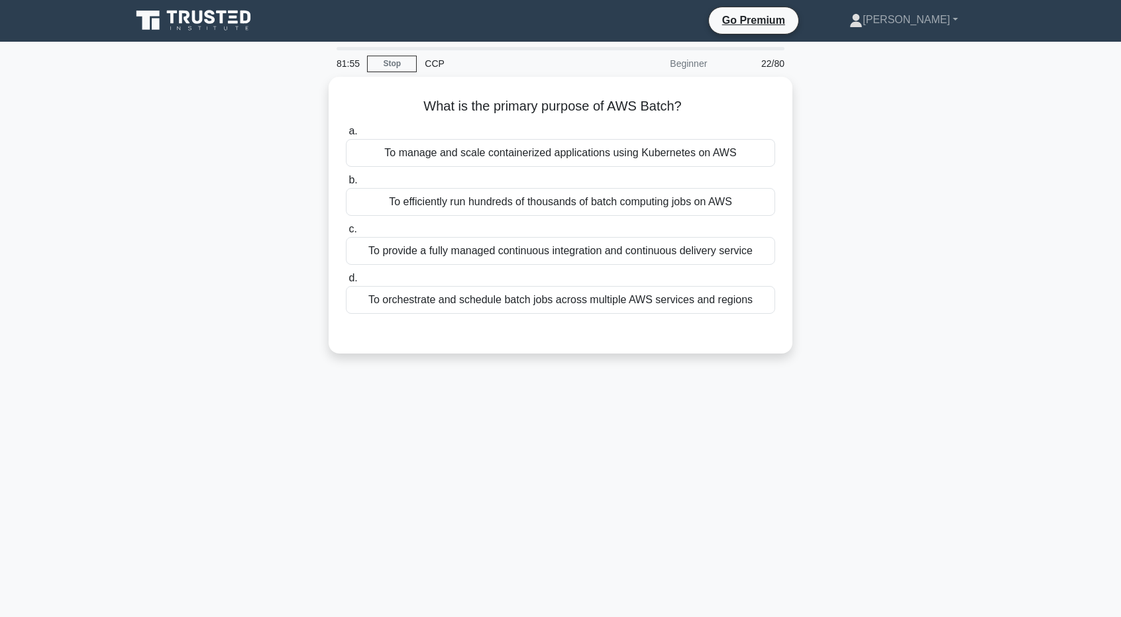
scroll to position [0, 0]
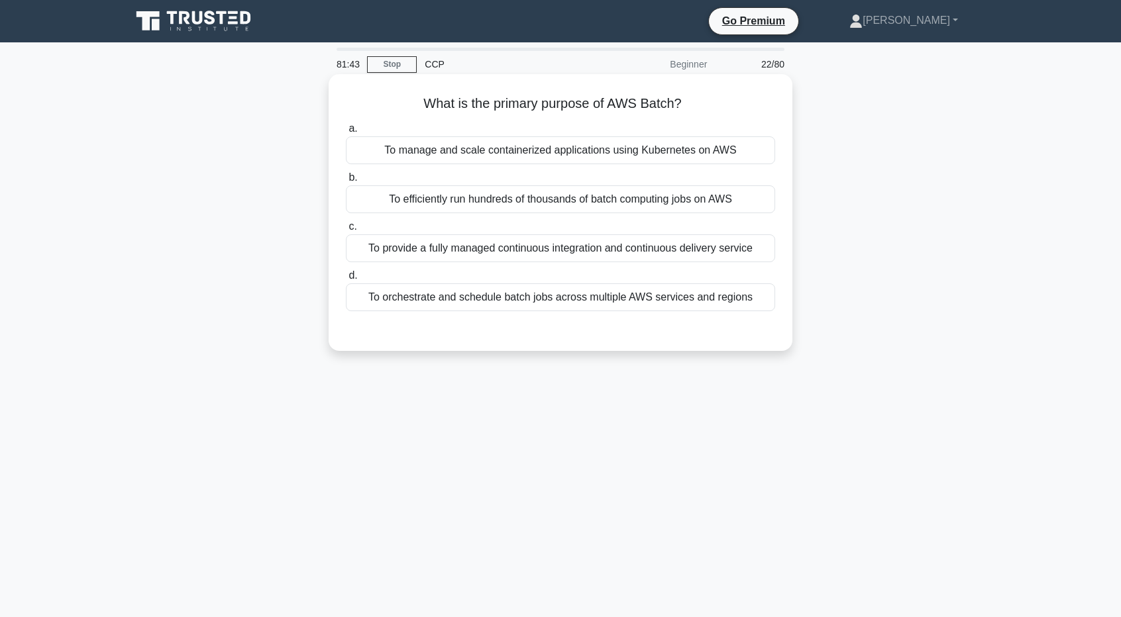
click at [575, 204] on div "To efficiently run hundreds of thousands of batch computing jobs on AWS" at bounding box center [560, 200] width 429 height 28
click at [346, 182] on input "b. To efficiently run hundreds of thousands of batch computing jobs on AWS" at bounding box center [346, 178] width 0 height 9
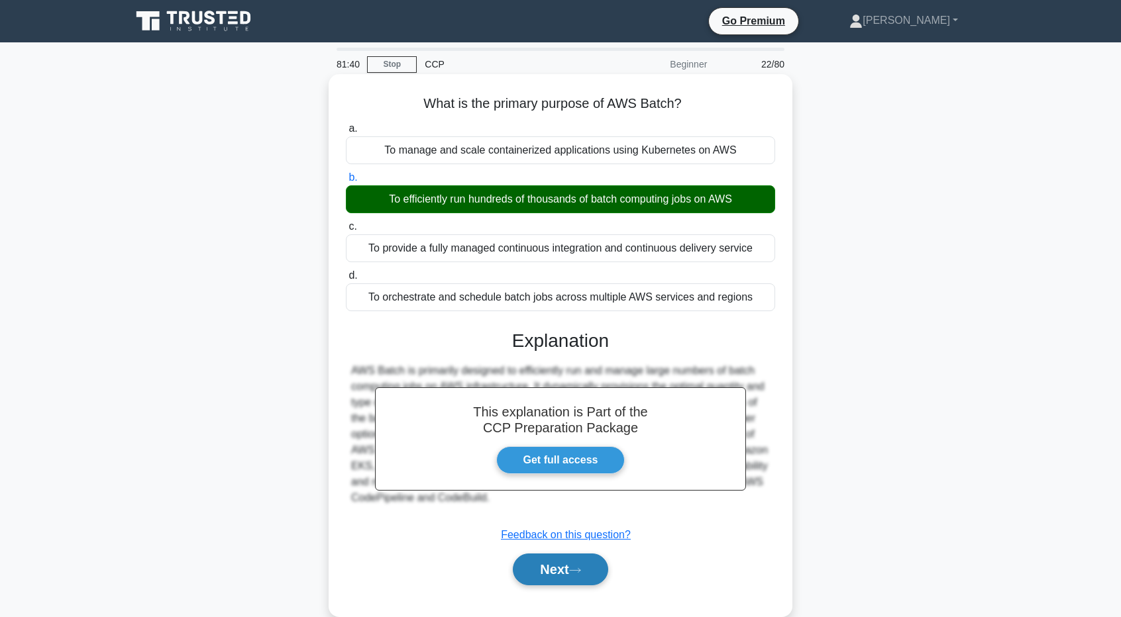
click at [582, 562] on button "Next" at bounding box center [560, 570] width 95 height 32
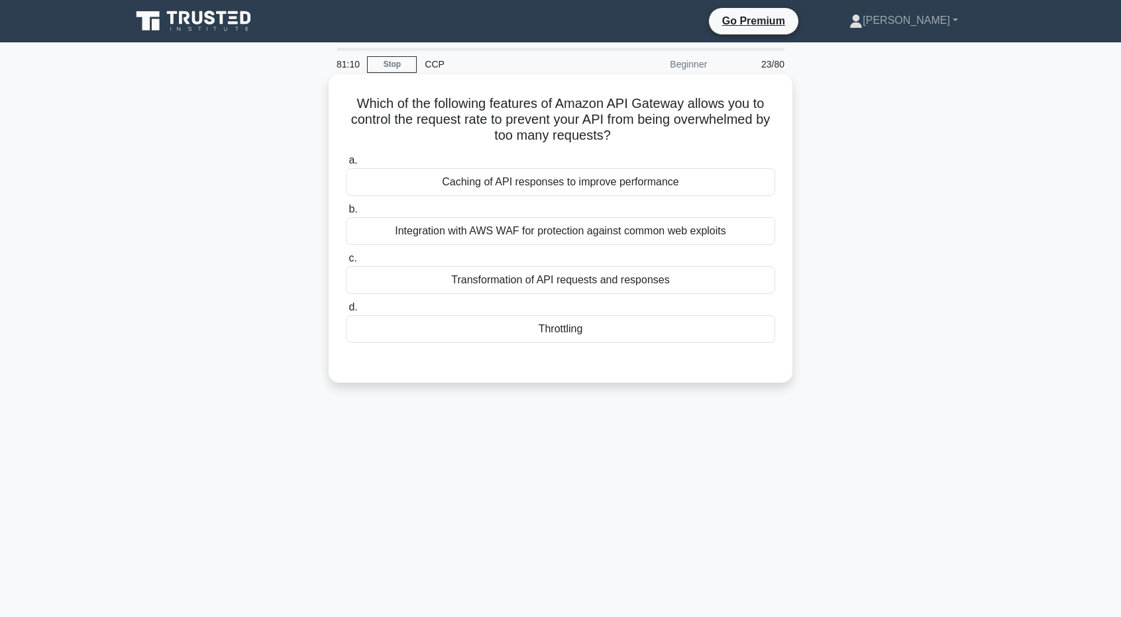
click at [541, 227] on div "Integration with AWS WAF for protection against common web exploits" at bounding box center [560, 231] width 429 height 28
click at [346, 214] on input "b. Integration with AWS WAF for protection against common web exploits" at bounding box center [346, 209] width 0 height 9
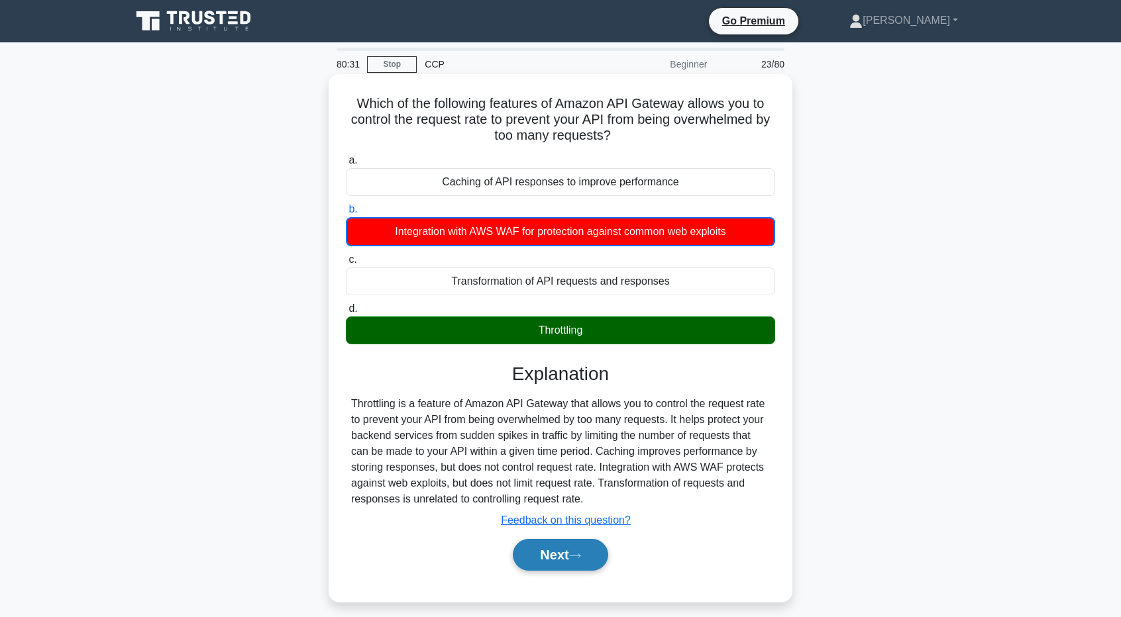
click at [582, 560] on button "Next" at bounding box center [560, 555] width 95 height 32
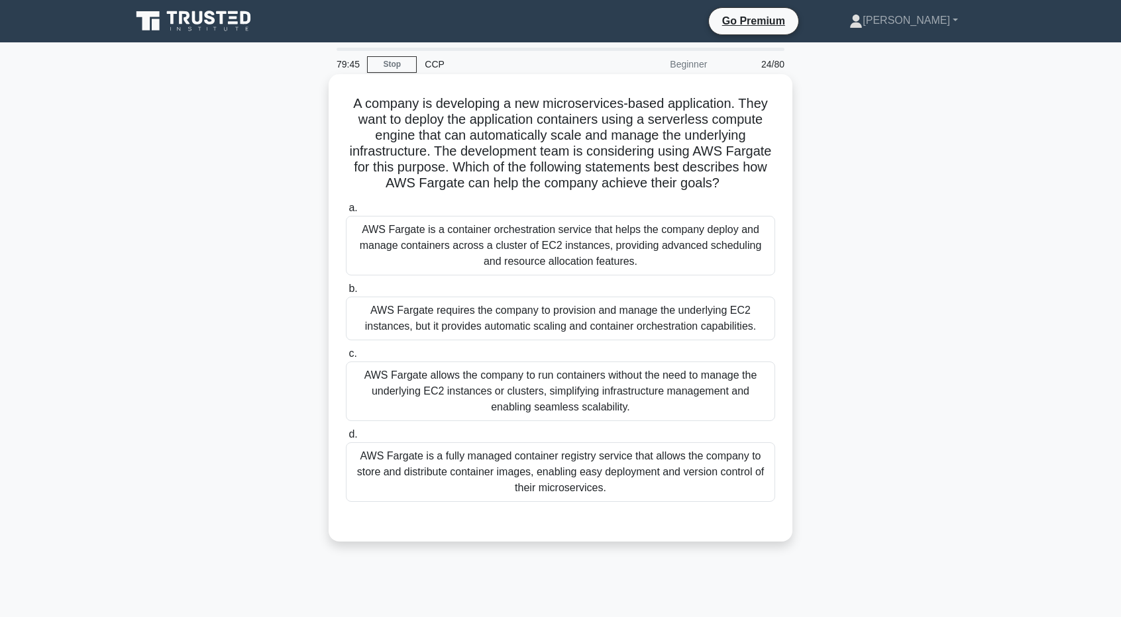
click at [611, 462] on div "AWS Fargate is a fully managed container registry service that allows the compa…" at bounding box center [560, 473] width 429 height 60
click at [346, 439] on input "d. AWS Fargate is a fully managed container registry service that allows the co…" at bounding box center [346, 435] width 0 height 9
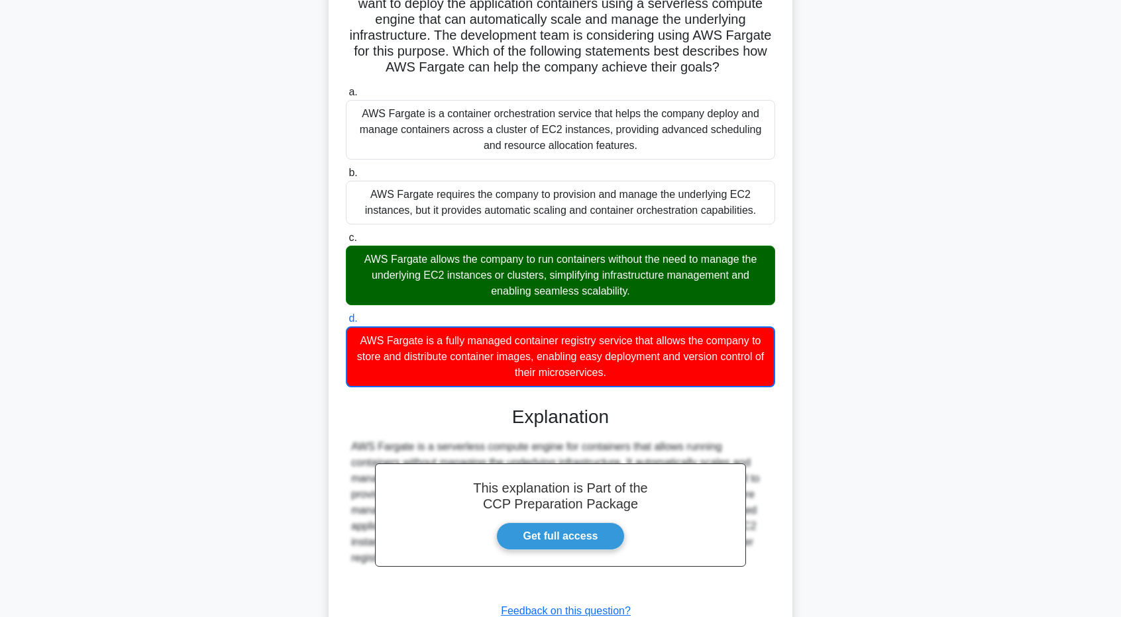
scroll to position [215, 0]
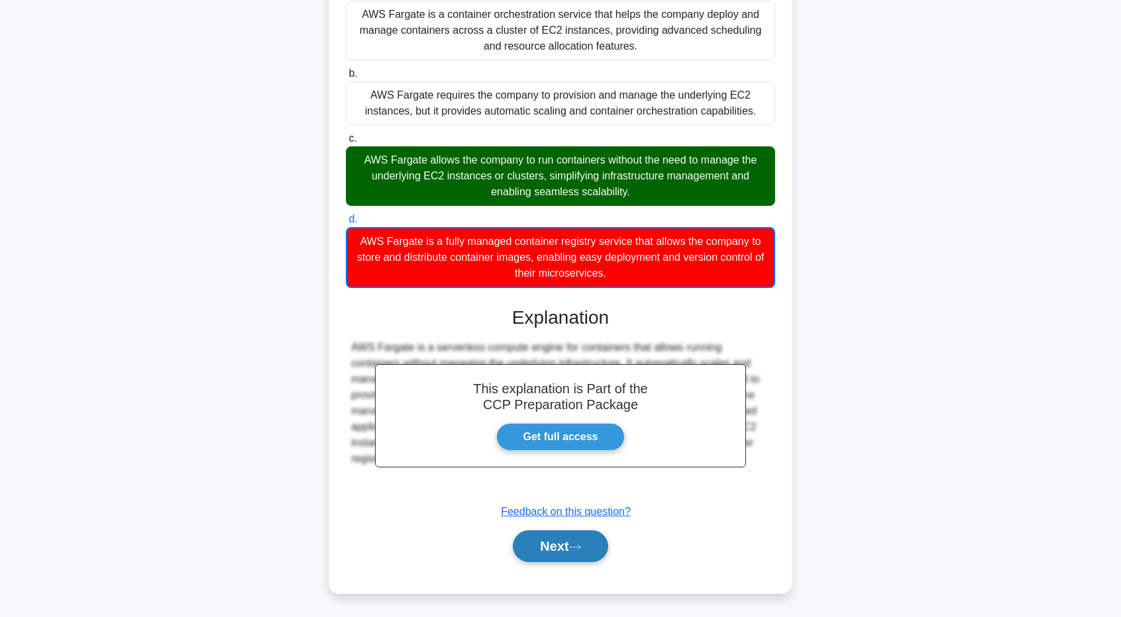
click at [557, 548] on button "Next" at bounding box center [560, 547] width 95 height 32
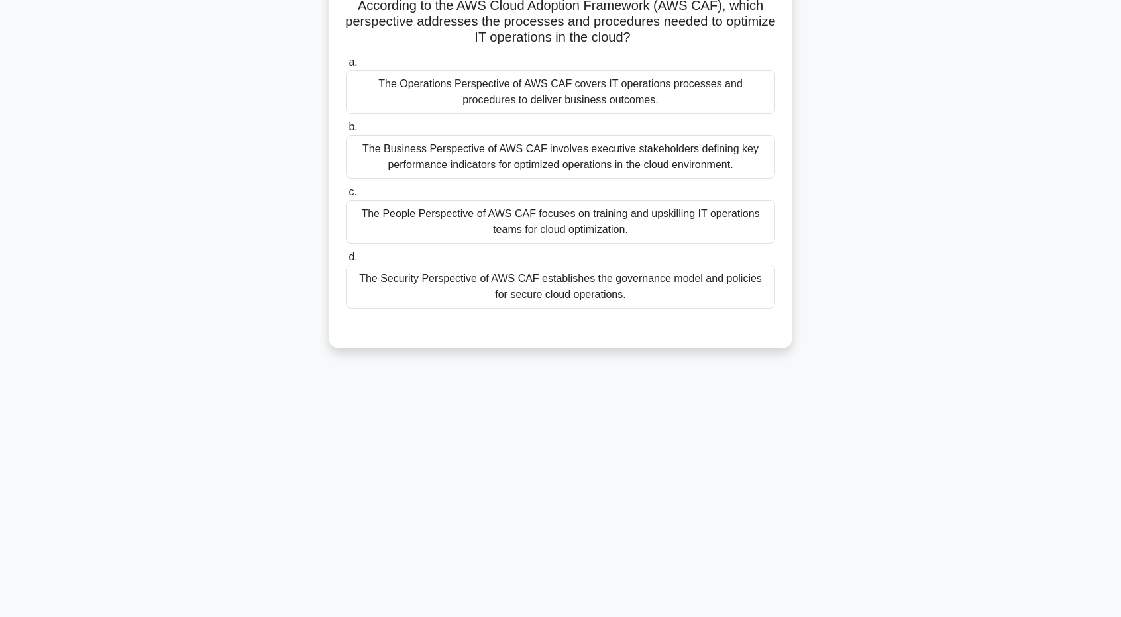
scroll to position [0, 0]
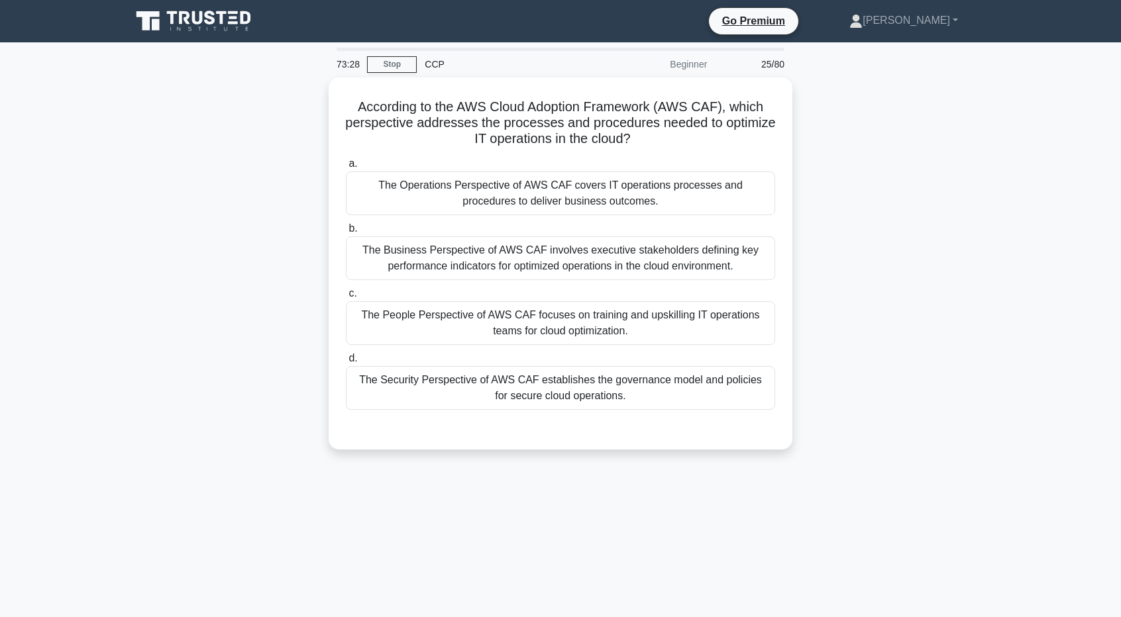
click at [979, 179] on div "According to the AWS Cloud Adoption Framework (AWS CAF), which perspective addr…" at bounding box center [560, 272] width 875 height 388
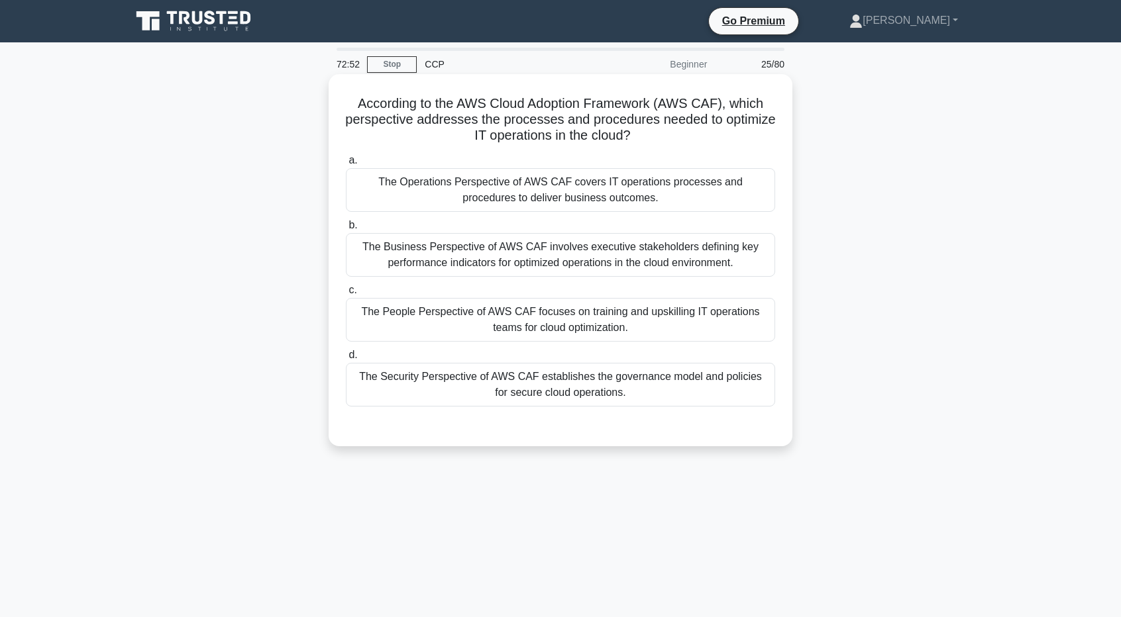
click at [633, 194] on div "The Operations Perspective of AWS CAF covers IT operations processes and proced…" at bounding box center [560, 190] width 429 height 44
click at [346, 165] on input "a. The Operations Perspective of AWS CAF covers IT operations processes and pro…" at bounding box center [346, 160] width 0 height 9
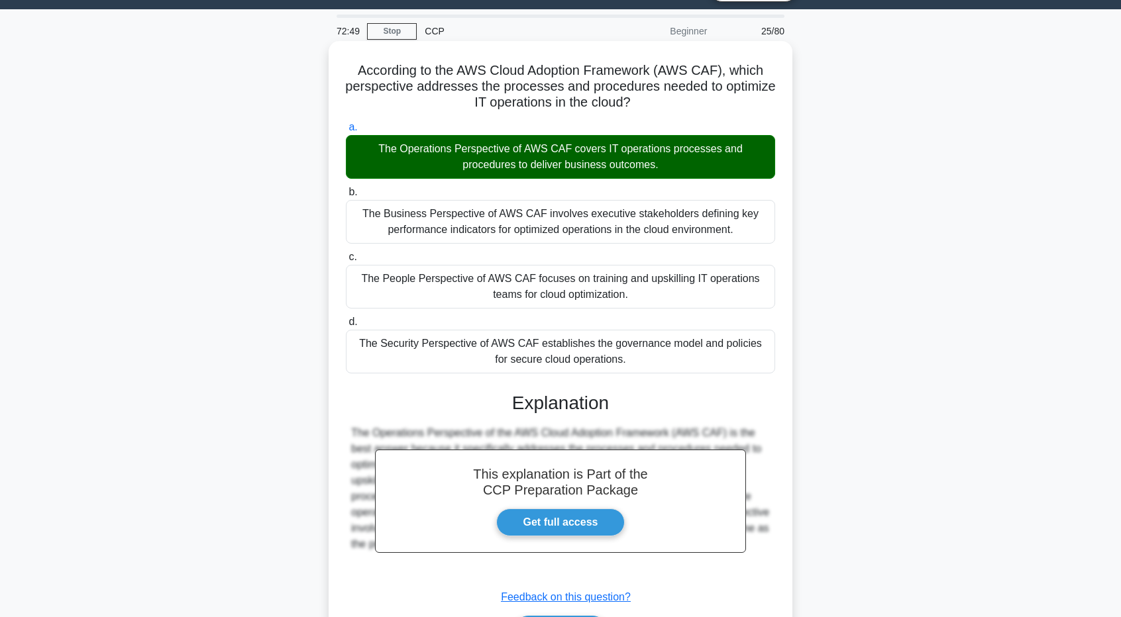
scroll to position [118, 0]
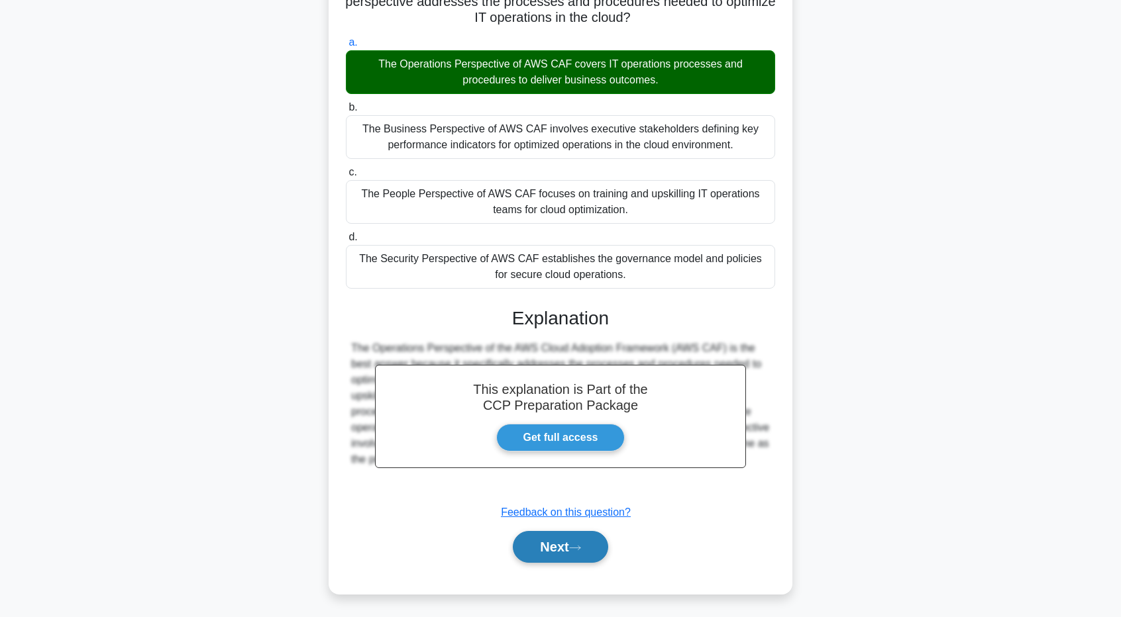
click at [603, 552] on button "Next" at bounding box center [560, 547] width 95 height 32
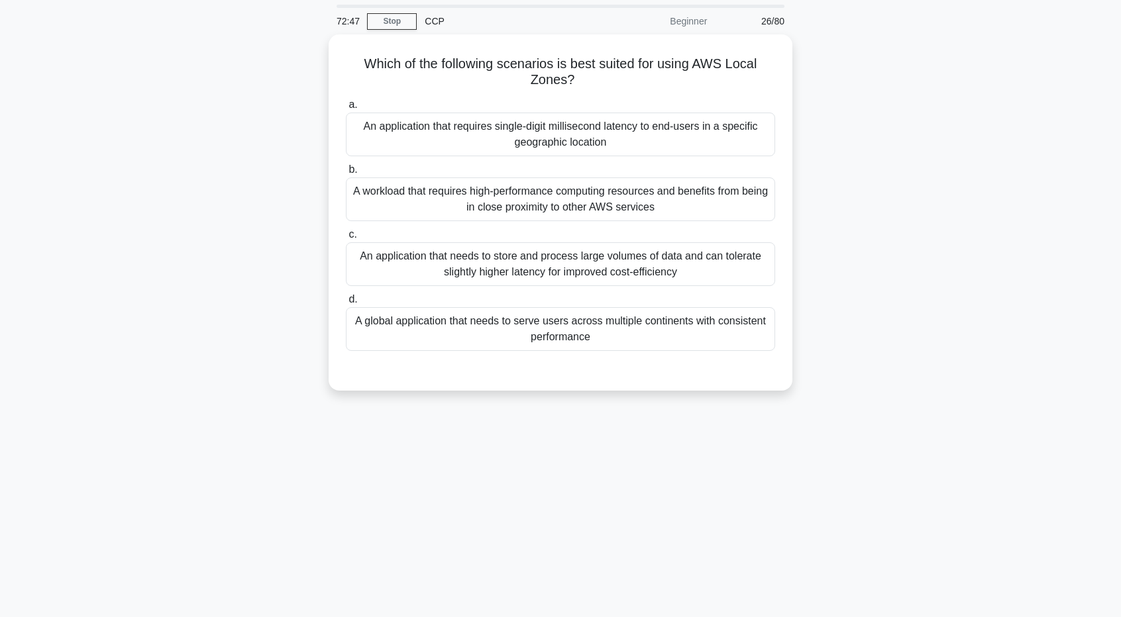
scroll to position [32, 0]
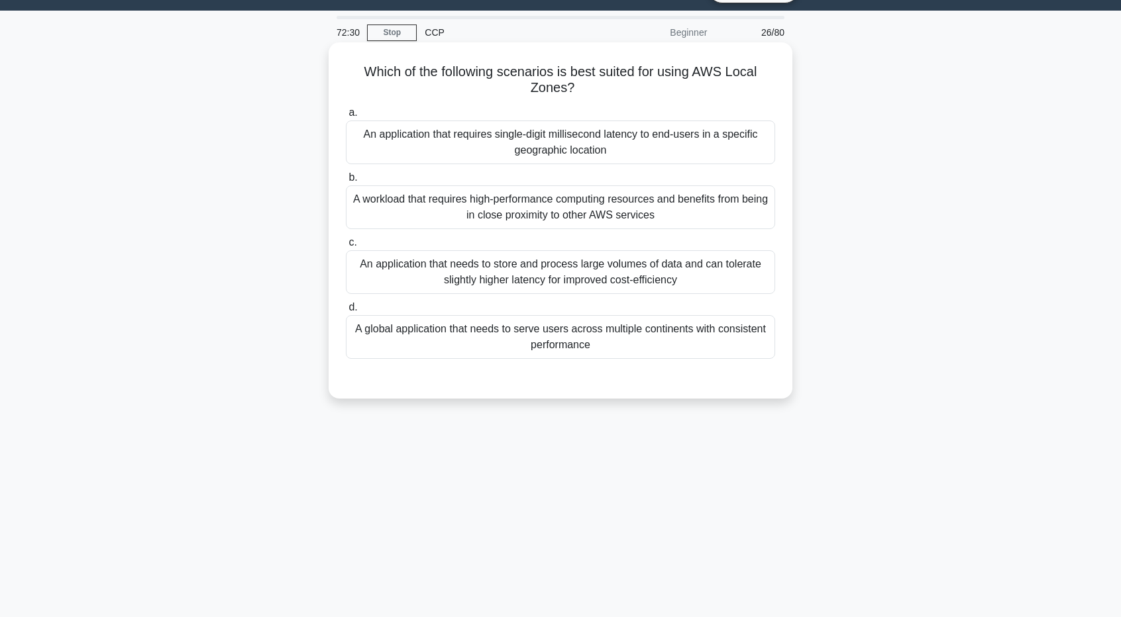
click at [656, 153] on div "An application that requires single-digit millisecond latency to end-users in a…" at bounding box center [560, 143] width 429 height 44
click at [346, 117] on input "a. An application that requires single-digit millisecond latency to end-users i…" at bounding box center [346, 113] width 0 height 9
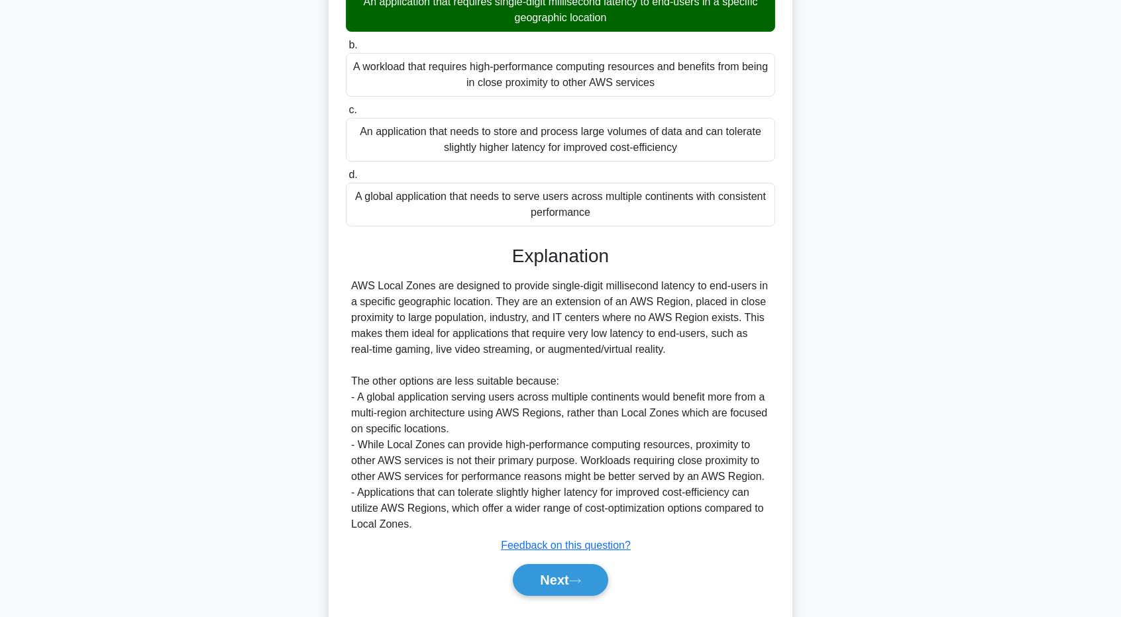
scroll to position [197, 0]
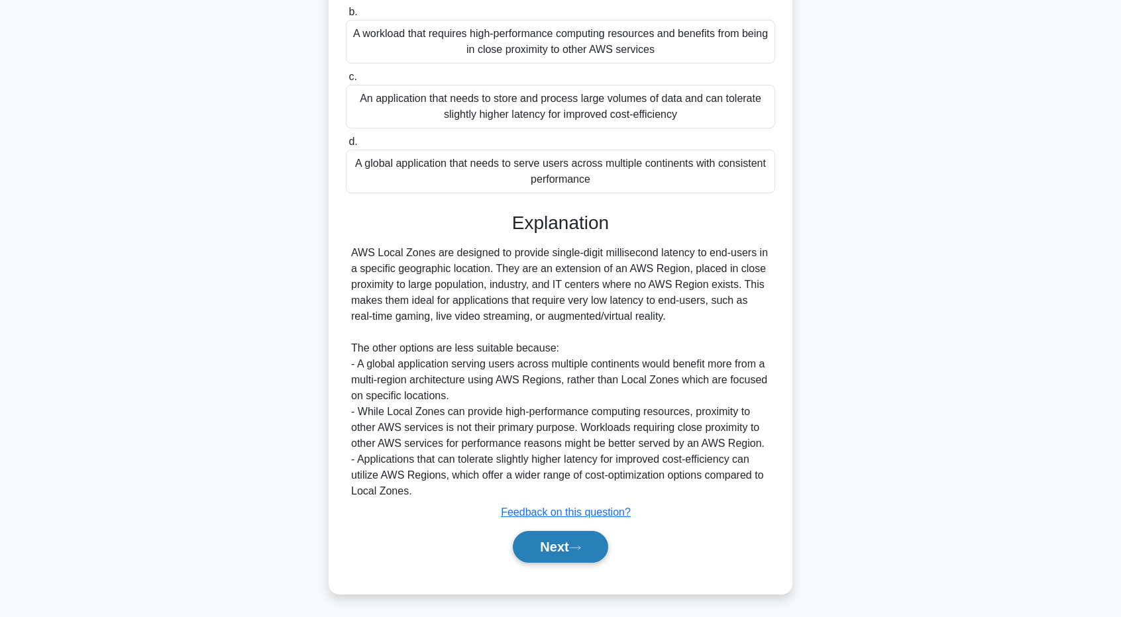
click at [592, 545] on button "Next" at bounding box center [560, 547] width 95 height 32
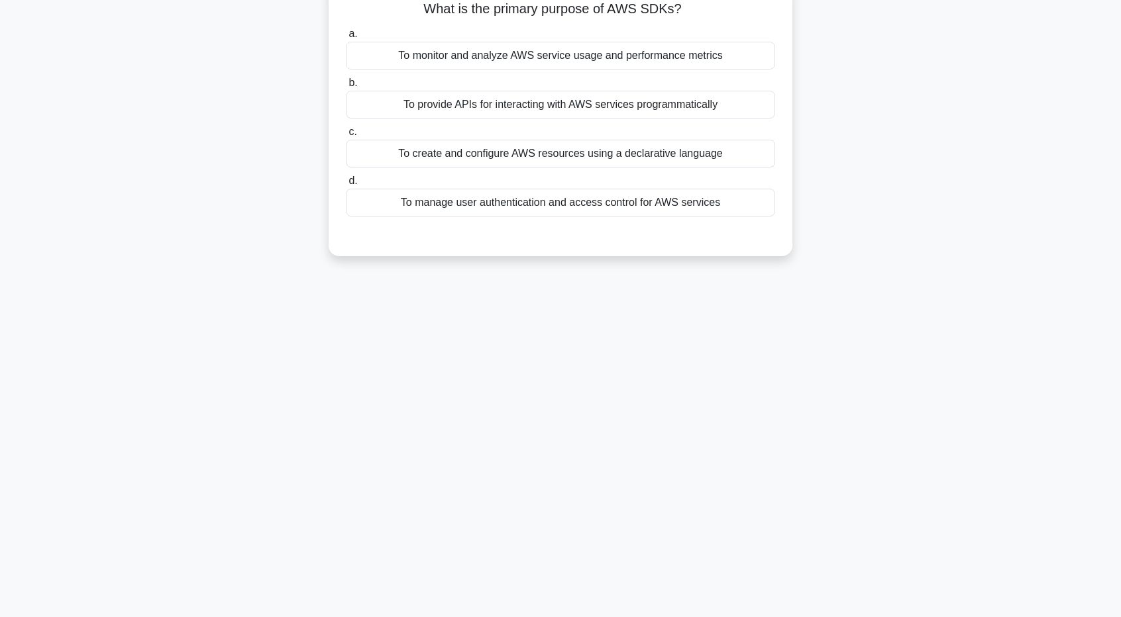
scroll to position [0, 0]
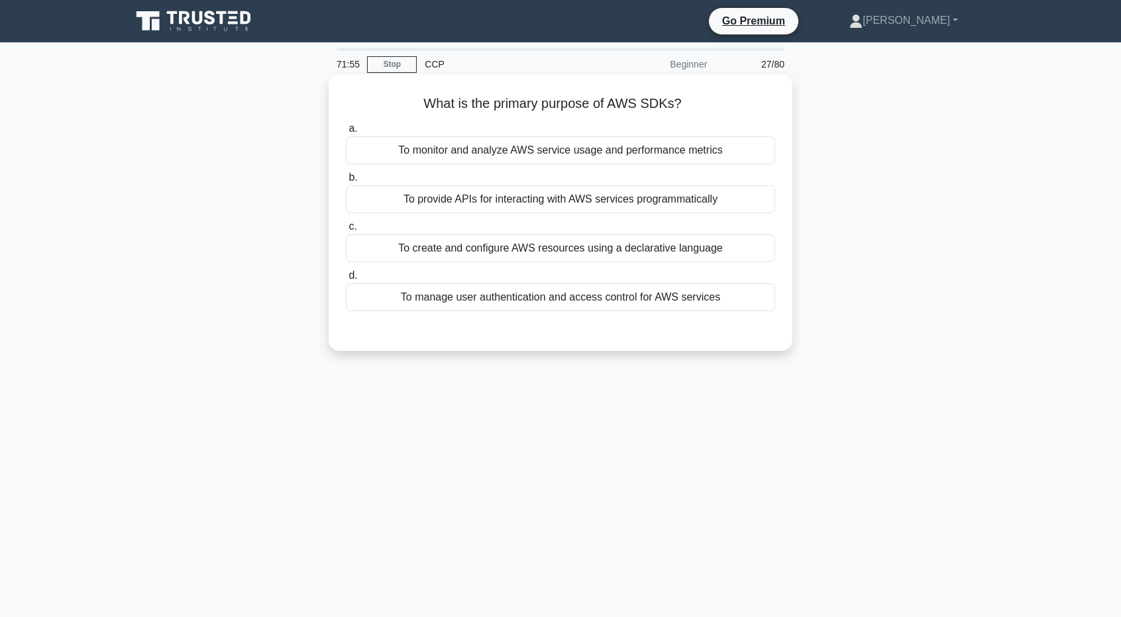
click at [493, 147] on div "To monitor and analyze AWS service usage and performance metrics" at bounding box center [560, 150] width 429 height 28
click at [346, 133] on input "a. To monitor and analyze AWS service usage and performance metrics" at bounding box center [346, 129] width 0 height 9
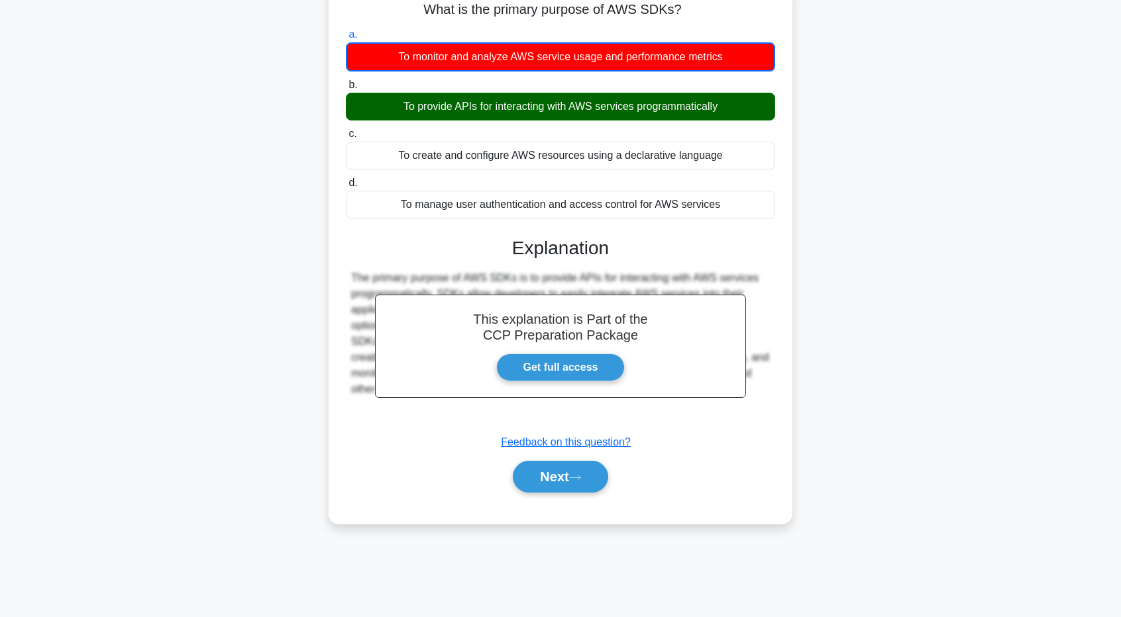
scroll to position [98, 0]
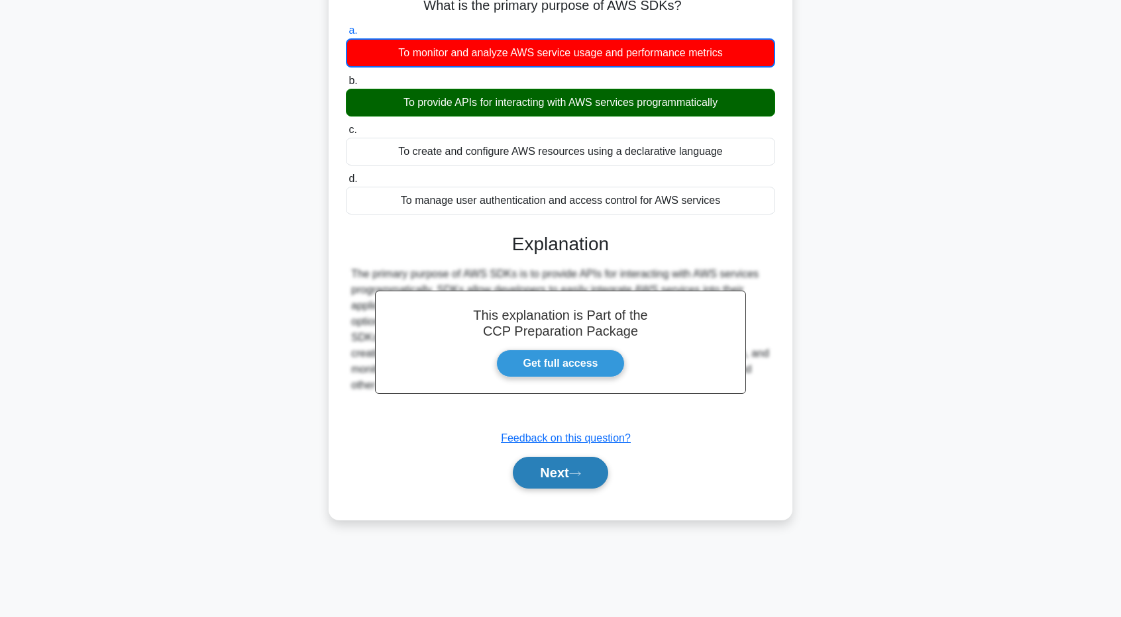
click at [555, 474] on button "Next" at bounding box center [560, 473] width 95 height 32
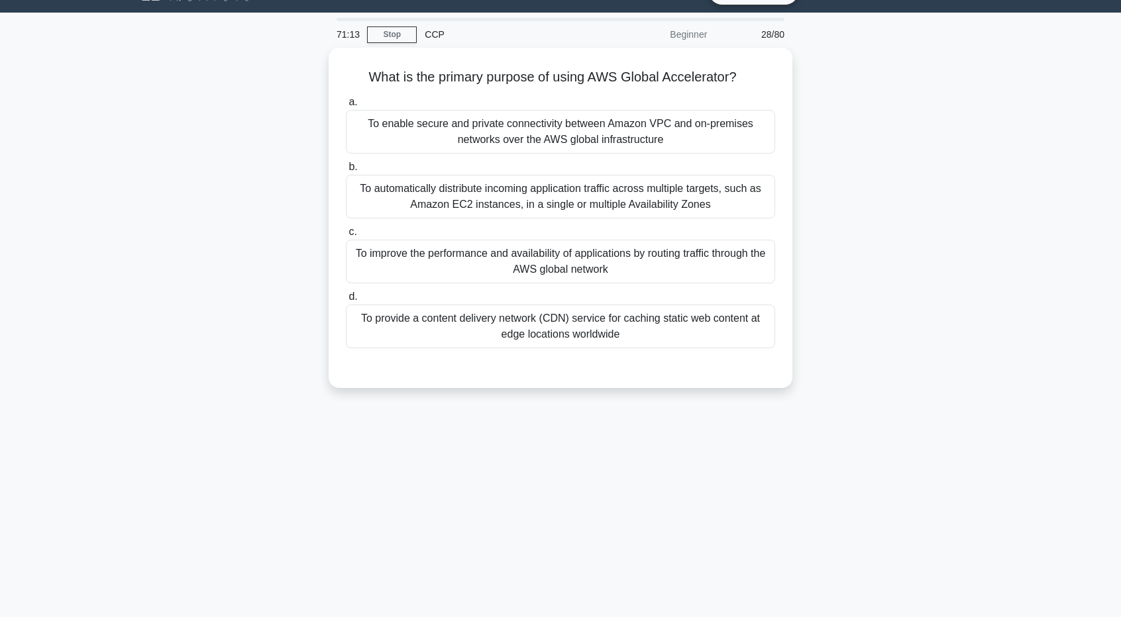
scroll to position [0, 0]
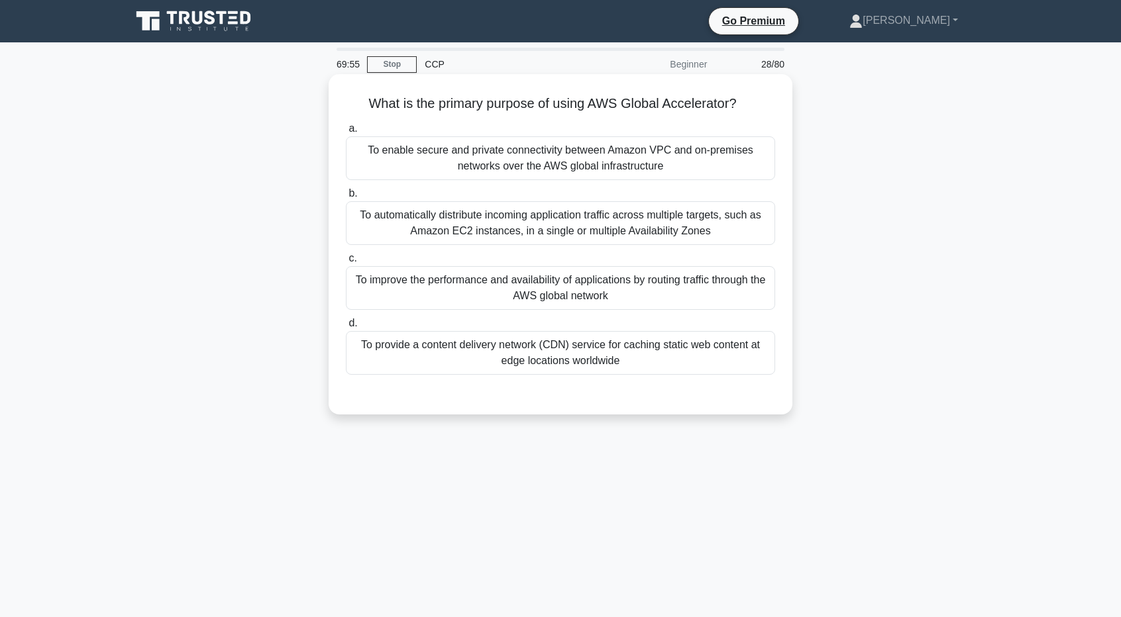
click at [529, 290] on div "To improve the performance and availability of applications by routing traffic …" at bounding box center [560, 288] width 429 height 44
click at [346, 263] on input "c. To improve the performance and availability of applications by routing traff…" at bounding box center [346, 258] width 0 height 9
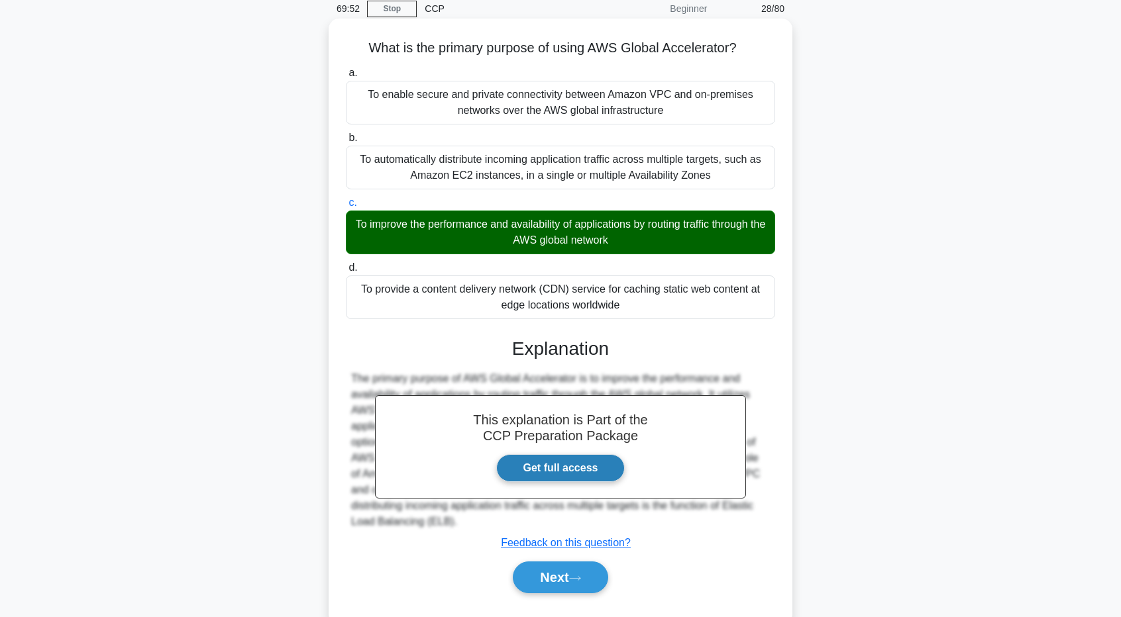
scroll to position [98, 0]
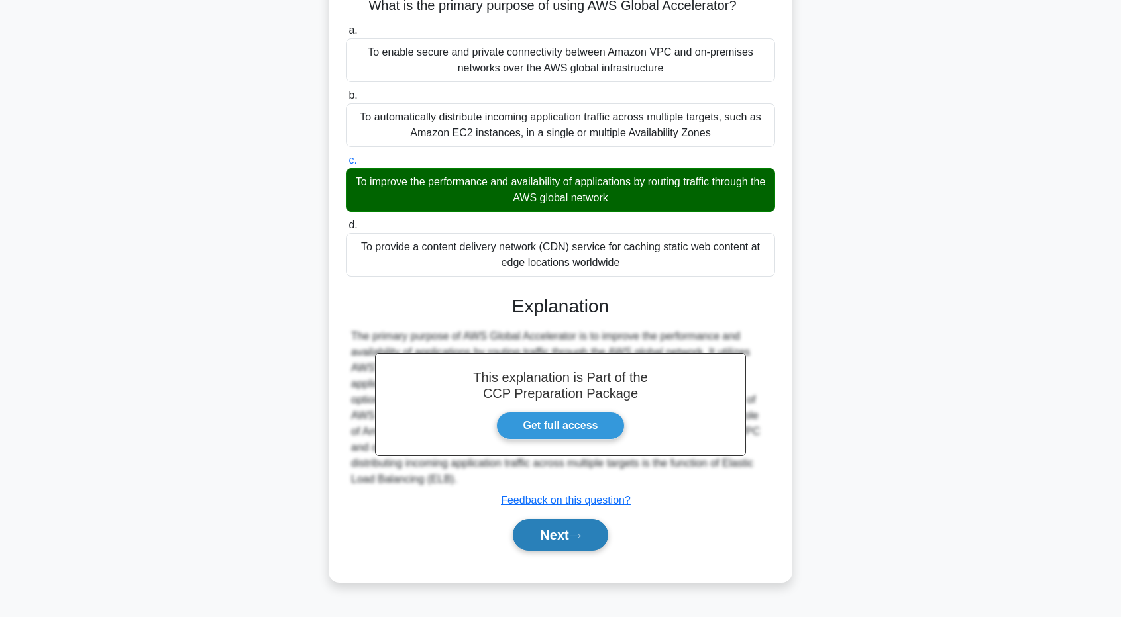
click at [598, 540] on button "Next" at bounding box center [560, 535] width 95 height 32
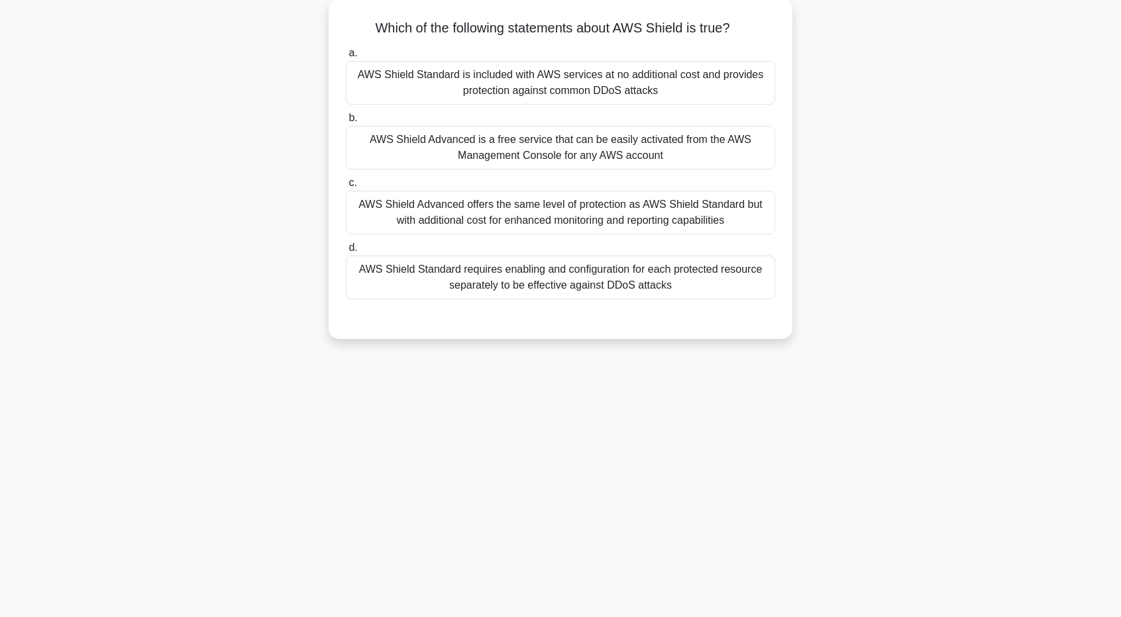
scroll to position [0, 0]
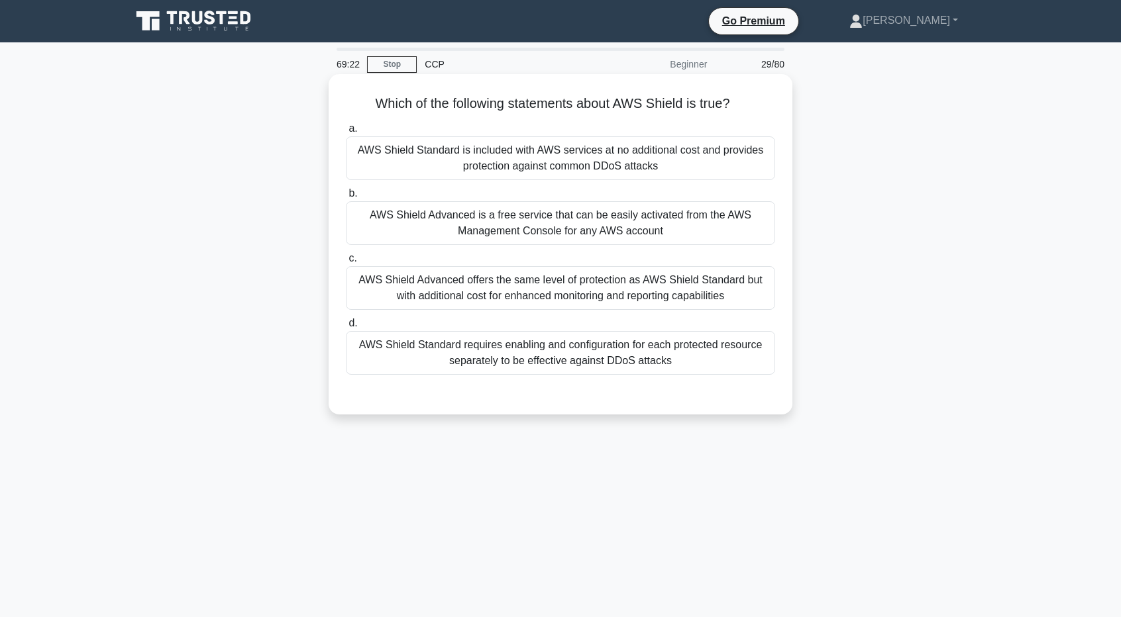
click at [608, 366] on div "AWS Shield Standard requires enabling and configuration for each protected reso…" at bounding box center [560, 353] width 429 height 44
click at [346, 328] on input "d. AWS Shield Standard requires enabling and configuration for each protected r…" at bounding box center [346, 323] width 0 height 9
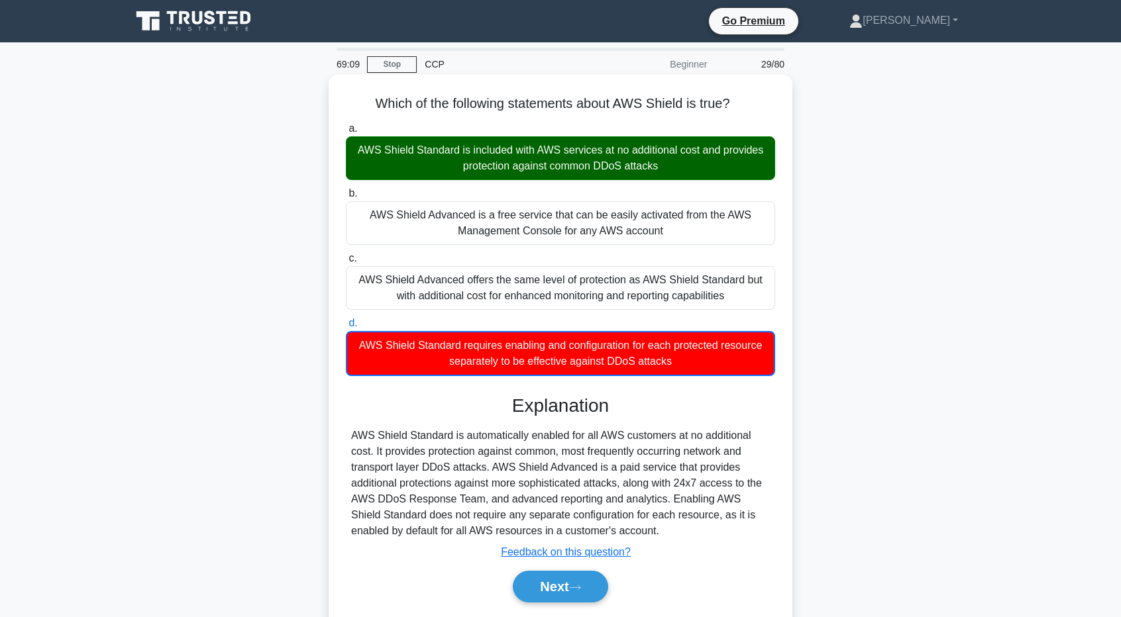
click at [727, 368] on div "AWS Shield Standard requires enabling and configuration for each protected reso…" at bounding box center [560, 353] width 429 height 45
click at [346, 328] on input "d. AWS Shield Standard requires enabling and configuration for each protected r…" at bounding box center [346, 323] width 0 height 9
click at [672, 359] on div "AWS Shield Standard requires enabling and configuration for each protected reso…" at bounding box center [560, 353] width 429 height 45
click at [346, 328] on input "d. AWS Shield Standard requires enabling and configuration for each protected r…" at bounding box center [346, 323] width 0 height 9
drag, startPoint x: 674, startPoint y: 361, endPoint x: 359, endPoint y: 100, distance: 409.4
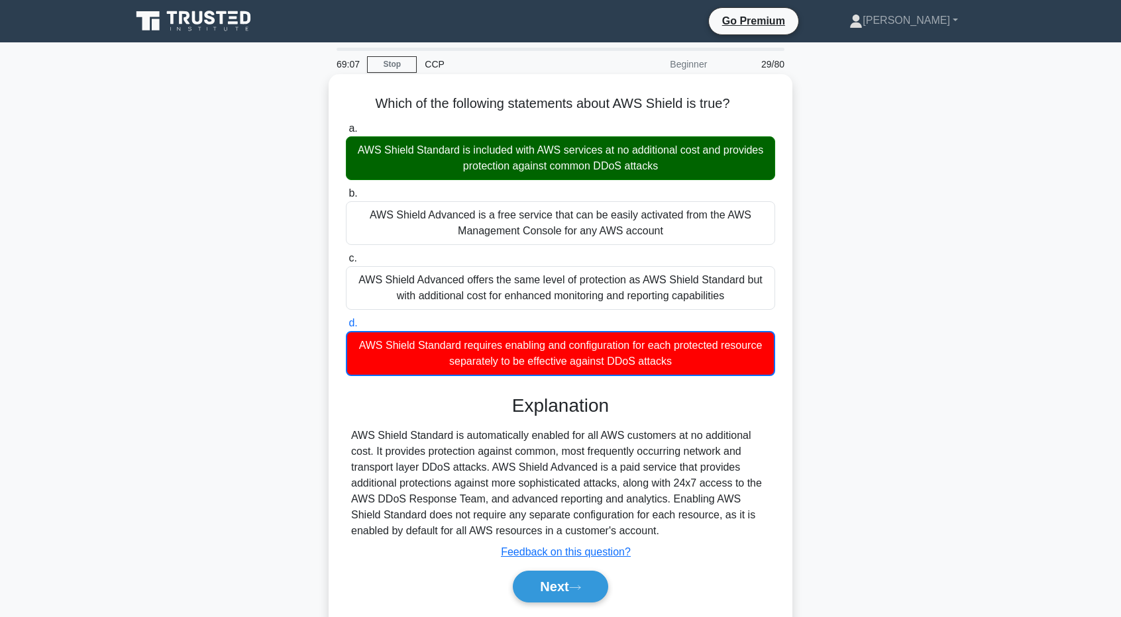
click at [359, 100] on div "Which of the following statements about AWS Shield is true? .spinner_0XTQ{trans…" at bounding box center [560, 354] width 453 height 549
copy div "Which of the following statements about AWS Shield is true? .spinner_0XTQ{trans…"
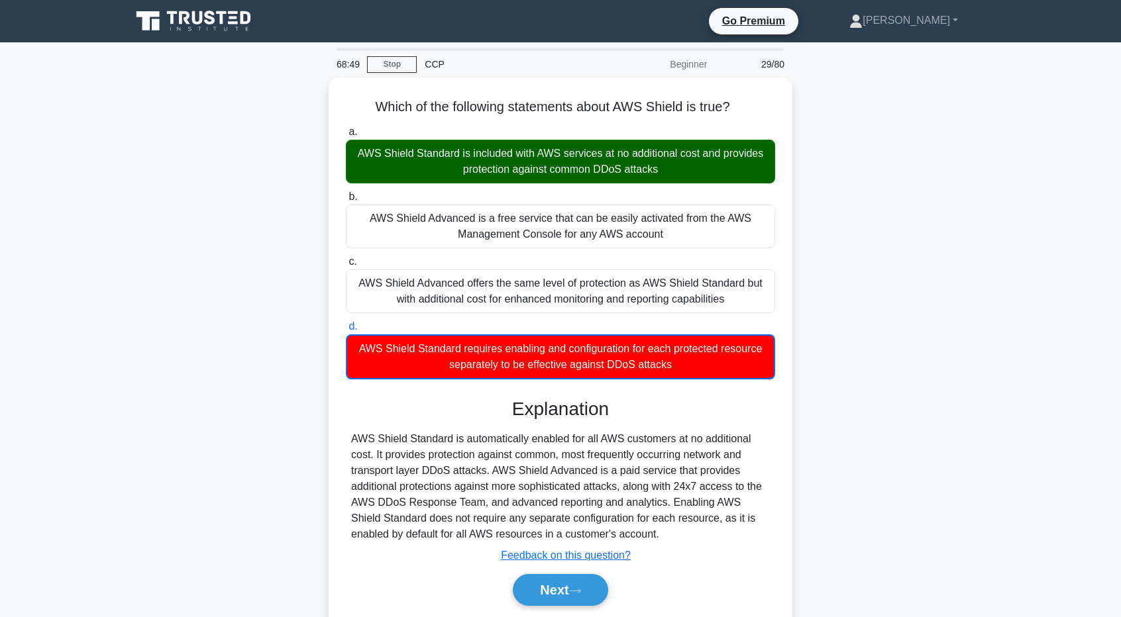
click at [282, 328] on div "Which of the following statements about AWS Shield is true? .spinner_0XTQ{trans…" at bounding box center [560, 366] width 875 height 576
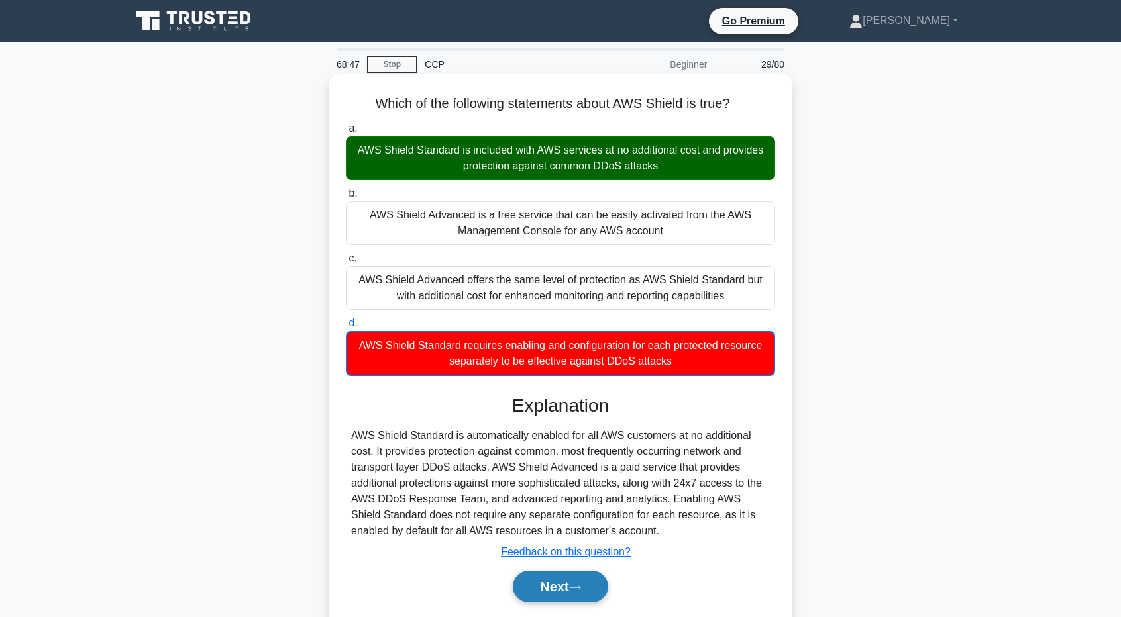
click at [603, 584] on button "Next" at bounding box center [560, 587] width 95 height 32
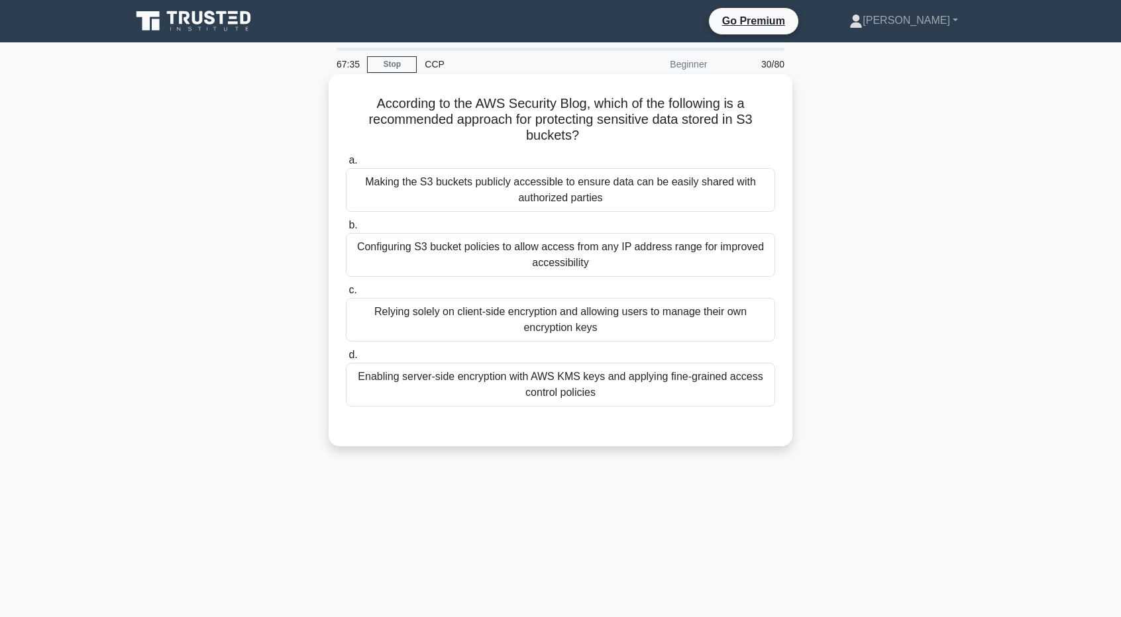
click at [572, 388] on div "Enabling server-side encryption with AWS KMS keys and applying fine-grained acc…" at bounding box center [560, 385] width 429 height 44
click at [346, 360] on input "d. Enabling server-side encryption with AWS KMS keys and applying fine-grained …" at bounding box center [346, 355] width 0 height 9
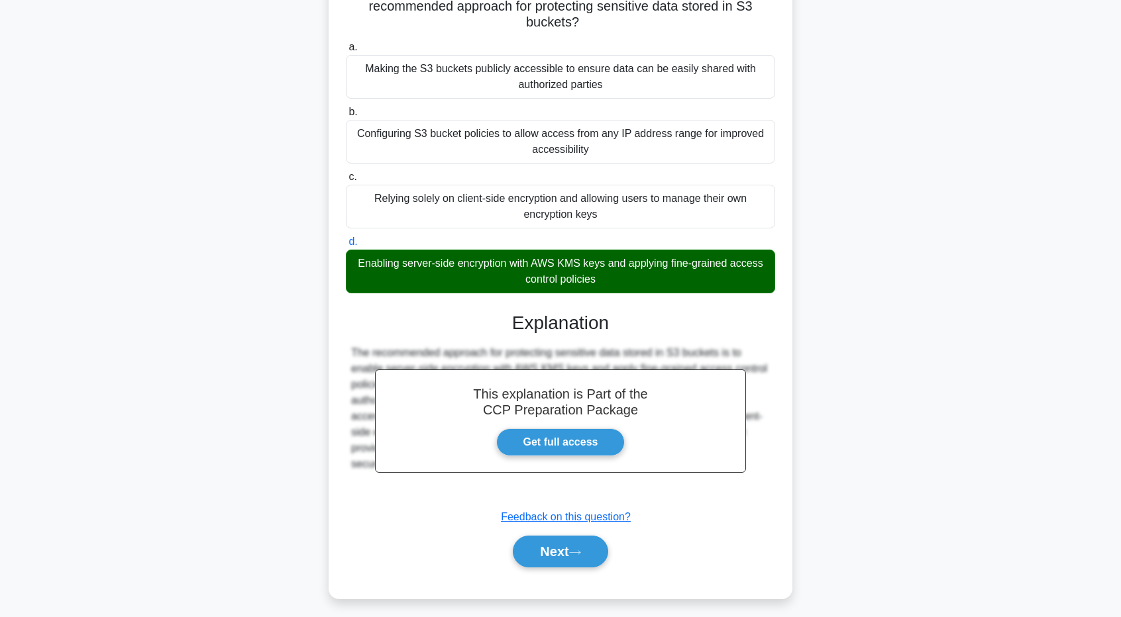
scroll to position [118, 0]
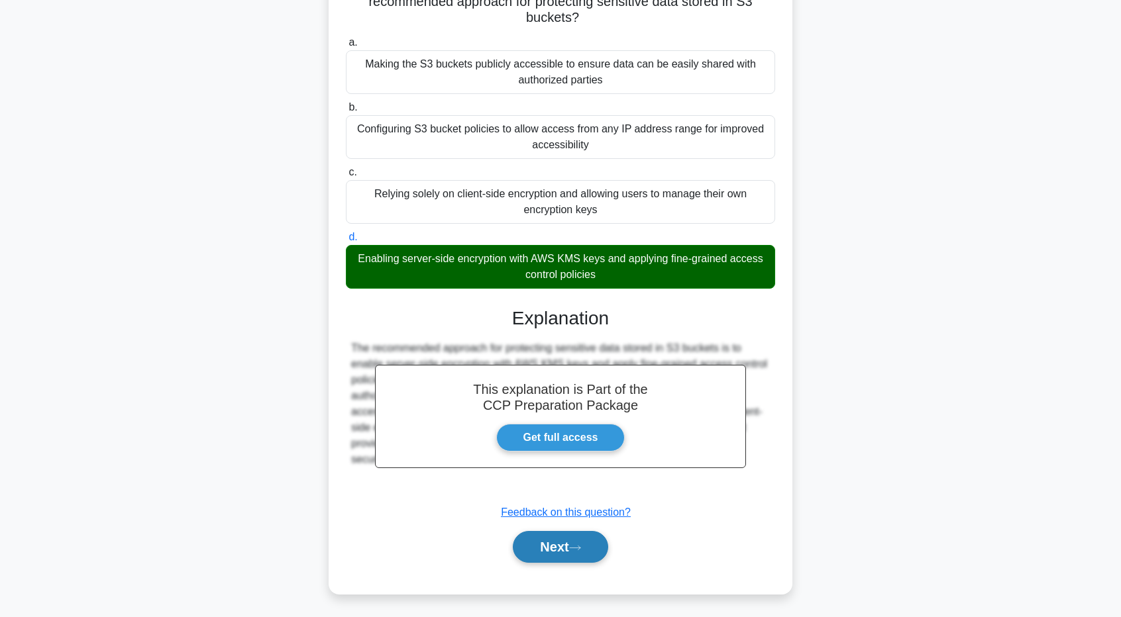
click at [588, 555] on button "Next" at bounding box center [560, 547] width 95 height 32
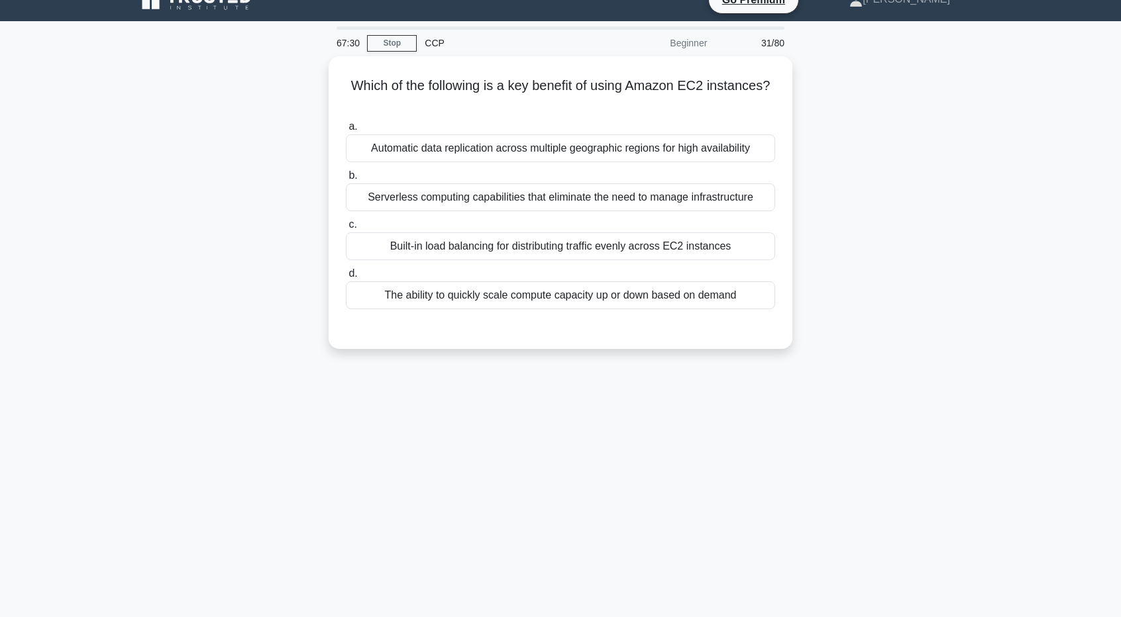
scroll to position [0, 0]
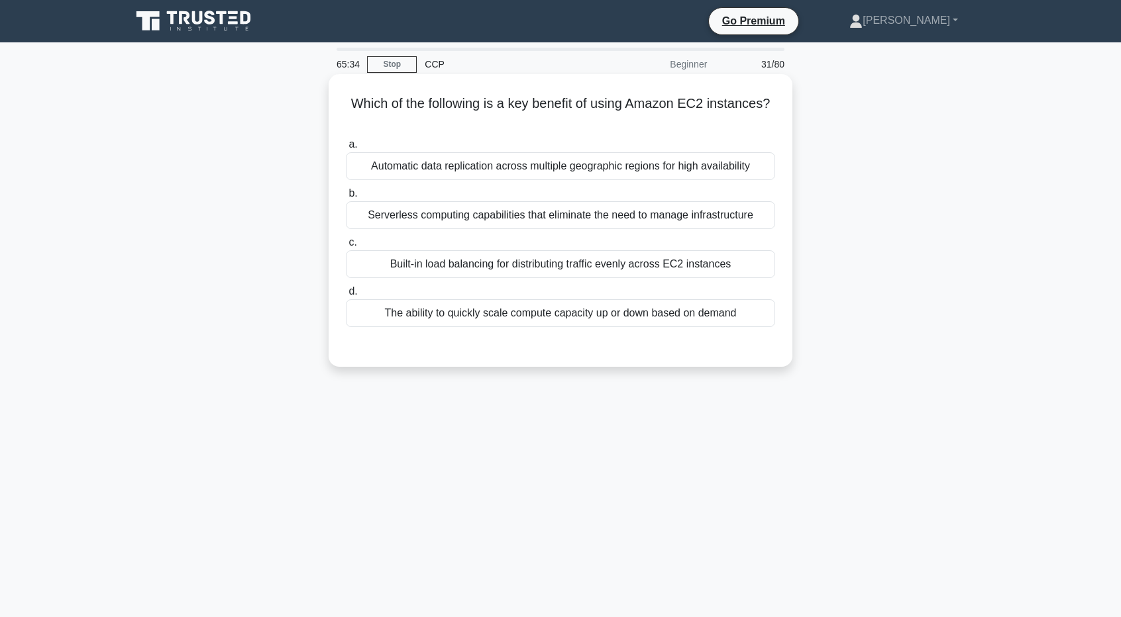
click at [425, 315] on div "The ability to quickly scale compute capacity up or down based on demand" at bounding box center [560, 313] width 429 height 28
click at [346, 296] on input "d. The ability to quickly scale compute capacity up or down based on demand" at bounding box center [346, 292] width 0 height 9
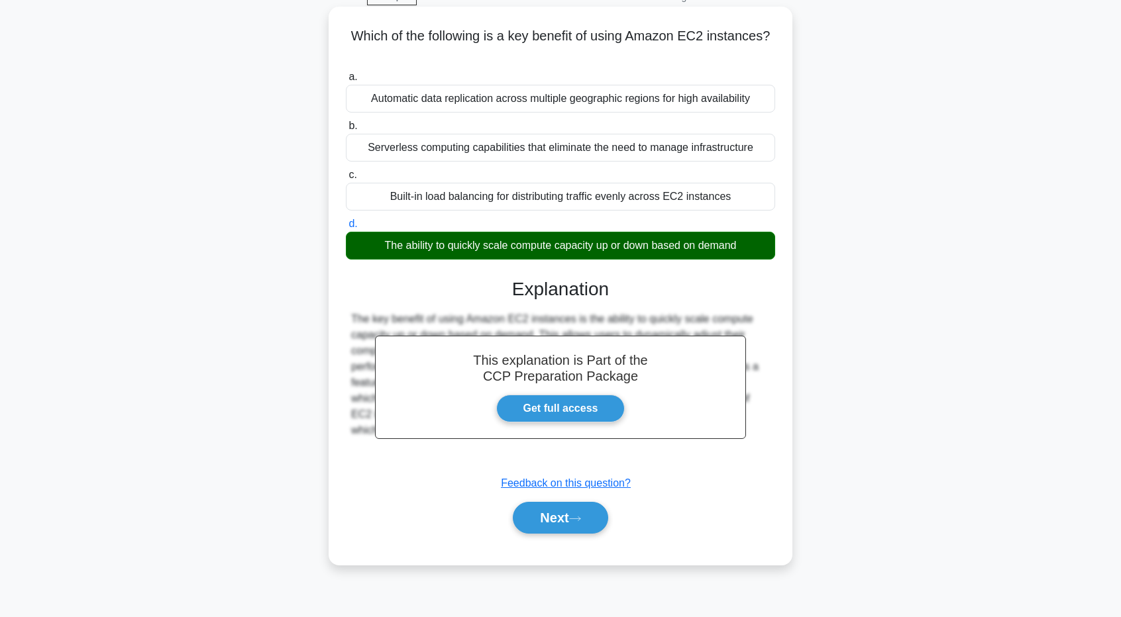
scroll to position [98, 0]
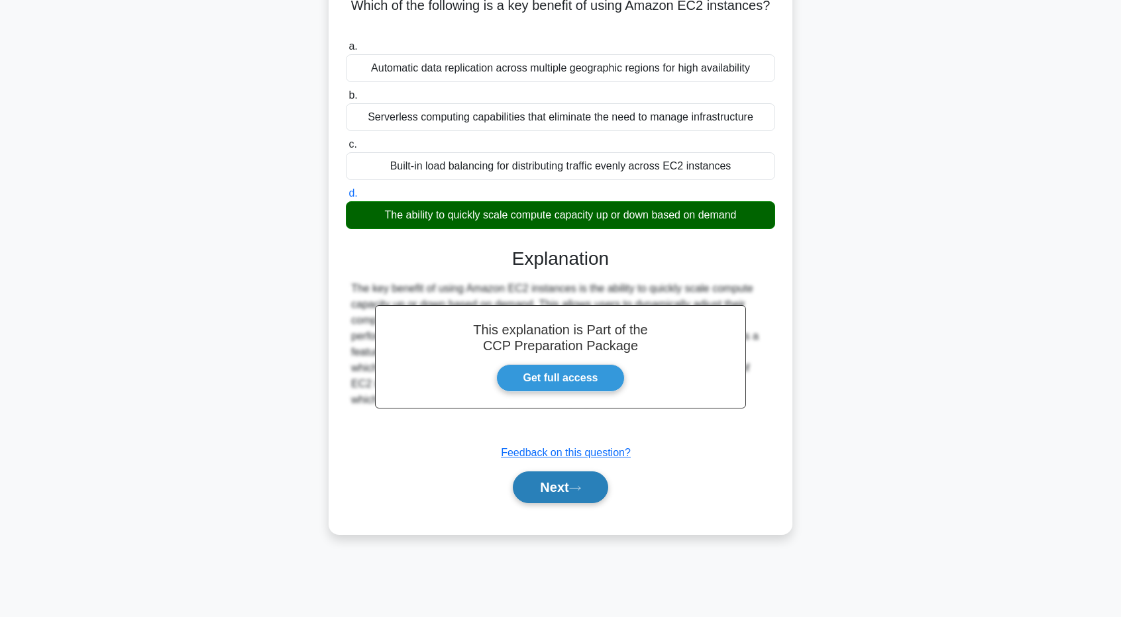
click at [571, 494] on button "Next" at bounding box center [560, 488] width 95 height 32
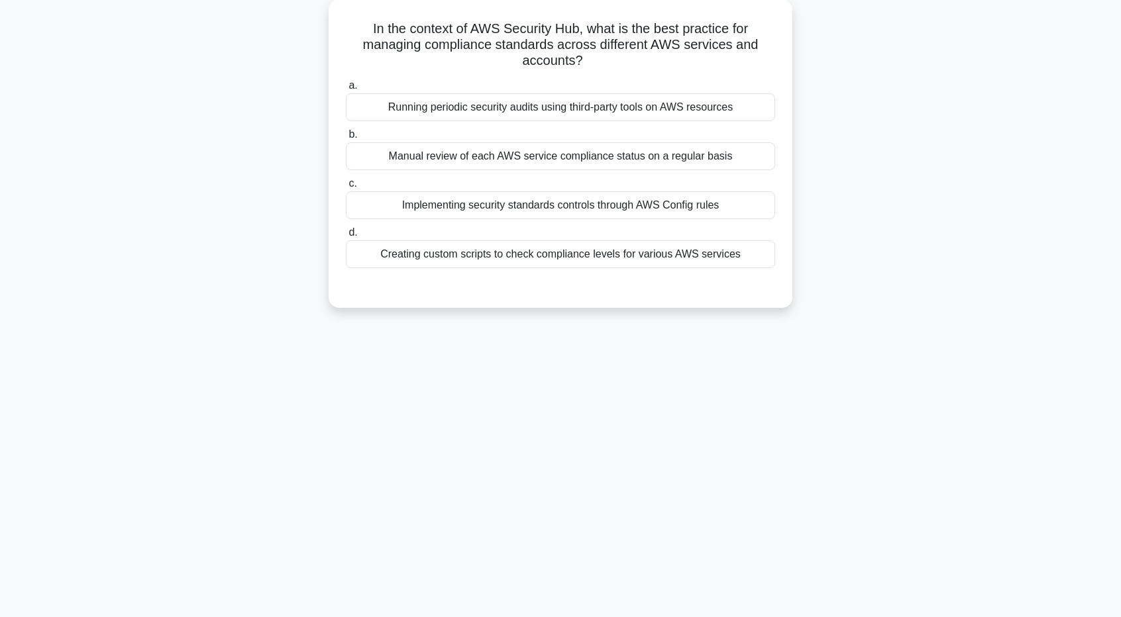
scroll to position [0, 0]
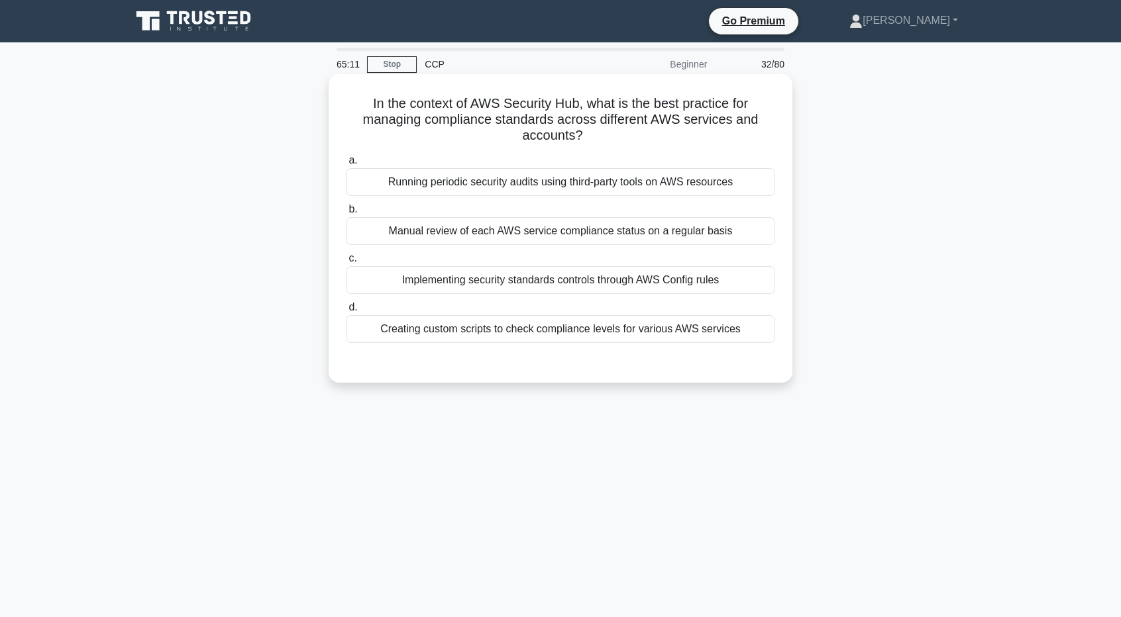
click at [555, 284] on div "Implementing security standards controls through AWS Config rules" at bounding box center [560, 280] width 429 height 28
click at [346, 263] on input "c. Implementing security standards controls through AWS Config rules" at bounding box center [346, 258] width 0 height 9
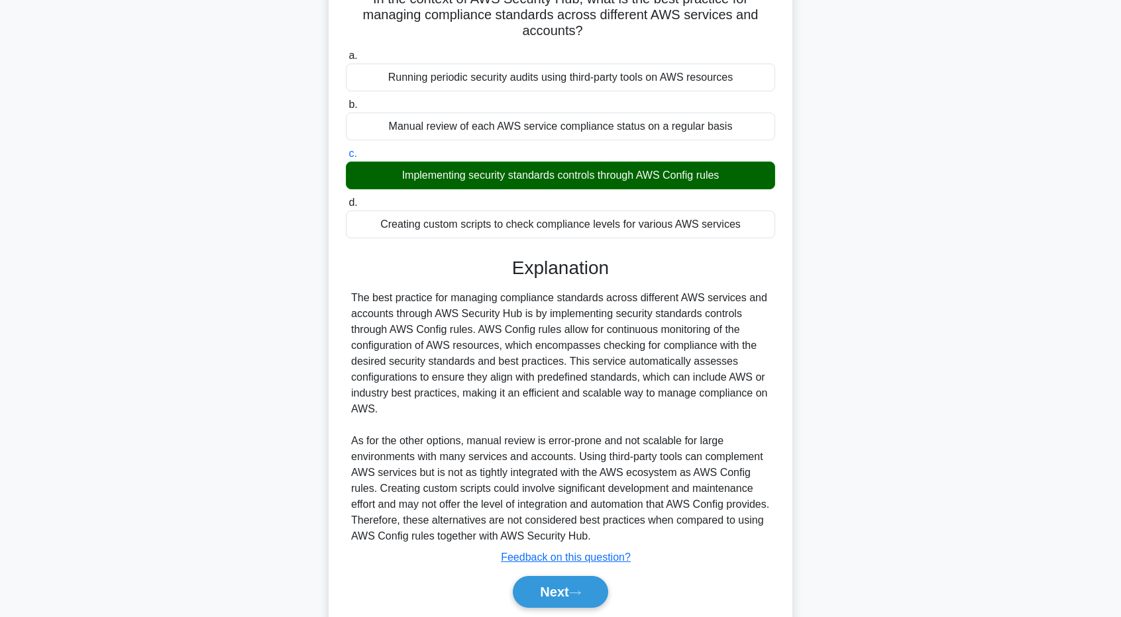
scroll to position [133, 0]
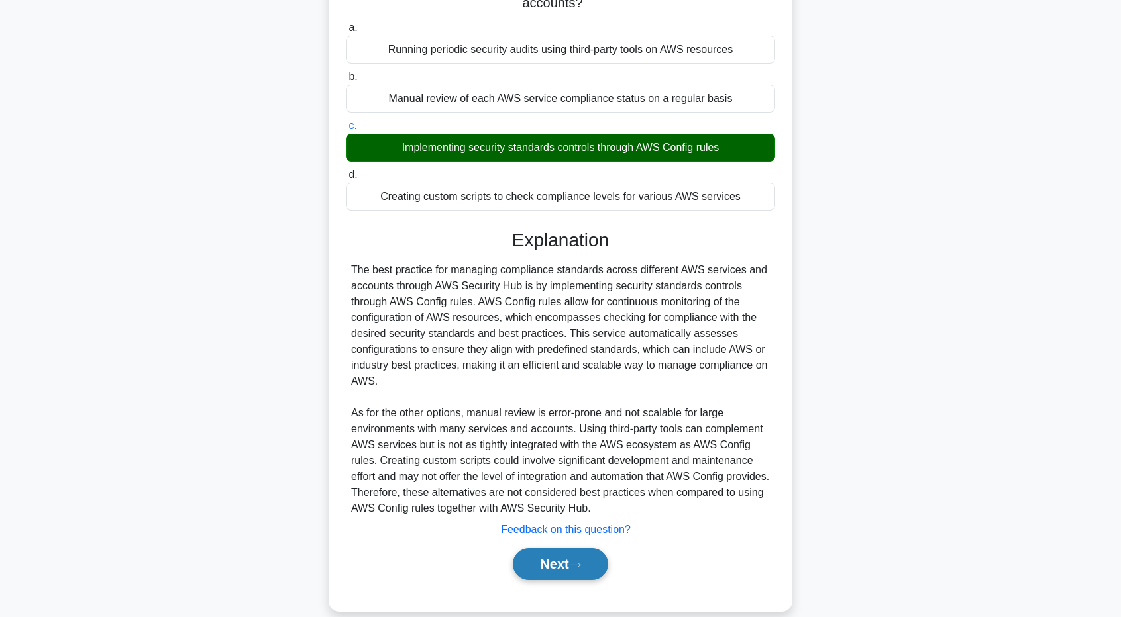
click at [560, 557] on button "Next" at bounding box center [560, 565] width 95 height 32
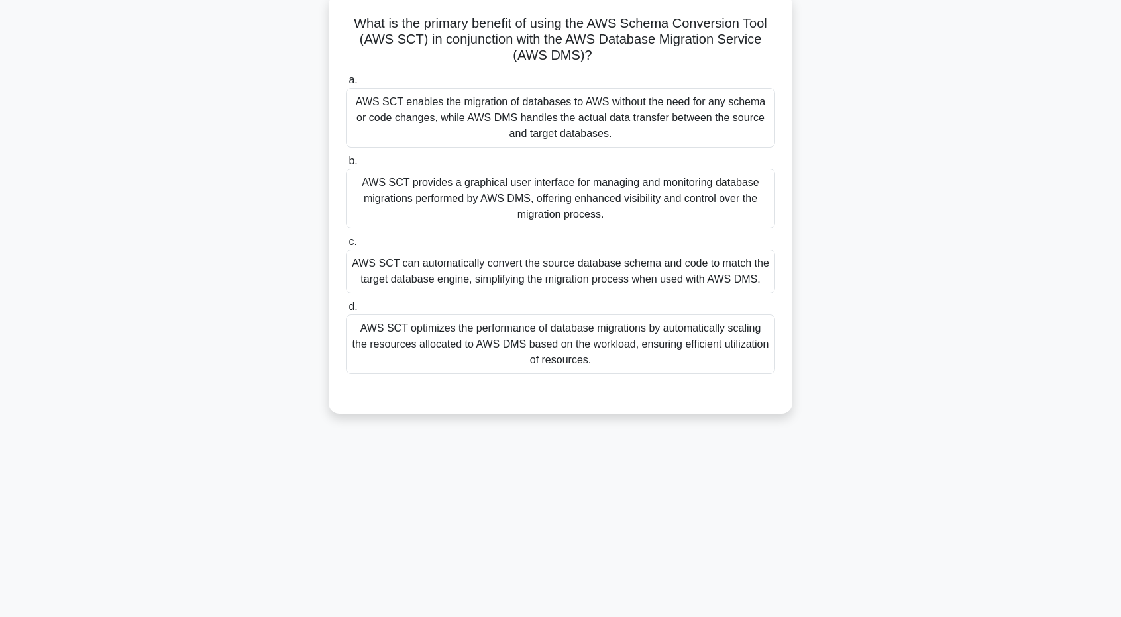
scroll to position [0, 0]
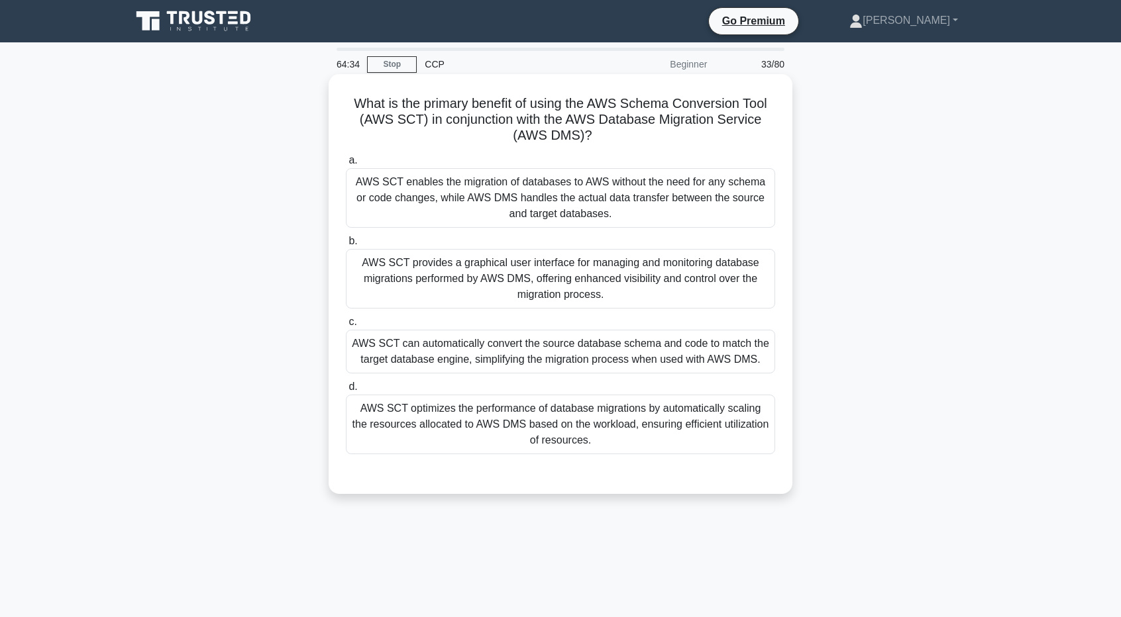
click at [543, 432] on div "AWS SCT optimizes the performance of database migrations by automatically scali…" at bounding box center [560, 425] width 429 height 60
click at [346, 392] on input "d. AWS SCT optimizes the performance of database migrations by automatically sc…" at bounding box center [346, 387] width 0 height 9
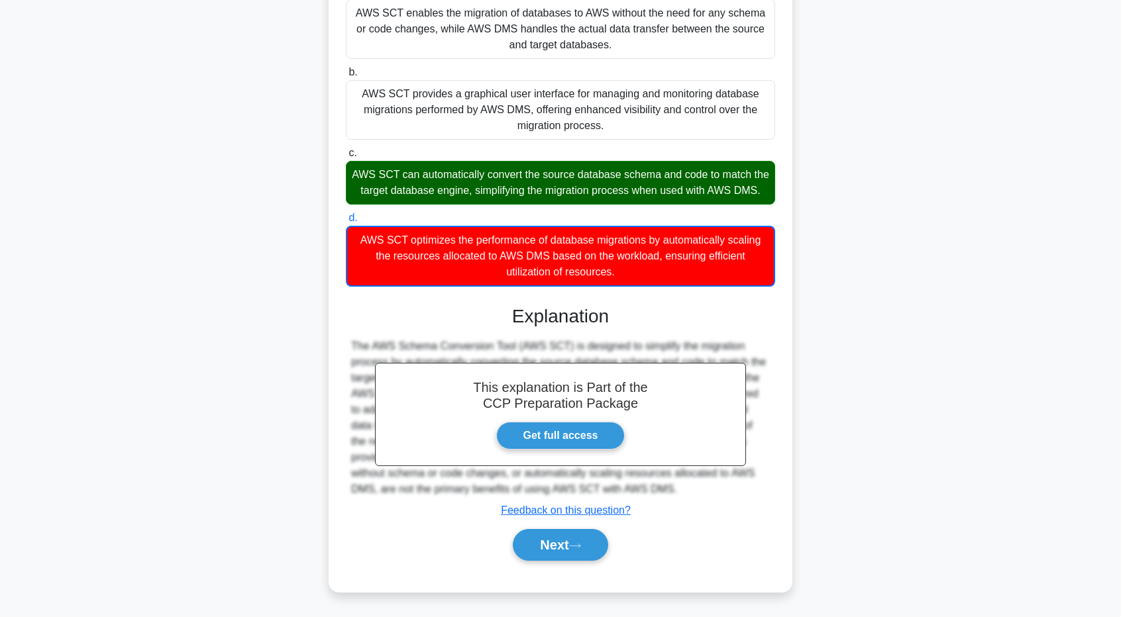
scroll to position [184, 0]
click at [584, 536] on button "Next" at bounding box center [560, 545] width 95 height 32
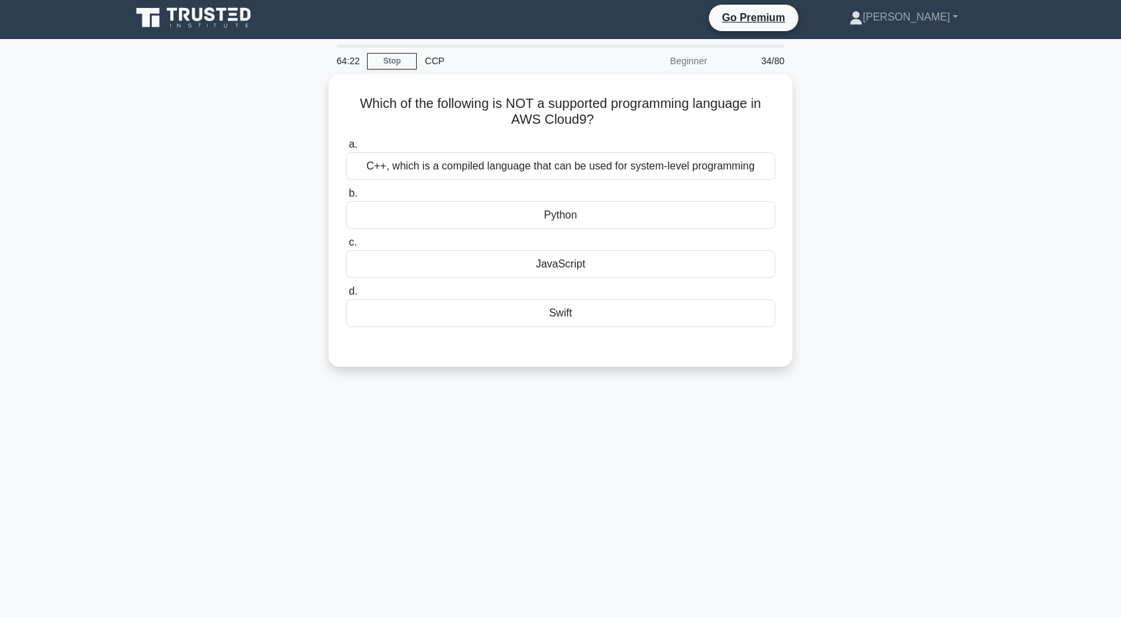
scroll to position [0, 0]
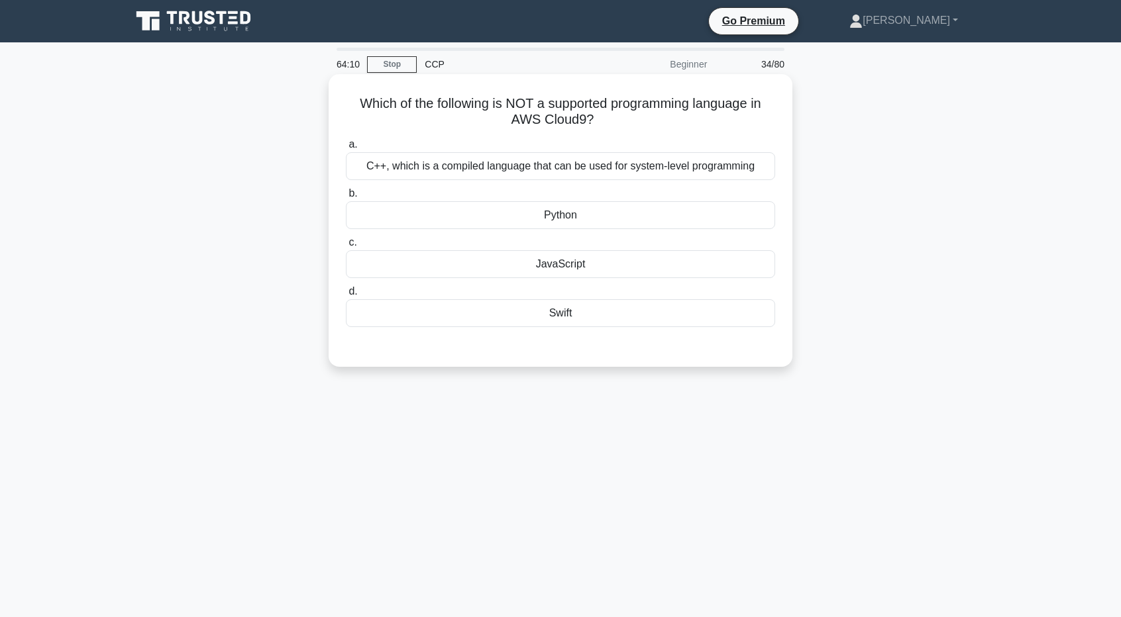
click at [658, 168] on div "C++, which is a compiled language that can be used for system-level programming" at bounding box center [560, 166] width 429 height 28
click at [346, 149] on input "a. C++, which is a compiled language that can be used for system-level programm…" at bounding box center [346, 144] width 0 height 9
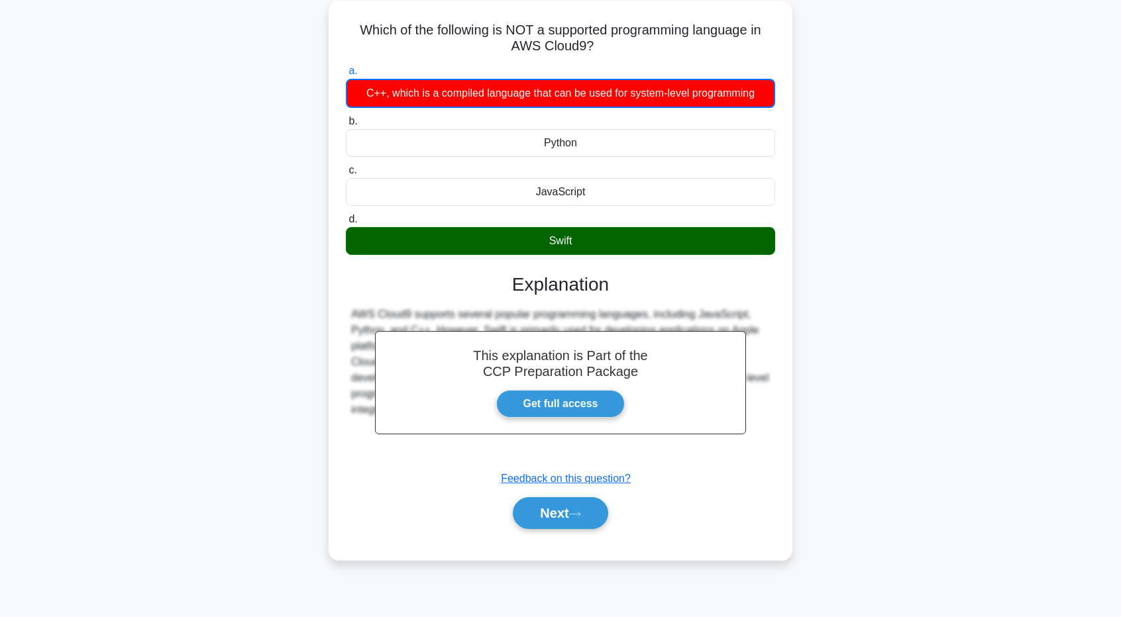
scroll to position [98, 0]
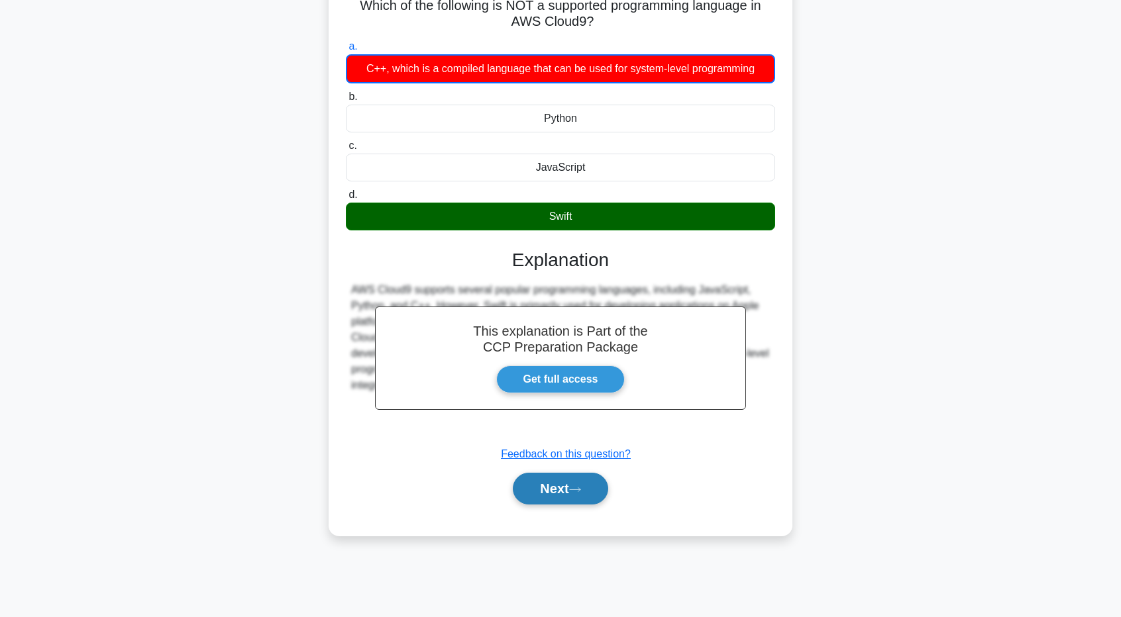
click at [607, 482] on button "Next" at bounding box center [560, 489] width 95 height 32
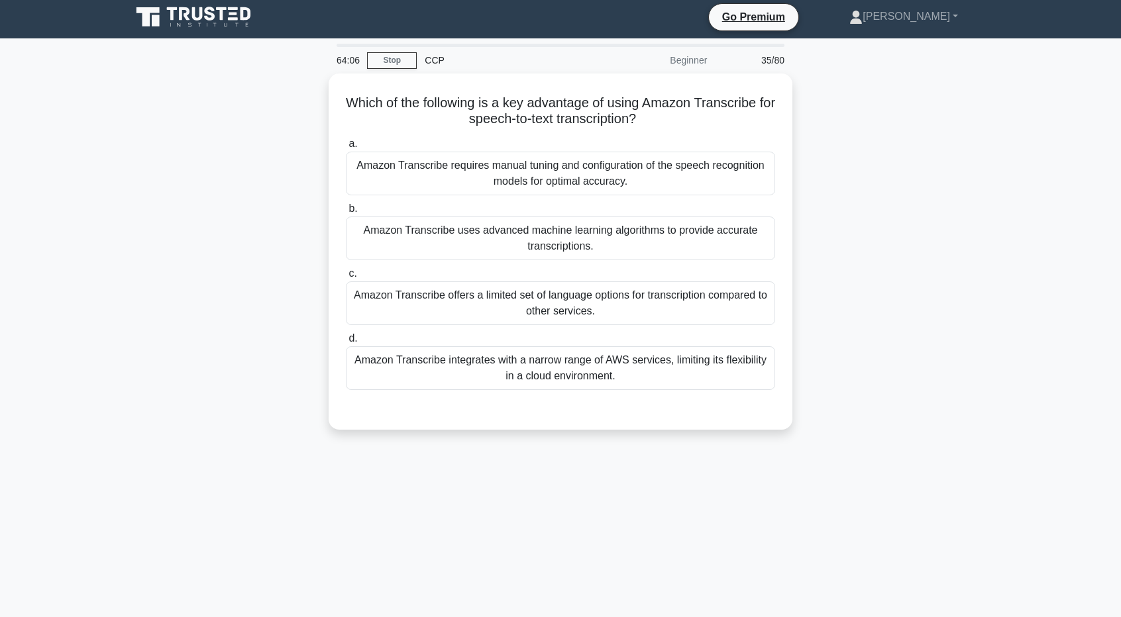
scroll to position [0, 0]
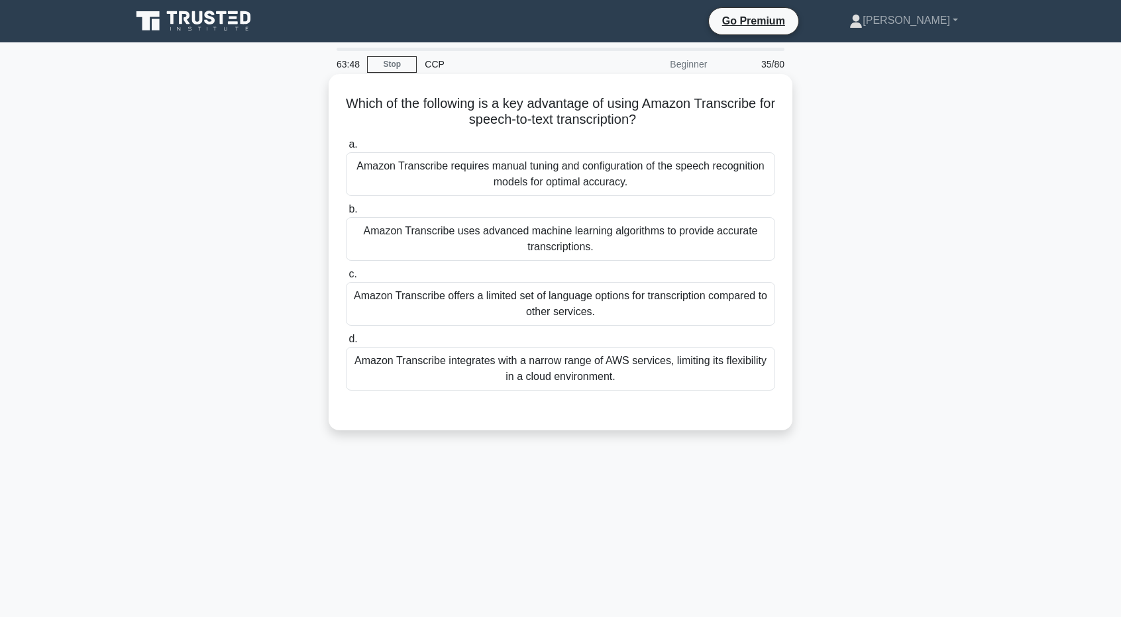
click at [608, 242] on div "Amazon Transcribe uses advanced machine learning algorithms to provide accurate…" at bounding box center [560, 239] width 429 height 44
click at [346, 214] on input "b. Amazon Transcribe uses advanced machine learning algorithms to provide accur…" at bounding box center [346, 209] width 0 height 9
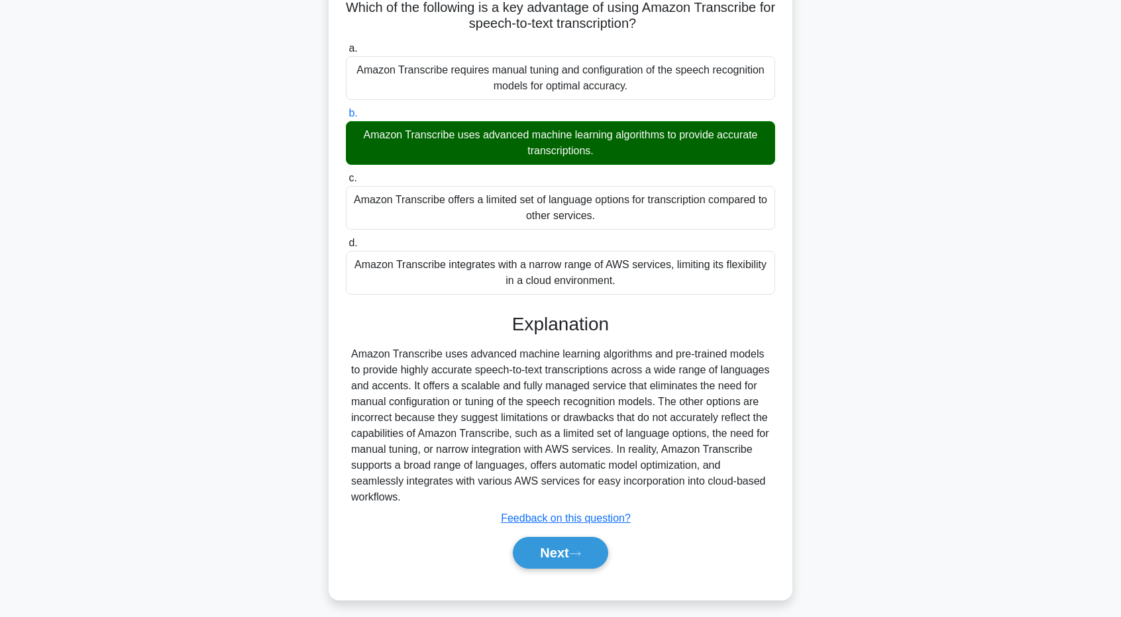
scroll to position [102, 0]
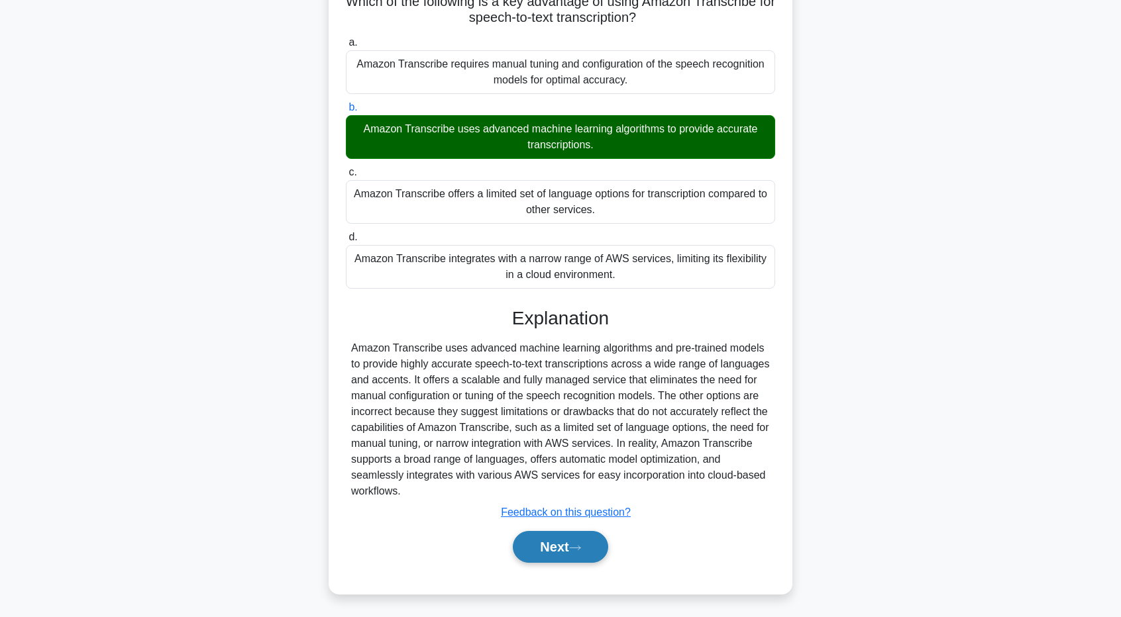
click at [574, 551] on button "Next" at bounding box center [560, 547] width 95 height 32
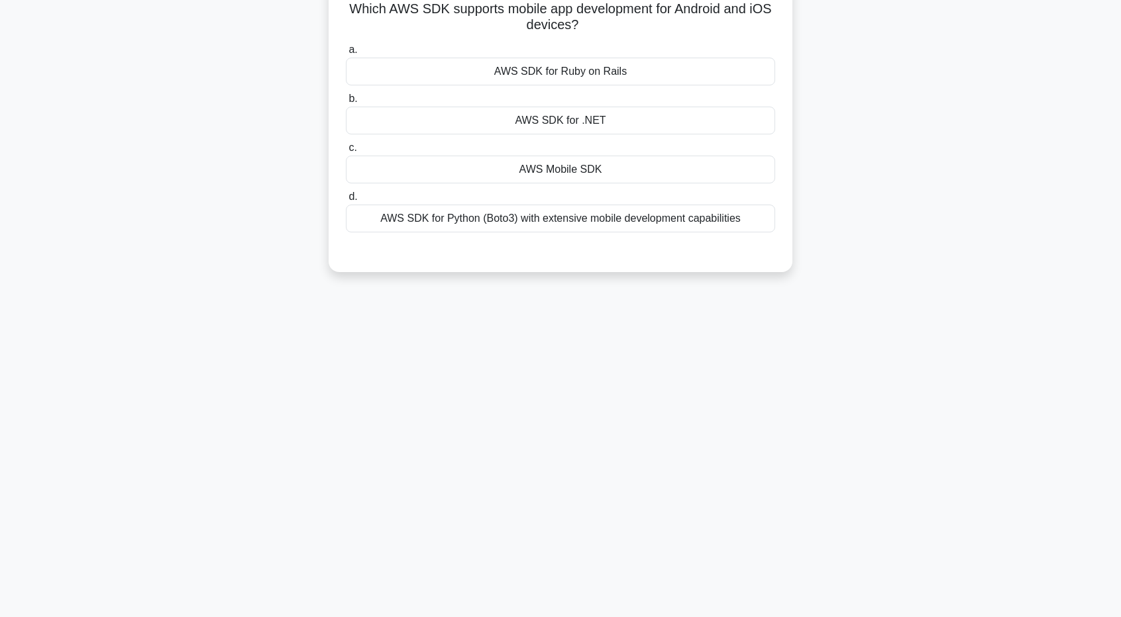
scroll to position [0, 0]
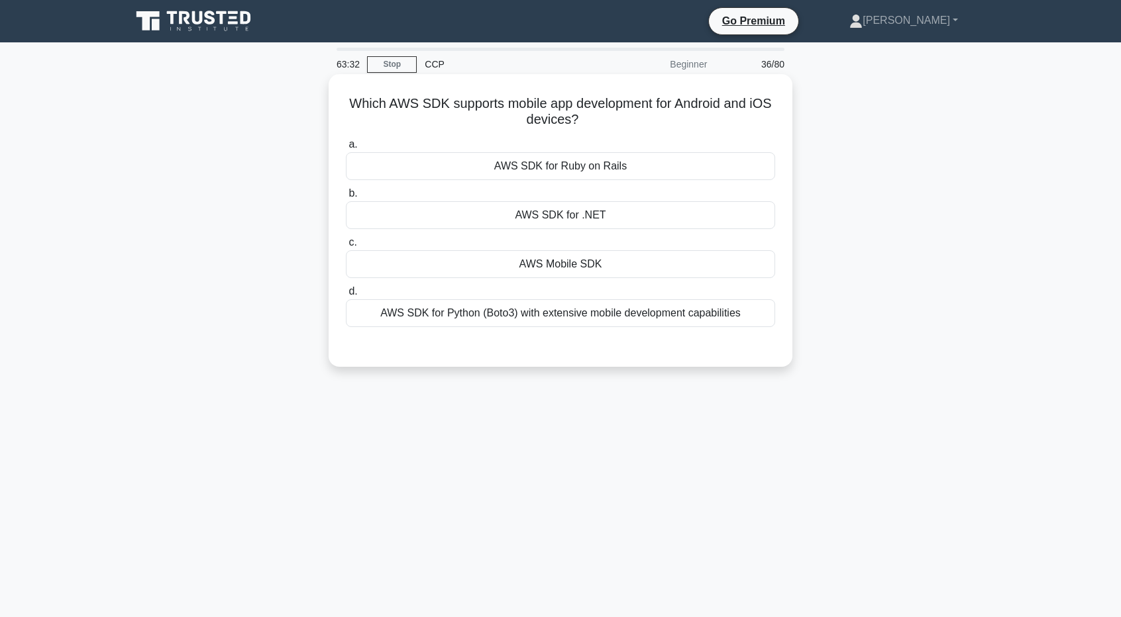
click at [643, 270] on div "AWS Mobile SDK" at bounding box center [560, 264] width 429 height 28
click at [346, 247] on input "c. AWS Mobile SDK" at bounding box center [346, 243] width 0 height 9
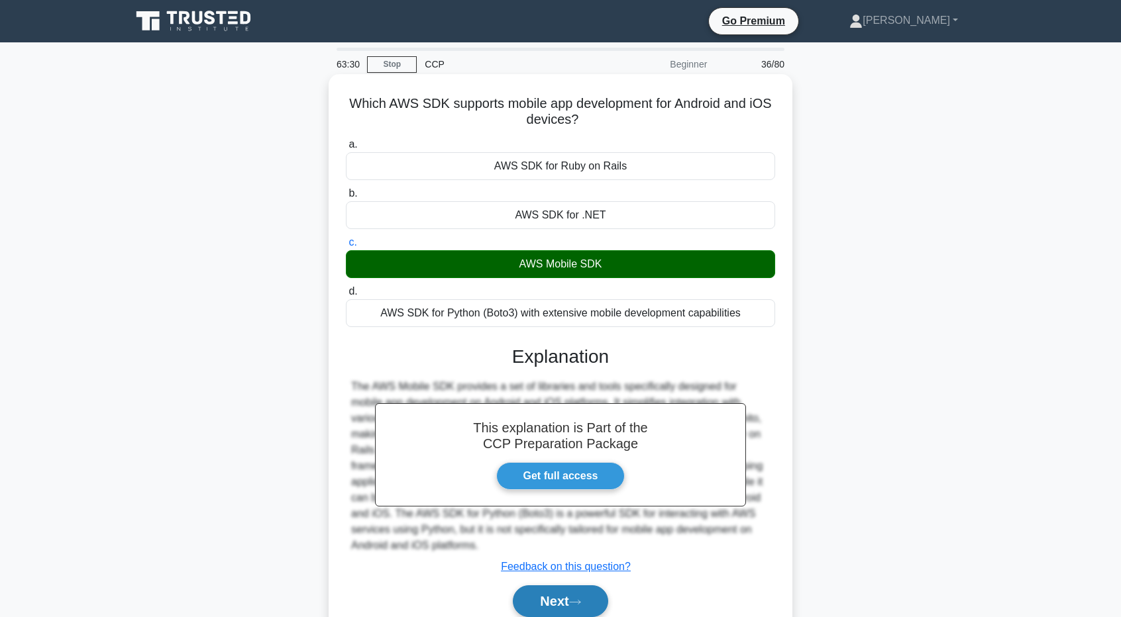
click at [582, 592] on button "Next" at bounding box center [560, 602] width 95 height 32
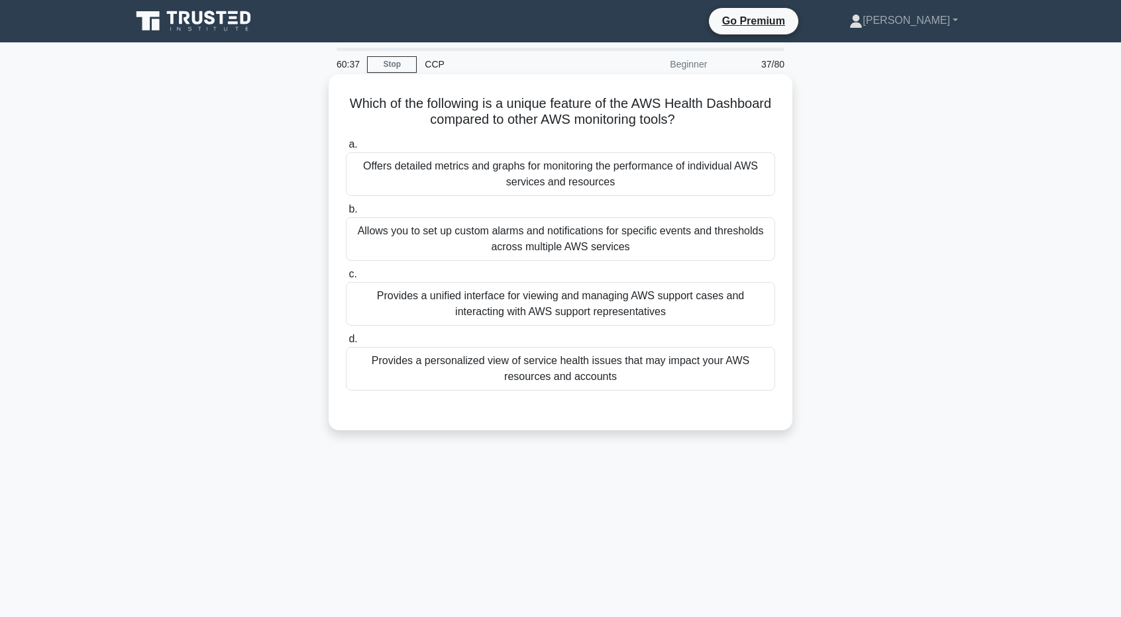
click at [629, 368] on div "Provides a personalized view of service health issues that may impact your AWS …" at bounding box center [560, 369] width 429 height 44
click at [346, 344] on input "d. Provides a personalized view of service health issues that may impact your A…" at bounding box center [346, 339] width 0 height 9
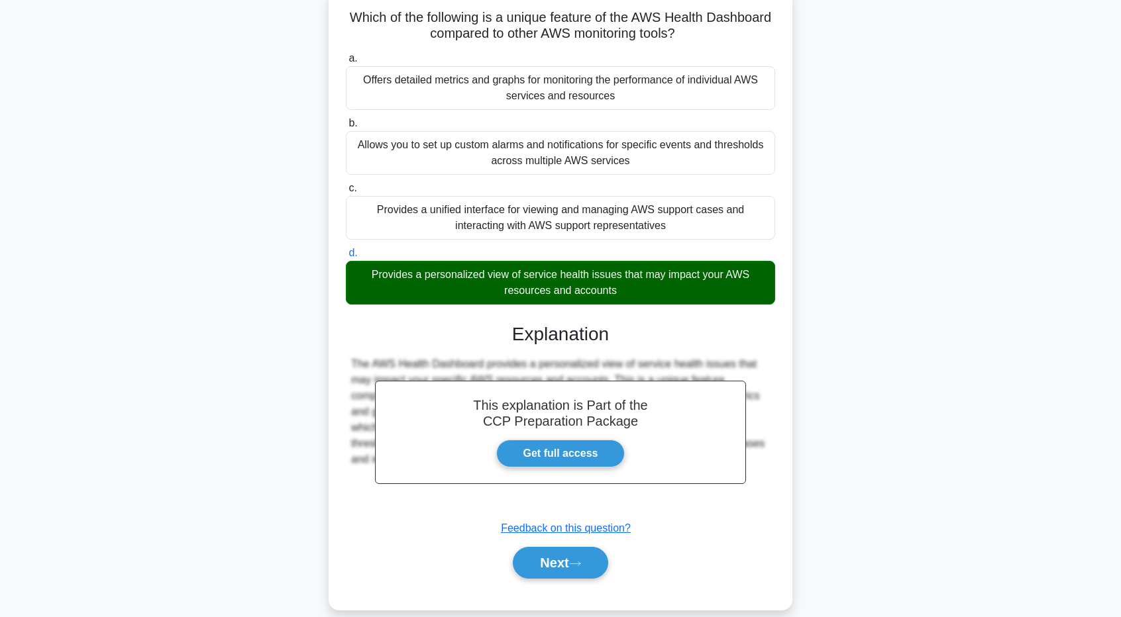
scroll to position [102, 0]
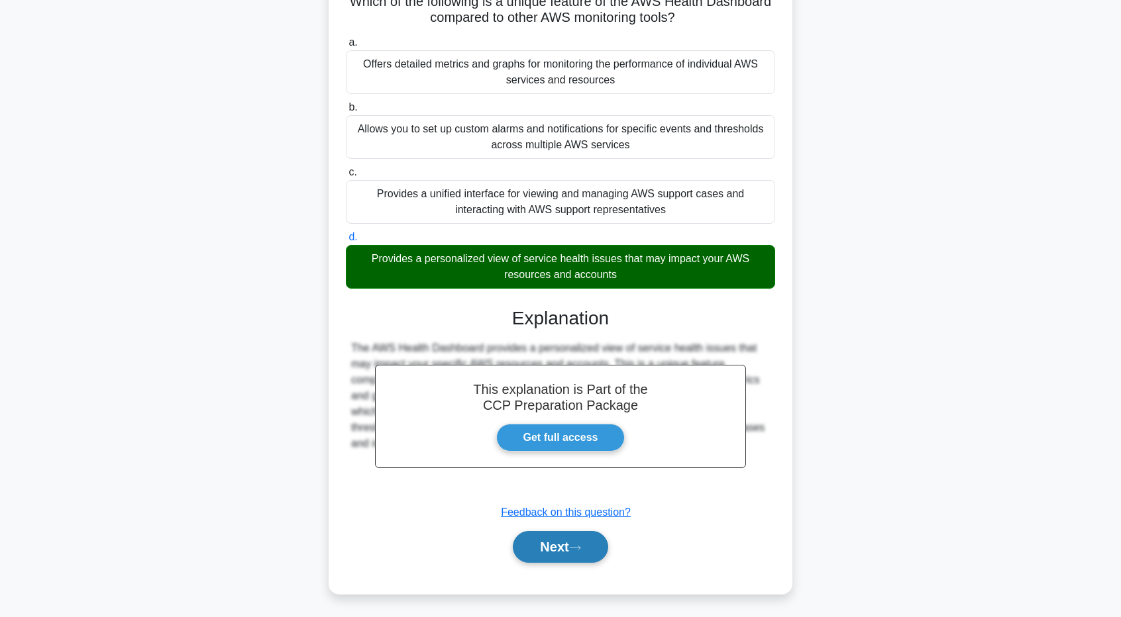
click at [603, 534] on button "Next" at bounding box center [560, 547] width 95 height 32
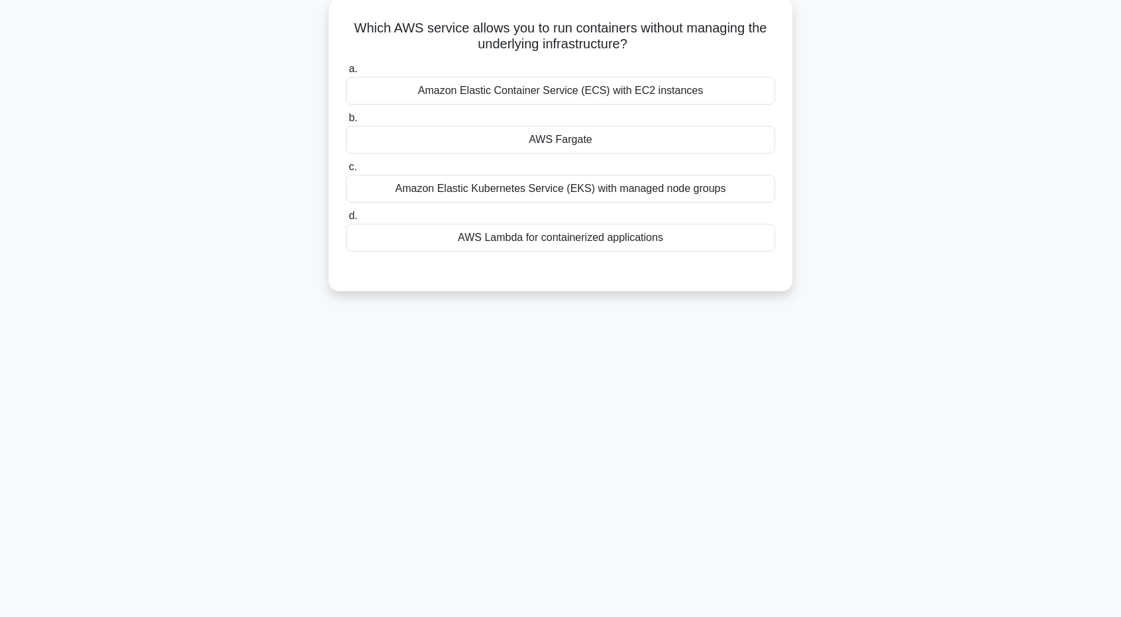
scroll to position [0, 0]
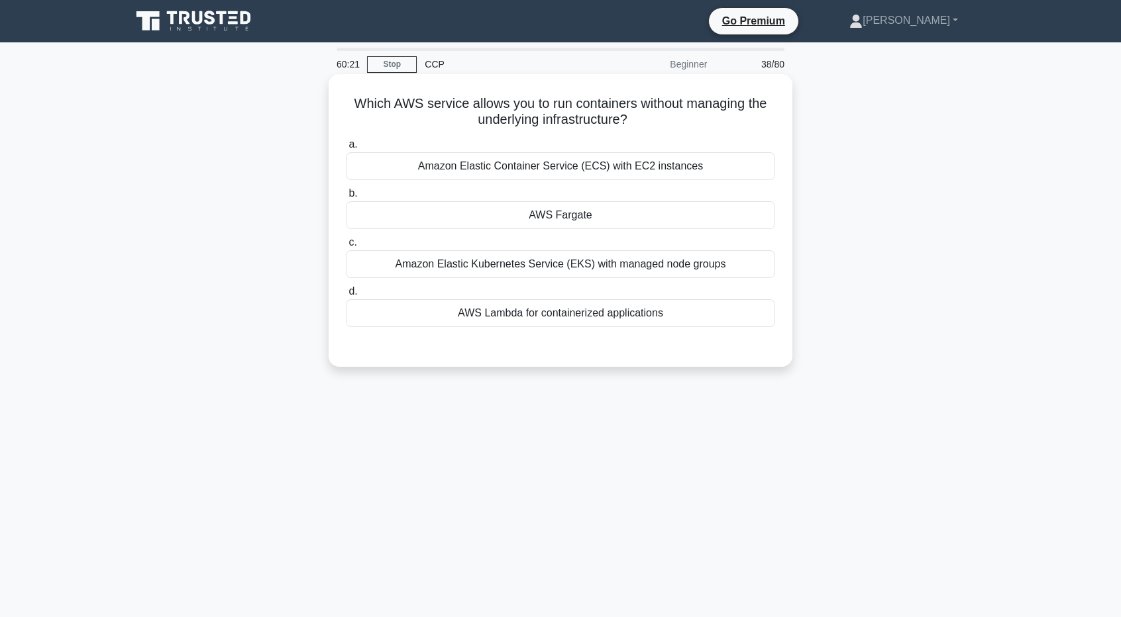
click at [679, 319] on div "AWS Lambda for containerized applications" at bounding box center [560, 313] width 429 height 28
click at [346, 296] on input "d. AWS Lambda for containerized applications" at bounding box center [346, 292] width 0 height 9
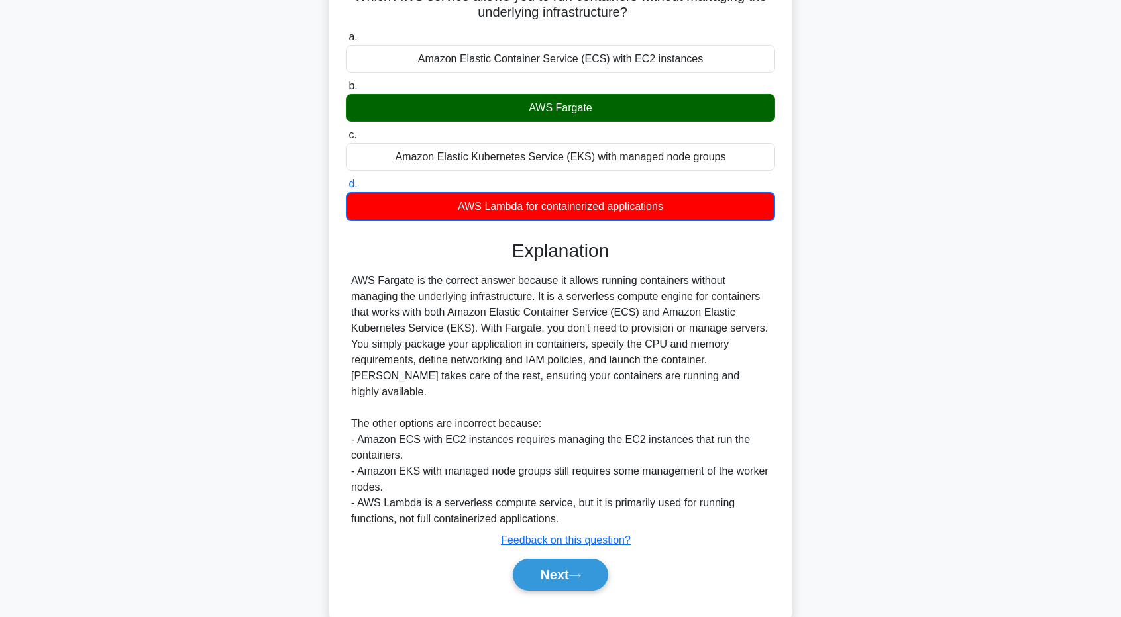
scroll to position [120, 0]
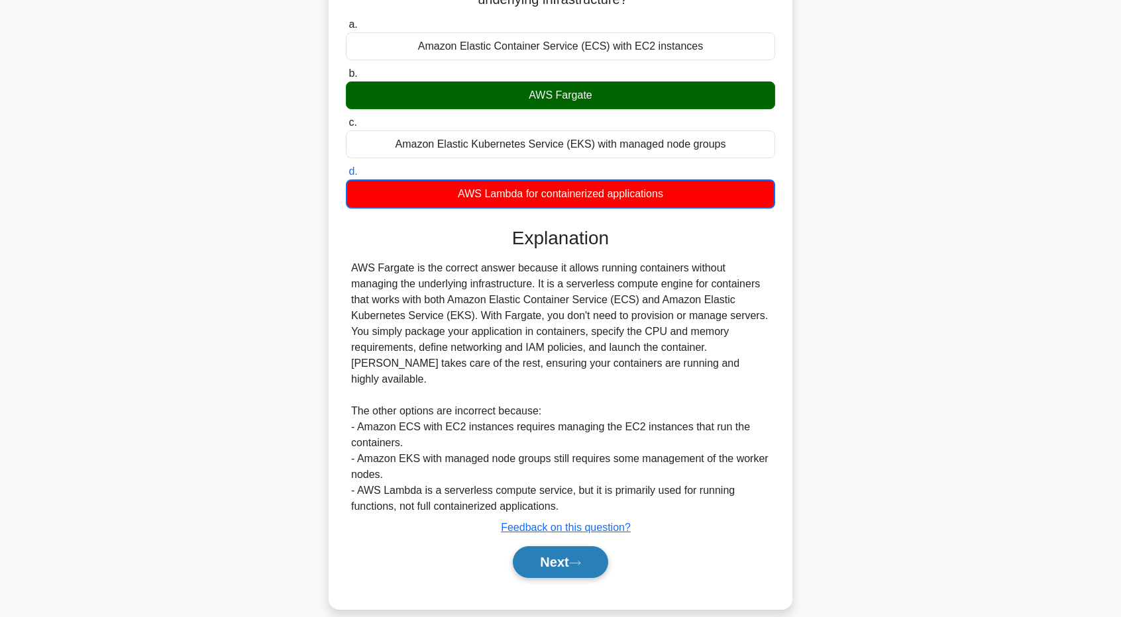
click at [578, 560] on icon at bounding box center [575, 563] width 12 height 7
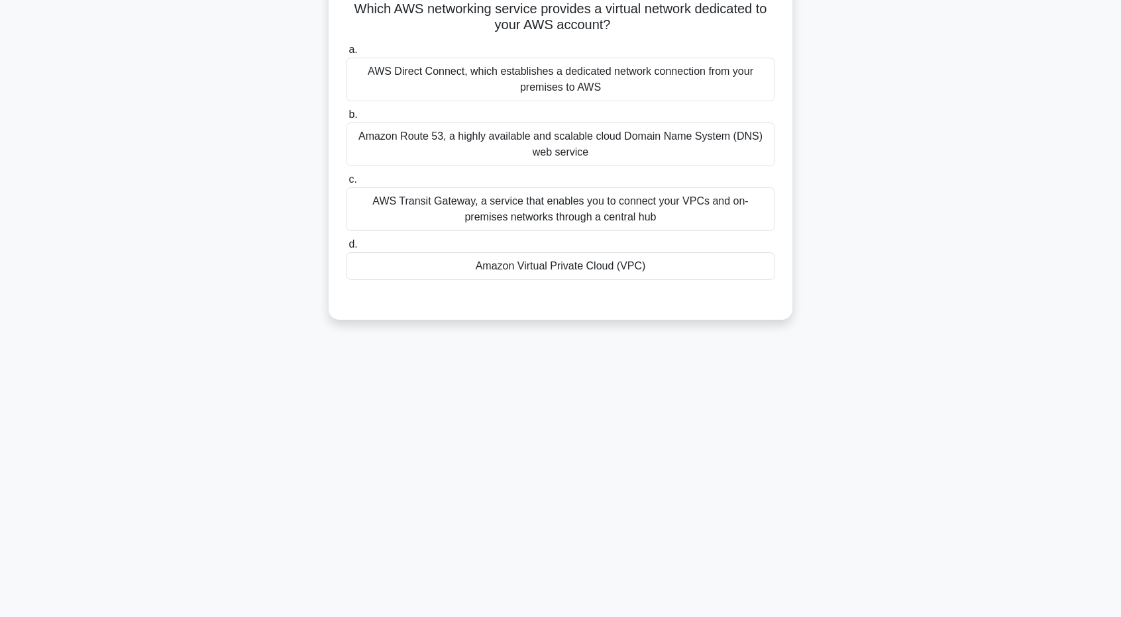
scroll to position [0, 0]
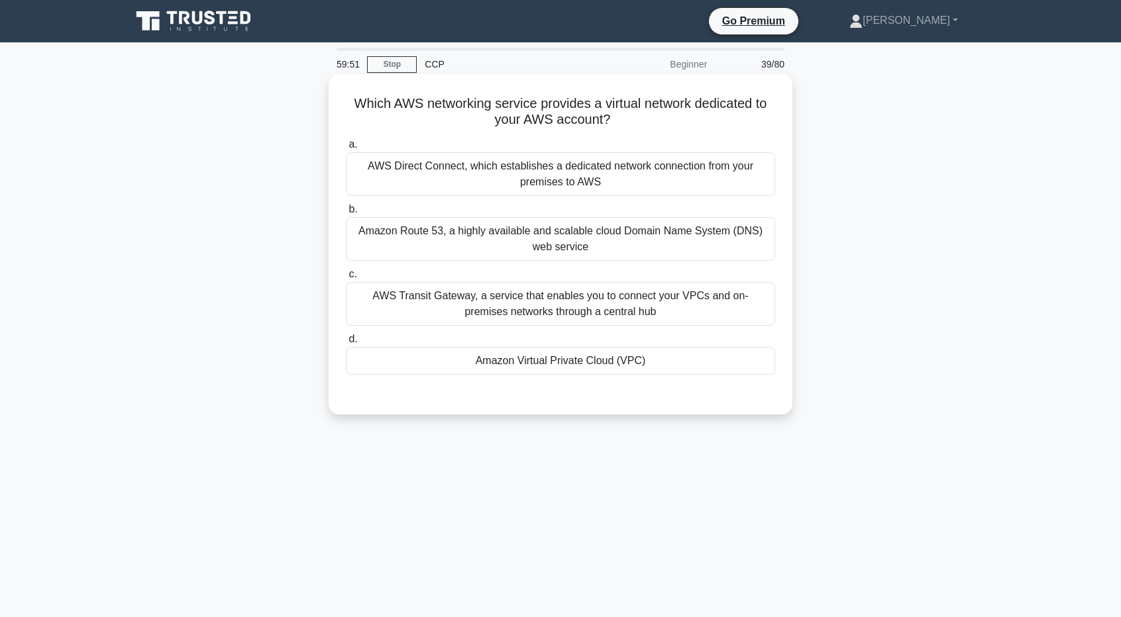
click at [533, 358] on div "Amazon Virtual Private Cloud (VPC)" at bounding box center [560, 361] width 429 height 28
click at [346, 344] on input "d. Amazon Virtual Private Cloud (VPC)" at bounding box center [346, 339] width 0 height 9
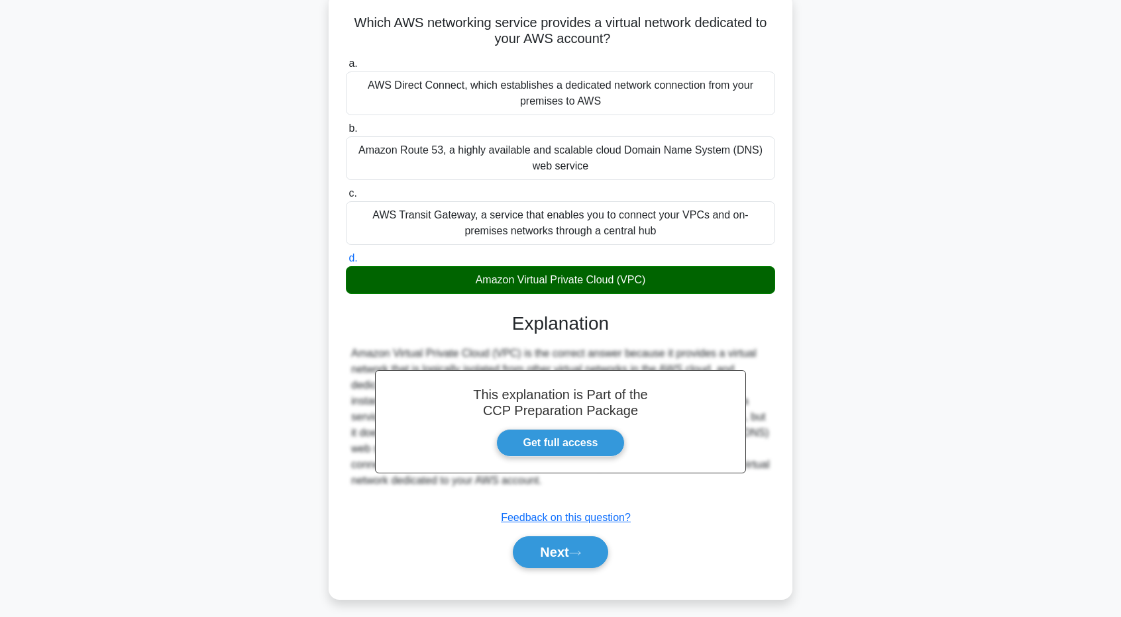
scroll to position [98, 0]
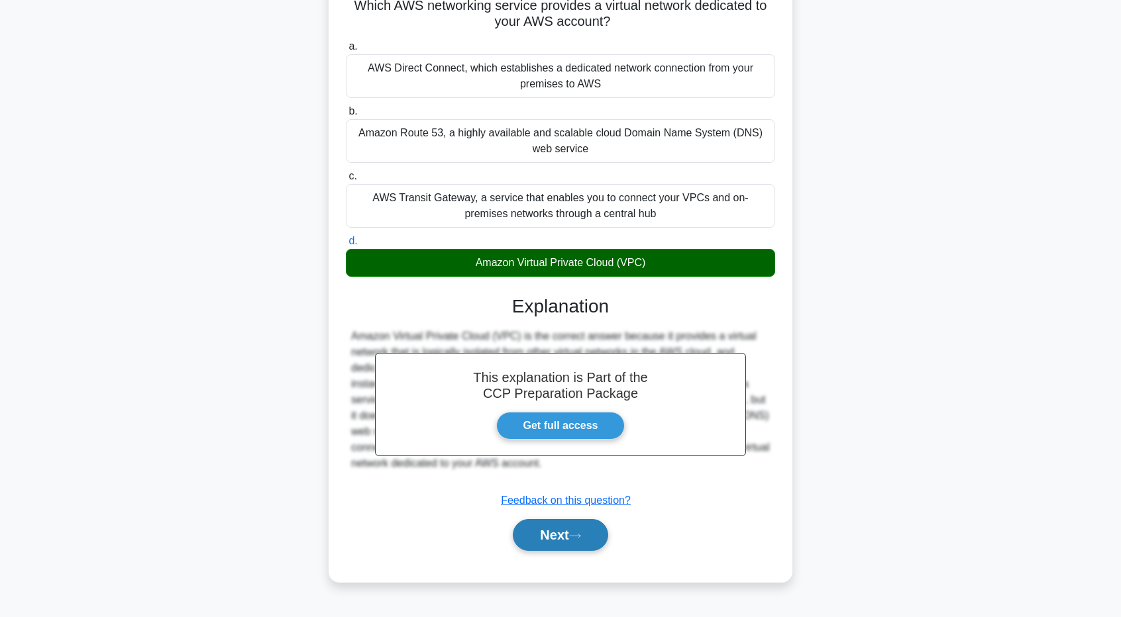
click at [590, 541] on button "Next" at bounding box center [560, 535] width 95 height 32
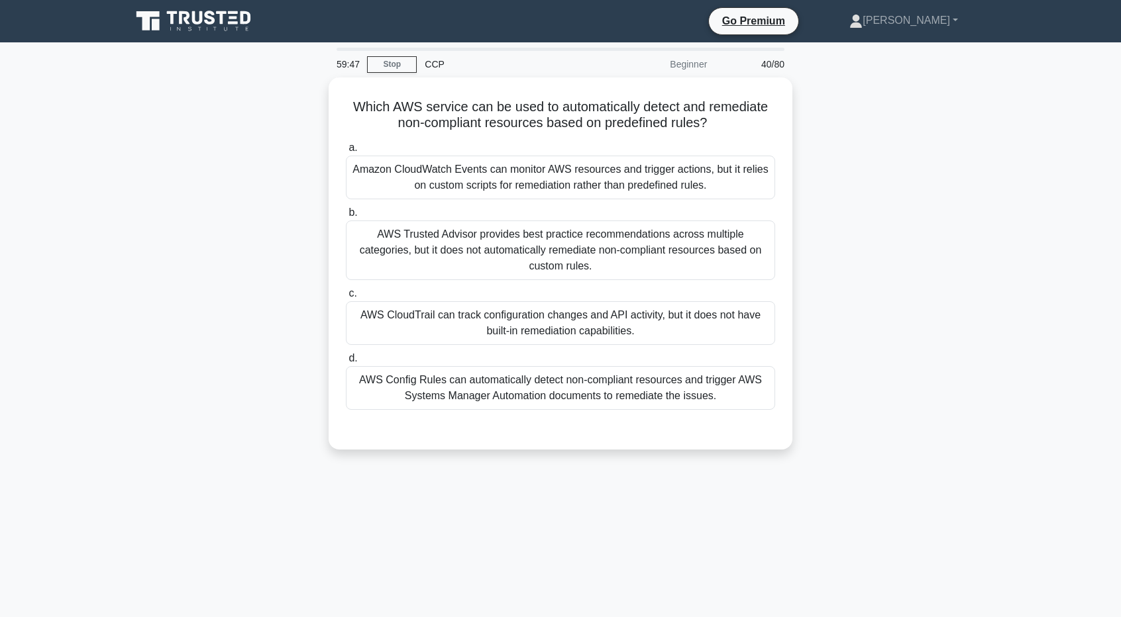
scroll to position [0, 0]
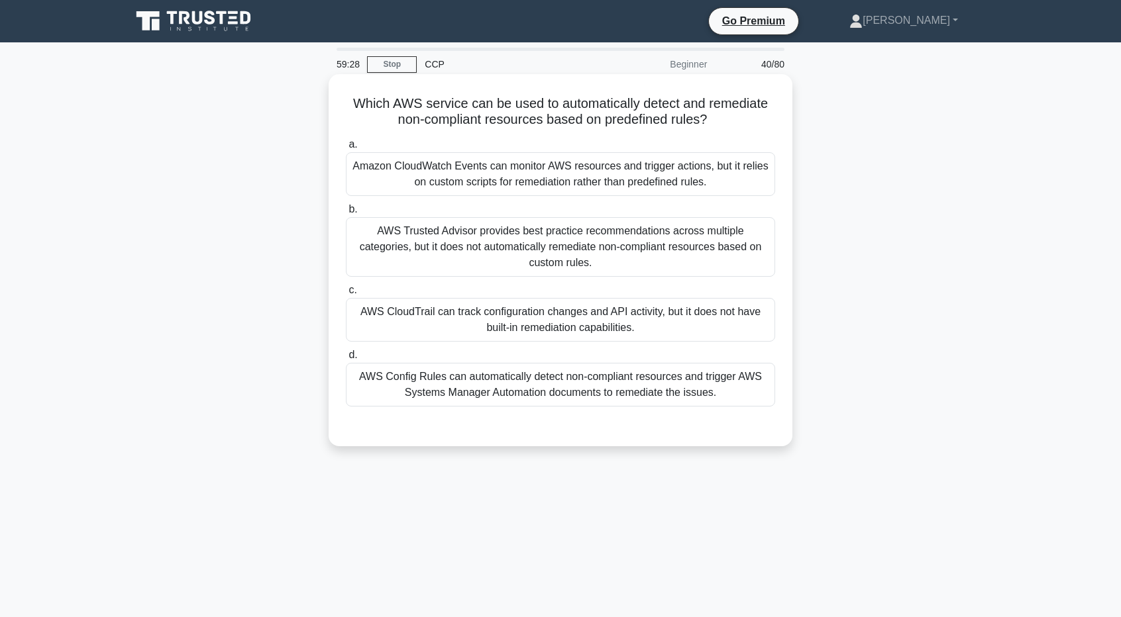
click at [649, 372] on div "AWS Config Rules can automatically detect non-compliant resources and trigger A…" at bounding box center [560, 385] width 429 height 44
click at [346, 360] on input "d. AWS Config Rules can automatically detect non-compliant resources and trigge…" at bounding box center [346, 355] width 0 height 9
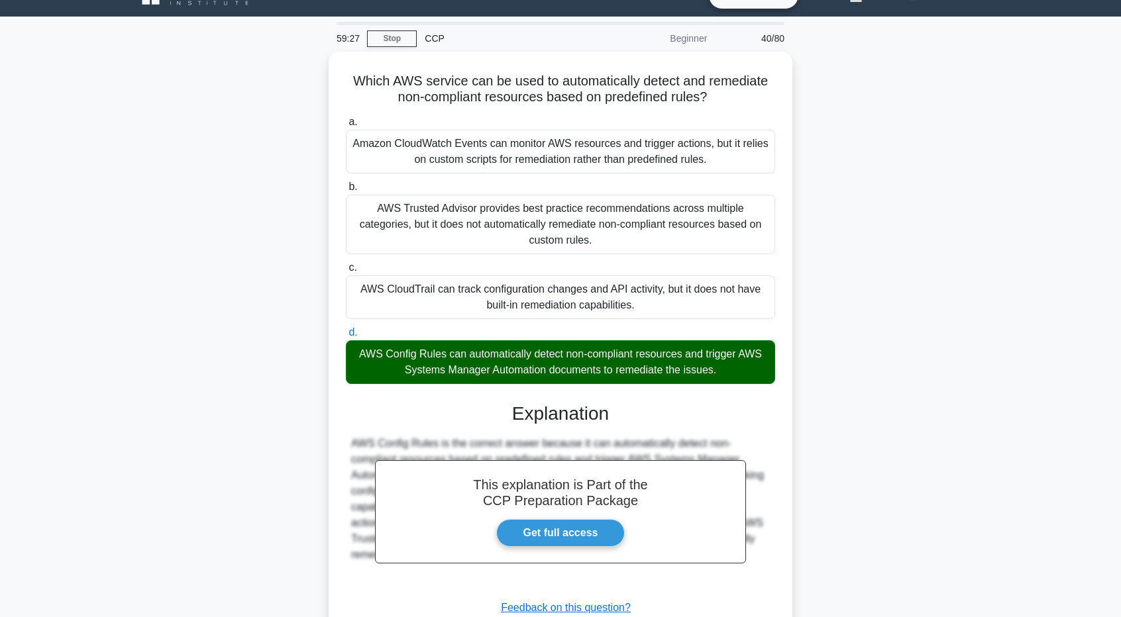
scroll to position [102, 0]
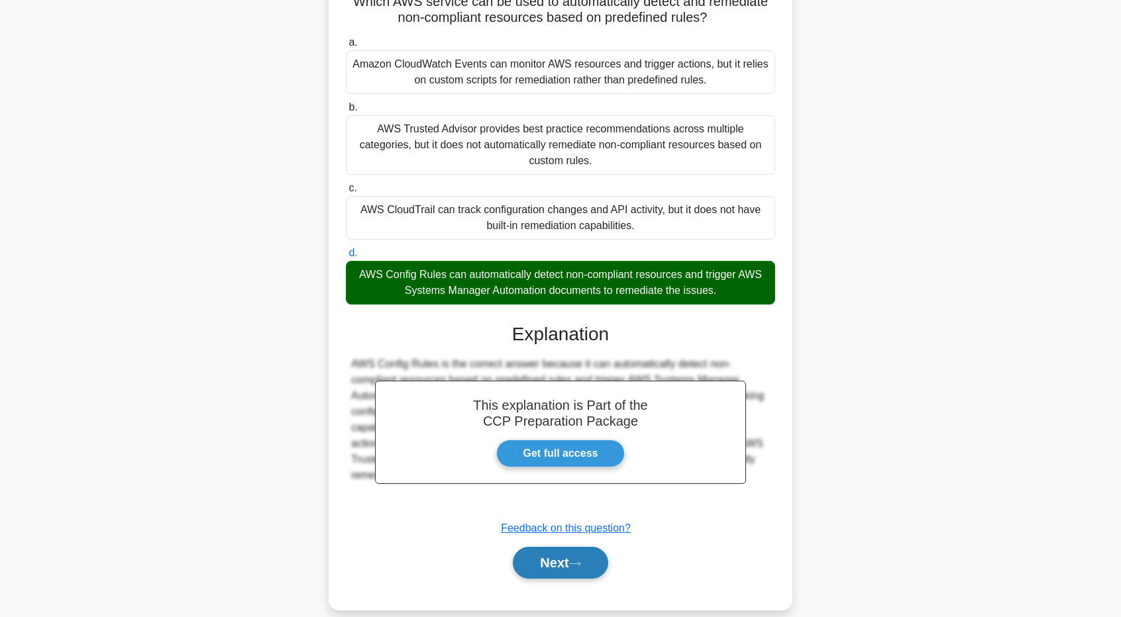
click at [572, 547] on button "Next" at bounding box center [560, 563] width 95 height 32
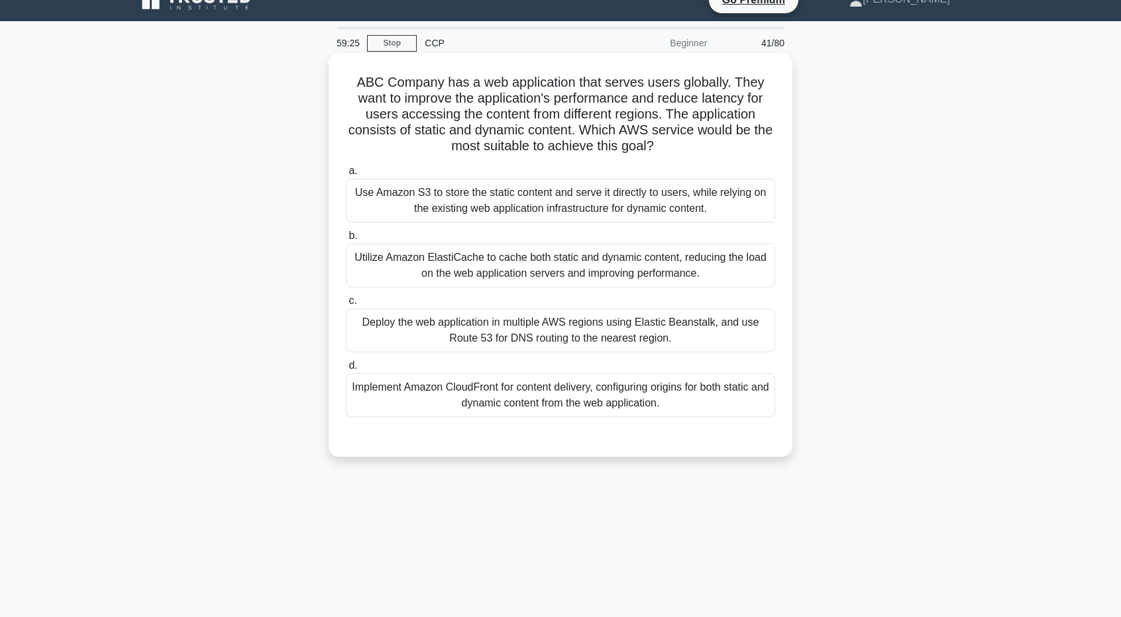
scroll to position [0, 0]
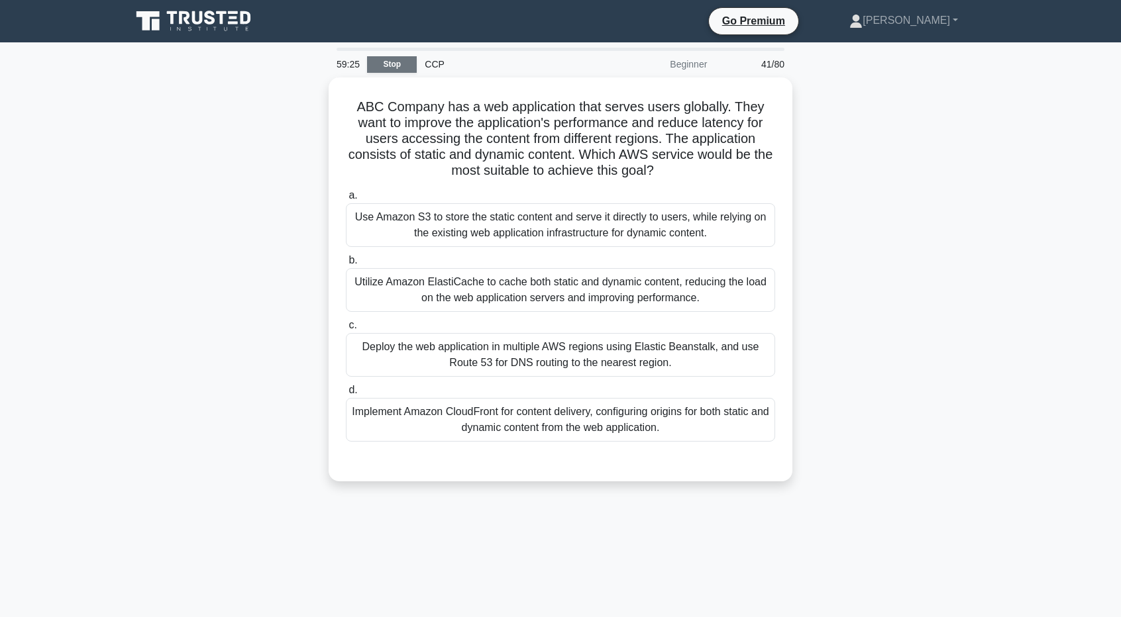
click at [397, 64] on link "Stop" at bounding box center [392, 64] width 50 height 17
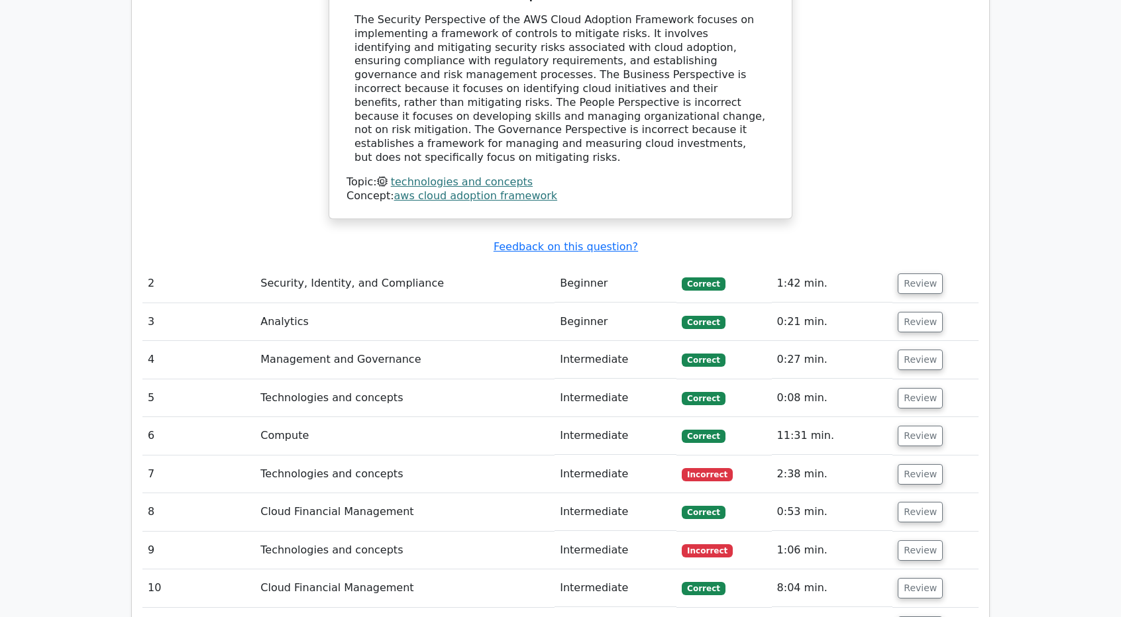
scroll to position [1789, 0]
